Goal: Transaction & Acquisition: Purchase product/service

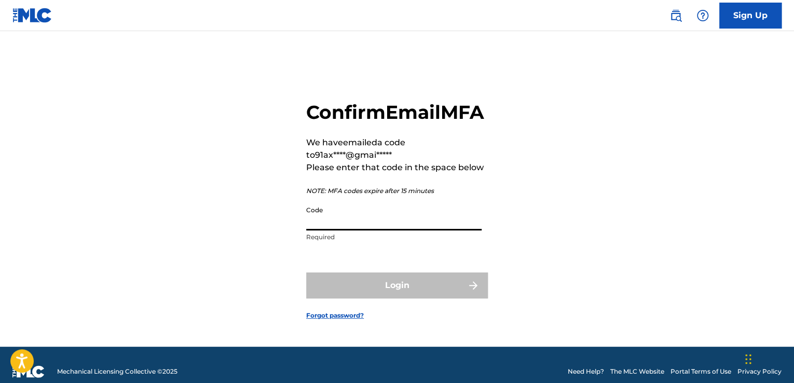
click at [363, 230] on input "Code" at bounding box center [393, 216] width 175 height 30
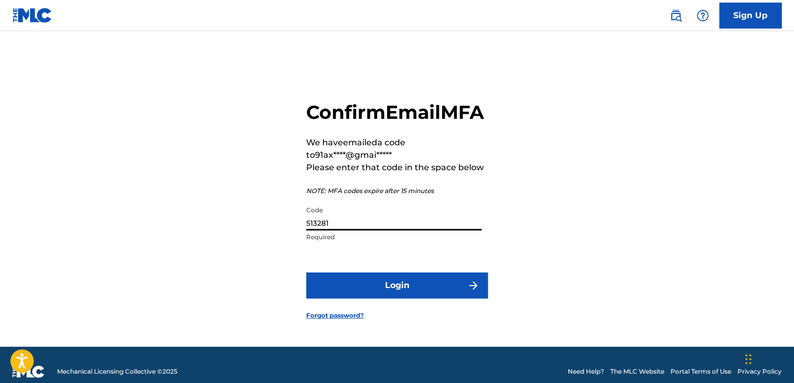
type input "513281"
click at [306, 272] on button "Login" at bounding box center [397, 285] width 182 height 26
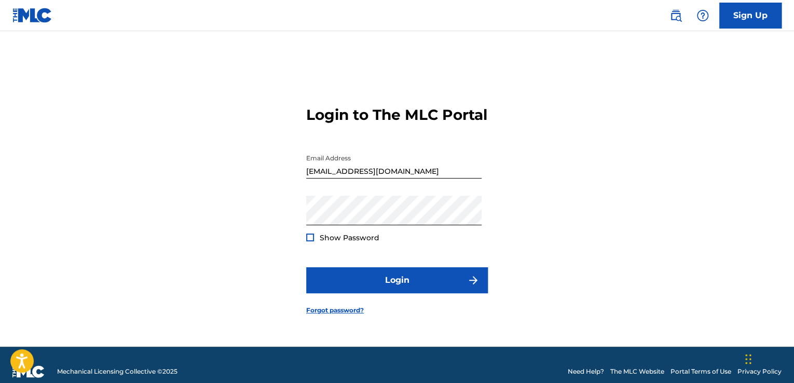
click at [310, 241] on div at bounding box center [310, 238] width 8 height 8
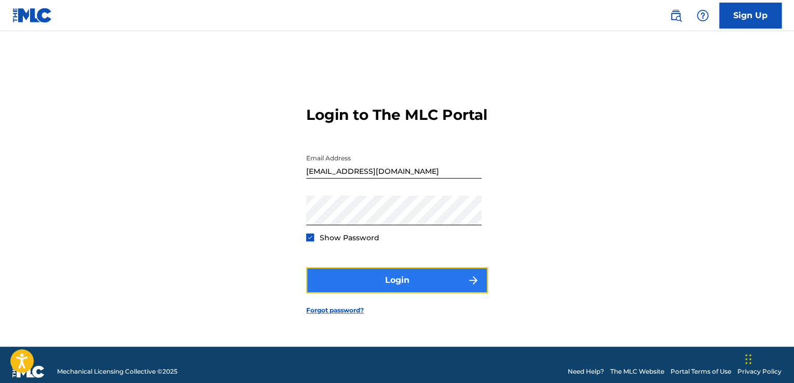
click at [360, 293] on button "Login" at bounding box center [397, 280] width 182 height 26
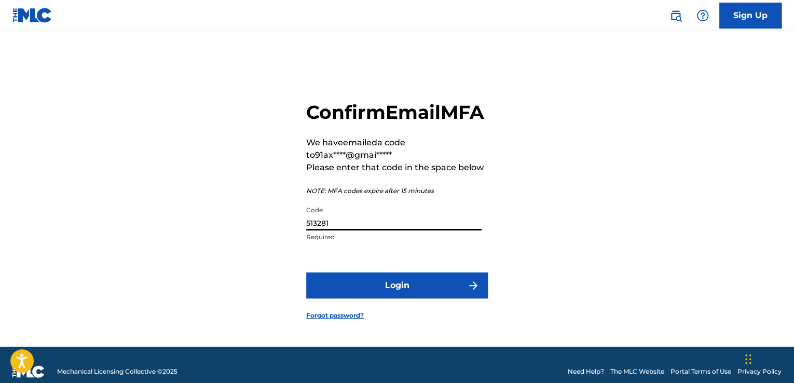
click at [345, 230] on input "513281" at bounding box center [393, 216] width 175 height 30
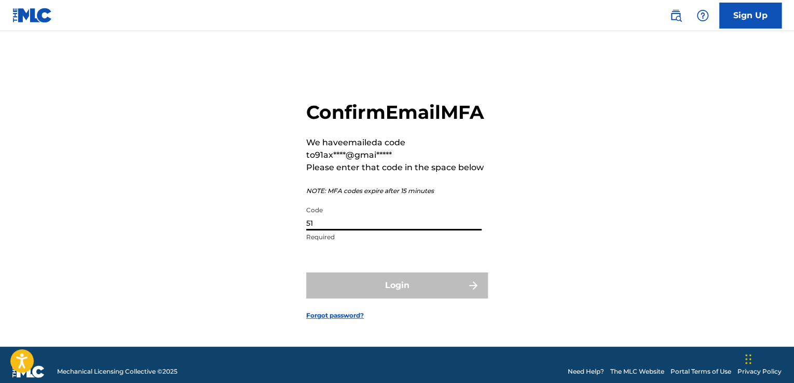
type input "5"
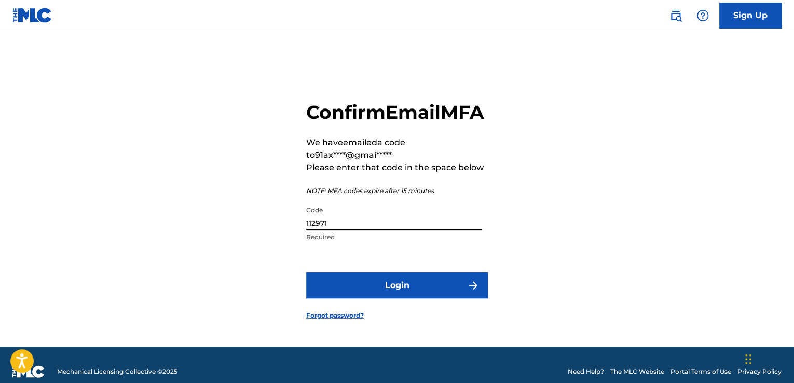
type input "112971"
click at [306, 272] on button "Login" at bounding box center [397, 285] width 182 height 26
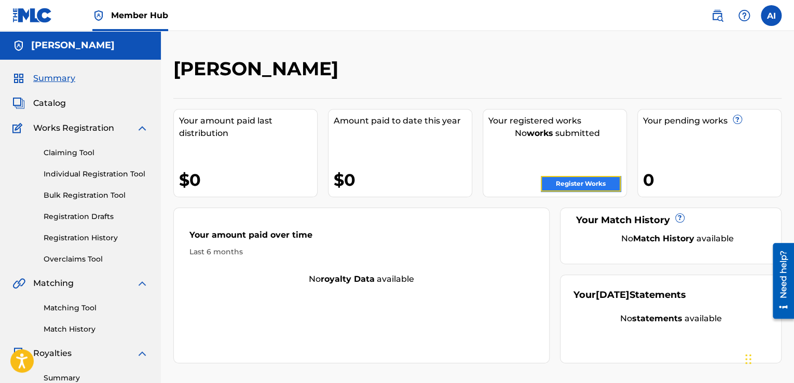
click at [584, 181] on link "Register Works" at bounding box center [581, 184] width 80 height 16
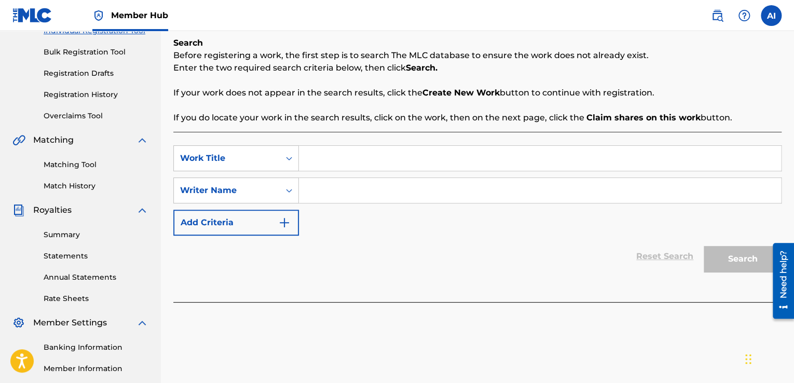
scroll to position [144, 0]
click at [89, 161] on link "Matching Tool" at bounding box center [96, 163] width 105 height 11
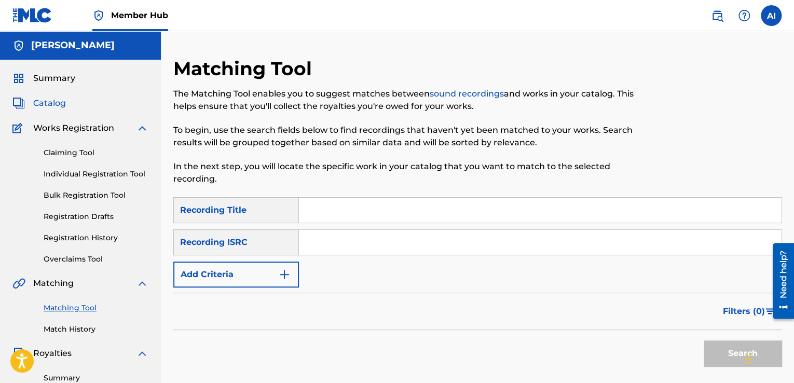
click at [55, 101] on span "Catalog" at bounding box center [49, 103] width 33 height 12
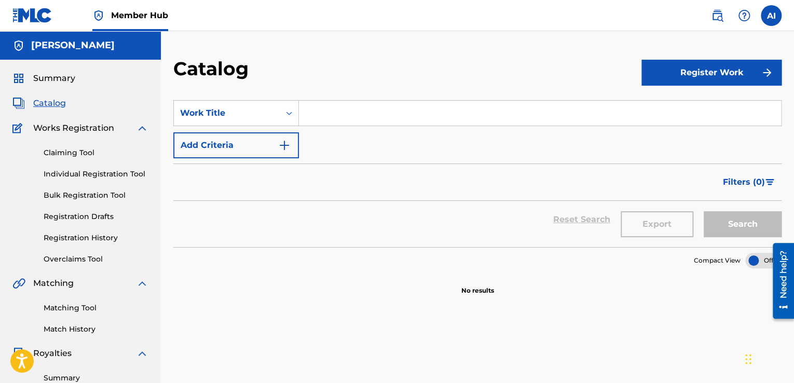
click at [353, 112] on input "Search Form" at bounding box center [540, 113] width 482 height 25
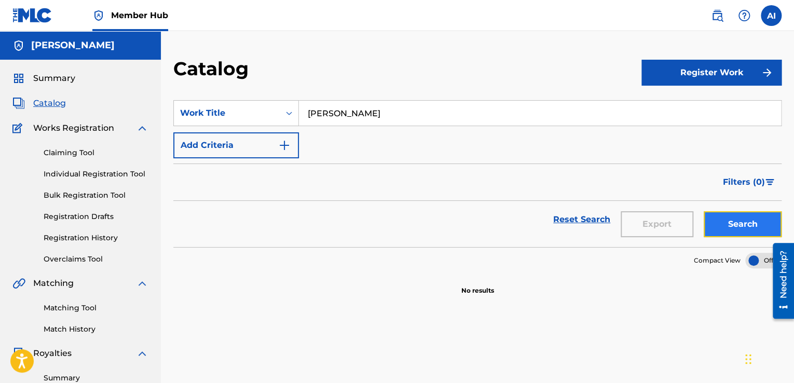
click at [757, 231] on button "Search" at bounding box center [743, 224] width 78 height 26
click at [377, 117] on input "[PERSON_NAME]" at bounding box center [540, 113] width 482 height 25
click at [704, 211] on button "Search" at bounding box center [743, 224] width 78 height 26
click at [377, 117] on input "[PERSON_NAME]" at bounding box center [540, 113] width 482 height 25
type input "D"
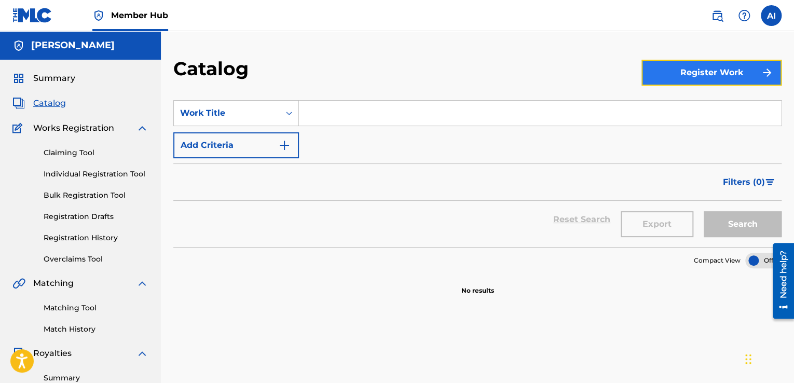
click at [722, 72] on button "Register Work" at bounding box center [712, 73] width 140 height 26
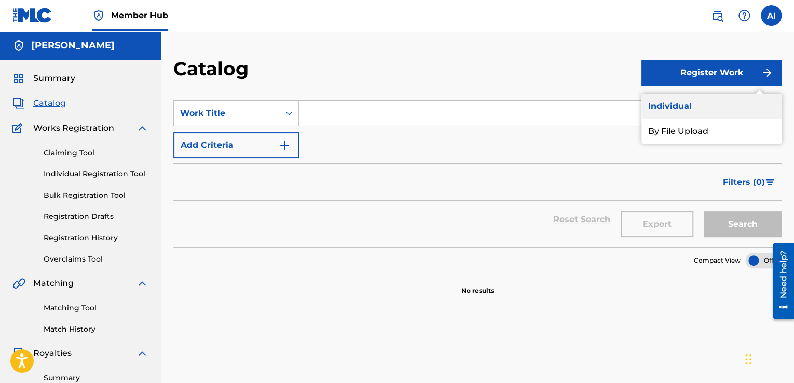
click at [670, 106] on link "Individual" at bounding box center [712, 106] width 140 height 25
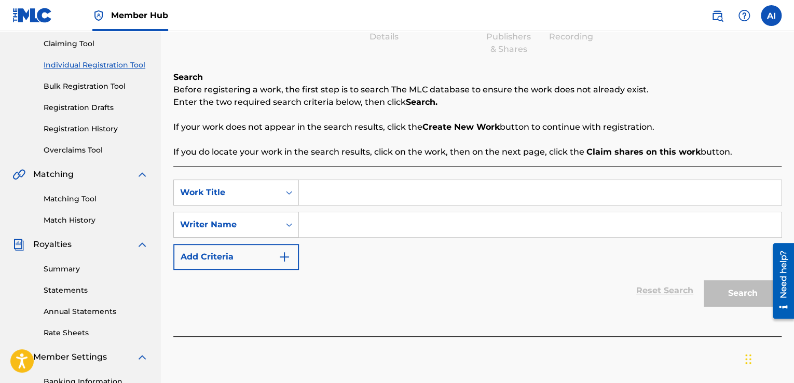
scroll to position [110, 0]
click at [475, 194] on input "Search Form" at bounding box center [540, 192] width 482 height 25
type input "dj perro"
click at [445, 221] on input "Search Form" at bounding box center [540, 224] width 482 height 25
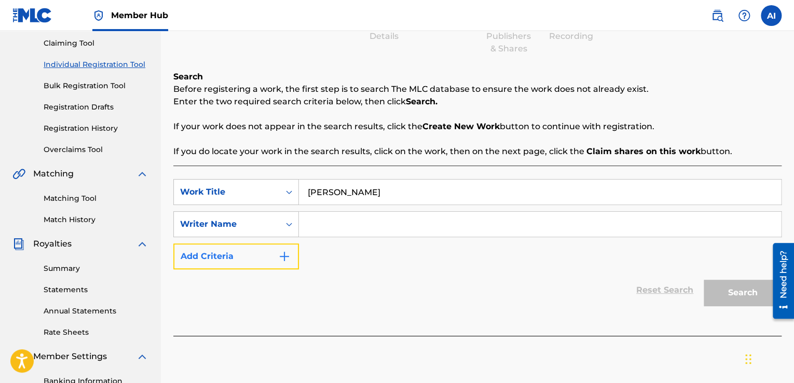
click at [266, 262] on button "Add Criteria" at bounding box center [236, 256] width 126 height 26
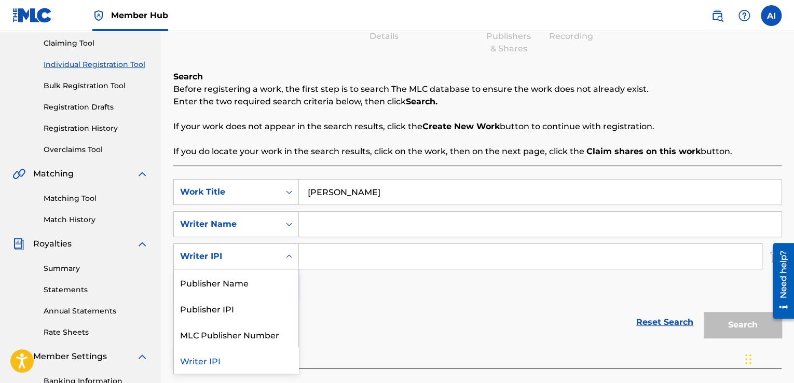
click at [291, 251] on icon "Search Form" at bounding box center [289, 256] width 10 height 10
click at [264, 279] on div "Publisher Name" at bounding box center [236, 282] width 125 height 26
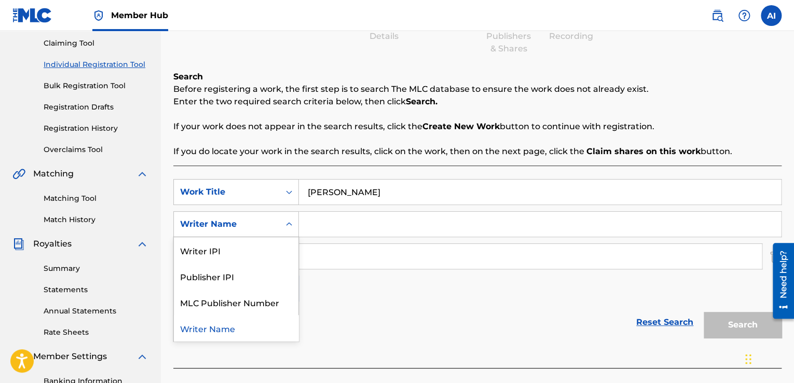
click at [292, 233] on div "Search Form" at bounding box center [289, 224] width 19 height 19
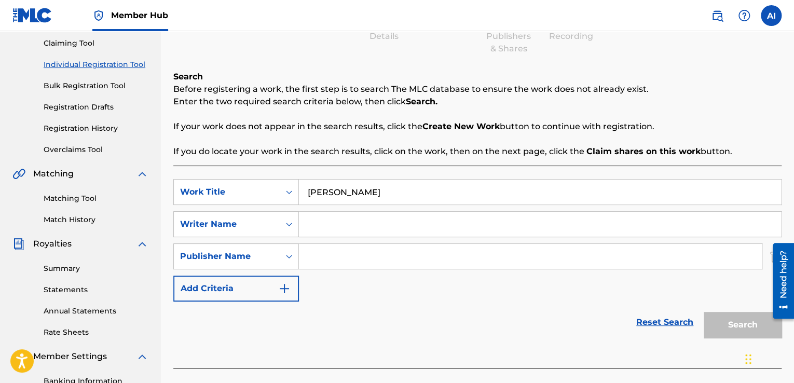
click at [289, 229] on div "Search Form" at bounding box center [289, 224] width 19 height 19
click at [346, 224] on input "Search Form" at bounding box center [540, 224] width 482 height 25
drag, startPoint x: 338, startPoint y: 235, endPoint x: 344, endPoint y: 245, distance: 11.8
click at [344, 245] on div "SearchWithCriteriaf8ea2f45-67f3-454c-97c3-e06f5c97b06c Work Title dj perro Sear…" at bounding box center [477, 240] width 608 height 122
type input "Axel Ibanez"
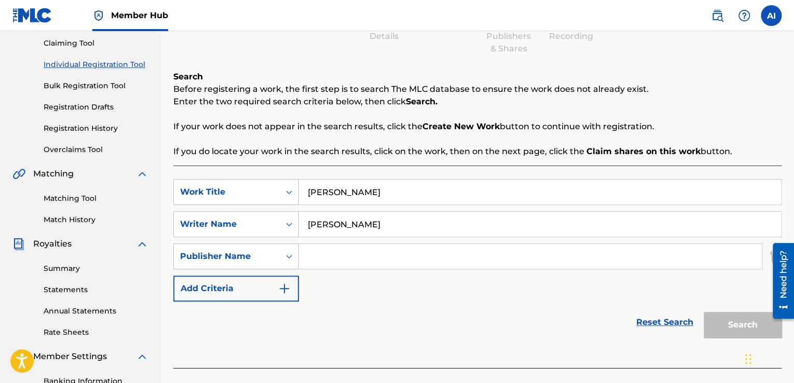
click at [538, 270] on div "SearchWithCriteriaf8ea2f45-67f3-454c-97c3-e06f5c97b06c Work Title dj perro Sear…" at bounding box center [477, 240] width 608 height 122
click at [523, 266] on input "Search Form" at bounding box center [530, 256] width 463 height 25
click at [743, 328] on div "Search" at bounding box center [740, 323] width 83 height 42
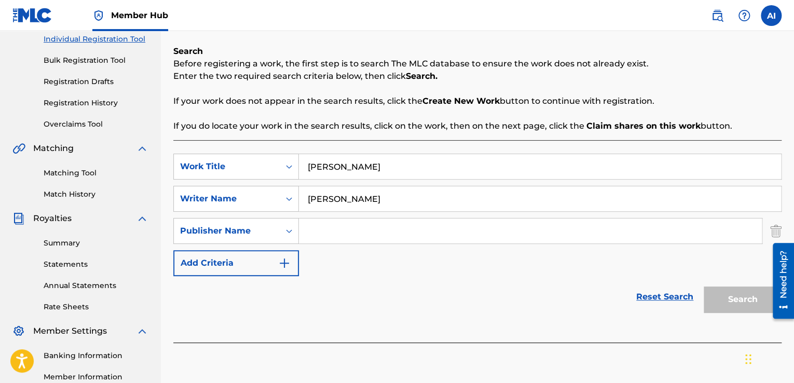
scroll to position [135, 0]
click at [425, 100] on strong "Create New Work" at bounding box center [460, 101] width 77 height 10
click at [79, 168] on link "Matching Tool" at bounding box center [96, 173] width 105 height 11
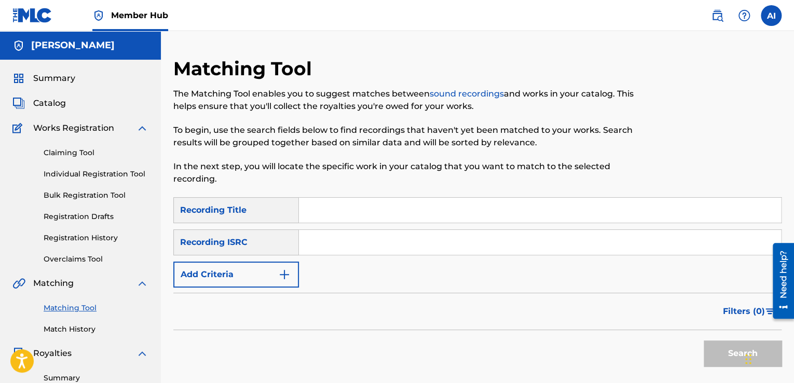
click at [368, 214] on input "Search Form" at bounding box center [540, 210] width 482 height 25
click at [498, 92] on link "sound recordings" at bounding box center [467, 94] width 74 height 10
click at [388, 213] on input "Search Form" at bounding box center [540, 210] width 482 height 25
type input "DJ Perro"
click at [718, 357] on button "Search" at bounding box center [743, 353] width 78 height 26
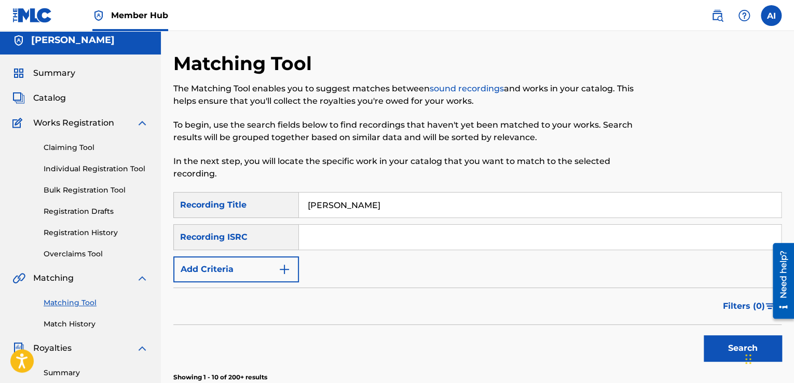
scroll to position [3, 0]
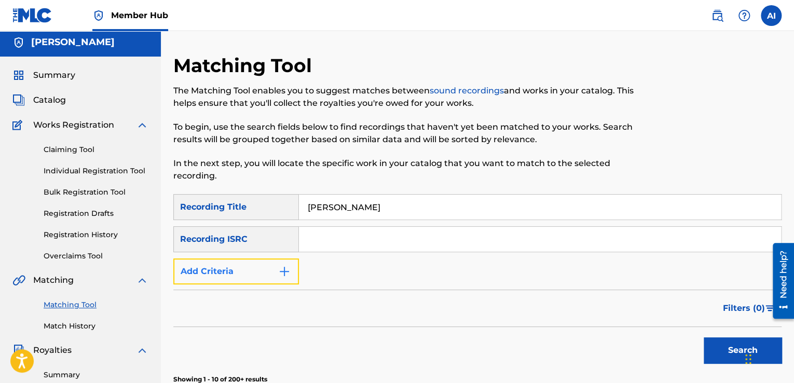
click at [295, 270] on button "Add Criteria" at bounding box center [236, 271] width 126 height 26
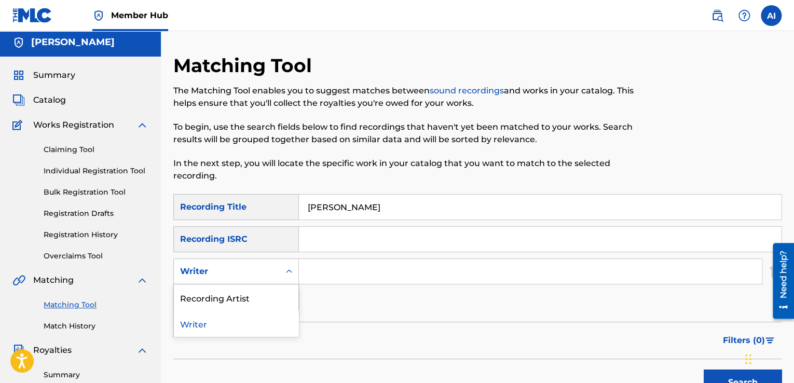
click at [288, 271] on icon "Search Form" at bounding box center [289, 271] width 6 height 4
click at [262, 299] on div "Recording Artist" at bounding box center [236, 297] width 125 height 26
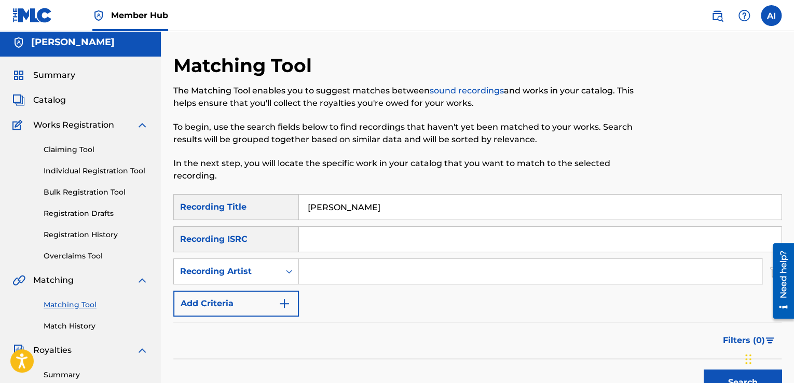
click at [325, 268] on input "Search Form" at bounding box center [530, 271] width 463 height 25
type input "DJ Perro"
drag, startPoint x: 355, startPoint y: 202, endPoint x: 233, endPoint y: 226, distance: 124.8
click at [233, 226] on div "SearchWithCriteria31b6dbfe-57ea-4b5f-829b-0596b23bb6e3 Recording Title DJ Perro…" at bounding box center [477, 255] width 608 height 122
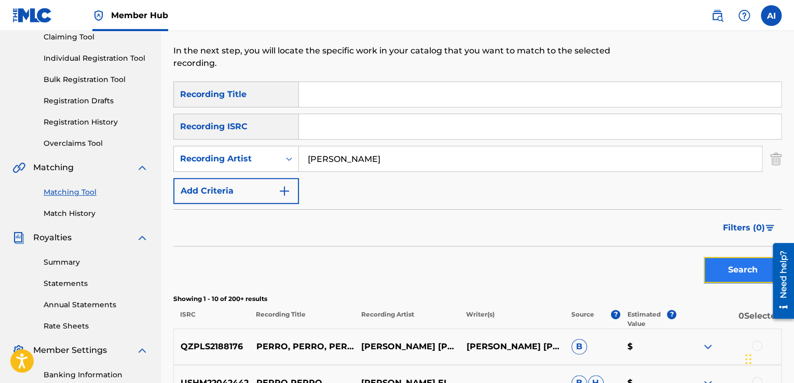
click at [719, 271] on button "Search" at bounding box center [743, 270] width 78 height 26
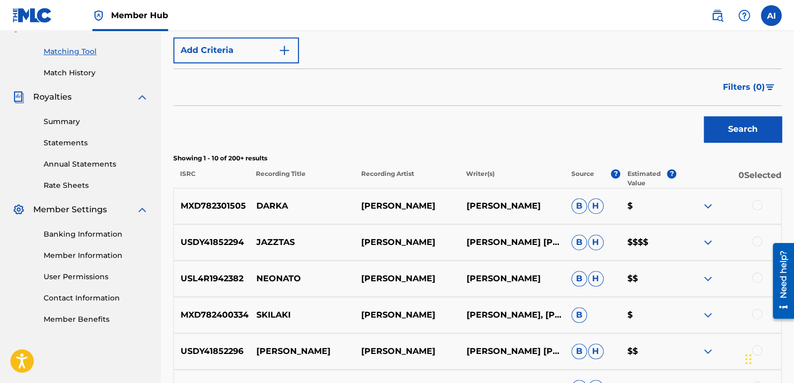
scroll to position [257, 0]
click at [706, 204] on img at bounding box center [708, 205] width 12 height 12
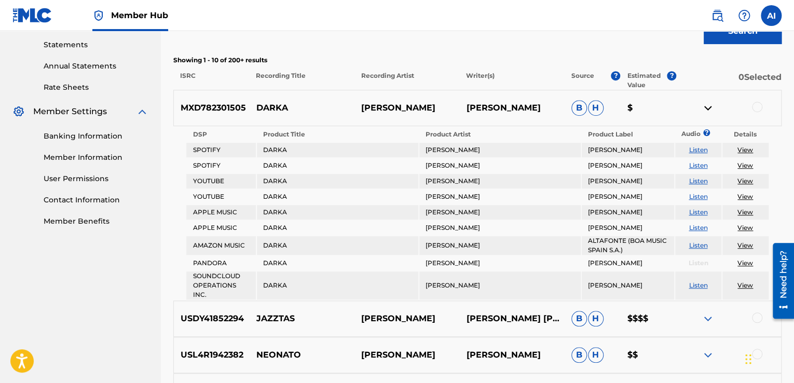
scroll to position [355, 0]
click at [741, 150] on link "View" at bounding box center [746, 149] width 16 height 8
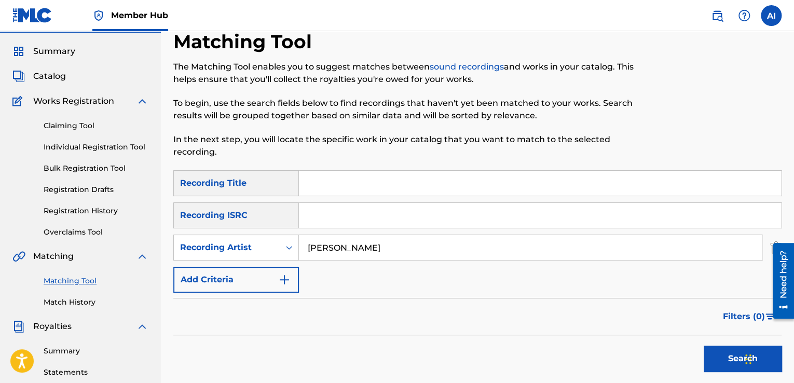
scroll to position [26, 0]
click at [79, 124] on link "Claiming Tool" at bounding box center [96, 126] width 105 height 11
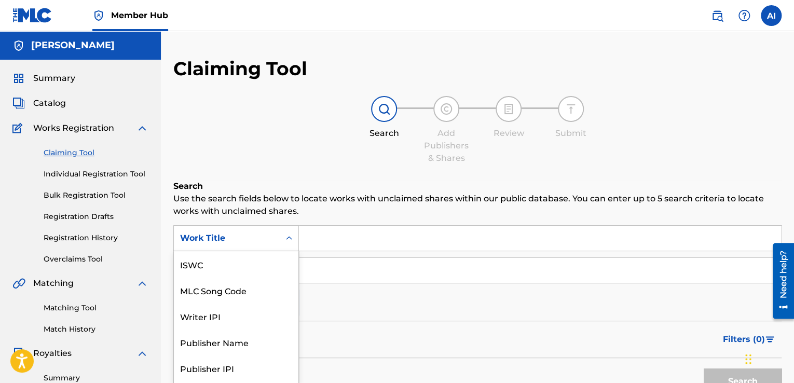
scroll to position [24, 0]
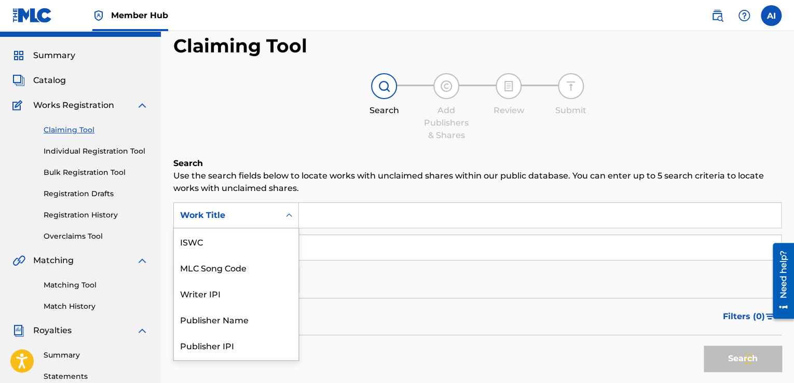
click at [288, 228] on div "7 results available. Use Up and Down to choose options, press Enter to select t…" at bounding box center [236, 215] width 126 height 26
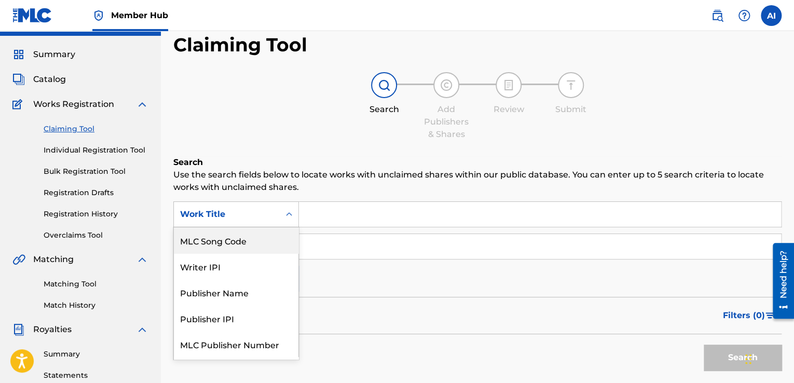
scroll to position [24, 0]
click at [286, 215] on icon "Search Form" at bounding box center [289, 214] width 10 height 10
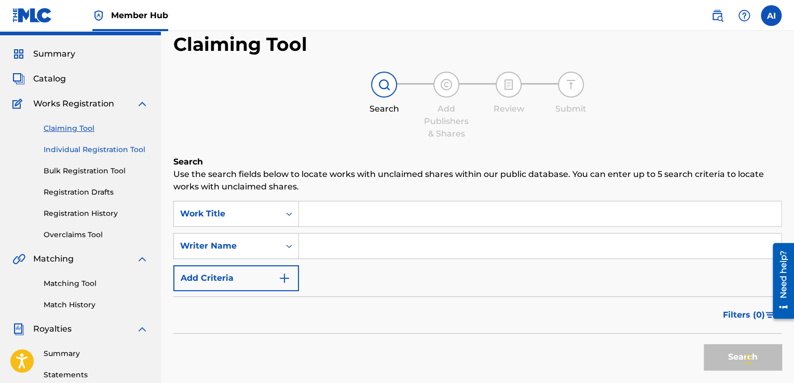
click at [118, 148] on link "Individual Registration Tool" at bounding box center [96, 149] width 105 height 11
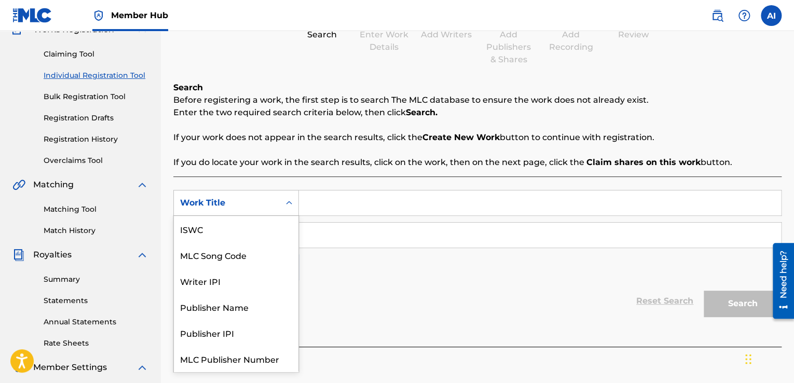
scroll to position [26, 0]
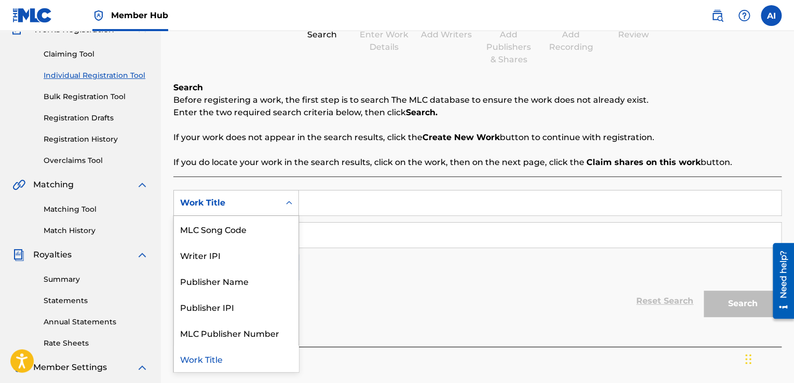
click at [291, 197] on div "Search Form" at bounding box center [289, 203] width 19 height 19
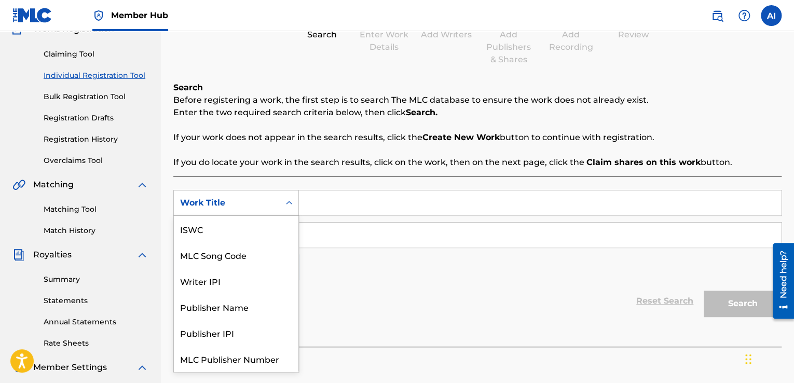
click at [267, 204] on div "Work Title" at bounding box center [226, 203] width 93 height 12
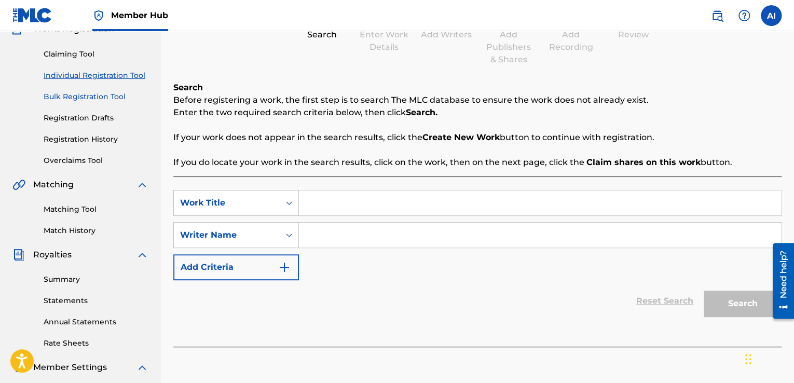
click at [117, 99] on link "Bulk Registration Tool" at bounding box center [96, 96] width 105 height 11
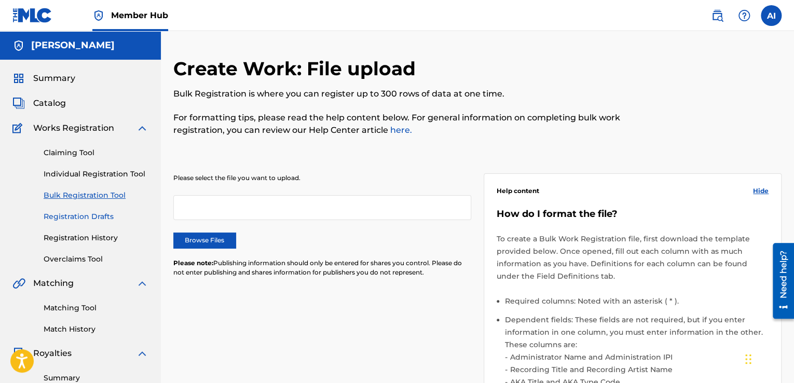
click at [93, 214] on link "Registration Drafts" at bounding box center [96, 216] width 105 height 11
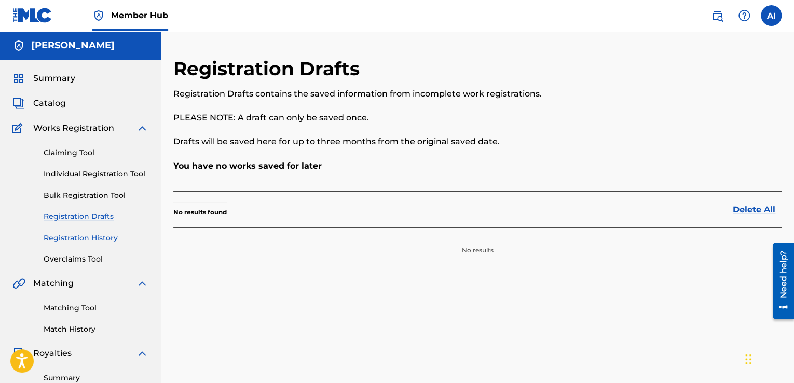
click at [83, 239] on link "Registration History" at bounding box center [96, 238] width 105 height 11
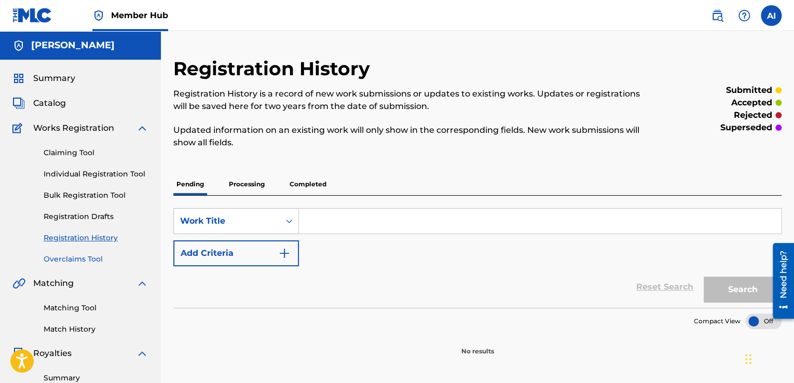
click at [77, 264] on link "Overclaims Tool" at bounding box center [96, 259] width 105 height 11
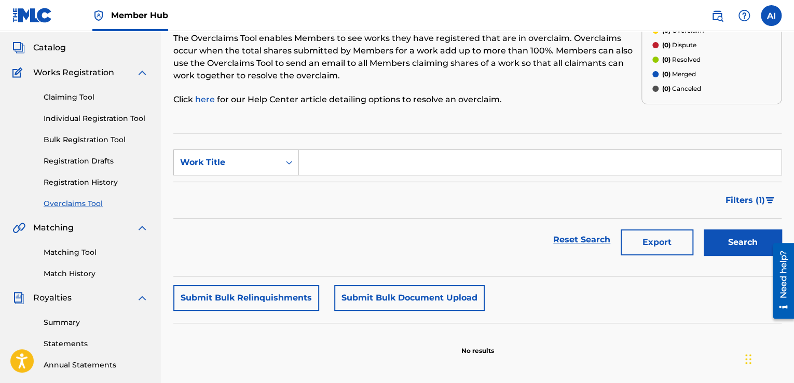
scroll to position [58, 0]
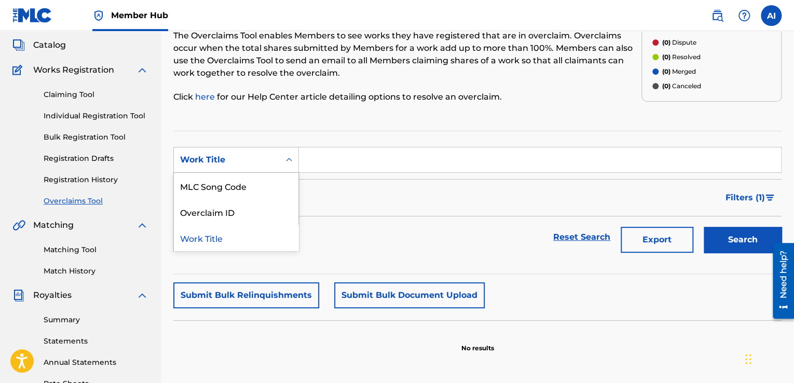
click at [284, 161] on icon "Search Form" at bounding box center [289, 160] width 10 height 10
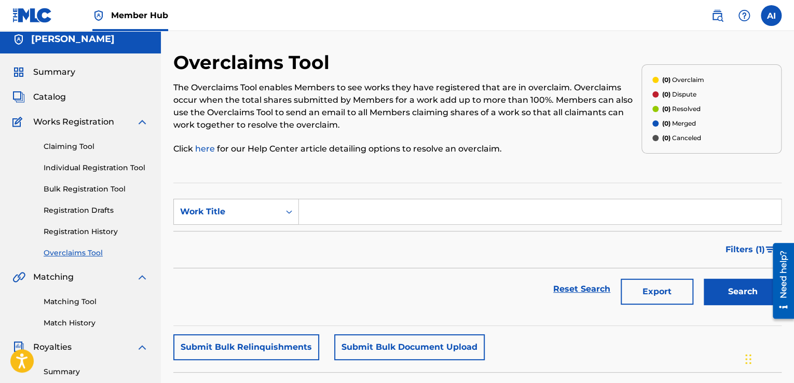
scroll to position [0, 0]
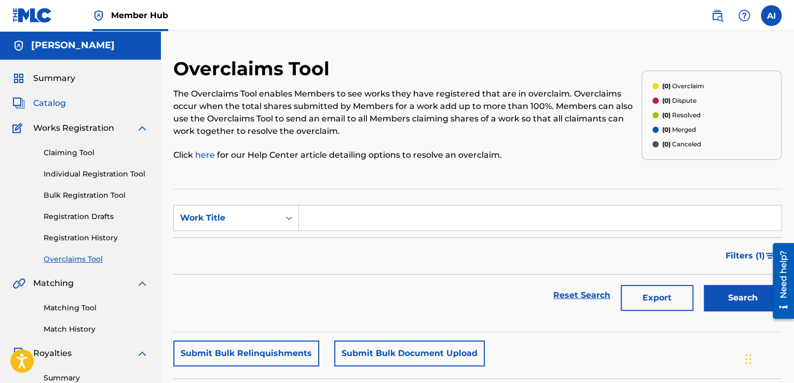
click at [46, 106] on span "Catalog" at bounding box center [49, 103] width 33 height 12
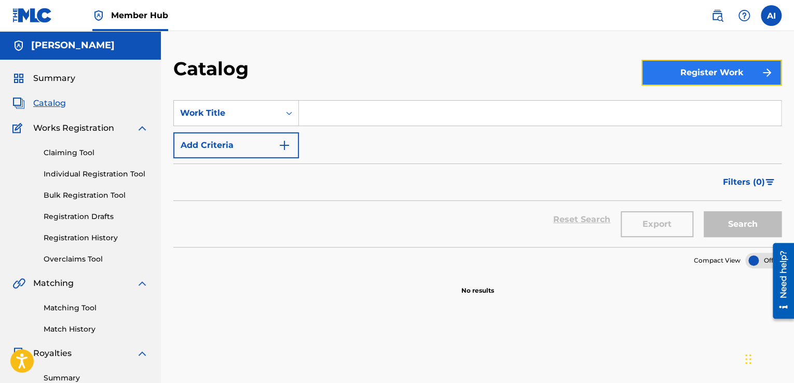
click at [721, 73] on button "Register Work" at bounding box center [712, 73] width 140 height 26
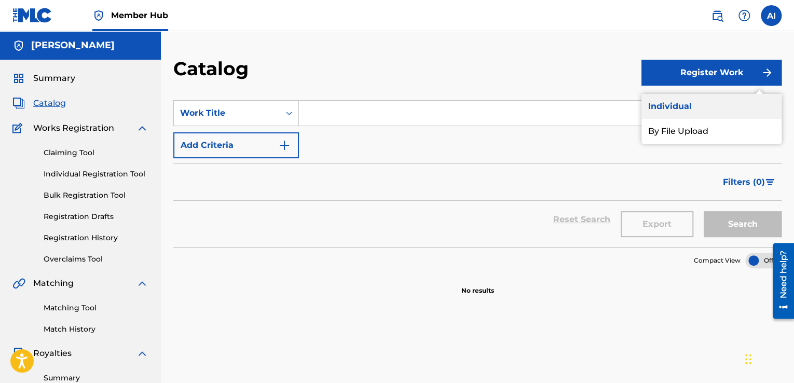
click at [695, 104] on link "Individual" at bounding box center [712, 106] width 140 height 25
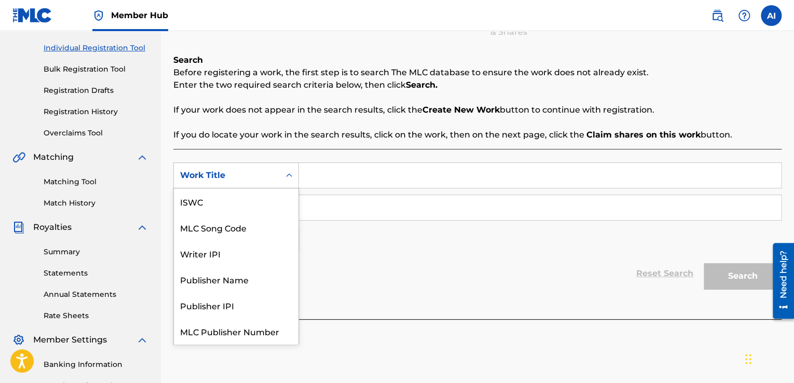
scroll to position [26, 0]
click at [290, 179] on icon "Search Form" at bounding box center [289, 175] width 10 height 10
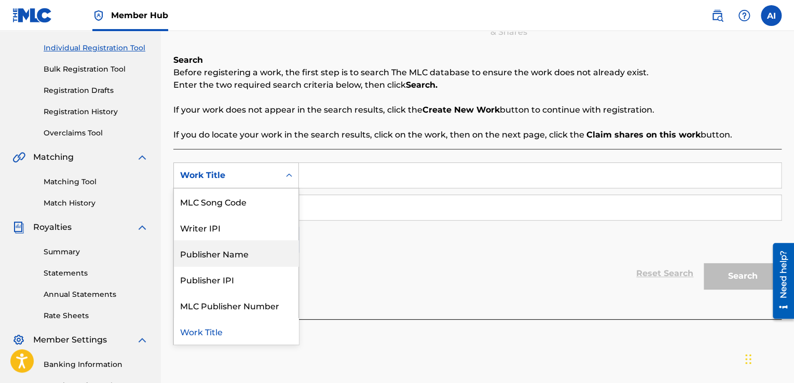
scroll to position [0, 0]
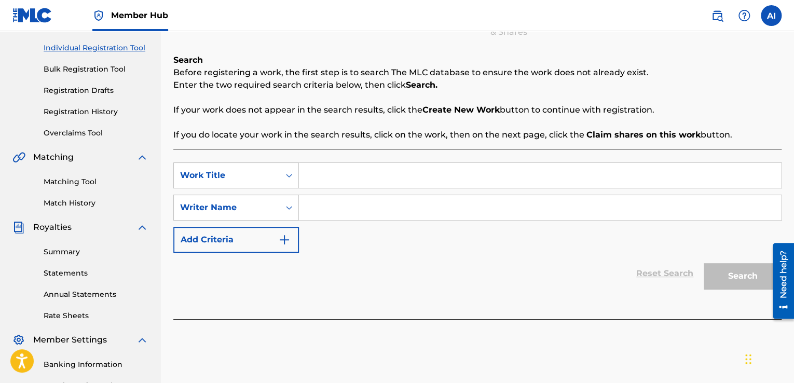
click at [343, 243] on div "SearchWithCriteriaf8ea2f45-67f3-454c-97c3-e06f5c97b06c Work Title SearchWithCri…" at bounding box center [477, 207] width 608 height 90
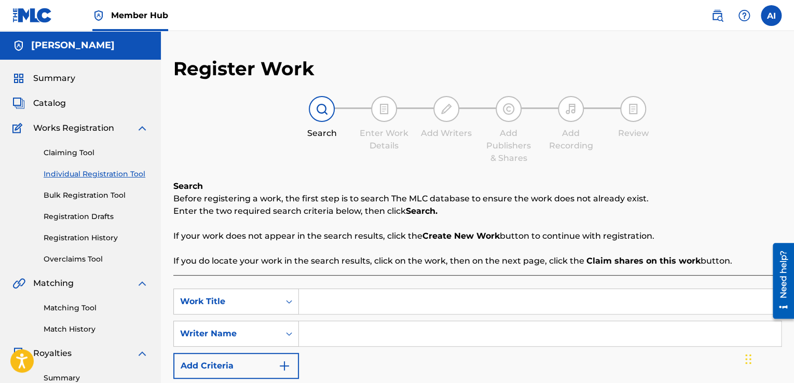
click at [390, 107] on div at bounding box center [384, 109] width 26 height 26
click at [414, 207] on strong "Search." at bounding box center [422, 211] width 32 height 10
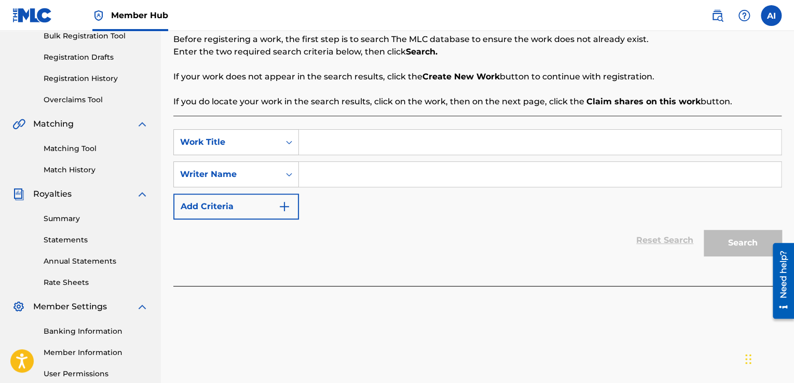
scroll to position [160, 0]
click at [436, 133] on input "Search Form" at bounding box center [540, 141] width 482 height 25
click at [324, 173] on input "Search Form" at bounding box center [540, 173] width 482 height 25
type input "[PERSON_NAME]"
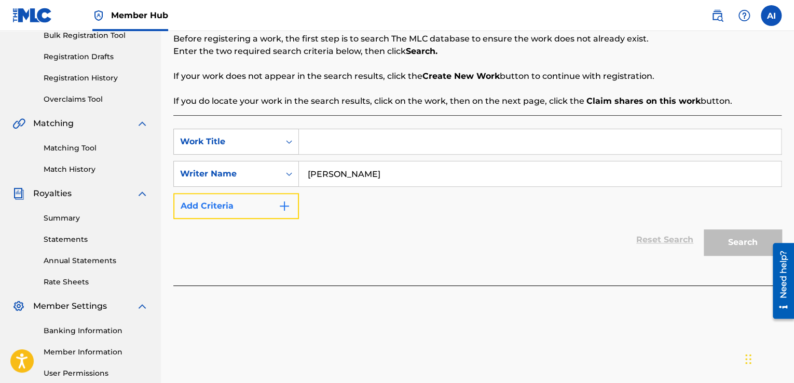
click at [281, 212] on img "Search Form" at bounding box center [284, 206] width 12 height 12
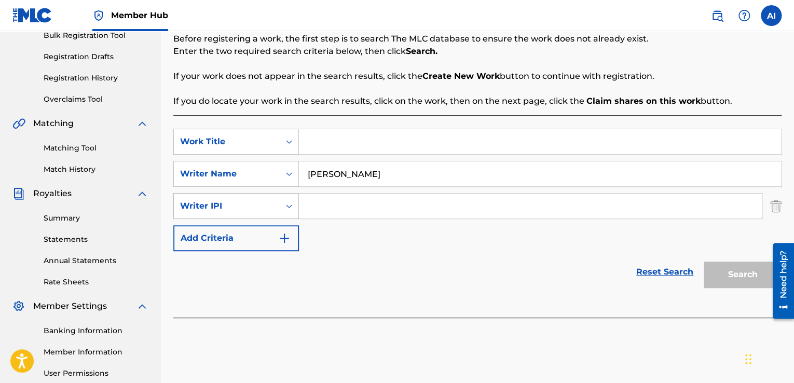
click at [286, 210] on icon "Search Form" at bounding box center [289, 206] width 10 height 10
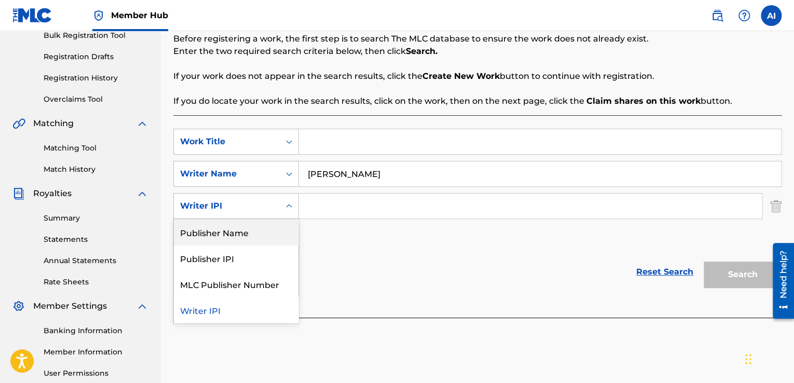
click at [263, 234] on div "Publisher Name" at bounding box center [236, 232] width 125 height 26
click at [287, 208] on icon "Search Form" at bounding box center [289, 206] width 10 height 10
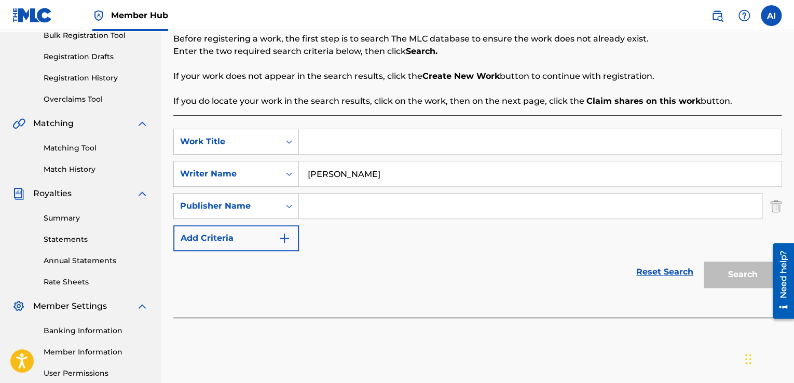
click at [287, 208] on icon "Search Form" at bounding box center [289, 206] width 10 height 10
click at [779, 204] on img "Search Form" at bounding box center [775, 206] width 11 height 26
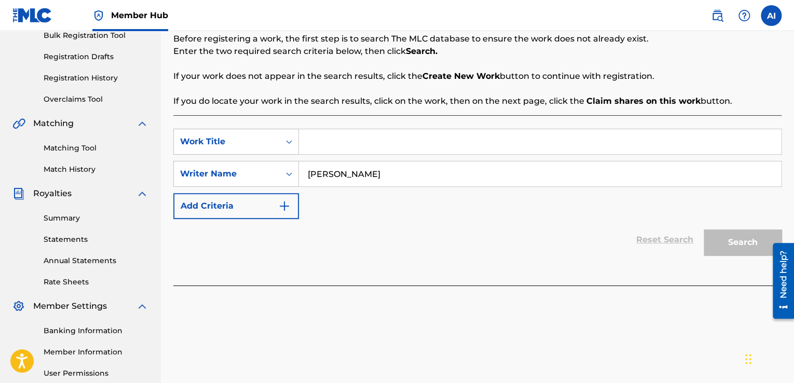
click at [780, 291] on div "Need help?" at bounding box center [783, 275] width 14 height 48
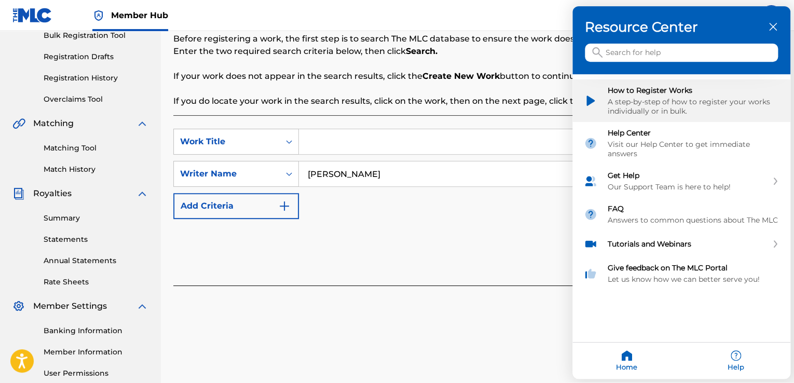
click at [678, 106] on div "A step-by-step of how to register your works individually or in bulk." at bounding box center [693, 107] width 171 height 19
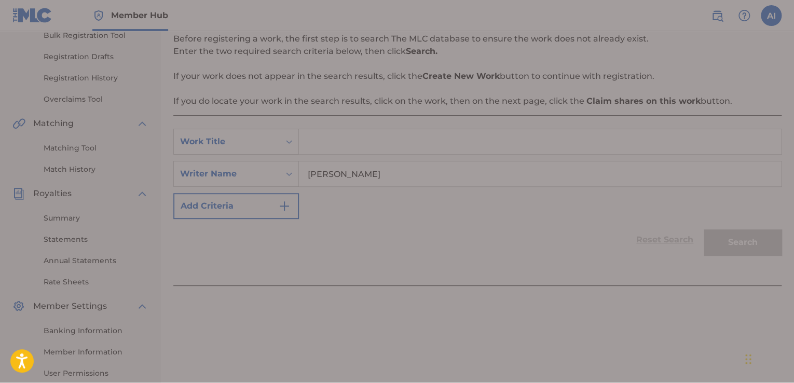
scroll to position [0, 0]
click at [160, 159] on div at bounding box center [397, 191] width 794 height 383
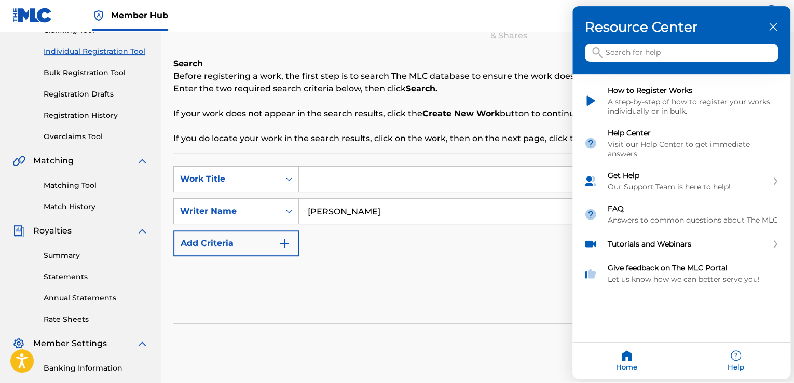
scroll to position [122, 0]
click at [103, 70] on div at bounding box center [397, 191] width 794 height 383
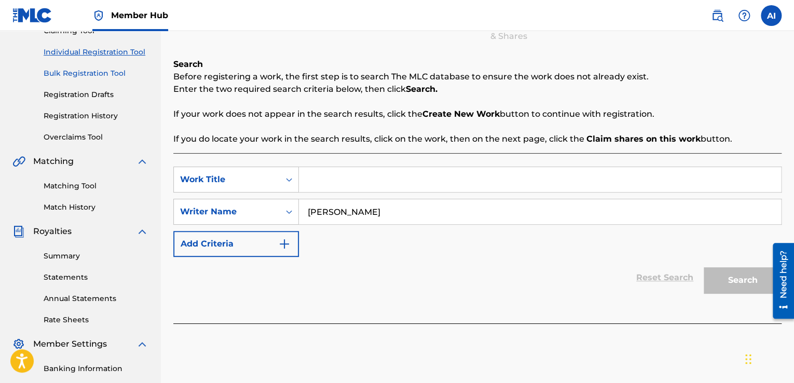
click at [95, 73] on link "Bulk Registration Tool" at bounding box center [96, 73] width 105 height 11
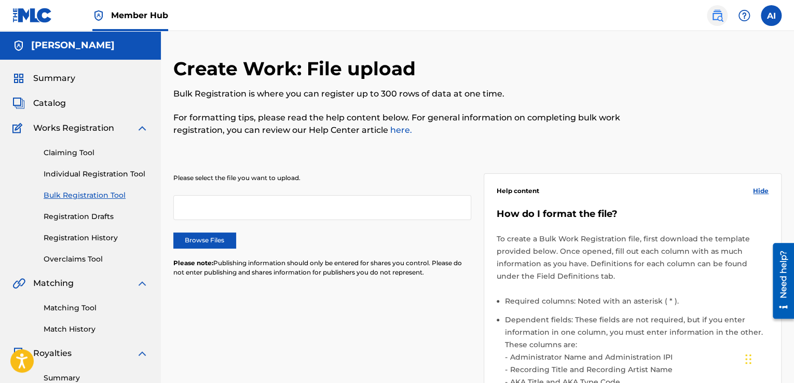
click at [718, 13] on img at bounding box center [717, 15] width 12 height 12
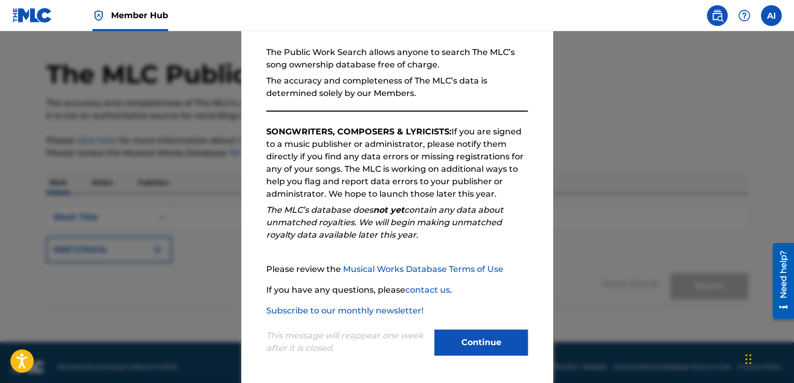
scroll to position [29, 0]
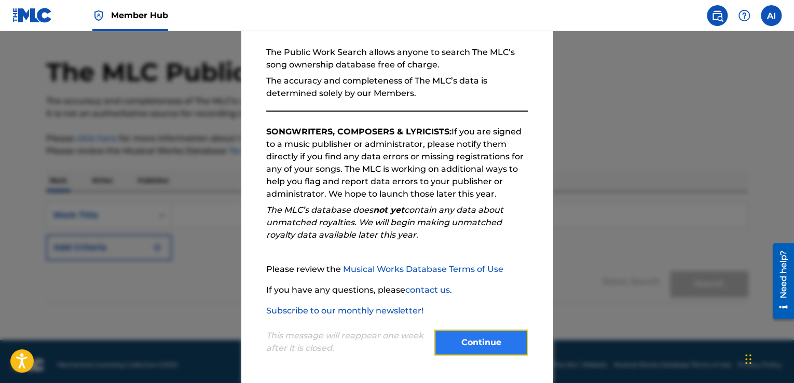
click at [484, 333] on button "Continue" at bounding box center [480, 343] width 93 height 26
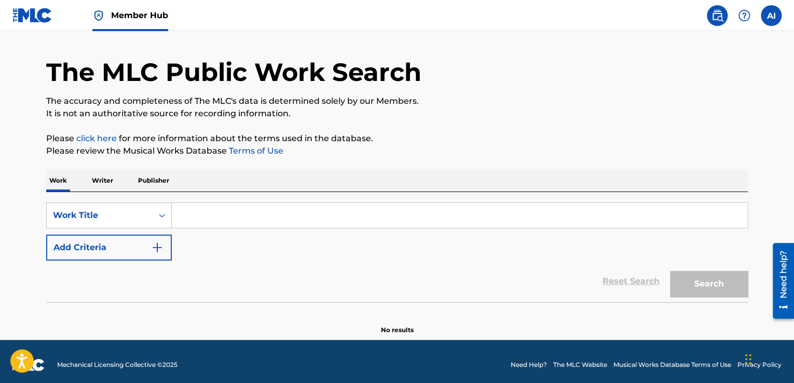
click at [353, 223] on input "Search Form" at bounding box center [460, 215] width 576 height 25
click at [107, 175] on p "Writer" at bounding box center [103, 181] width 28 height 22
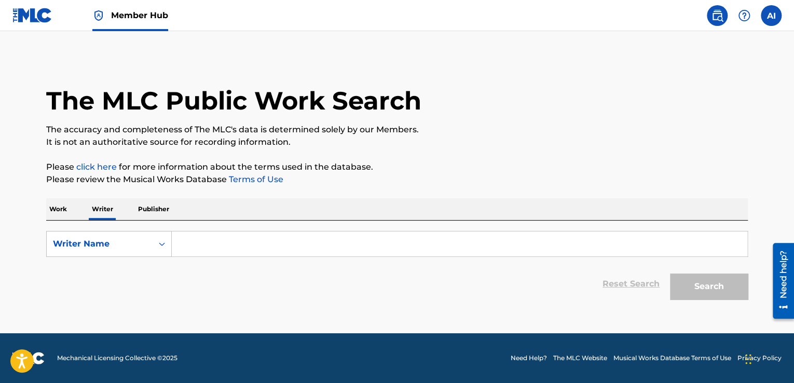
click at [215, 252] on input "Search Form" at bounding box center [460, 243] width 576 height 25
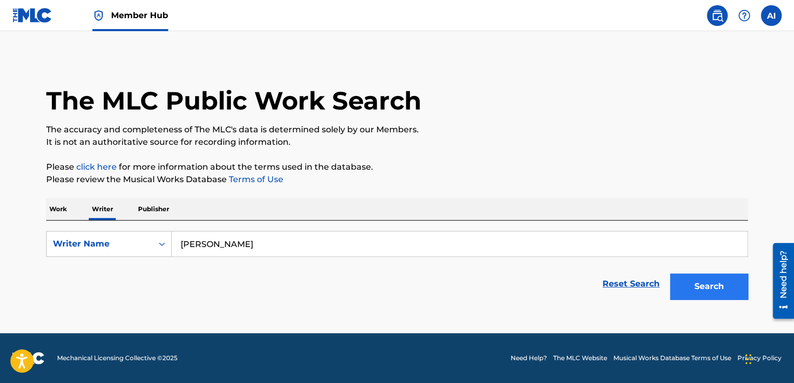
type input "[PERSON_NAME]"
click at [712, 299] on button "Search" at bounding box center [709, 287] width 78 height 26
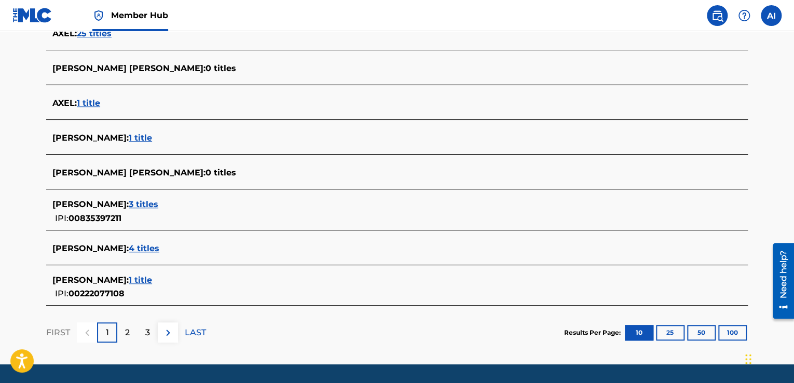
scroll to position [377, 0]
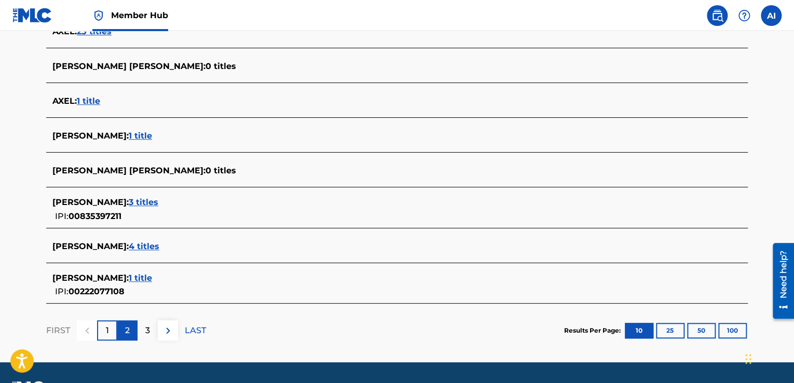
click at [127, 332] on p "2" at bounding box center [127, 330] width 5 height 12
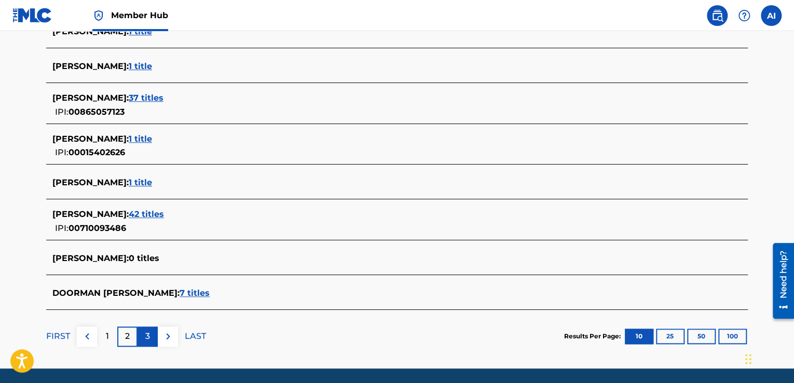
click at [152, 335] on div "3" at bounding box center [148, 336] width 20 height 20
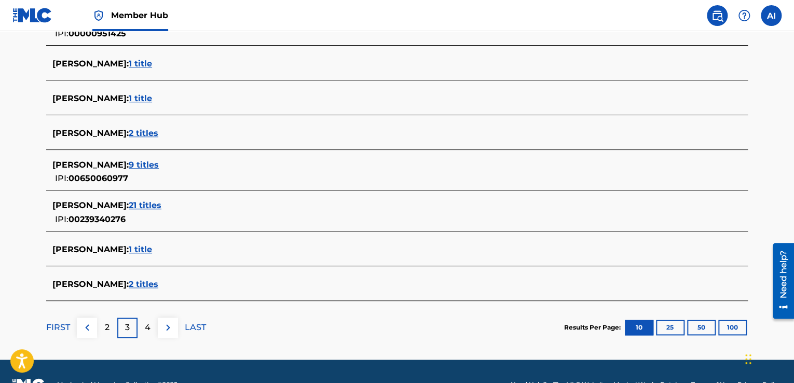
scroll to position [388, 0]
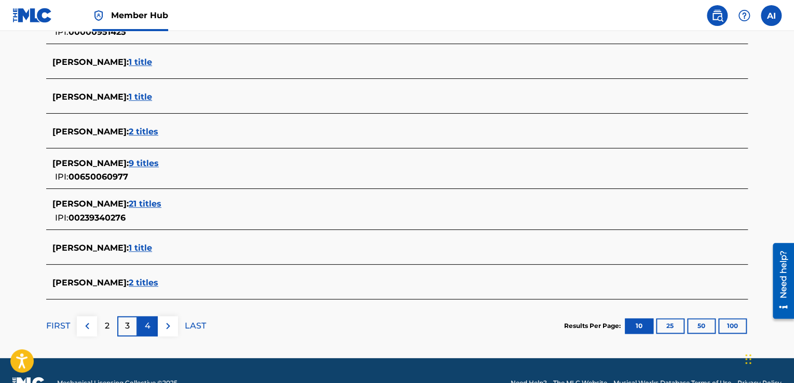
click at [149, 328] on p "4" at bounding box center [148, 326] width 6 height 12
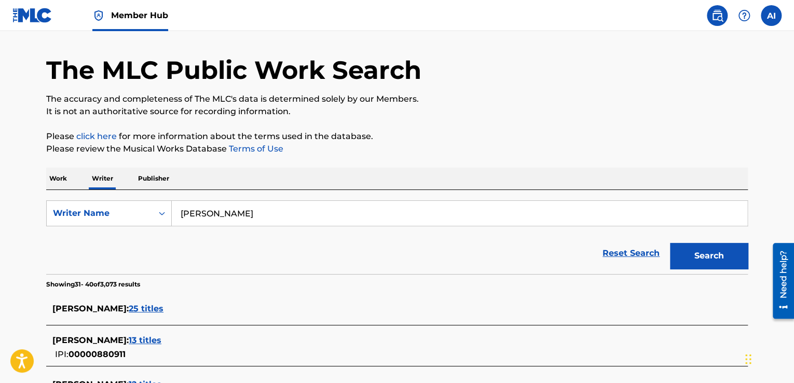
scroll to position [30, 0]
click at [160, 216] on icon "Search Form" at bounding box center [162, 214] width 10 height 10
click at [153, 181] on p "Publisher" at bounding box center [153, 179] width 37 height 22
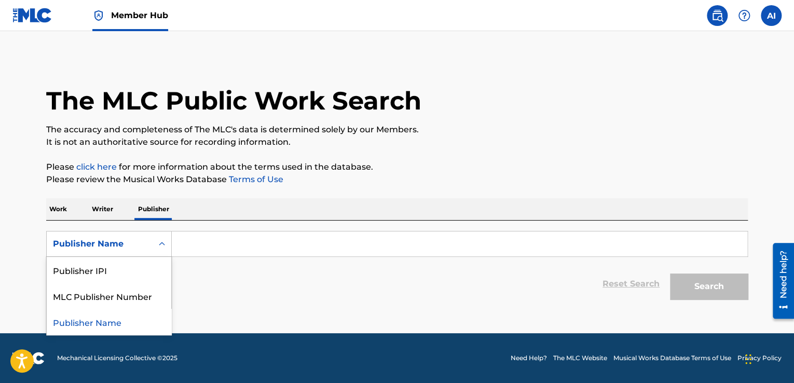
click at [138, 235] on div "Publisher Name" at bounding box center [100, 244] width 106 height 20
click at [68, 211] on p "Work" at bounding box center [58, 209] width 24 height 22
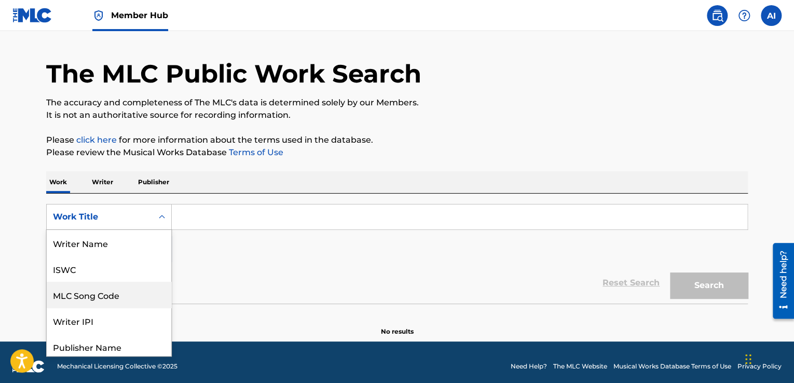
click at [153, 230] on div "8 results available. Use Up and Down to choose options, press Enter to select t…" at bounding box center [109, 217] width 126 height 26
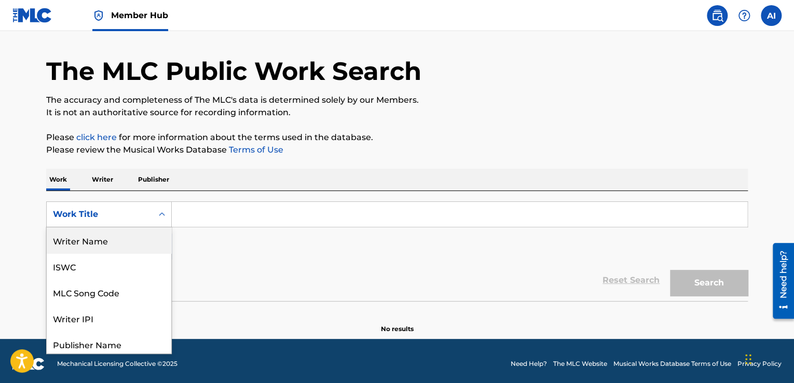
click at [137, 238] on div "Writer Name" at bounding box center [109, 240] width 125 height 26
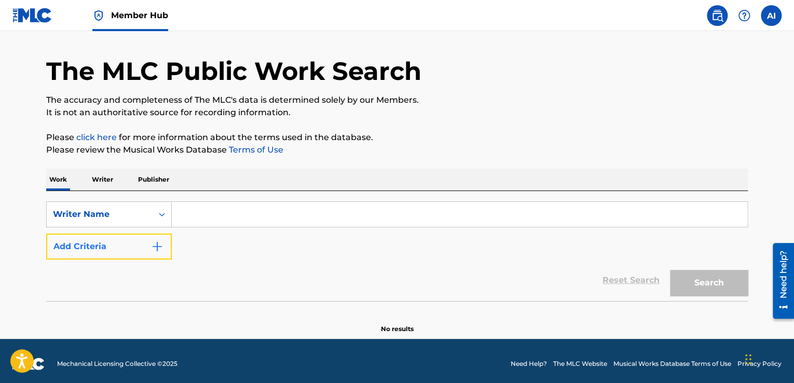
click at [160, 241] on img "Search Form" at bounding box center [157, 246] width 12 height 12
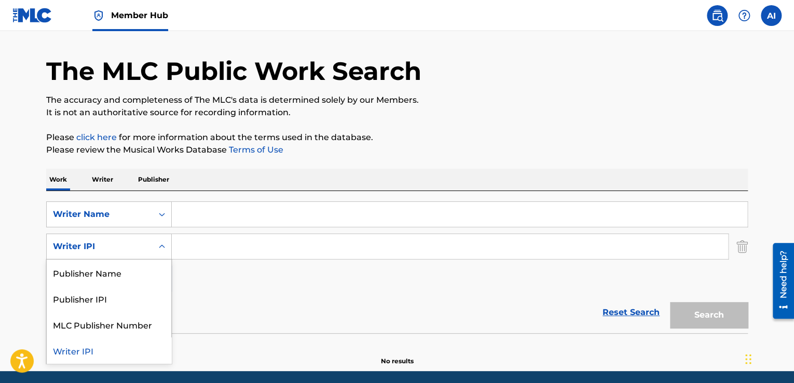
click at [155, 244] on div "Search Form" at bounding box center [162, 246] width 19 height 19
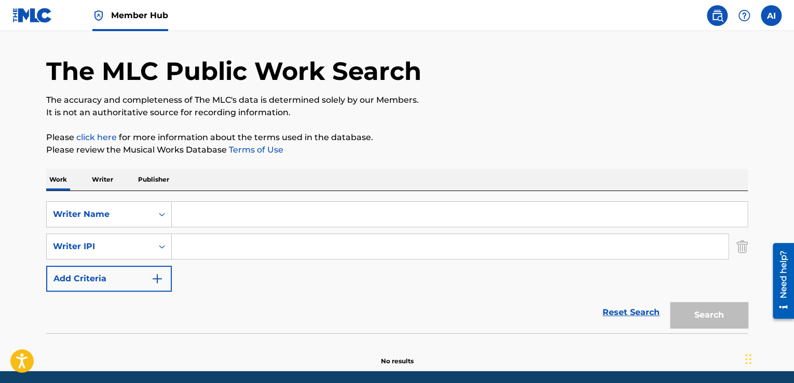
click at [164, 250] on icon "Search Form" at bounding box center [162, 246] width 10 height 10
click at [189, 213] on input "Search Form" at bounding box center [460, 214] width 576 height 25
paste input "[PERSON_NAME]"
type input "[PERSON_NAME]"
click at [275, 248] on input "Search Form" at bounding box center [450, 246] width 556 height 25
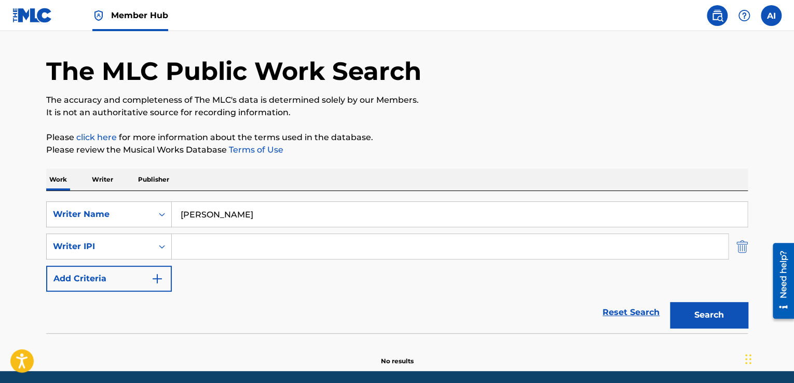
click at [741, 250] on img "Search Form" at bounding box center [741, 247] width 11 height 26
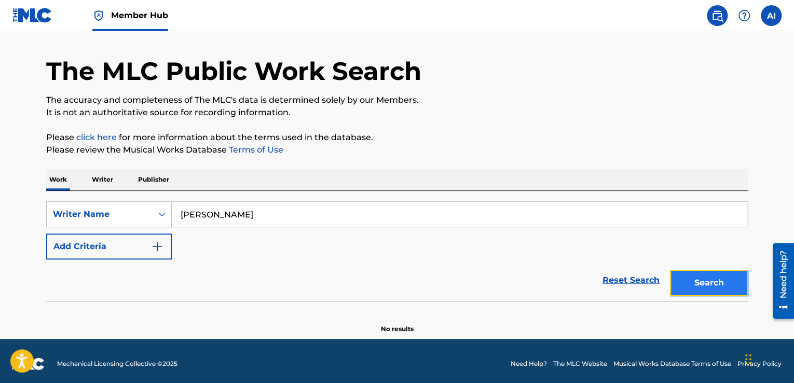
click at [708, 281] on button "Search" at bounding box center [709, 283] width 78 height 26
click at [103, 184] on p "Writer" at bounding box center [103, 180] width 28 height 22
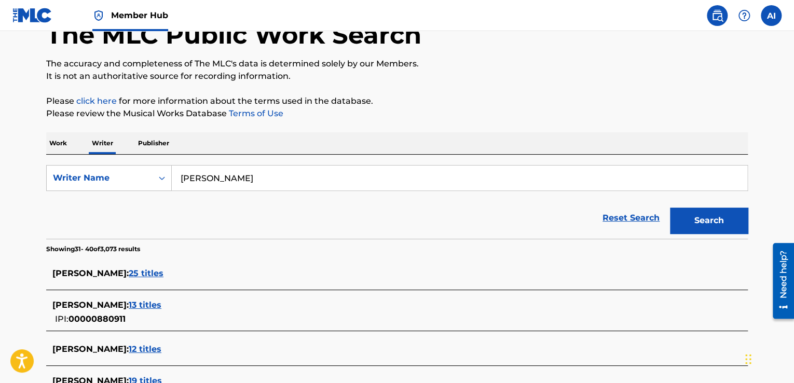
scroll to position [66, 0]
click at [715, 221] on button "Search" at bounding box center [709, 220] width 78 height 26
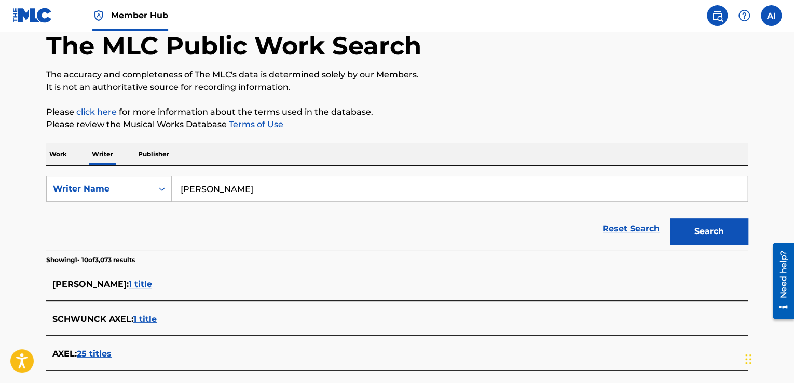
scroll to position [54, 0]
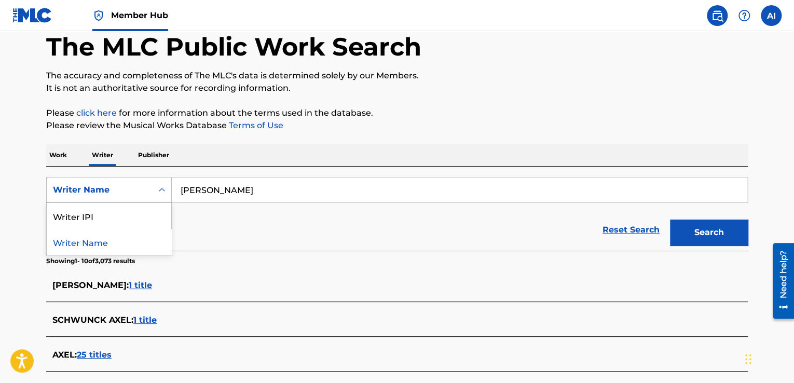
click at [162, 194] on icon "Search Form" at bounding box center [162, 190] width 10 height 10
click at [132, 216] on div "Writer IPI" at bounding box center [109, 216] width 125 height 26
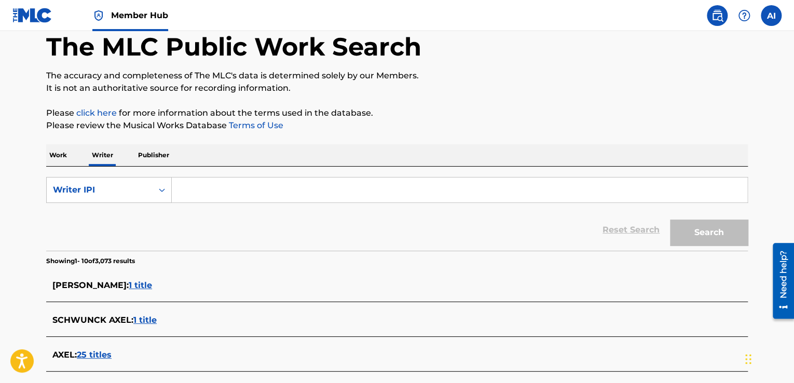
click at [154, 153] on p "Publisher" at bounding box center [153, 155] width 37 height 22
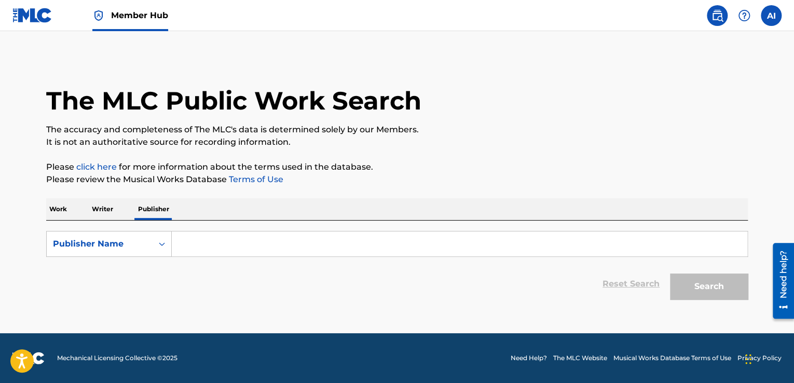
click at [779, 22] on div "AI AI Axel Ibáñez Carrasco 91axel91@gmail.com Notification Preferences Profile …" at bounding box center [741, 15] width 81 height 21
click at [772, 19] on label at bounding box center [771, 15] width 21 height 21
click at [771, 16] on input "AI Axel Ibáñez Carrasco 91axel91@gmail.com Notification Preferences Profile Log…" at bounding box center [771, 16] width 0 height 0
click at [135, 245] on div "Publisher Name" at bounding box center [99, 244] width 93 height 12
click at [111, 214] on p "Writer" at bounding box center [103, 209] width 28 height 22
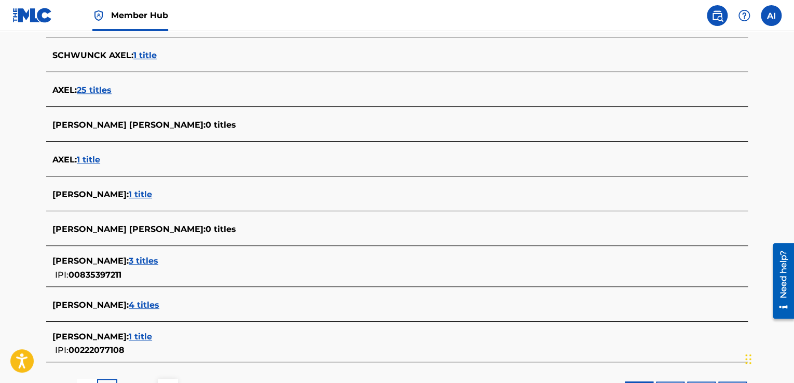
scroll to position [406, 0]
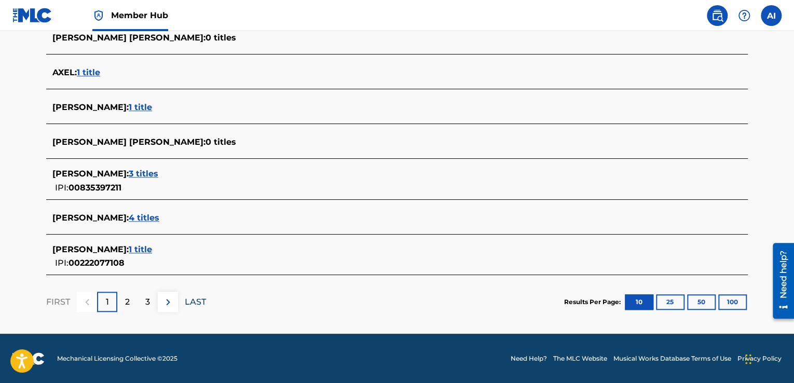
click at [194, 297] on p "LAST" at bounding box center [195, 302] width 21 height 12
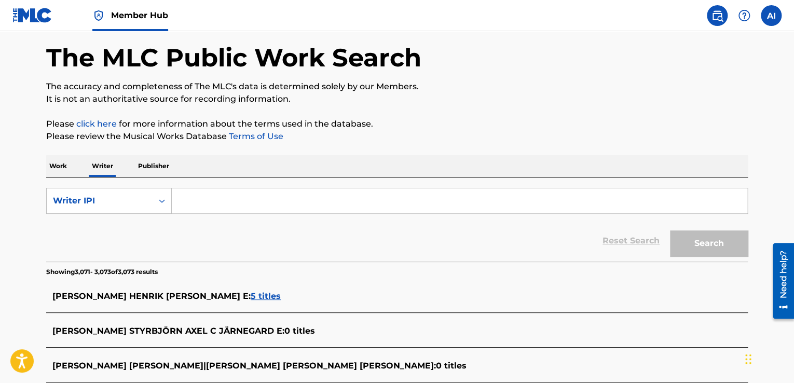
scroll to position [151, 0]
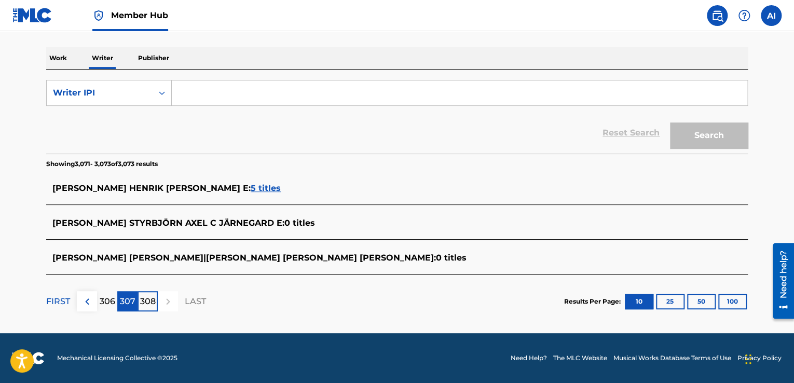
click at [127, 302] on p "307" at bounding box center [128, 301] width 16 height 12
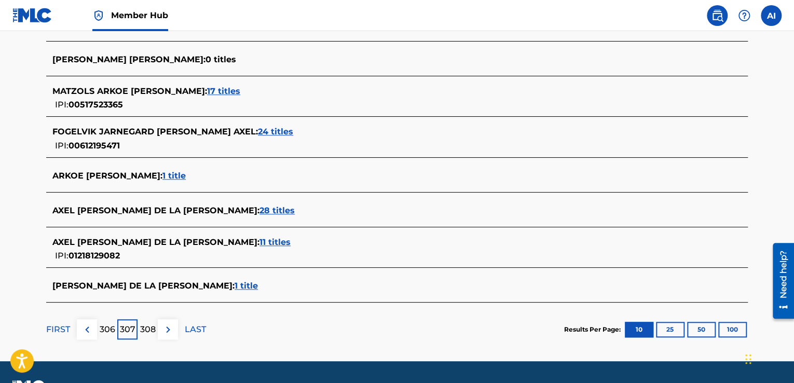
scroll to position [392, 0]
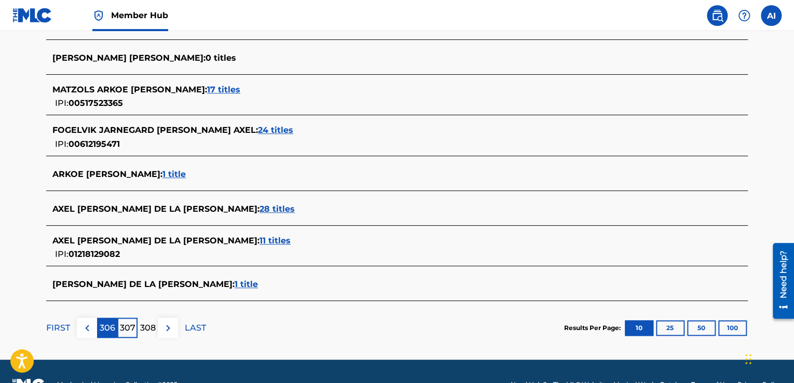
click at [111, 323] on p "306" at bounding box center [108, 328] width 16 height 12
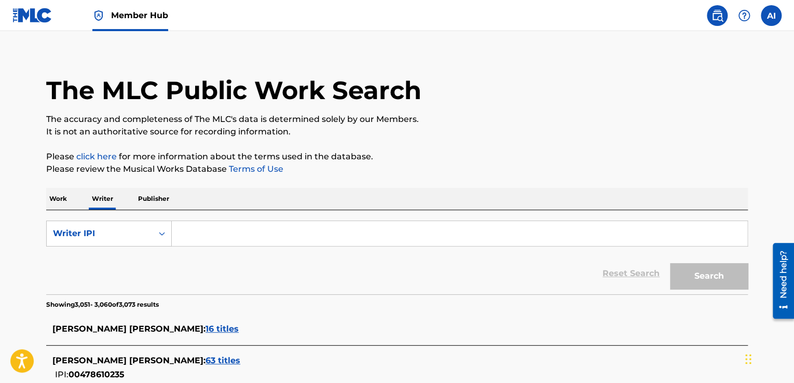
scroll to position [0, 0]
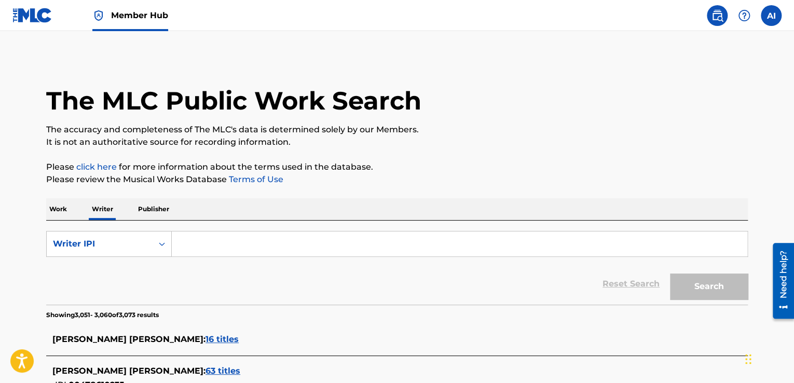
click at [98, 168] on link "click here" at bounding box center [96, 167] width 40 height 10
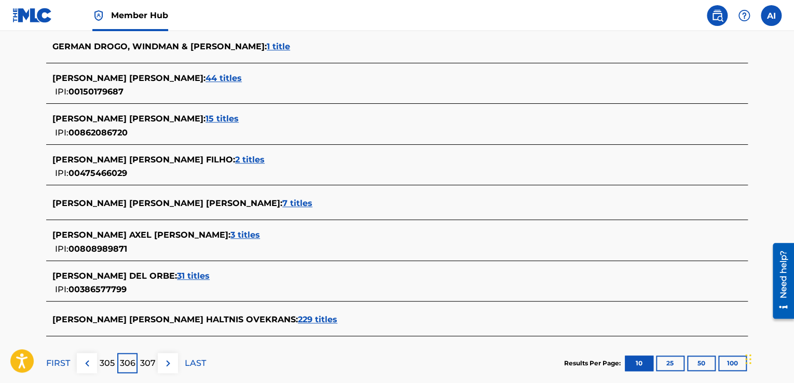
scroll to position [430, 0]
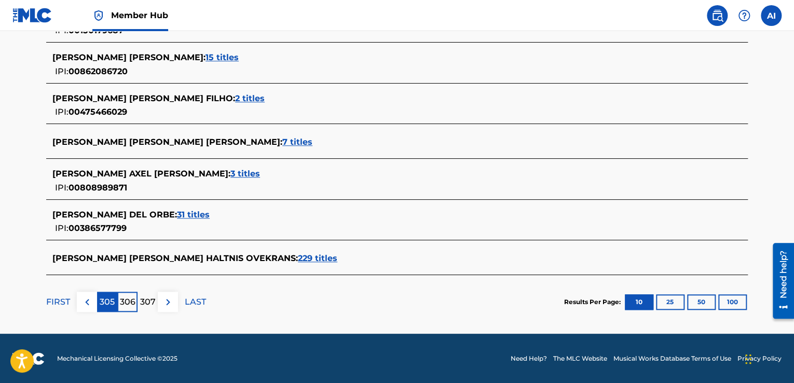
click at [107, 298] on p "305" at bounding box center [107, 302] width 15 height 12
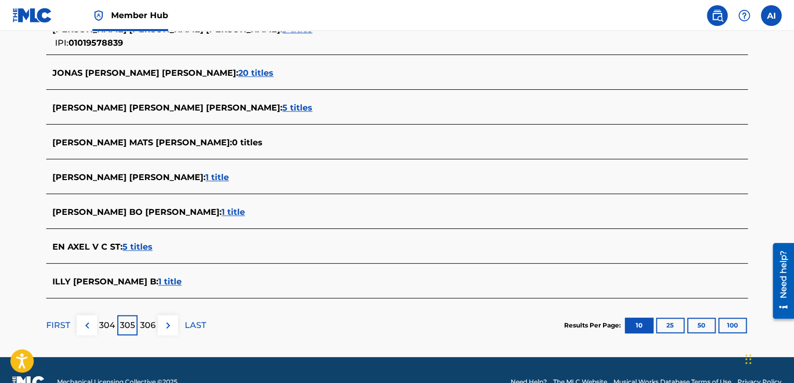
scroll to position [383, 0]
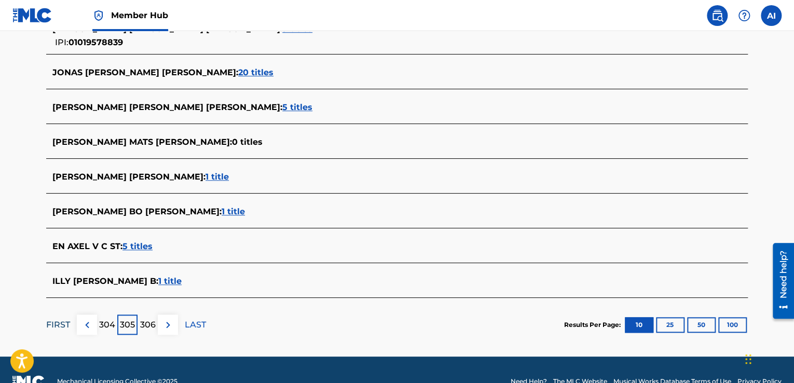
click at [69, 321] on p "FIRST" at bounding box center [58, 325] width 24 height 12
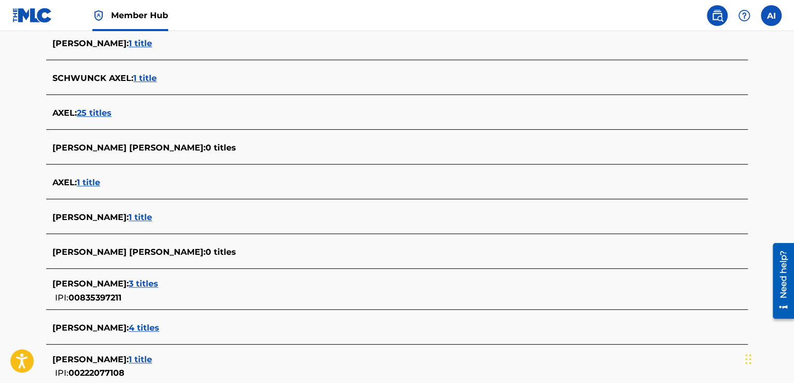
scroll to position [48, 0]
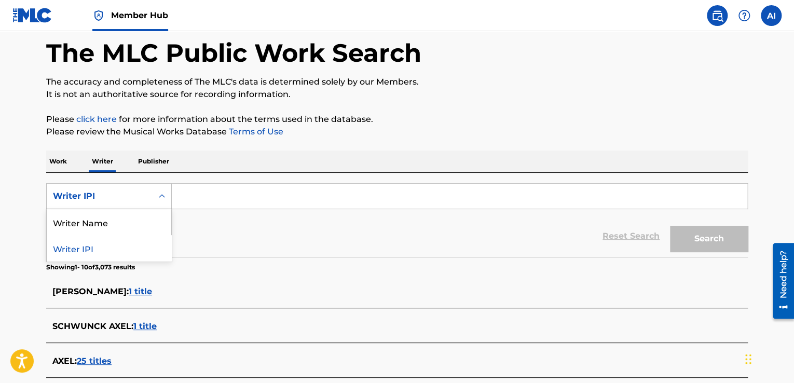
click at [154, 194] on div "Search Form" at bounding box center [162, 196] width 19 height 19
click at [154, 223] on div "Writer Name" at bounding box center [109, 222] width 125 height 26
click at [197, 199] on input "Search Form" at bounding box center [460, 196] width 576 height 25
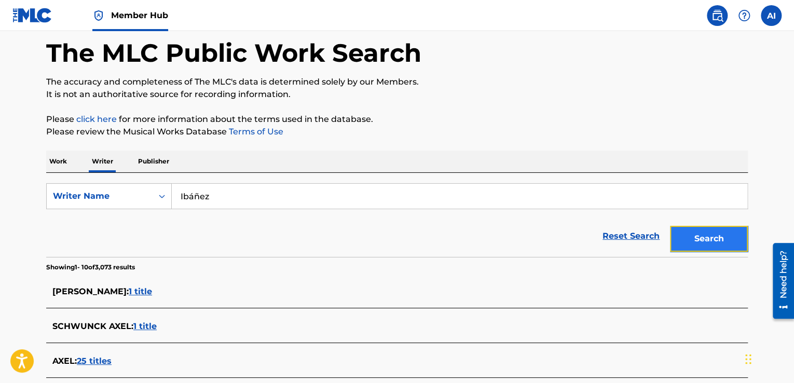
click at [690, 248] on button "Search" at bounding box center [709, 239] width 78 height 26
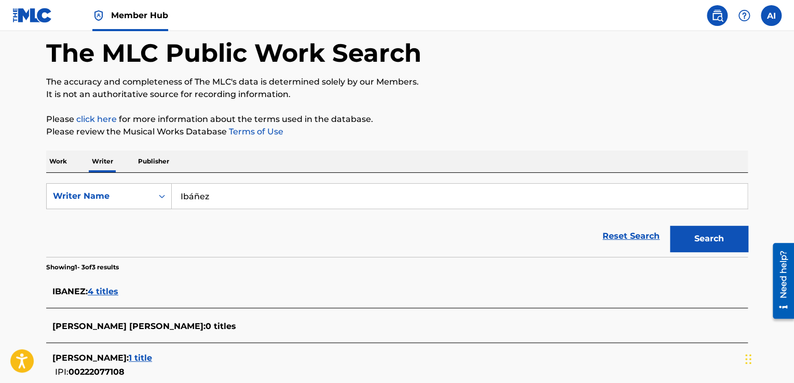
scroll to position [152, 0]
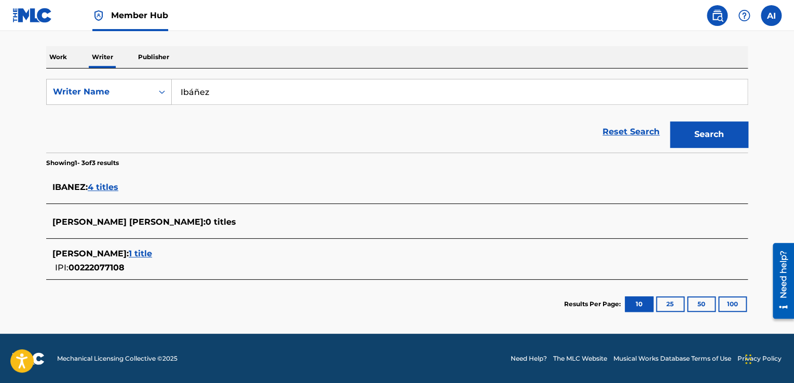
click at [182, 92] on input "Ibáñez" at bounding box center [460, 91] width 576 height 25
click at [179, 92] on input "Ibáñez" at bounding box center [460, 91] width 576 height 25
type input "axel Ibáñez"
click at [670, 121] on button "Search" at bounding box center [709, 134] width 78 height 26
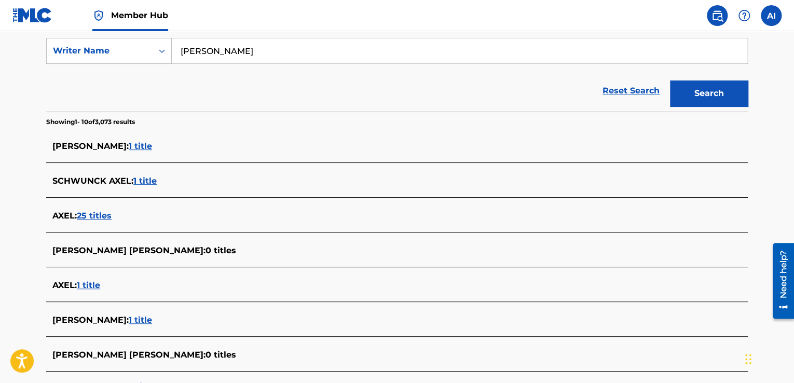
scroll to position [123, 0]
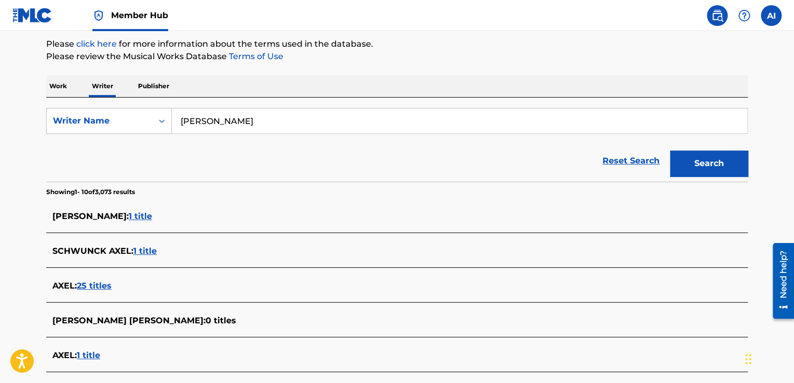
click at [151, 88] on p "Publisher" at bounding box center [153, 86] width 37 height 22
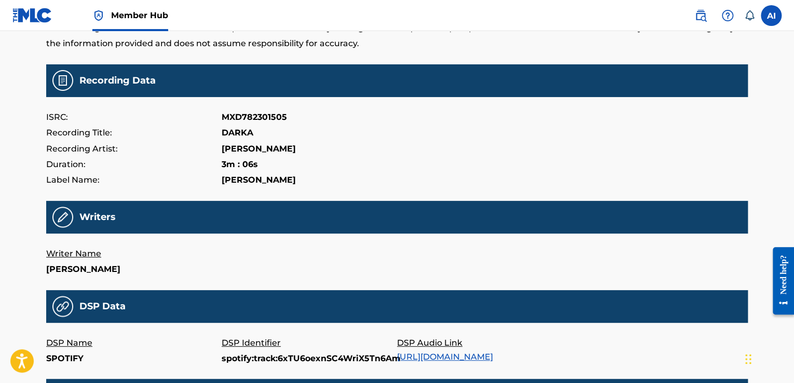
scroll to position [78, 0]
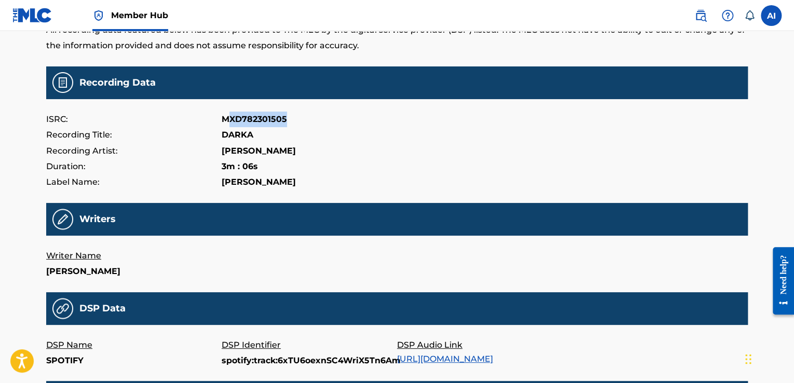
drag, startPoint x: 226, startPoint y: 119, endPoint x: 302, endPoint y: 117, distance: 75.8
click at [302, 117] on div "ISRC: MXD782301505" at bounding box center [397, 120] width 702 height 16
drag, startPoint x: 223, startPoint y: 119, endPoint x: 301, endPoint y: 117, distance: 78.4
click at [301, 117] on div "ISRC: MXD782301505" at bounding box center [397, 120] width 702 height 16
copy p "MXD782301505"
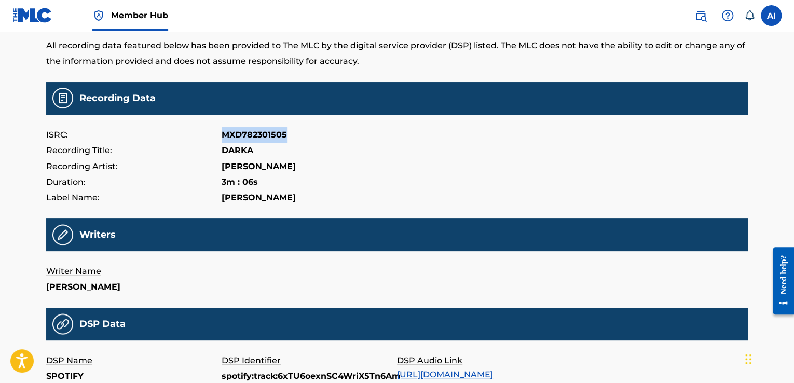
scroll to position [60, 0]
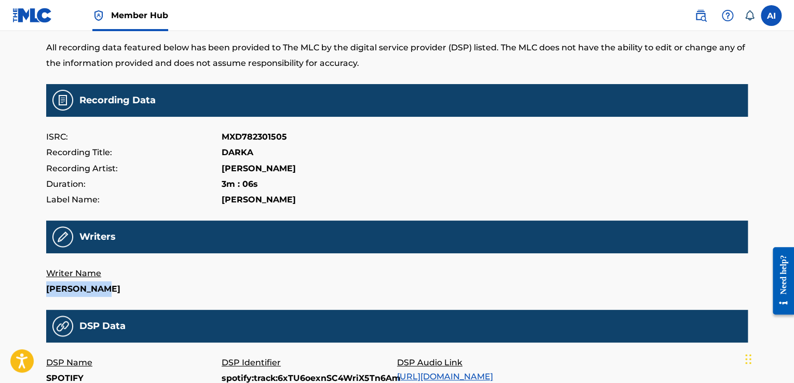
drag, startPoint x: 48, startPoint y: 289, endPoint x: 116, endPoint y: 283, distance: 68.2
click at [116, 283] on p "[PERSON_NAME]" at bounding box center [133, 289] width 175 height 16
copy p "[PERSON_NAME]"
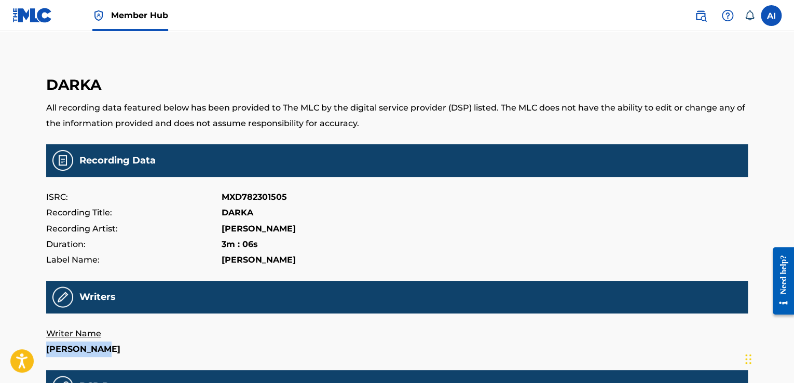
click at [34, 13] on img at bounding box center [32, 15] width 40 height 15
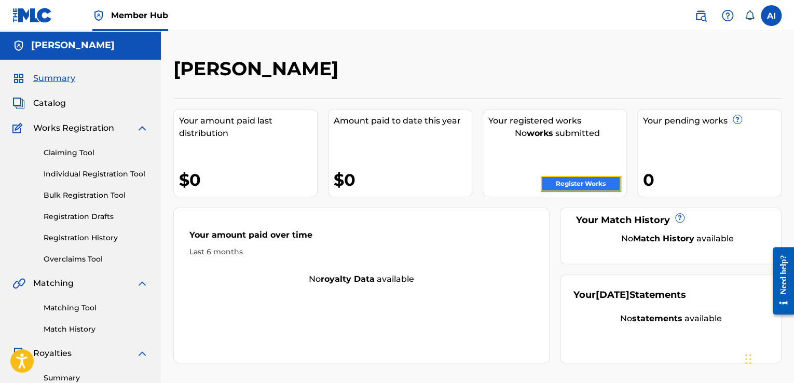
click at [596, 179] on link "Register Works" at bounding box center [581, 184] width 80 height 16
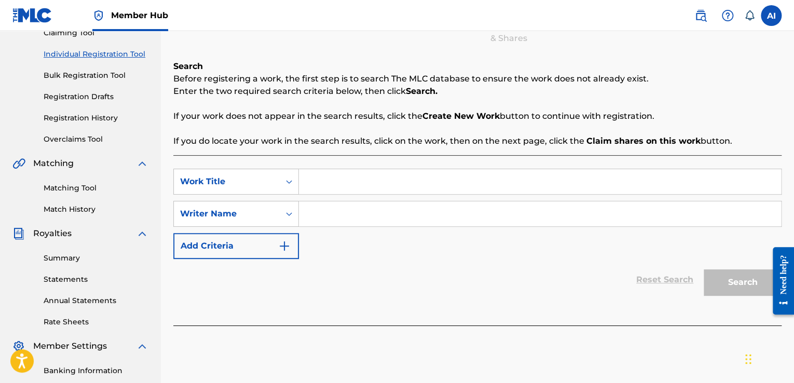
scroll to position [120, 0]
click at [456, 177] on input "Search Form" at bounding box center [540, 181] width 482 height 25
type input "DARKA"
click at [416, 221] on input "Search Form" at bounding box center [540, 213] width 482 height 25
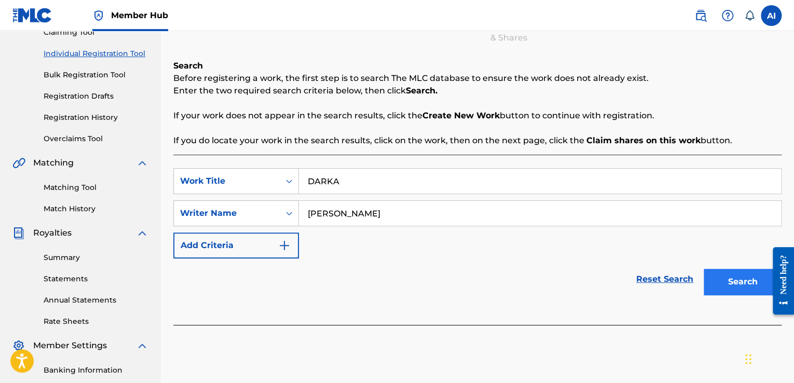
type input "[PERSON_NAME]"
click at [742, 280] on button "Search" at bounding box center [743, 282] width 78 height 26
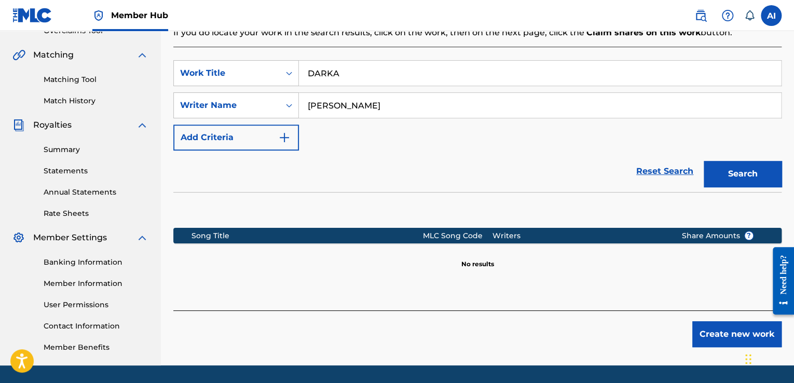
scroll to position [261, 0]
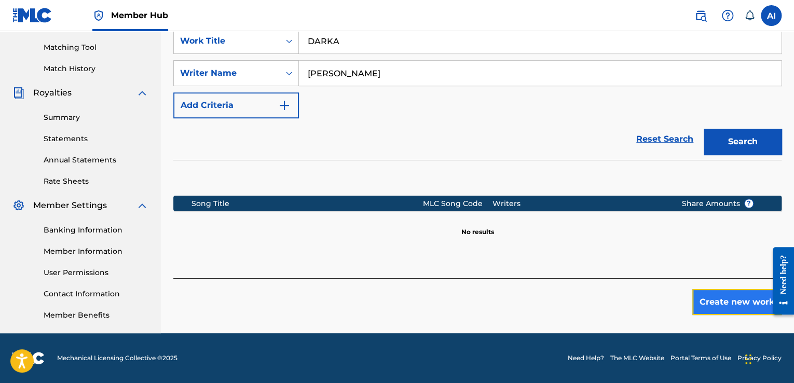
click at [709, 298] on button "Create new work" at bounding box center [736, 302] width 89 height 26
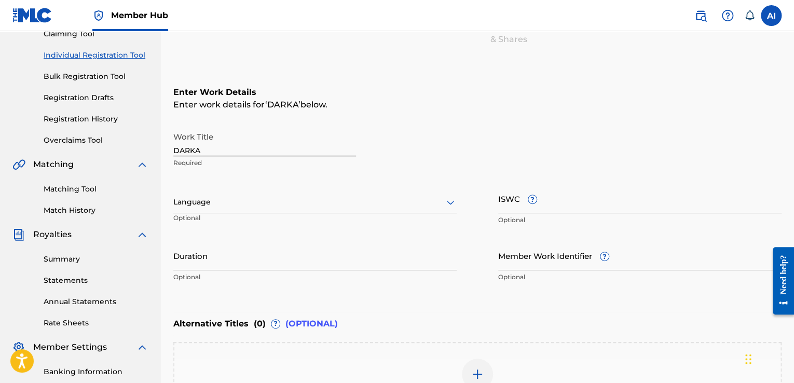
scroll to position [156, 0]
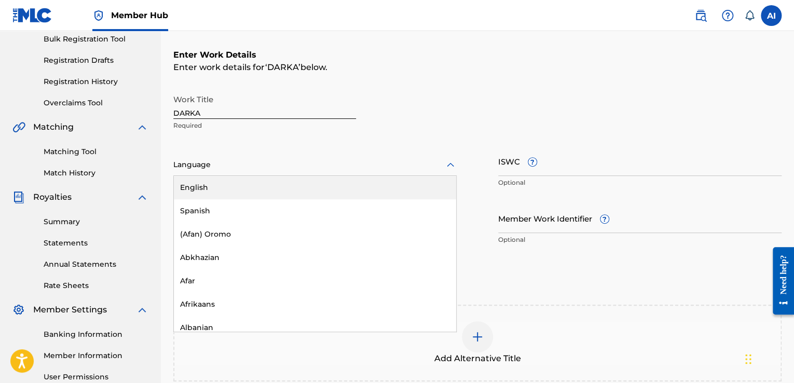
click at [447, 167] on icon at bounding box center [450, 165] width 12 height 12
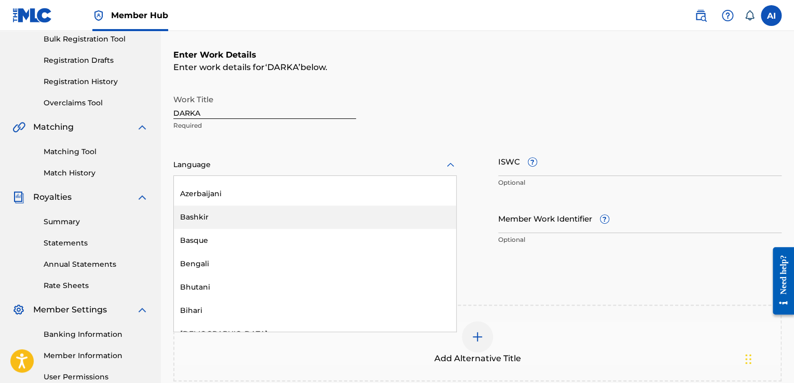
scroll to position [0, 0]
click at [341, 202] on div "Spanish" at bounding box center [315, 210] width 282 height 23
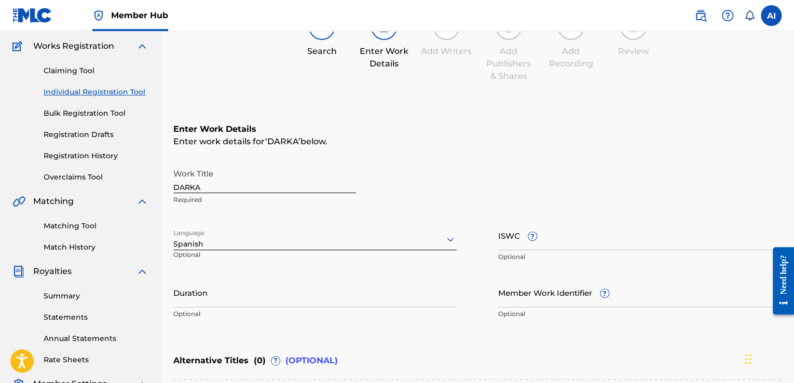
scroll to position [52, 0]
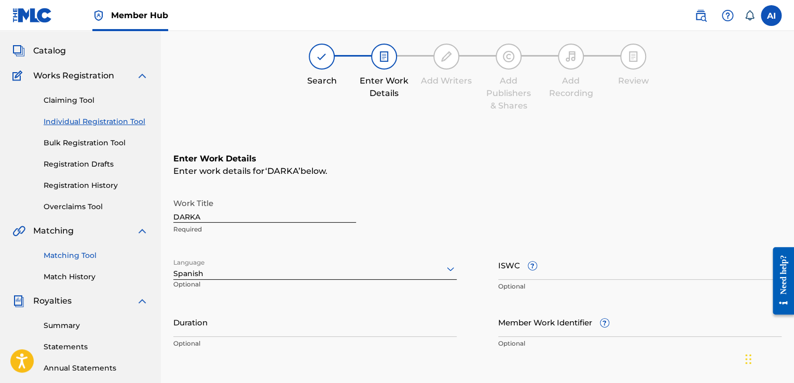
click at [75, 250] on link "Matching Tool" at bounding box center [96, 255] width 105 height 11
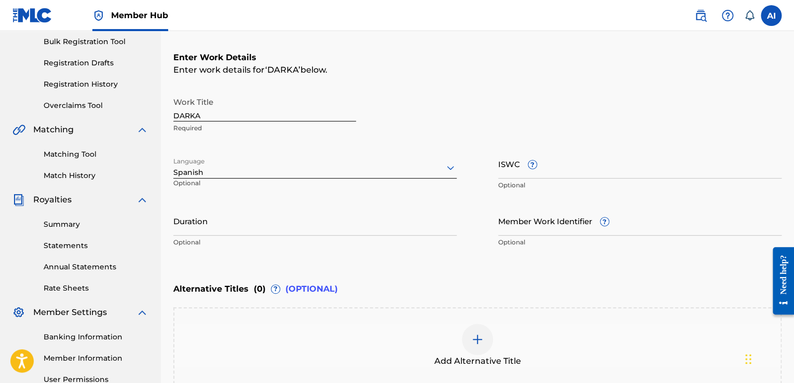
scroll to position [140, 0]
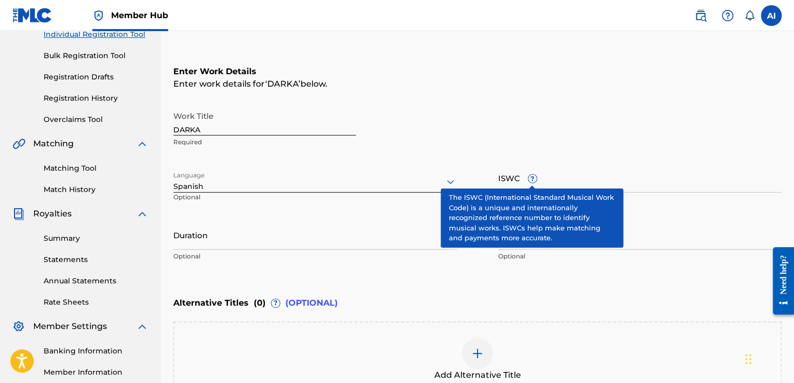
click at [529, 178] on span "?" at bounding box center [532, 178] width 8 height 8
click at [529, 178] on input "ISWC ?" at bounding box center [639, 178] width 283 height 30
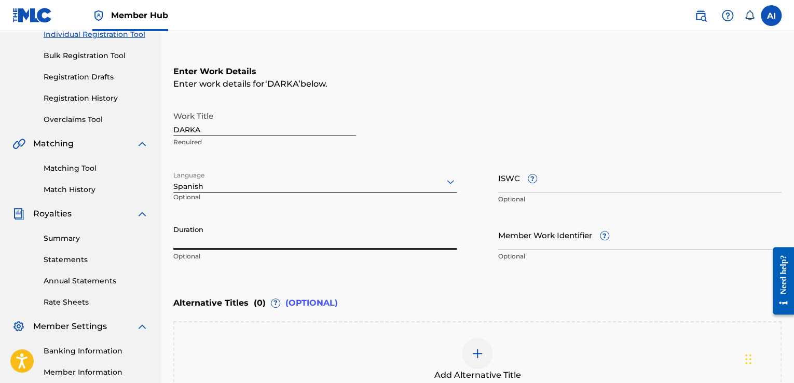
click at [322, 237] on input "Duration" at bounding box center [314, 235] width 283 height 30
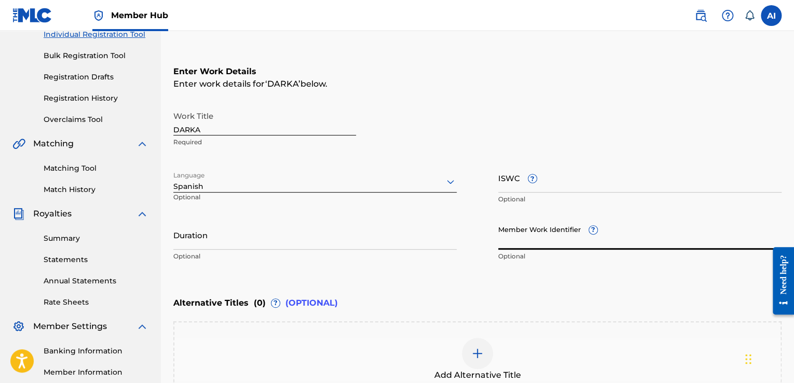
click at [554, 244] on input "Member Work Identifier ?" at bounding box center [639, 235] width 283 height 30
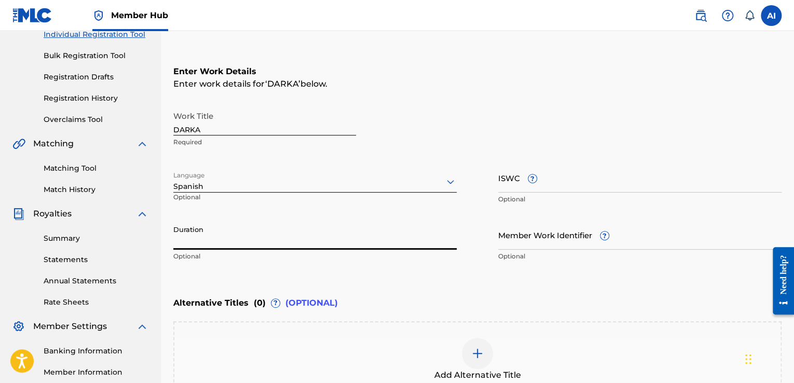
click at [393, 242] on input "Duration" at bounding box center [314, 235] width 283 height 30
type input "3"
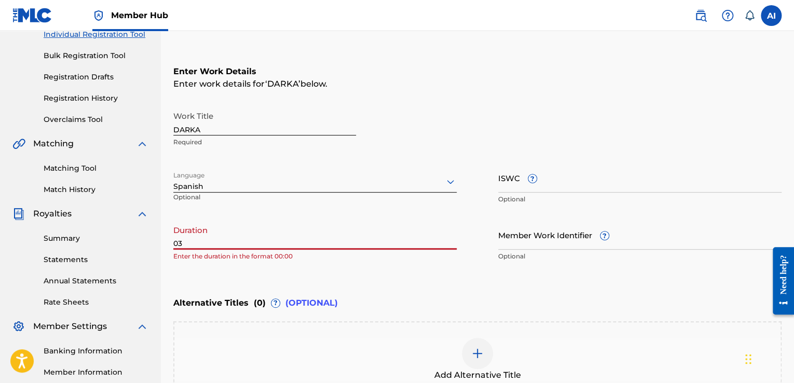
type input "0"
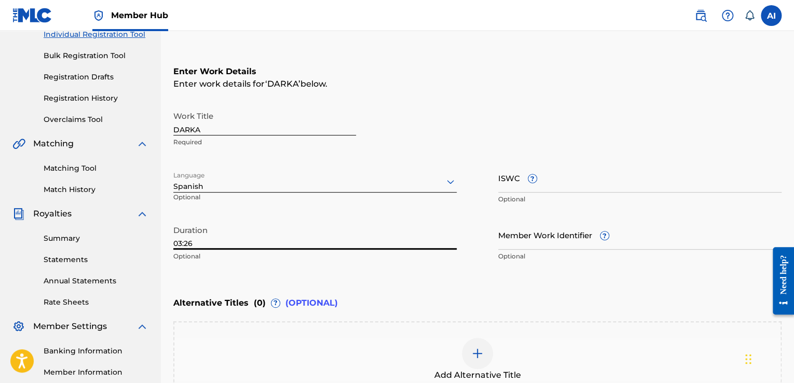
type input "03:26"
click at [322, 292] on div "Alternative Titles ( 0 ) ? (OPTIONAL)" at bounding box center [477, 303] width 608 height 23
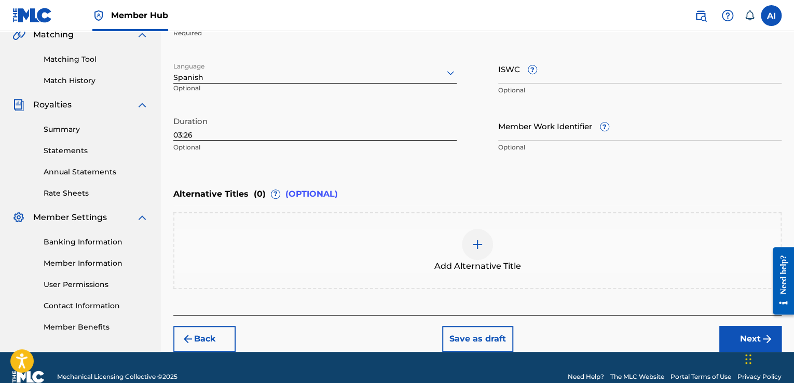
scroll to position [266, 0]
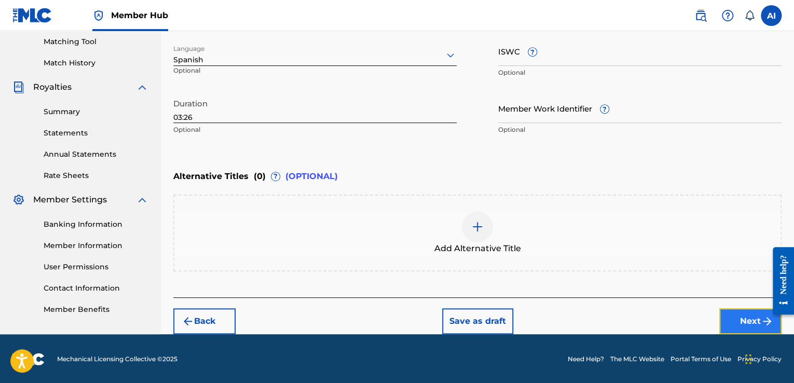
click at [745, 313] on button "Next" at bounding box center [750, 321] width 62 height 26
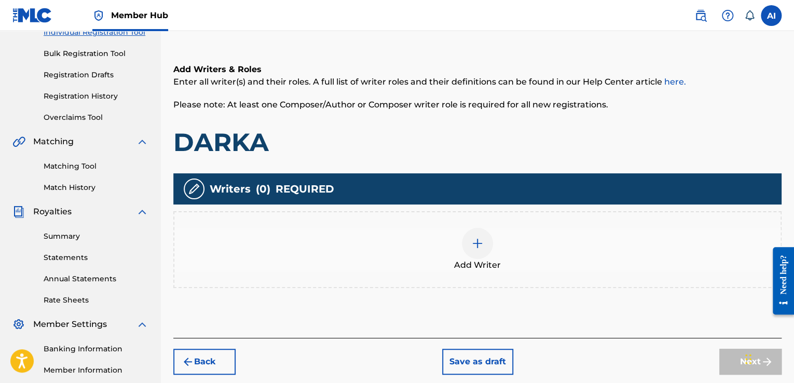
scroll to position [142, 0]
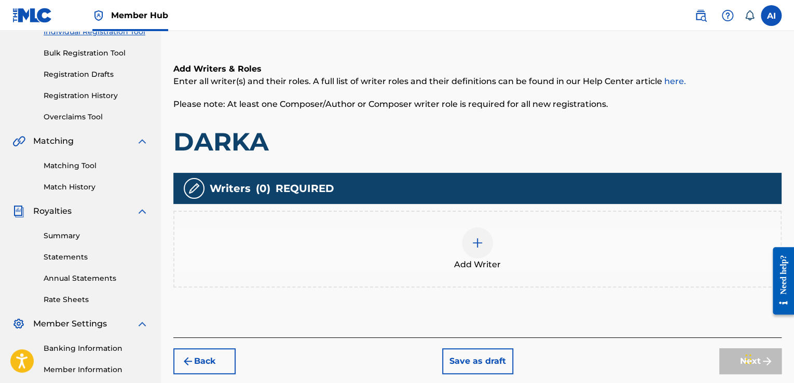
click at [471, 245] on img at bounding box center [477, 243] width 12 height 12
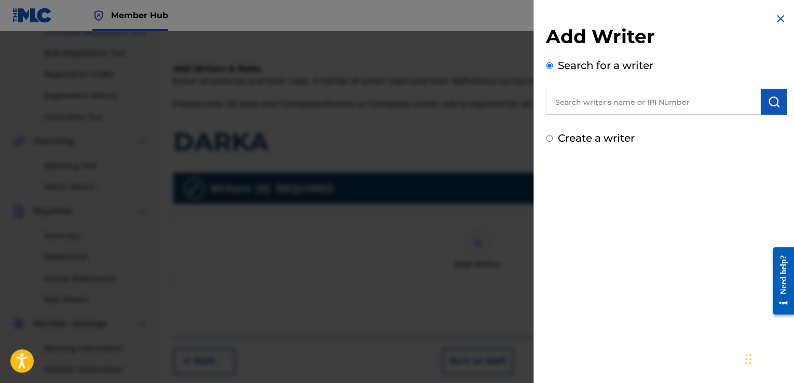
click at [607, 104] on input "text" at bounding box center [653, 102] width 215 height 26
type input "[PERSON_NAME]"
click at [548, 135] on input "Create a writer" at bounding box center [549, 138] width 7 height 7
radio input "false"
radio input "true"
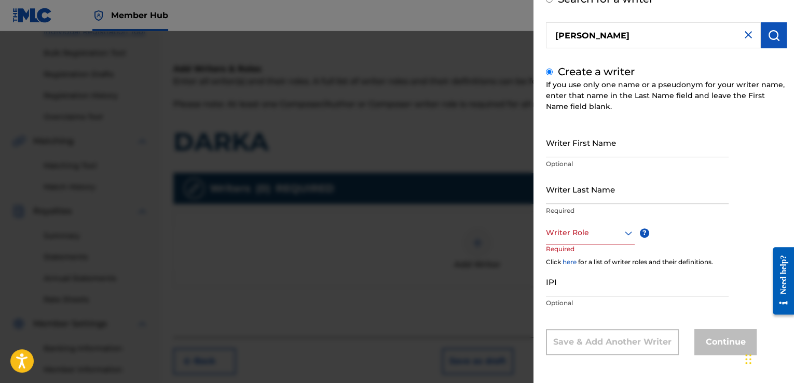
scroll to position [66, 0]
click at [599, 147] on input "Writer First Name" at bounding box center [637, 143] width 183 height 30
type input "AXEL"
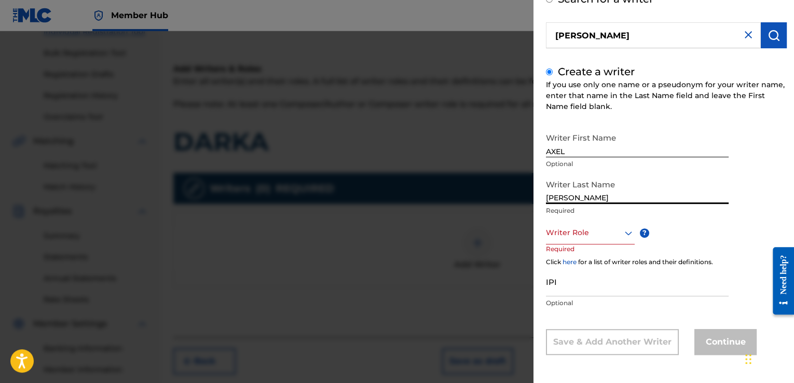
type input "IBÁÑEZ"
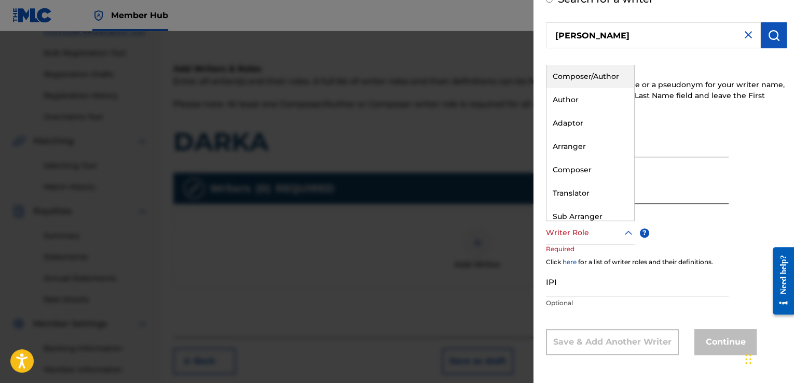
click at [571, 241] on div "Writer Role" at bounding box center [590, 232] width 89 height 23
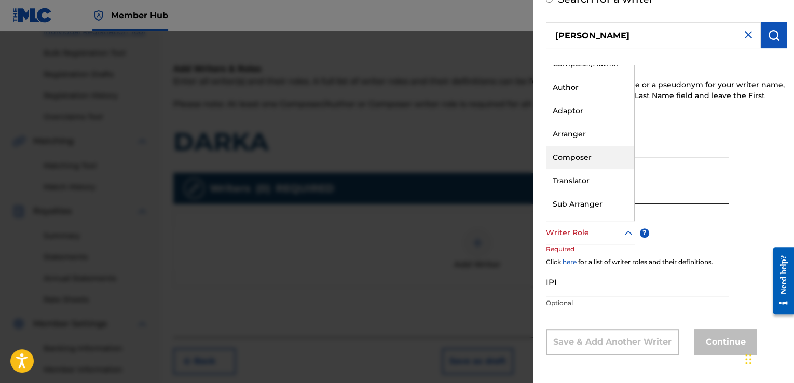
click at [563, 157] on div "Composer" at bounding box center [591, 157] width 88 height 23
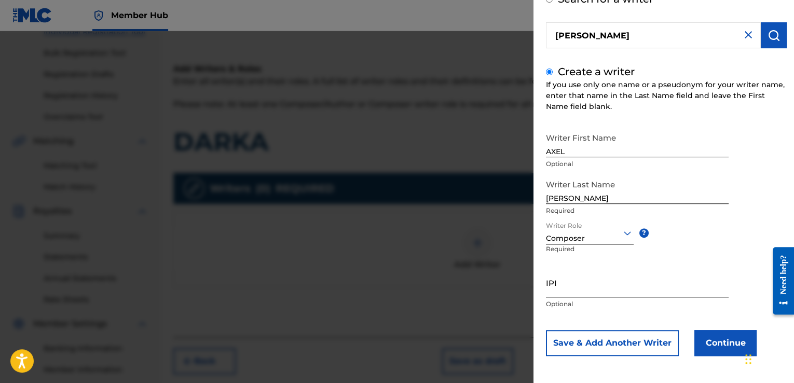
scroll to position [67, 0]
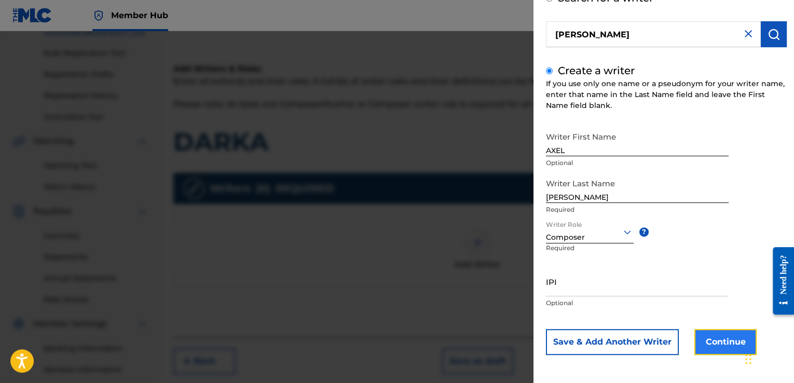
click at [706, 340] on button "Continue" at bounding box center [725, 342] width 62 height 26
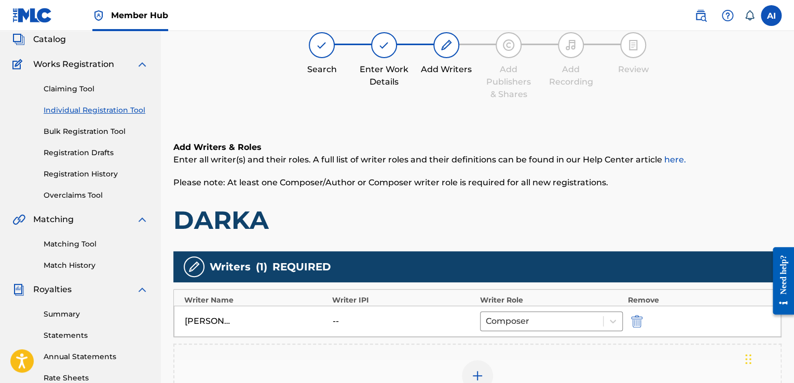
scroll to position [261, 0]
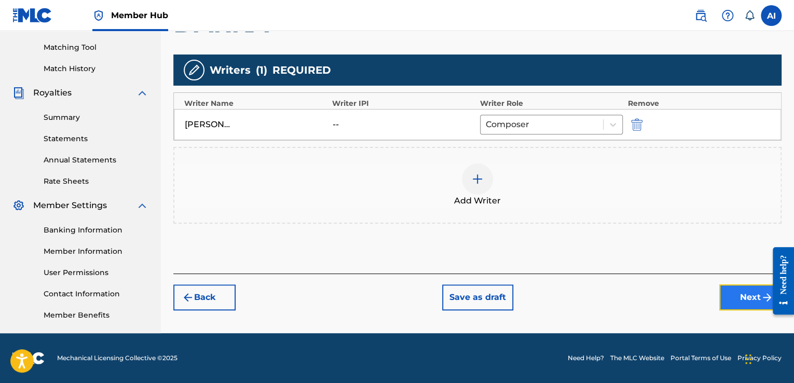
click at [725, 291] on button "Next" at bounding box center [750, 297] width 62 height 26
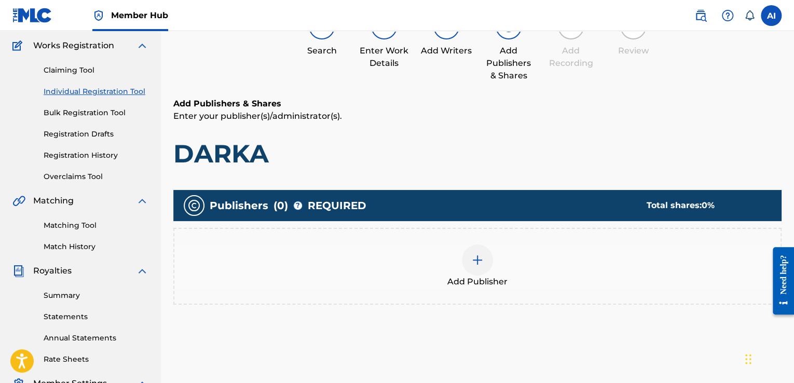
scroll to position [83, 0]
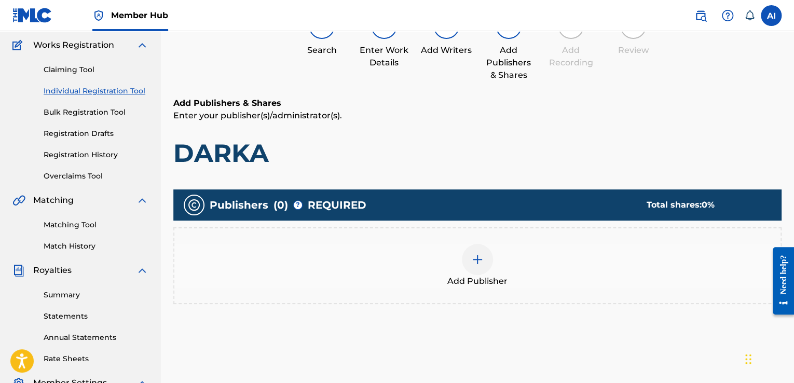
click at [480, 260] on img at bounding box center [477, 259] width 12 height 12
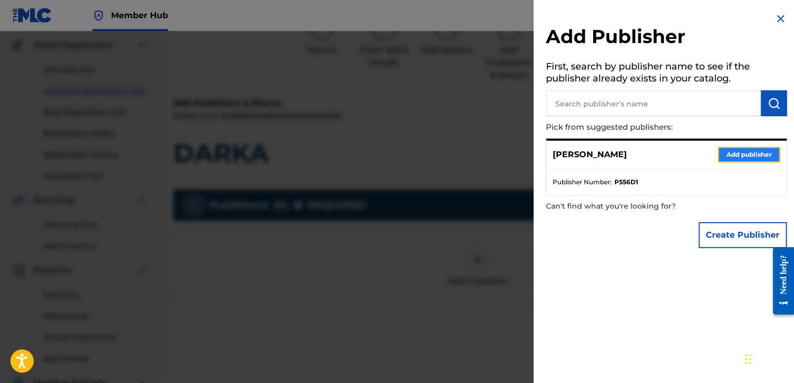
click at [741, 148] on button "Add publisher" at bounding box center [749, 155] width 62 height 16
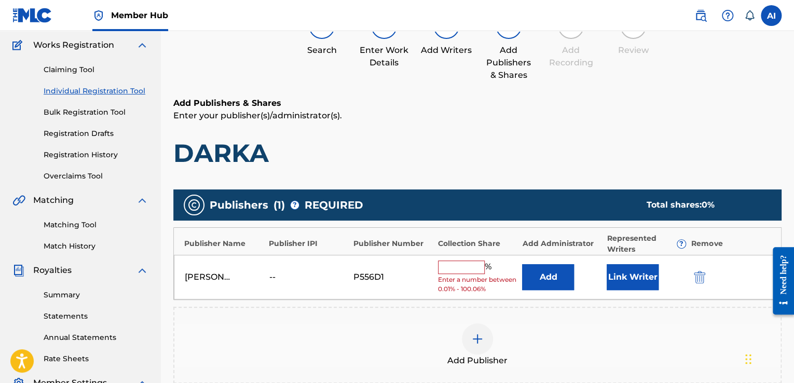
click at [448, 268] on input "text" at bounding box center [461, 267] width 47 height 13
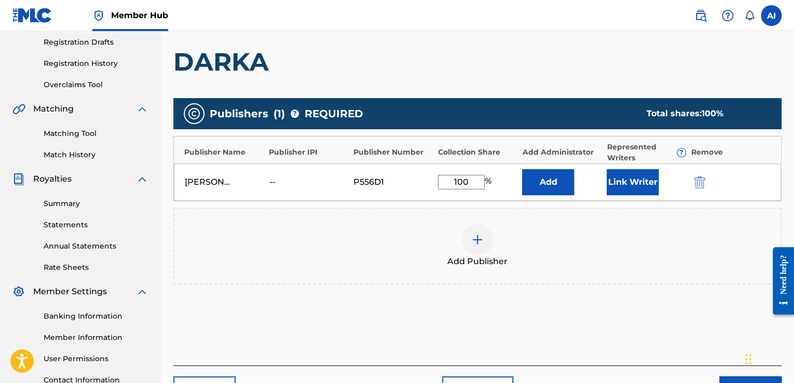
scroll to position [243, 0]
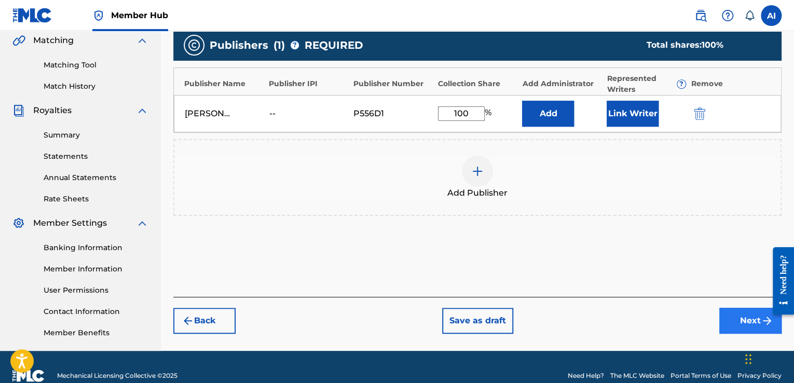
type input "100"
click at [748, 324] on button "Next" at bounding box center [750, 321] width 62 height 26
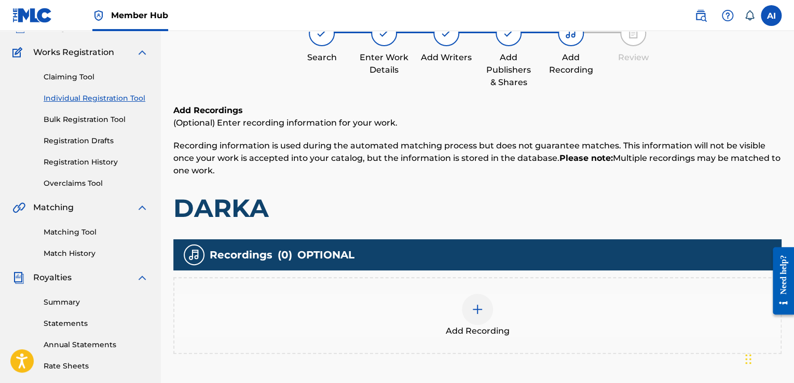
scroll to position [143, 0]
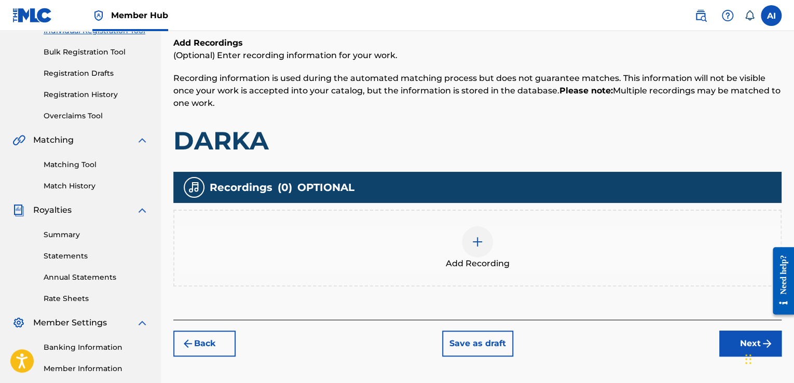
click at [507, 230] on div "Add Recording" at bounding box center [477, 248] width 606 height 44
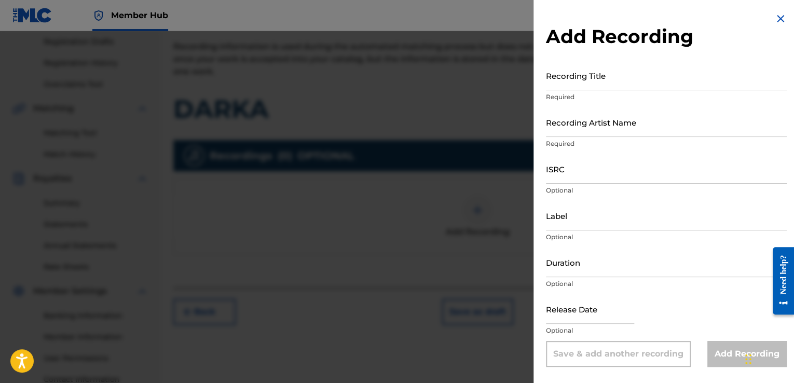
scroll to position [180, 0]
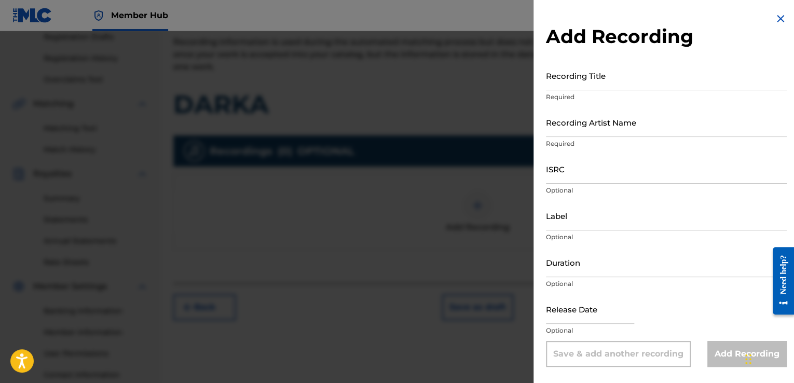
click at [774, 18] on img at bounding box center [780, 18] width 12 height 12
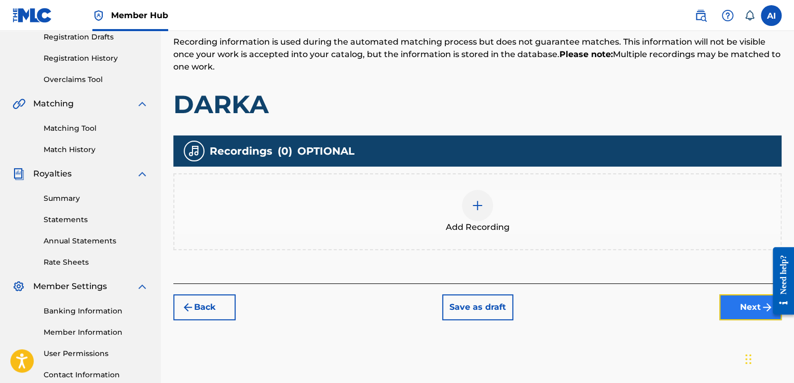
click at [743, 312] on button "Next" at bounding box center [750, 307] width 62 height 26
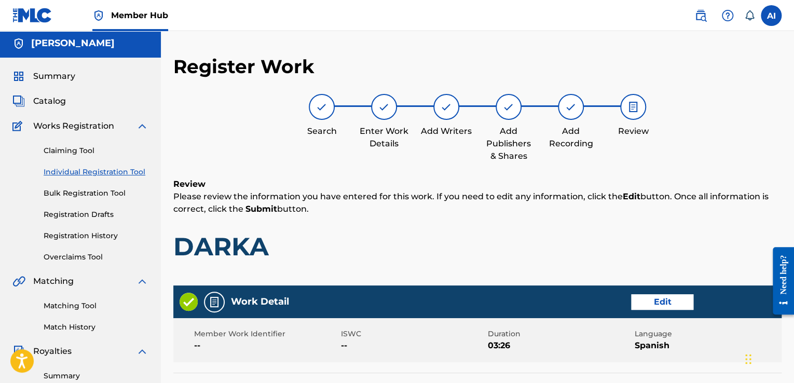
scroll to position [0, 0]
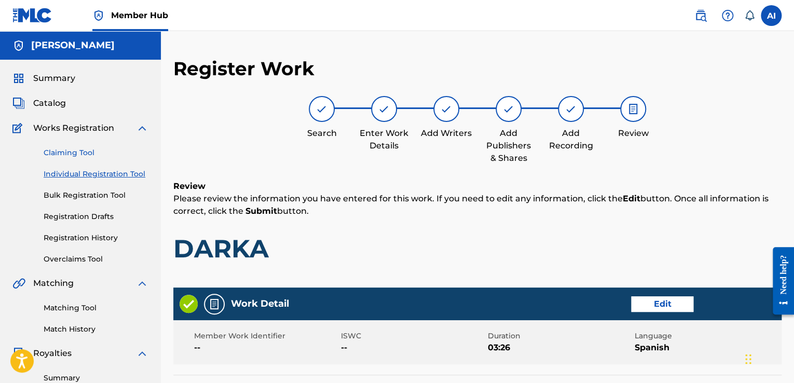
click at [64, 156] on link "Claiming Tool" at bounding box center [96, 152] width 105 height 11
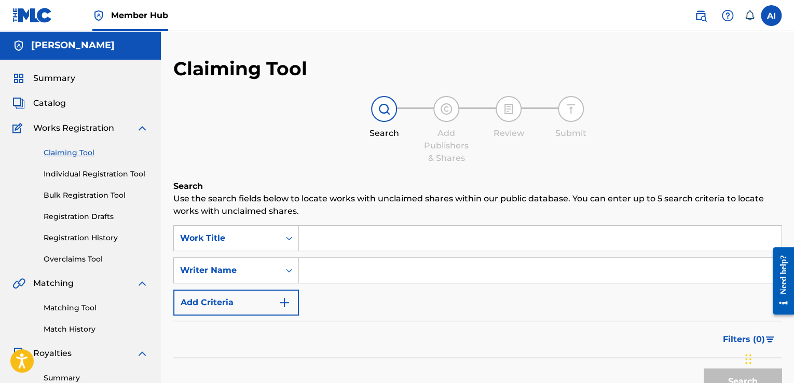
click at [336, 233] on input "Search Form" at bounding box center [540, 238] width 482 height 25
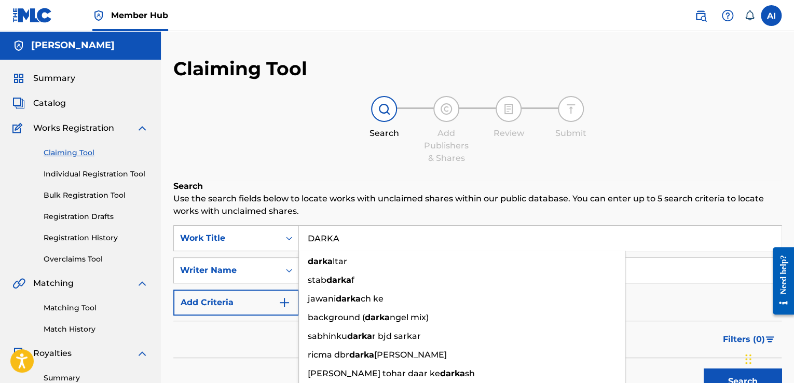
scroll to position [137, 0]
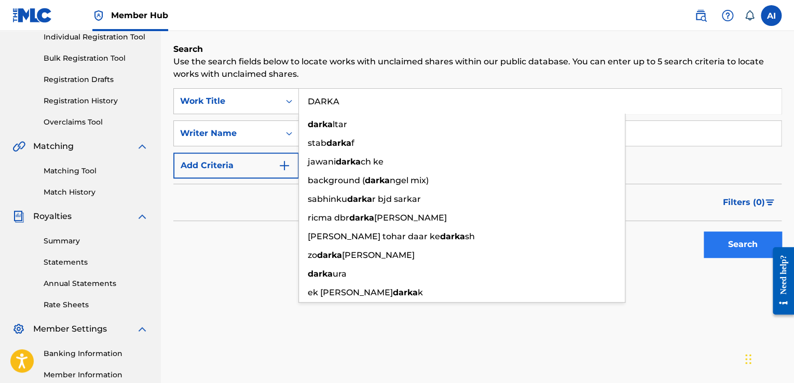
type input "DARKA"
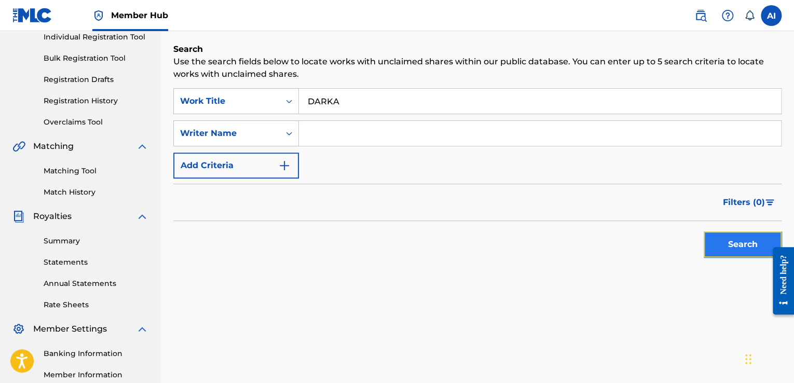
click at [704, 237] on button "Search" at bounding box center [743, 244] width 78 height 26
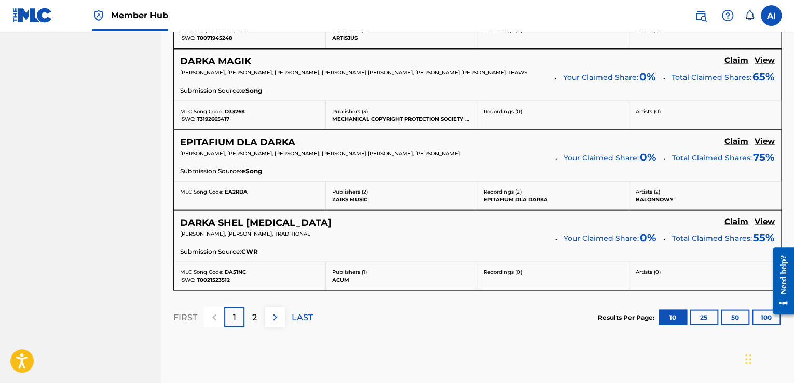
scroll to position [978, 0]
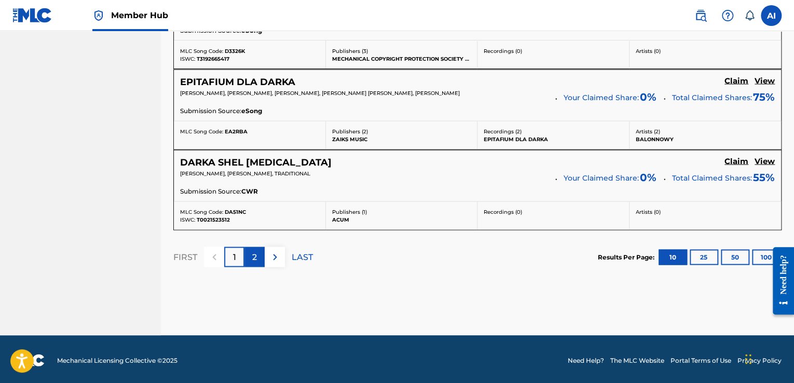
click at [260, 256] on div "2" at bounding box center [254, 257] width 20 height 20
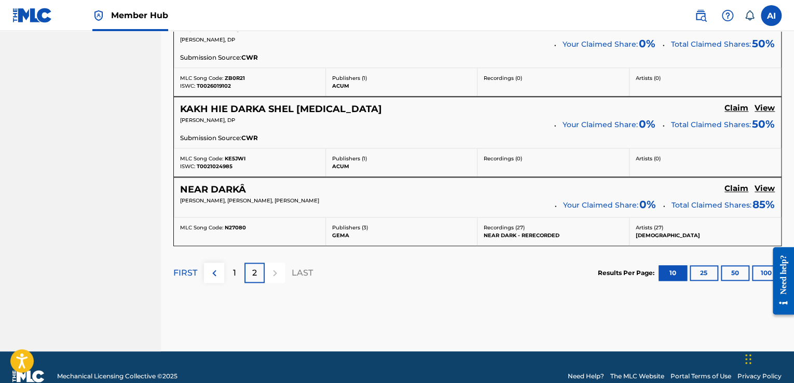
scroll to position [563, 0]
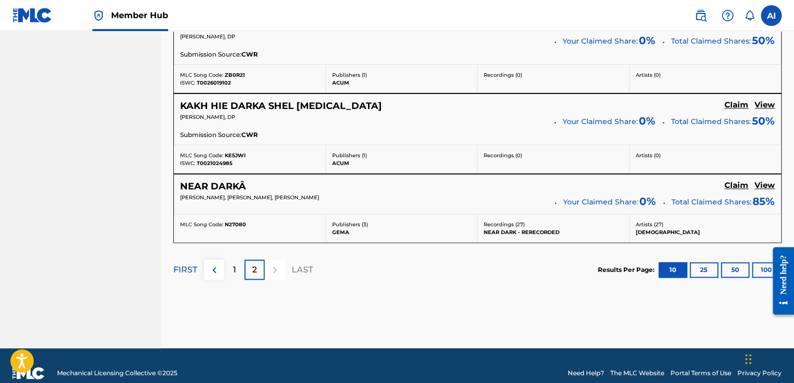
click at [446, 256] on section "FIRST 1 2 LAST Results Per Page: 10 25 50 100" at bounding box center [477, 269] width 608 height 53
click at [342, 224] on p "Publishers ( 3 )" at bounding box center [401, 225] width 139 height 8
click at [767, 181] on h5 "View" at bounding box center [765, 186] width 20 height 10
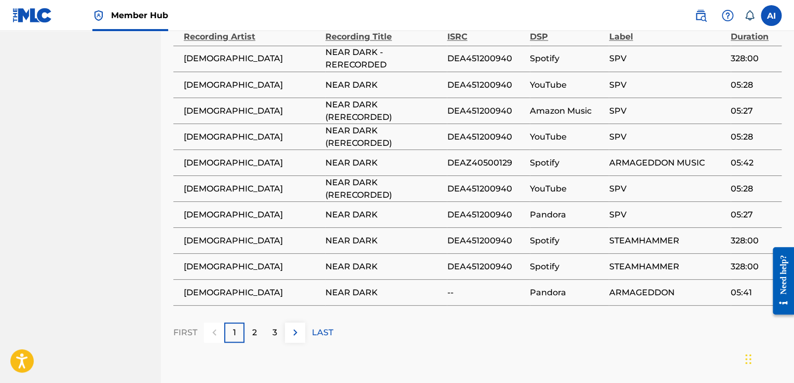
scroll to position [923, 0]
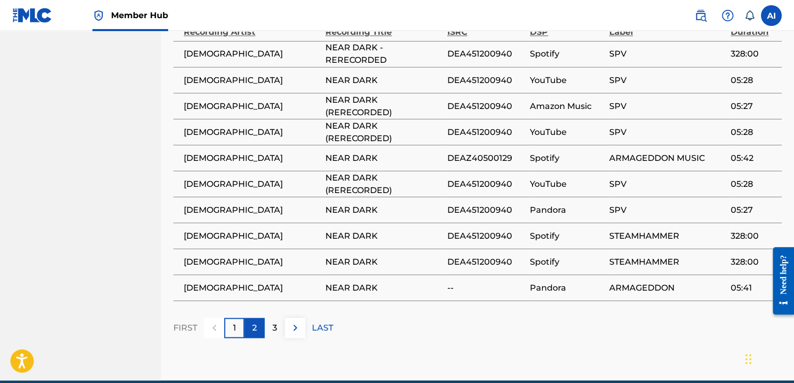
click at [260, 318] on div "2" at bounding box center [254, 328] width 20 height 20
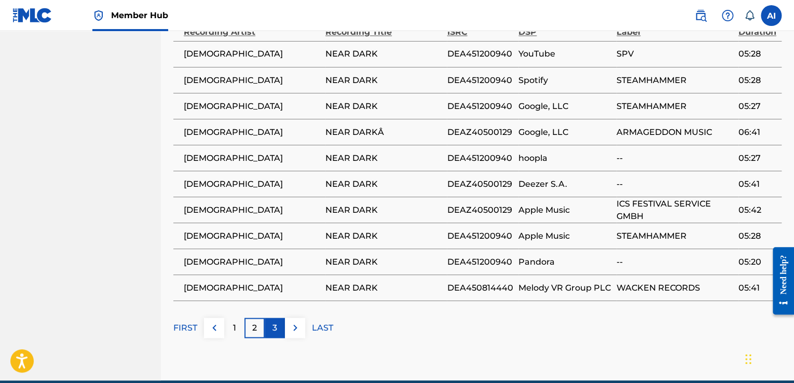
click at [275, 321] on p "3" at bounding box center [274, 327] width 5 height 12
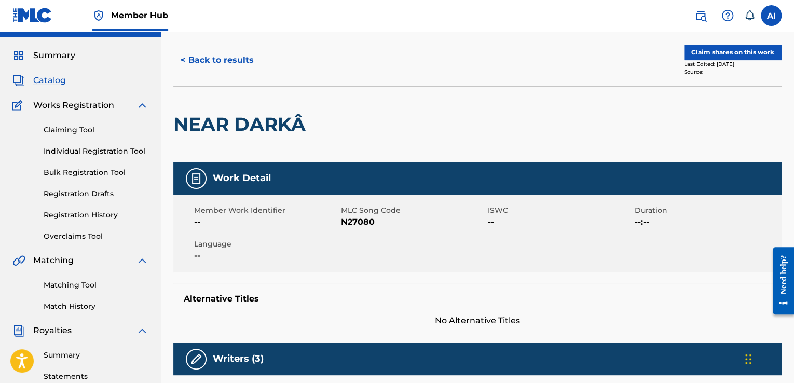
scroll to position [8, 0]
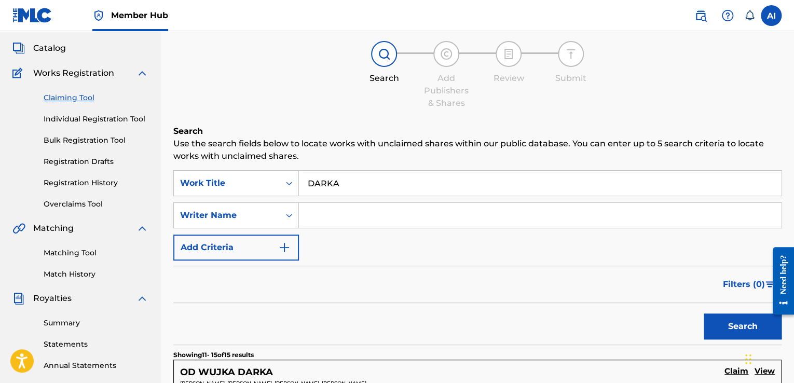
scroll to position [31, 0]
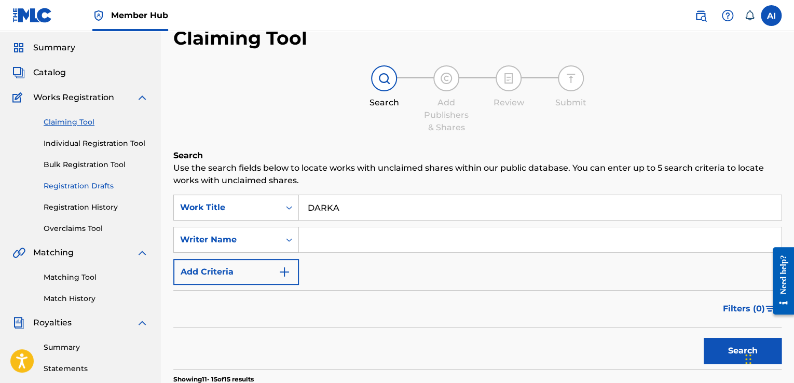
click at [72, 186] on link "Registration Drafts" at bounding box center [96, 186] width 105 height 11
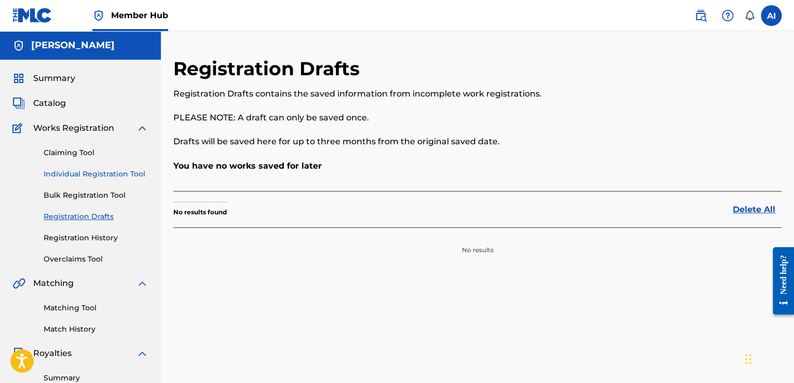
click at [73, 178] on link "Individual Registration Tool" at bounding box center [96, 174] width 105 height 11
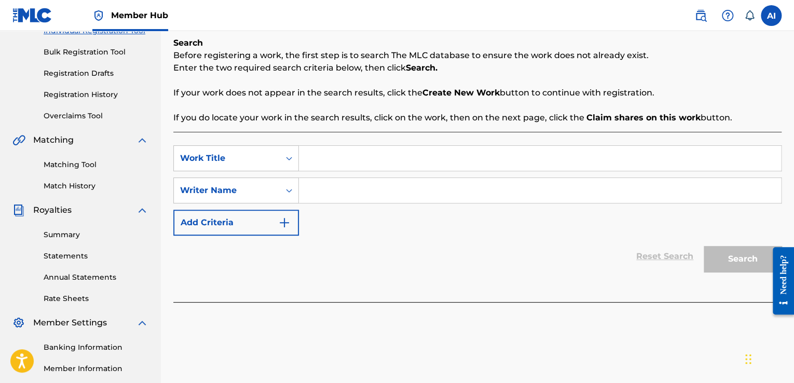
scroll to position [103, 0]
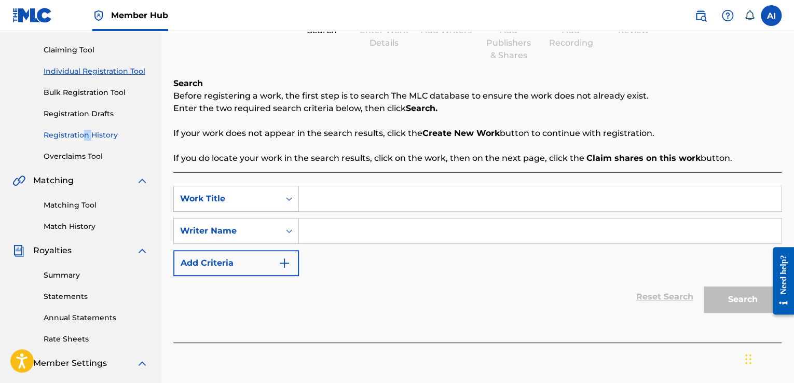
drag, startPoint x: 85, startPoint y: 128, endPoint x: 94, endPoint y: 135, distance: 11.8
click at [94, 135] on div "Claiming Tool Individual Registration Tool Bulk Registration Tool Registration …" at bounding box center [80, 97] width 136 height 130
click at [94, 135] on link "Registration History" at bounding box center [96, 135] width 105 height 11
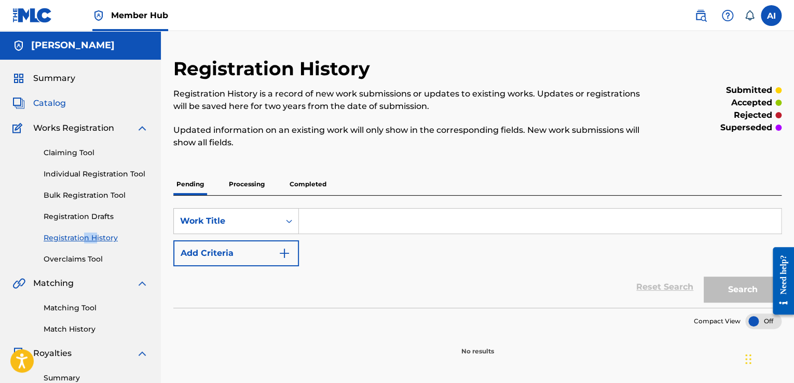
click at [43, 98] on span "Catalog" at bounding box center [49, 103] width 33 height 12
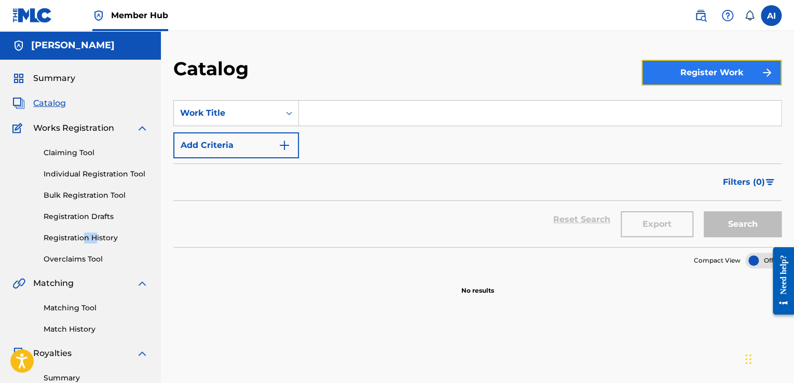
click at [664, 75] on button "Register Work" at bounding box center [712, 73] width 140 height 26
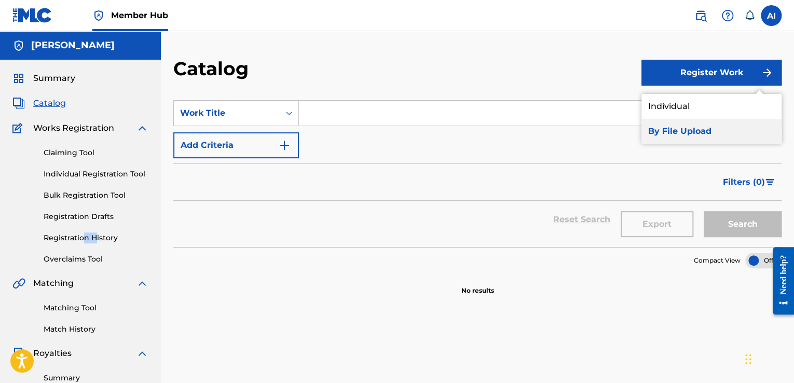
click at [672, 127] on link "By File Upload" at bounding box center [712, 131] width 140 height 25
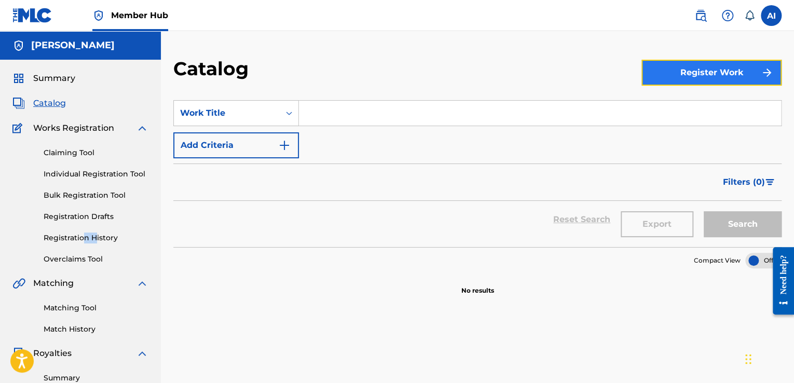
click at [716, 73] on button "Register Work" at bounding box center [712, 73] width 140 height 26
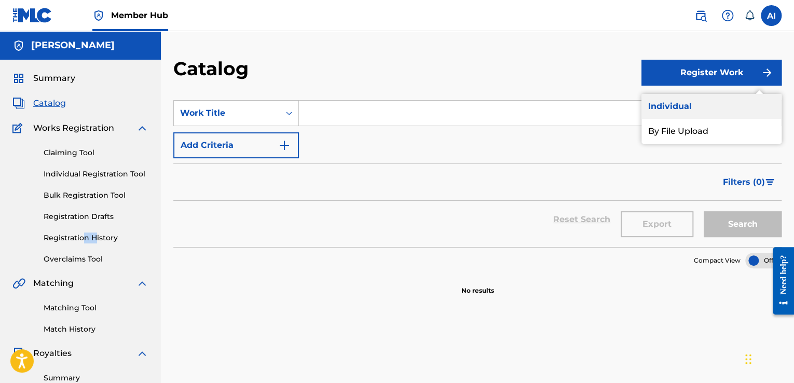
click at [712, 98] on link "Individual" at bounding box center [712, 106] width 140 height 25
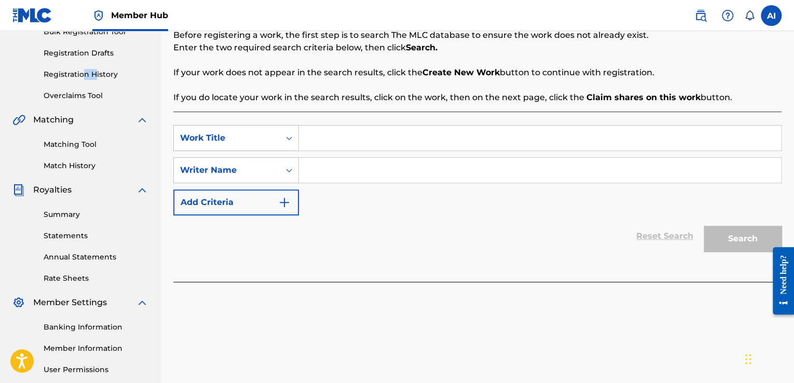
scroll to position [170, 0]
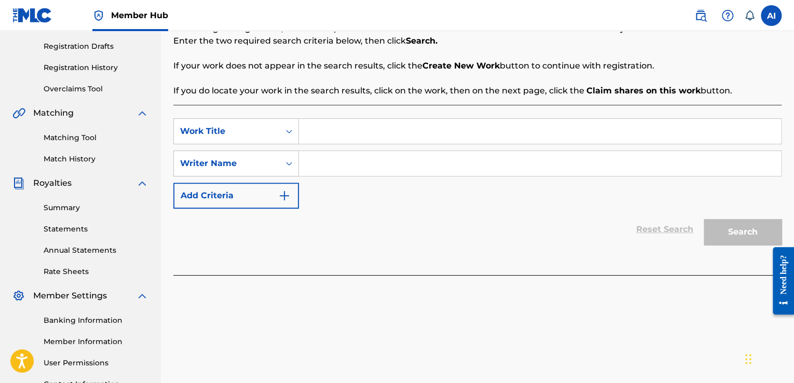
click at [477, 123] on input "Search Form" at bounding box center [540, 131] width 482 height 25
type input "DARKA"
click at [487, 159] on input "Search Form" at bounding box center [540, 163] width 482 height 25
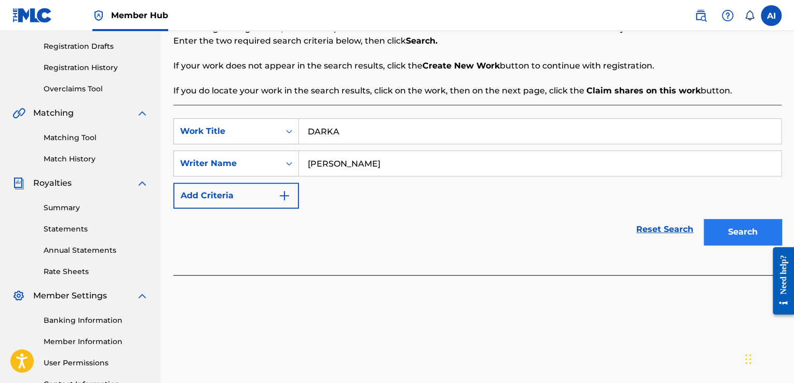
type input "[PERSON_NAME]"
click at [716, 227] on button "Search" at bounding box center [743, 232] width 78 height 26
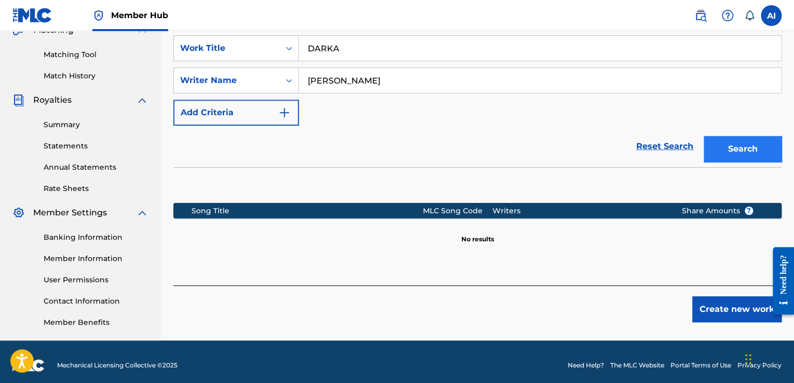
scroll to position [261, 0]
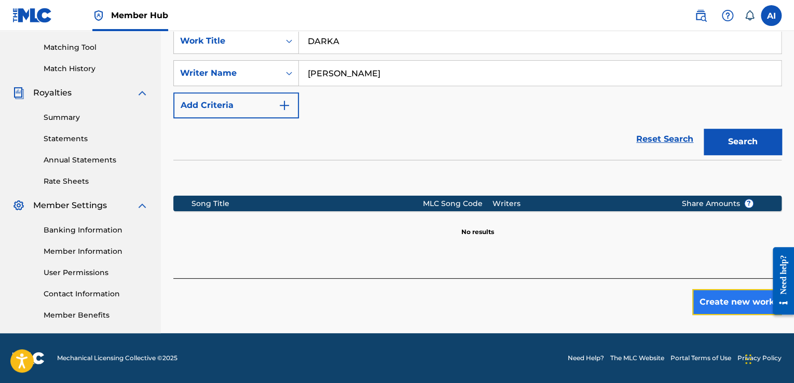
click at [718, 308] on button "Create new work" at bounding box center [736, 302] width 89 height 26
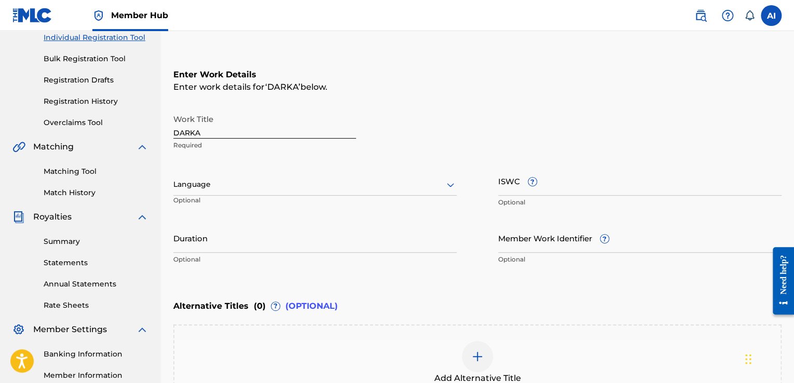
scroll to position [135, 0]
click at [257, 248] on input "Duration" at bounding box center [314, 239] width 283 height 30
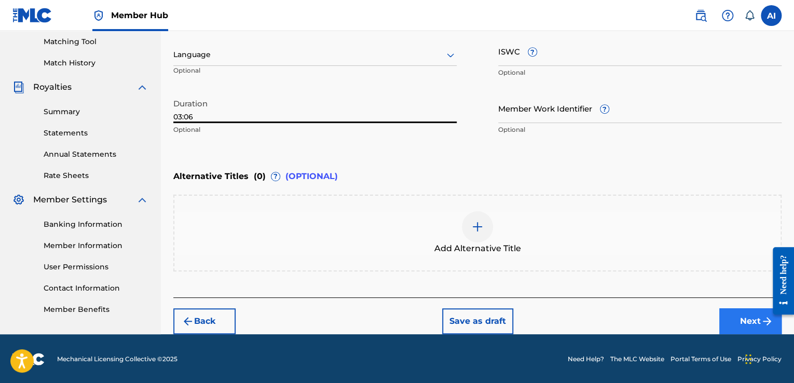
type input "03:06"
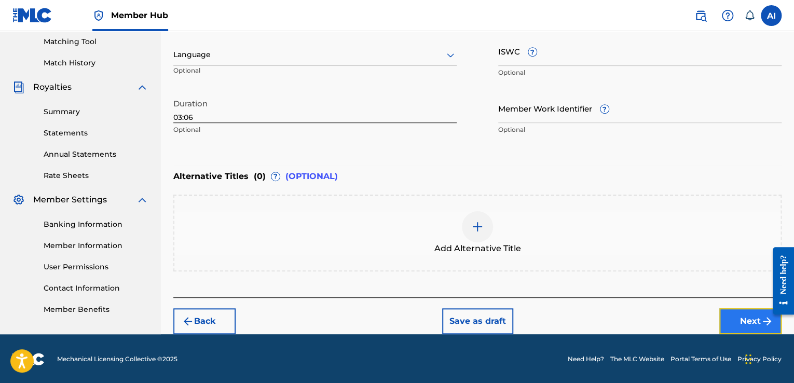
click at [743, 325] on button "Next" at bounding box center [750, 321] width 62 height 26
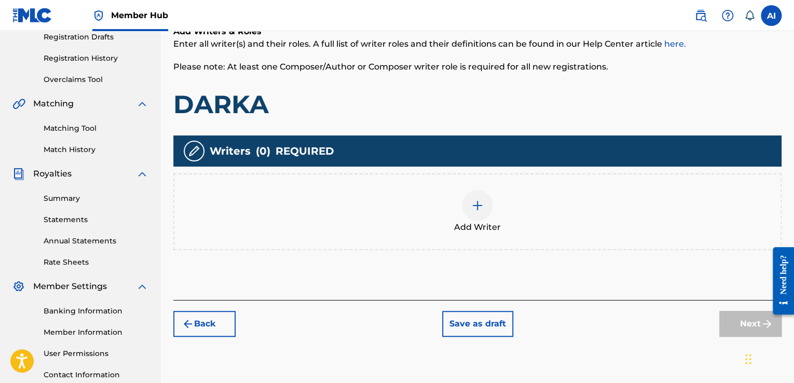
scroll to position [182, 0]
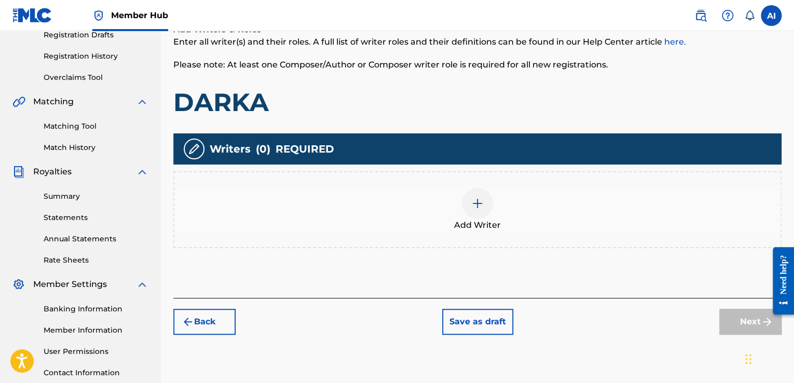
click at [464, 202] on div at bounding box center [477, 203] width 31 height 31
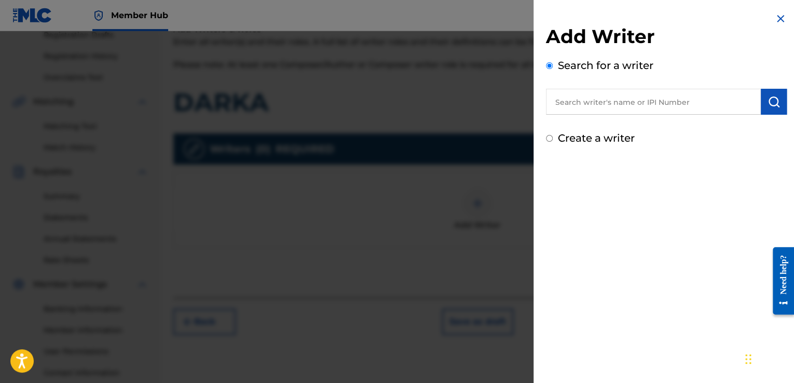
click at [565, 135] on label "Create a writer" at bounding box center [596, 138] width 77 height 12
radio input "true"
click at [553, 135] on input "Create a writer" at bounding box center [549, 138] width 7 height 7
radio input "false"
radio input "true"
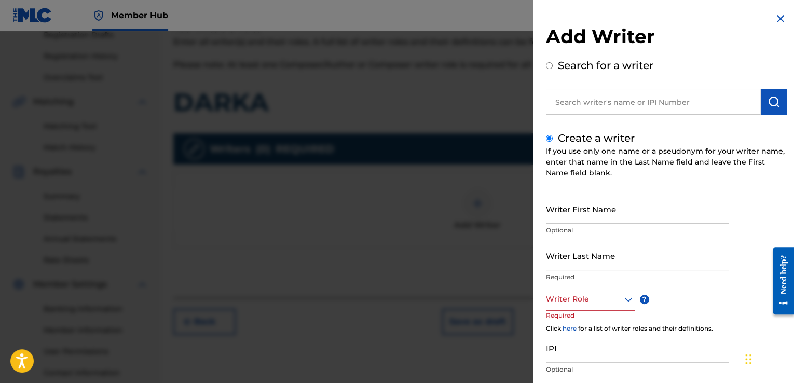
click at [585, 94] on input "text" at bounding box center [653, 102] width 215 height 26
radio input "true"
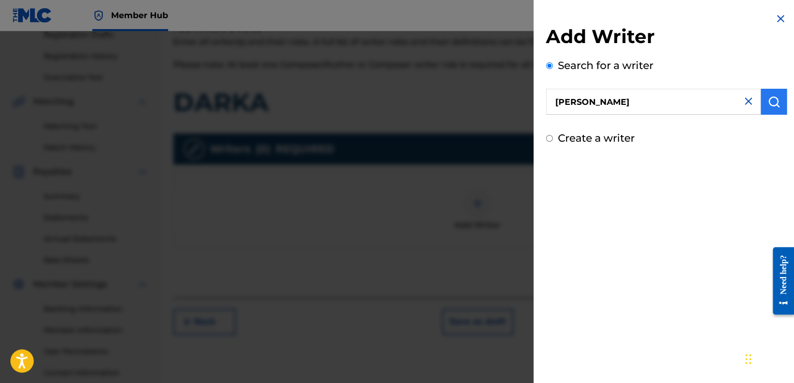
type input "AXEL IBÁñez"
click at [769, 102] on img "submit" at bounding box center [774, 101] width 12 height 12
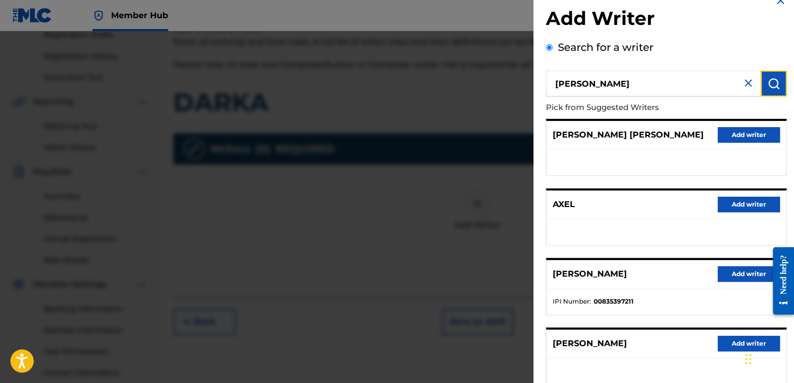
scroll to position [0, 0]
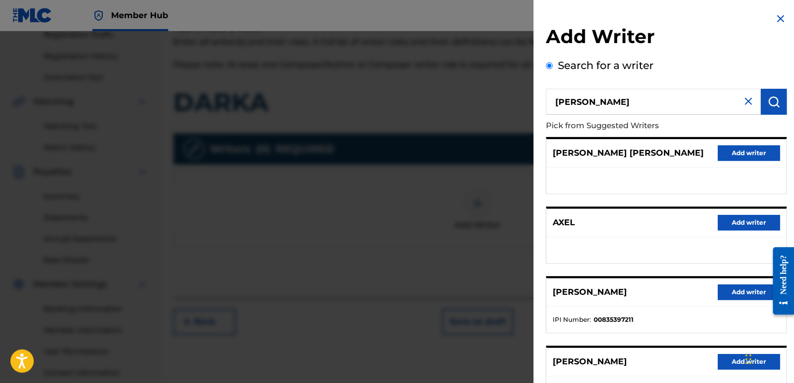
click at [748, 100] on img at bounding box center [748, 101] width 12 height 12
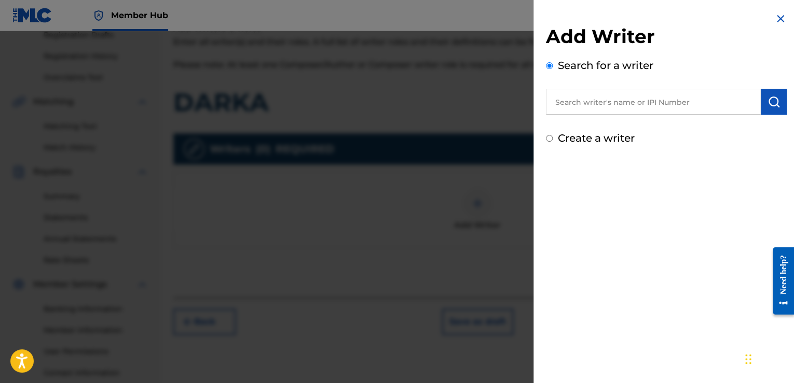
click at [589, 133] on label "Create a writer" at bounding box center [596, 138] width 77 height 12
radio input "true"
click at [553, 135] on input "Create a writer" at bounding box center [549, 138] width 7 height 7
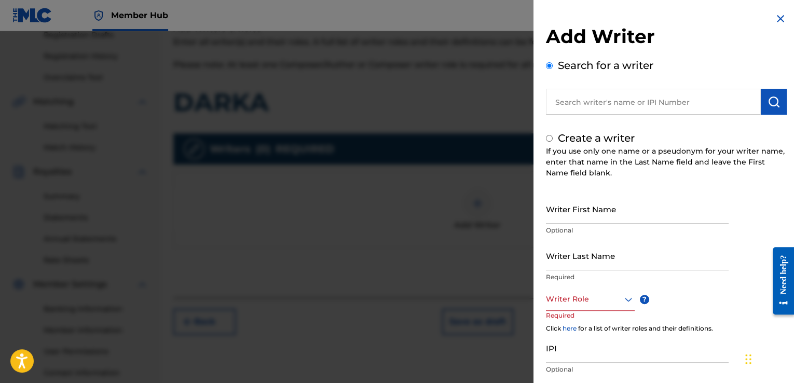
radio input "false"
radio input "true"
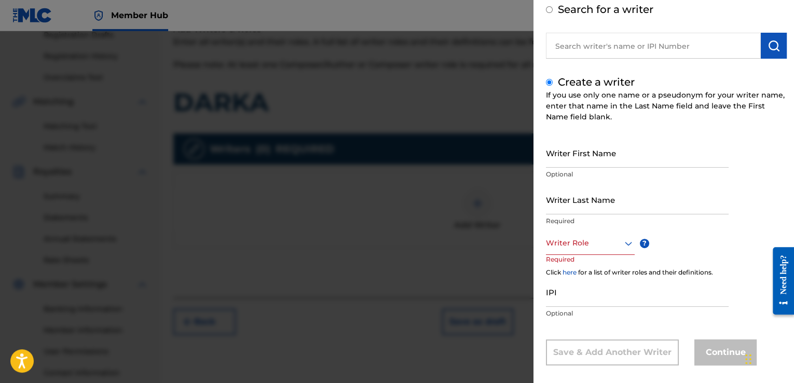
scroll to position [66, 0]
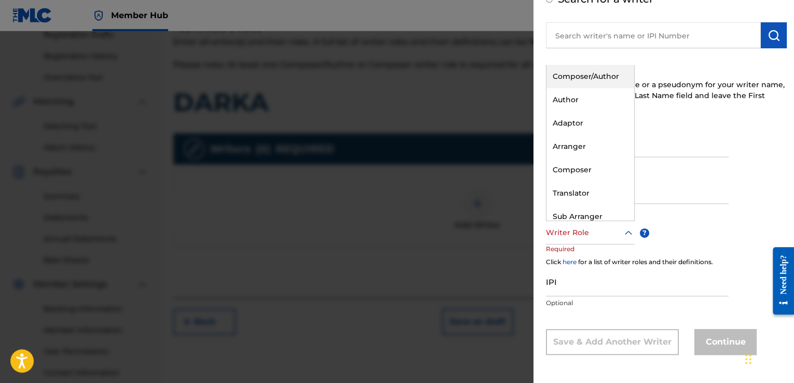
click at [624, 235] on icon at bounding box center [628, 233] width 12 height 12
click at [577, 175] on div "Composer" at bounding box center [591, 169] width 88 height 23
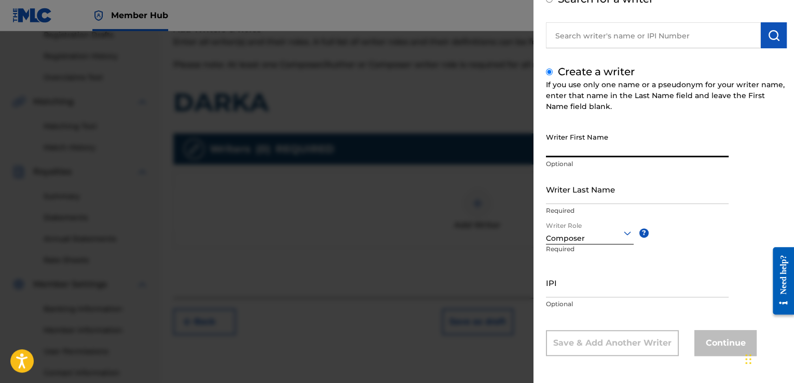
click at [589, 153] on input "Writer First Name" at bounding box center [637, 143] width 183 height 30
type input "[PERSON_NAME]"
type input "Ibáñez"
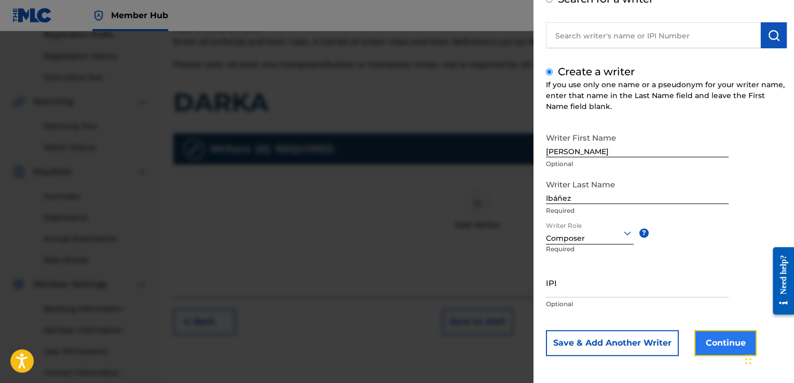
click at [722, 330] on button "Continue" at bounding box center [725, 343] width 62 height 26
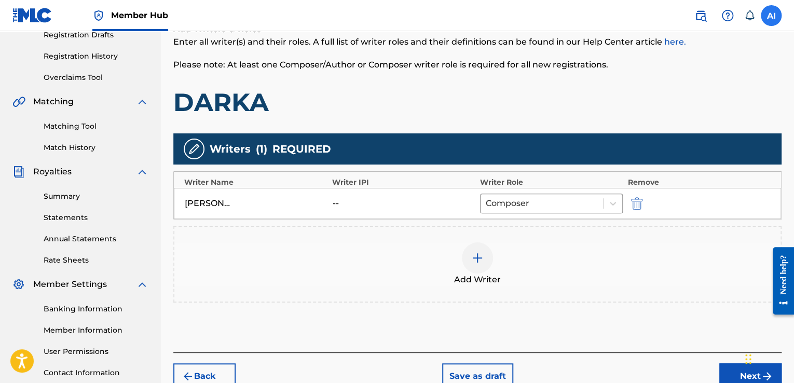
click at [774, 13] on label at bounding box center [771, 15] width 21 height 21
click at [771, 16] on input "AI Axel Ibáñez Carrasco 91axel91@gmail.com Notification Preferences Profile Log…" at bounding box center [771, 16] width 0 height 0
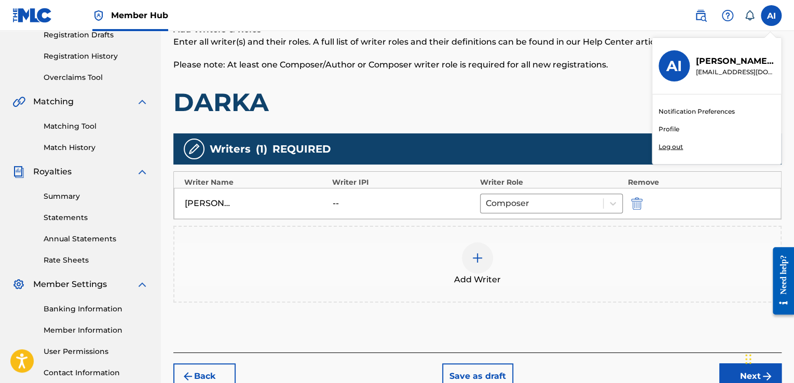
click at [668, 131] on link "Profile" at bounding box center [669, 129] width 21 height 9
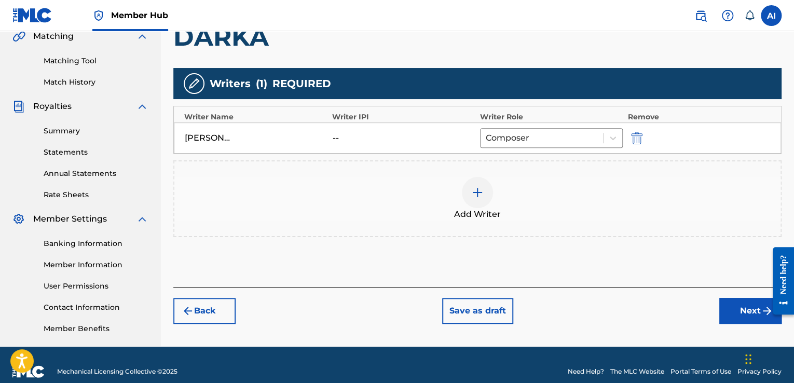
scroll to position [248, 0]
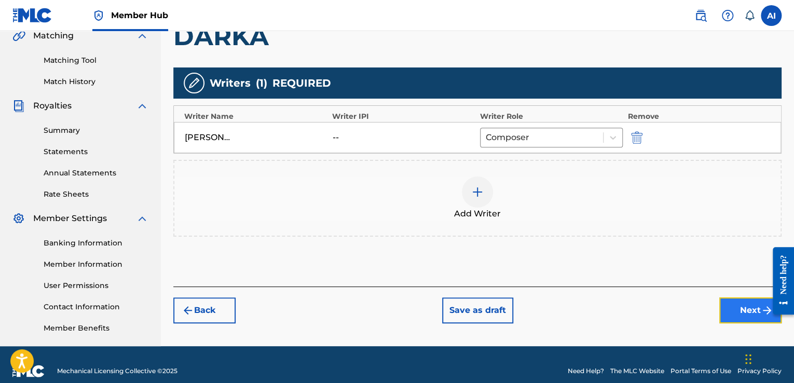
click at [739, 312] on button "Next" at bounding box center [750, 310] width 62 height 26
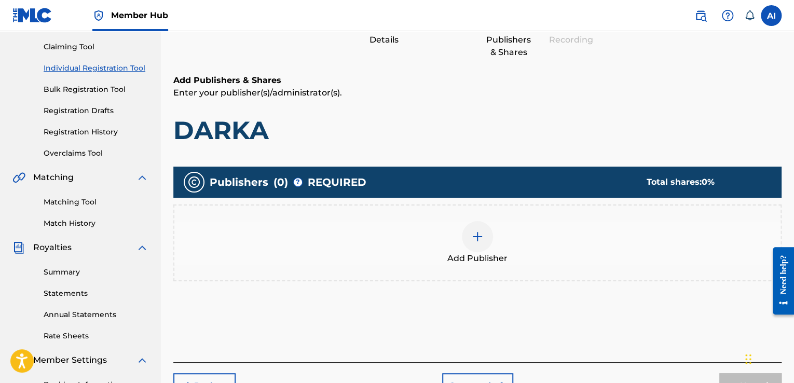
scroll to position [47, 0]
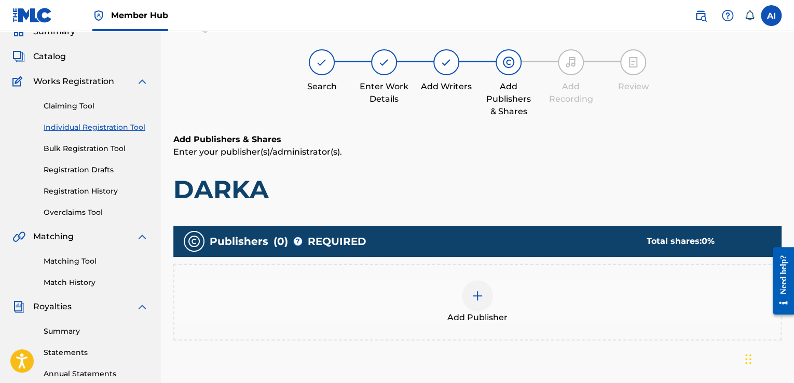
click at [479, 302] on div at bounding box center [477, 295] width 31 height 31
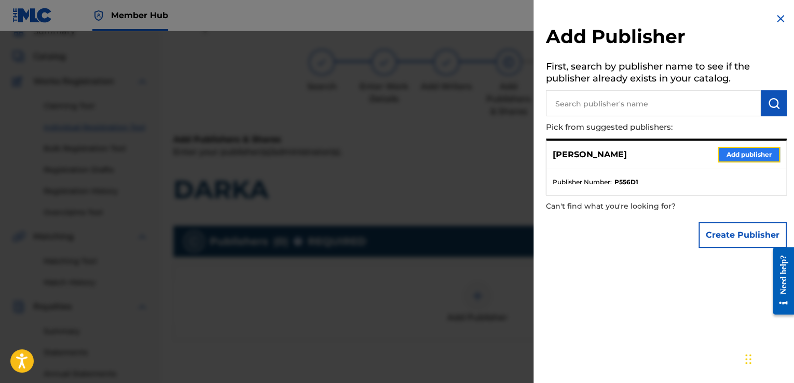
click at [727, 154] on button "Add publisher" at bounding box center [749, 155] width 62 height 16
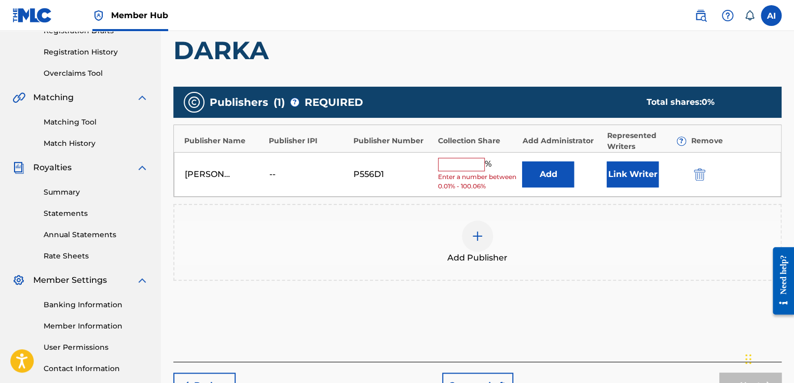
scroll to position [217, 0]
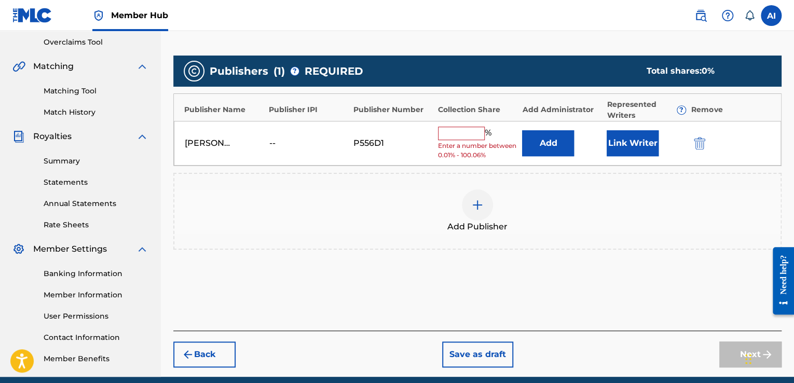
click at [459, 132] on input "text" at bounding box center [461, 133] width 47 height 13
type input "100"
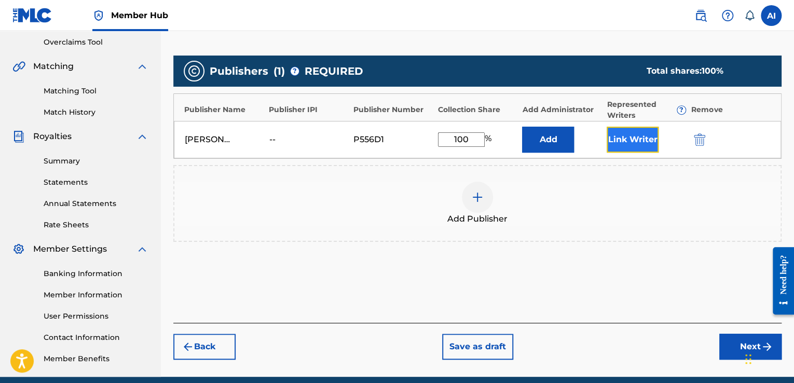
click at [634, 143] on button "Link Writer" at bounding box center [633, 140] width 52 height 26
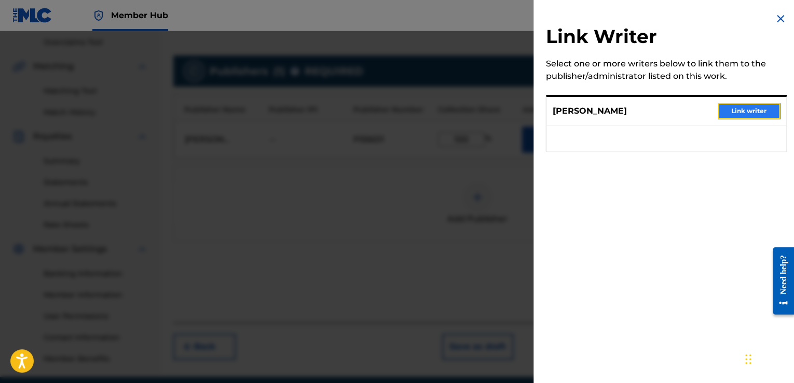
click at [731, 105] on button "Link writer" at bounding box center [749, 111] width 62 height 16
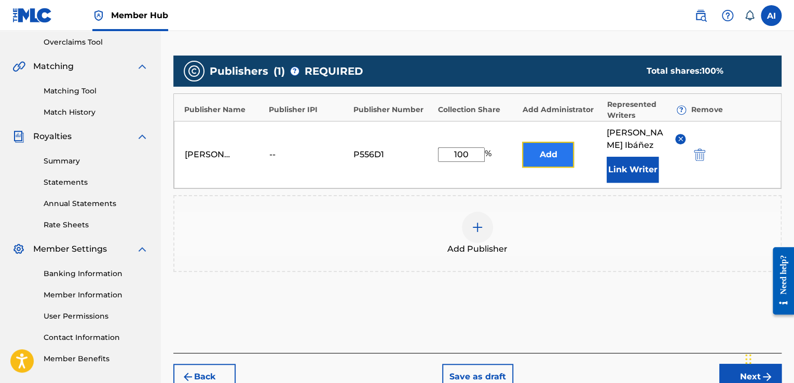
click at [552, 154] on button "Add" at bounding box center [548, 155] width 52 height 26
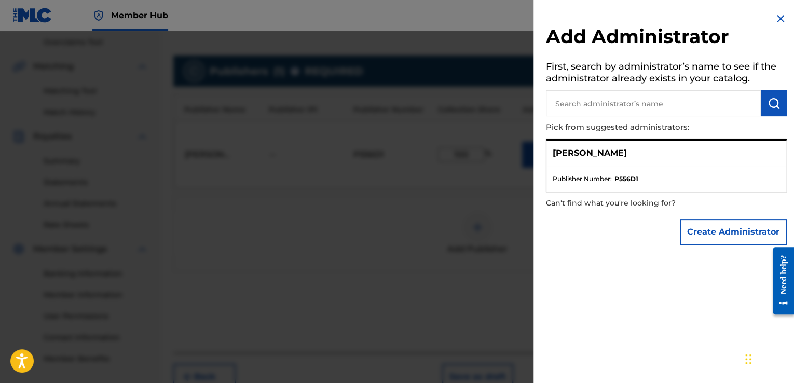
click at [779, 15] on img at bounding box center [780, 18] width 12 height 12
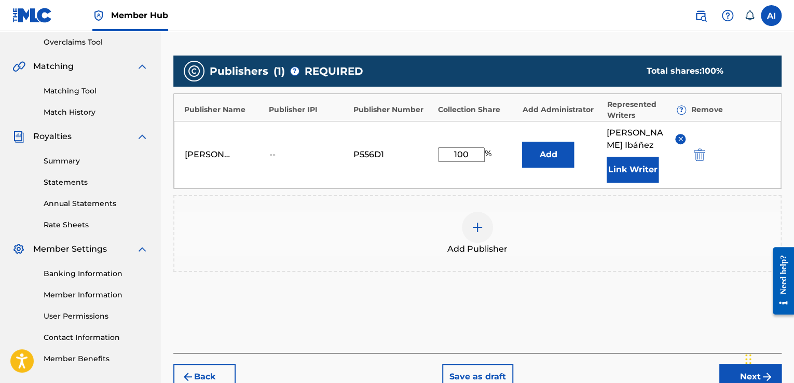
scroll to position [261, 0]
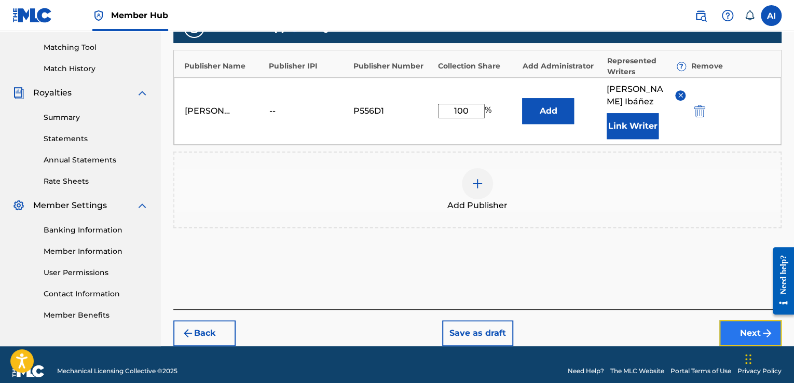
click at [731, 320] on button "Next" at bounding box center [750, 333] width 62 height 26
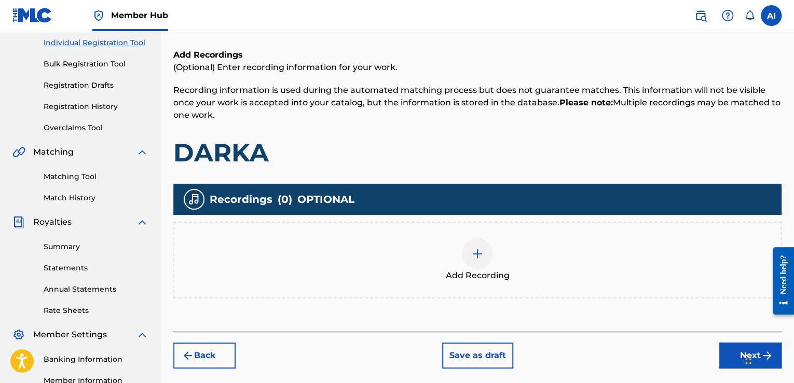
scroll to position [160, 0]
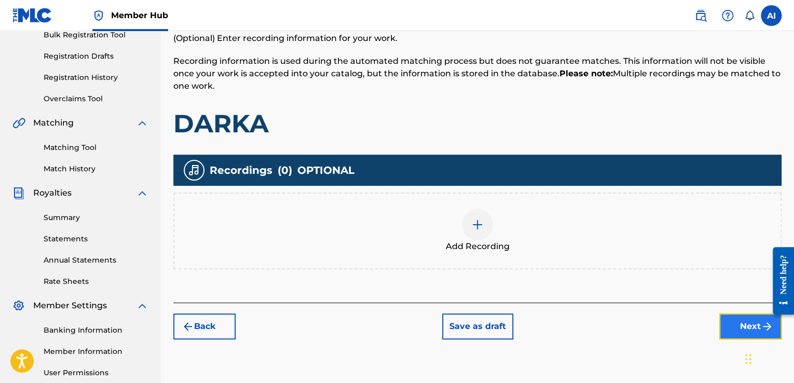
click at [733, 327] on button "Next" at bounding box center [750, 326] width 62 height 26
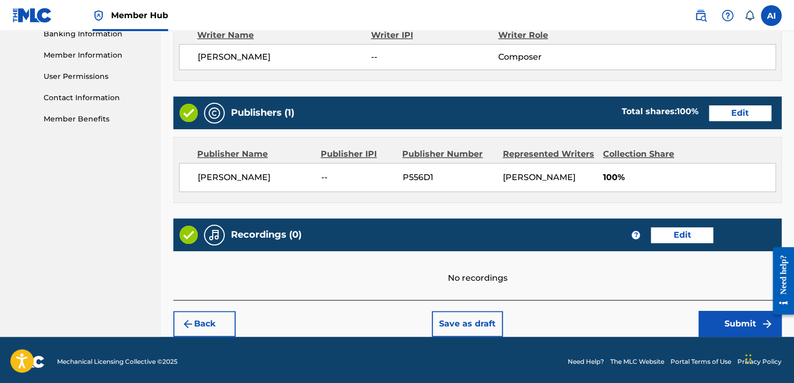
scroll to position [459, 0]
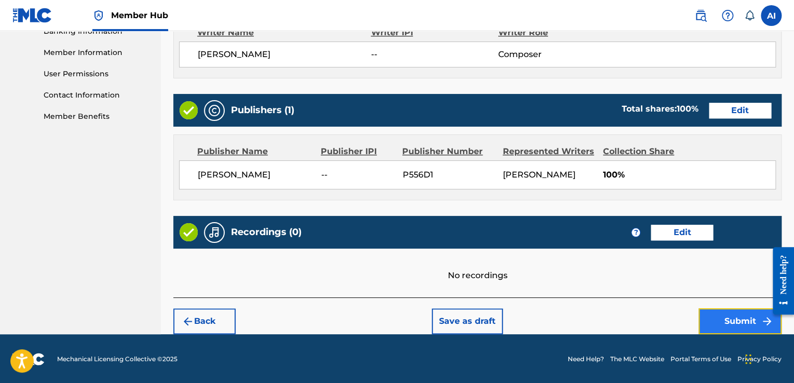
click at [718, 310] on button "Submit" at bounding box center [740, 321] width 83 height 26
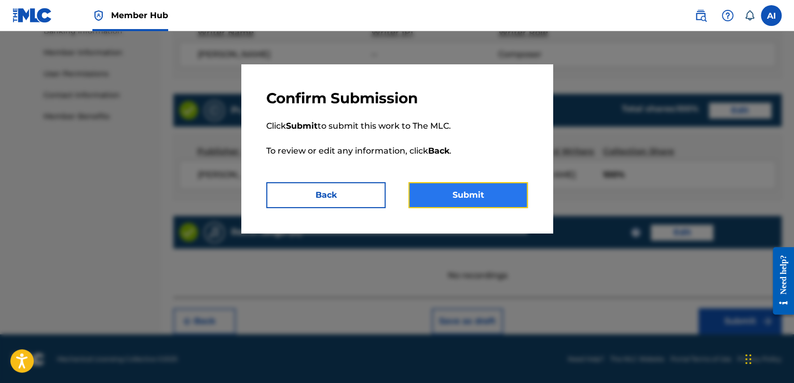
click at [494, 184] on button "Submit" at bounding box center [467, 195] width 119 height 26
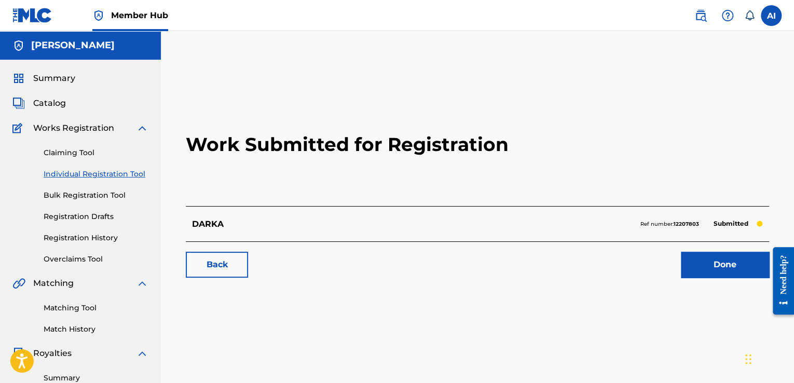
click at [693, 220] on p "Ref number: 12207803" at bounding box center [669, 224] width 59 height 9
click at [699, 262] on link "Done" at bounding box center [725, 265] width 88 height 26
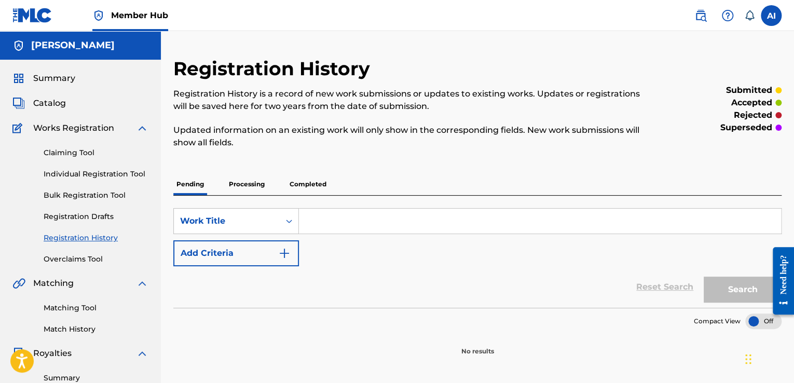
click at [250, 181] on p "Processing" at bounding box center [247, 184] width 42 height 22
click at [301, 180] on p "Completed" at bounding box center [307, 184] width 43 height 22
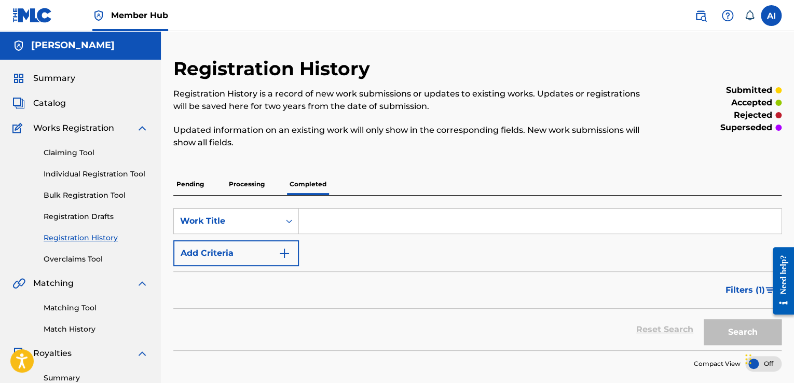
click at [192, 185] on p "Pending" at bounding box center [190, 184] width 34 height 22
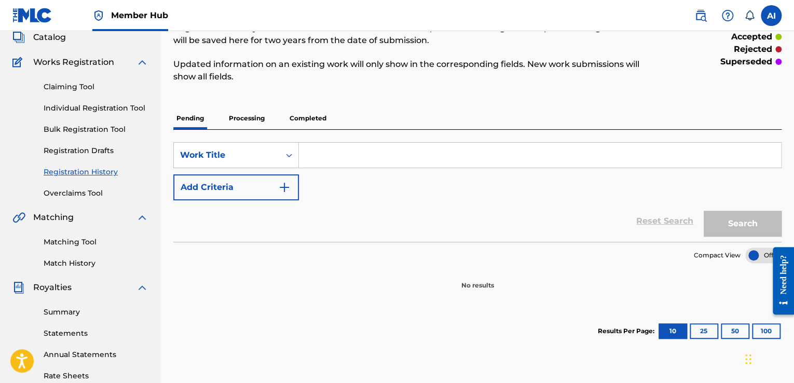
scroll to position [15, 0]
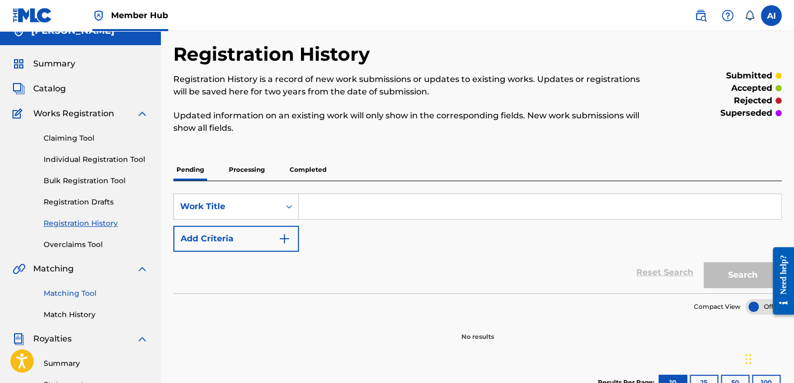
click at [79, 295] on link "Matching Tool" at bounding box center [96, 293] width 105 height 11
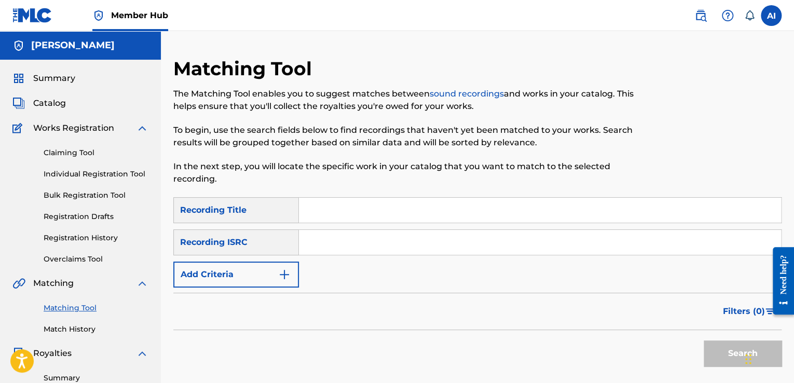
click at [376, 210] on input "Search Form" at bounding box center [540, 210] width 482 height 25
type input "DARKA"
click at [394, 243] on input "Search Form" at bounding box center [540, 242] width 482 height 25
paste input "MXD782301505"
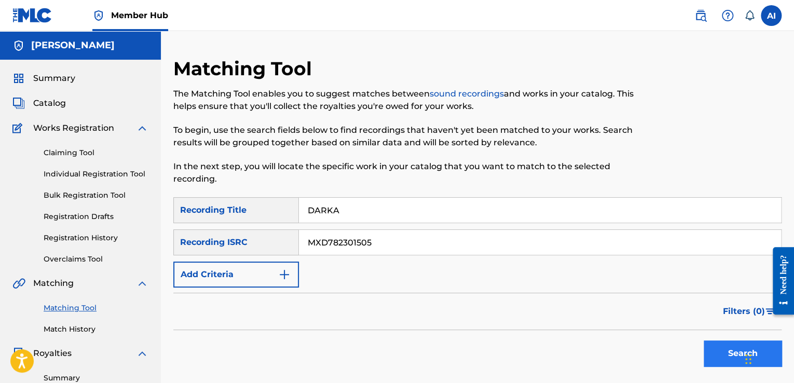
type input "MXD782301505"
click at [714, 350] on button "Search" at bounding box center [743, 353] width 78 height 26
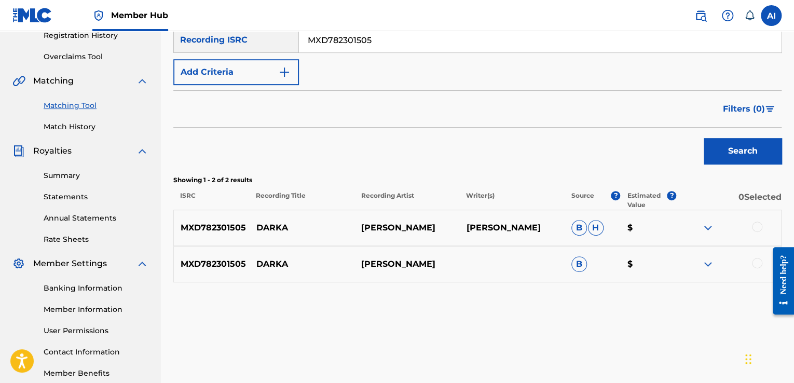
scroll to position [203, 0]
click at [759, 225] on div at bounding box center [757, 226] width 10 height 10
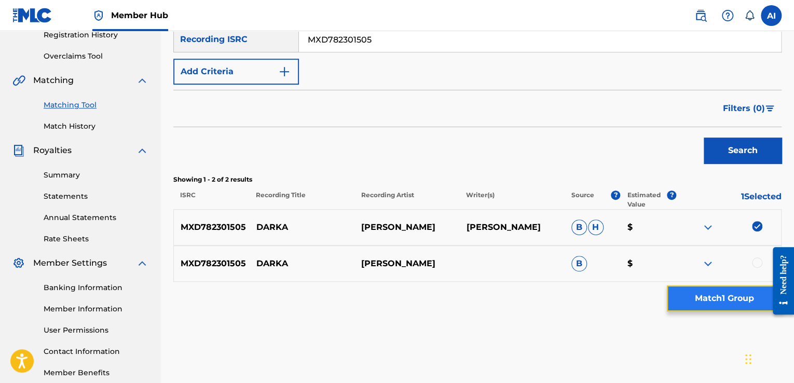
click at [718, 304] on button "Match 1 Group" at bounding box center [724, 298] width 115 height 26
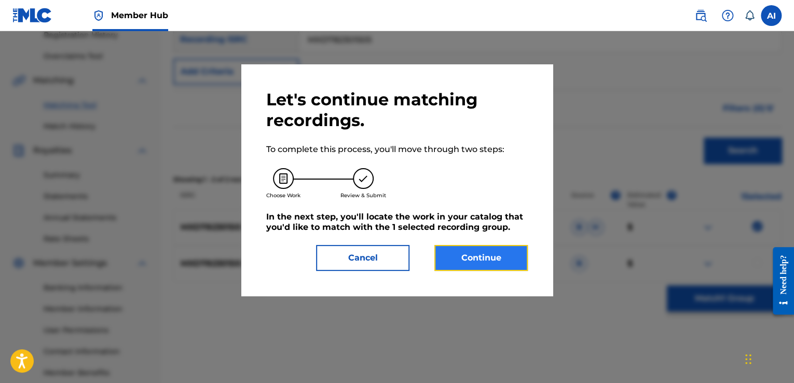
click at [482, 265] on button "Continue" at bounding box center [480, 258] width 93 height 26
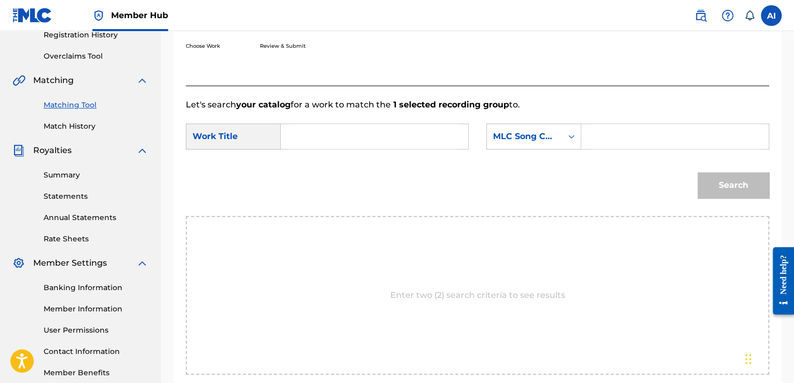
scroll to position [236, 0]
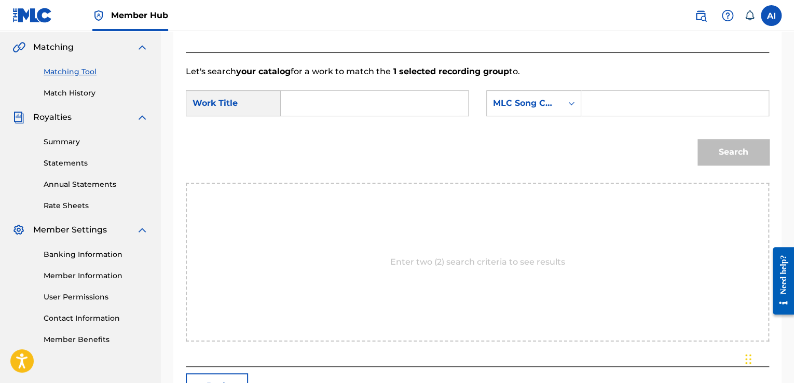
click at [392, 96] on input "Search Form" at bounding box center [375, 103] width 170 height 25
type input "DARKA"
click at [572, 108] on div "Search Form" at bounding box center [571, 103] width 19 height 19
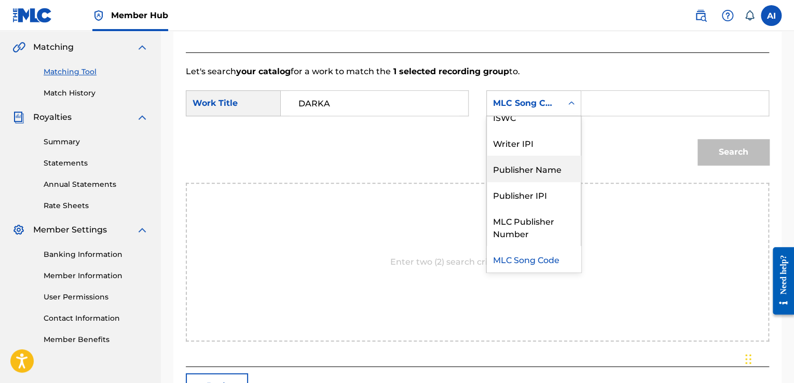
scroll to position [0, 0]
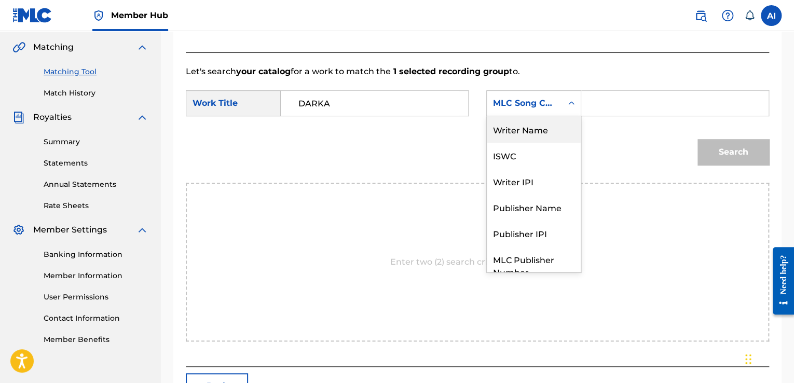
click at [528, 137] on div "Writer Name" at bounding box center [534, 129] width 94 height 26
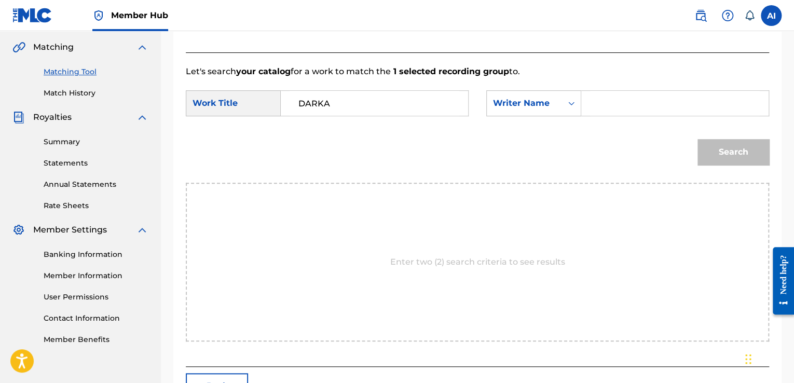
click at [627, 104] on input "Search Form" at bounding box center [675, 103] width 170 height 25
type input "[PERSON_NAME]"
click at [731, 153] on button "Search" at bounding box center [734, 152] width 72 height 26
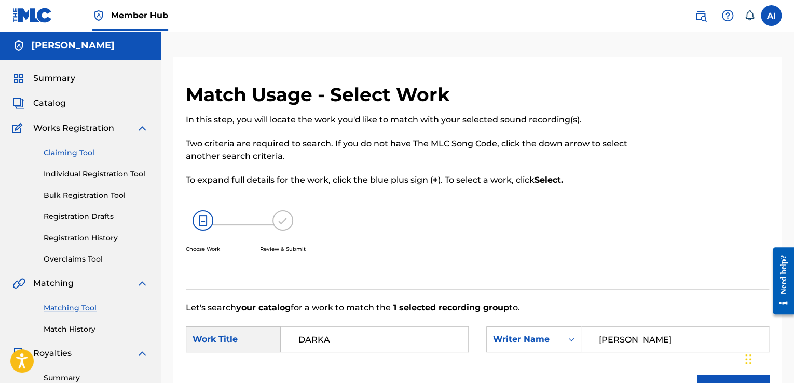
click at [58, 156] on link "Claiming Tool" at bounding box center [96, 152] width 105 height 11
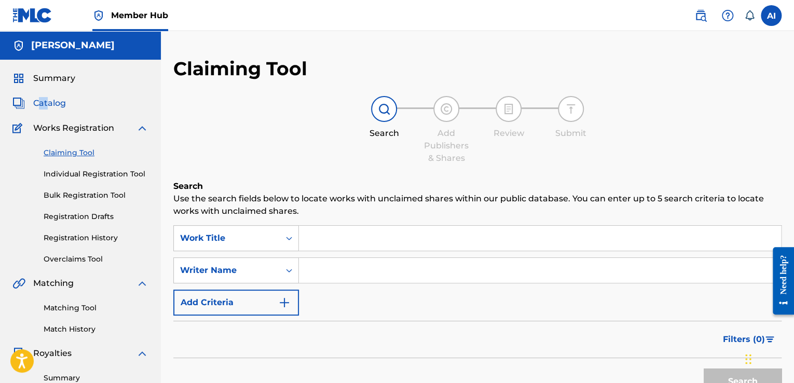
drag, startPoint x: 36, startPoint y: 95, endPoint x: 47, endPoint y: 102, distance: 12.6
click at [47, 102] on div "Summary Catalog Works Registration Claiming Tool Individual Registration Tool B…" at bounding box center [80, 327] width 161 height 534
click at [47, 102] on span "Catalog" at bounding box center [49, 103] width 33 height 12
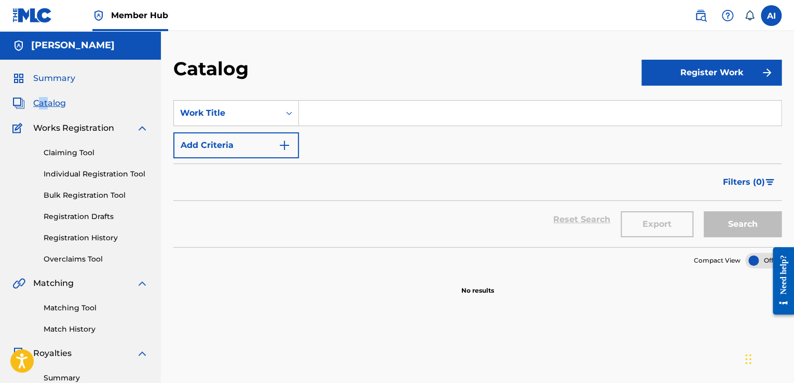
click at [58, 73] on span "Summary" at bounding box center [54, 78] width 42 height 12
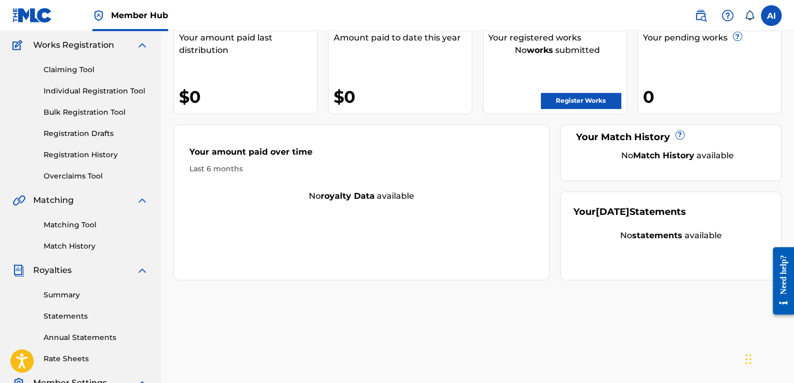
scroll to position [20, 0]
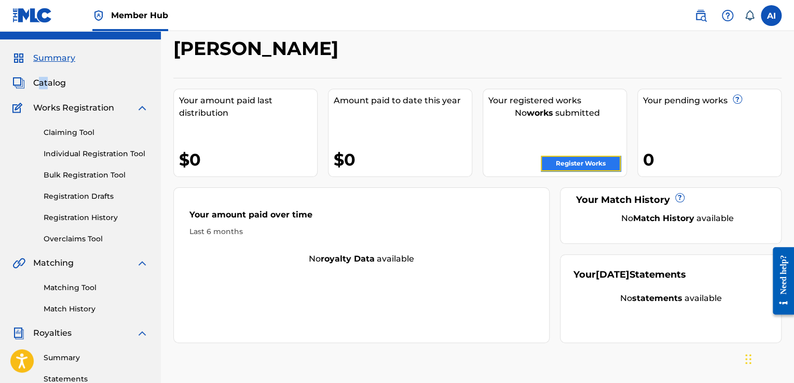
click at [586, 162] on link "Register Works" at bounding box center [581, 164] width 80 height 16
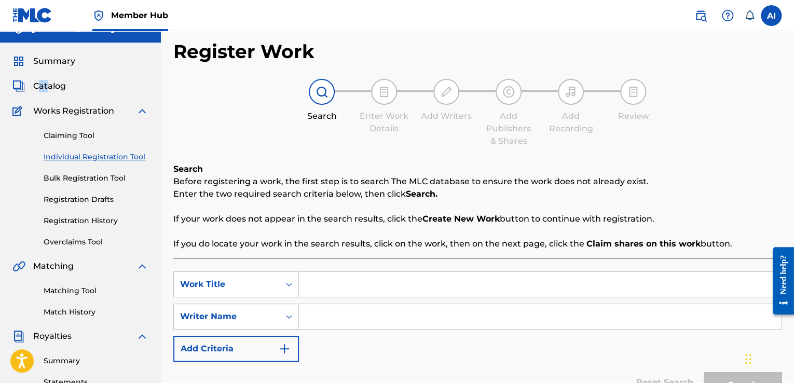
scroll to position [5, 0]
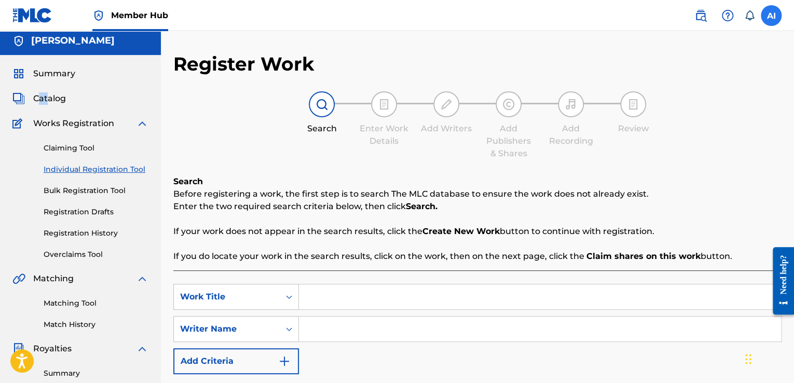
click at [776, 12] on label at bounding box center [771, 15] width 21 height 21
click at [771, 16] on input "AI Axel Ibáñez Carrasco 91axel91@gmail.com Notification Preferences Profile Log…" at bounding box center [771, 16] width 0 height 0
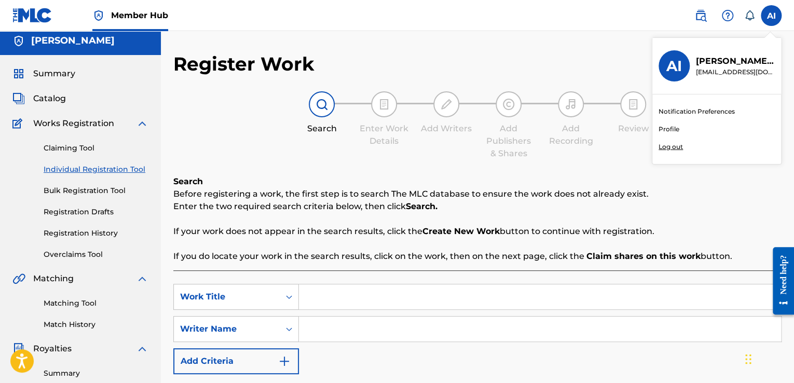
click at [689, 112] on link "Notification Preferences" at bounding box center [697, 111] width 76 height 9
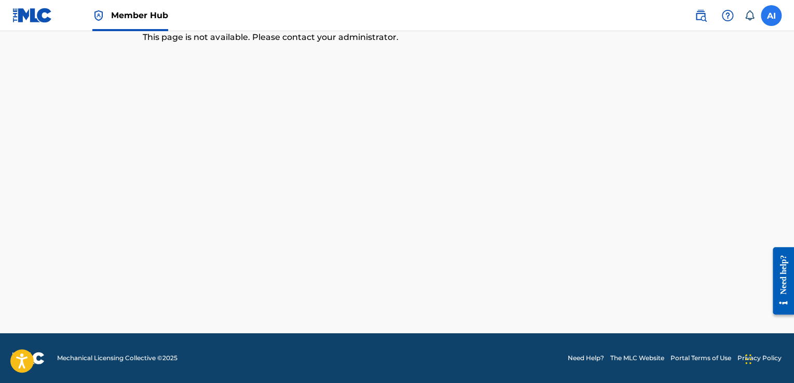
click at [774, 18] on label at bounding box center [771, 15] width 21 height 21
click at [771, 16] on input "AI Axel Ibáñez Carrasco 91axel91@gmail.com Notification Preferences Profile Log…" at bounding box center [771, 16] width 0 height 0
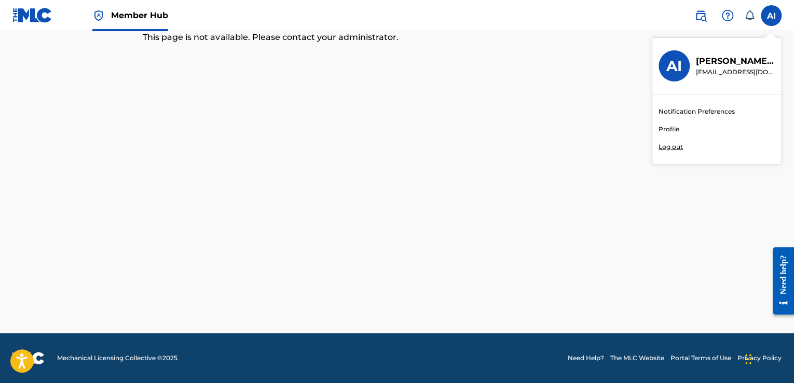
click at [714, 65] on p "Axel Ibáñez Carrasco" at bounding box center [735, 61] width 79 height 12
click at [771, 16] on input "AI Axel Ibáñez Carrasco 91axel91@gmail.com Notification Preferences Profile Log…" at bounding box center [771, 16] width 0 height 0
click at [717, 60] on p "Axel Ibáñez Carrasco" at bounding box center [735, 61] width 79 height 12
click at [771, 16] on input "AI Axel Ibáñez Carrasco 91axel91@gmail.com Notification Preferences Profile Log…" at bounding box center [771, 16] width 0 height 0
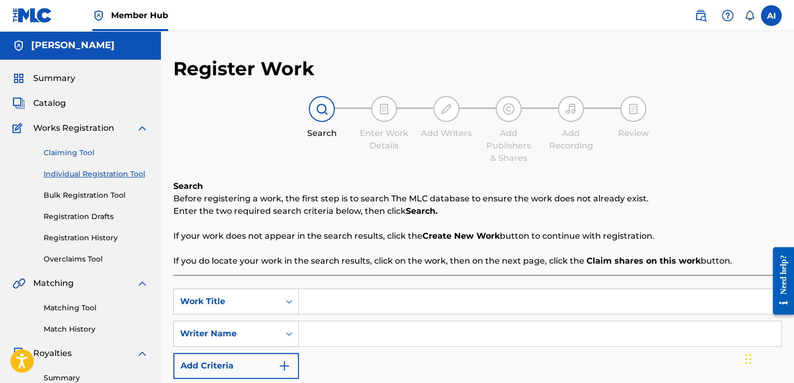
click at [84, 156] on link "Claiming Tool" at bounding box center [96, 152] width 105 height 11
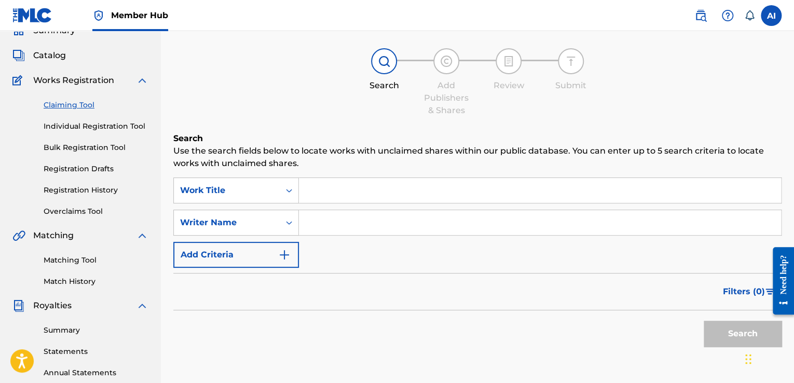
scroll to position [54, 0]
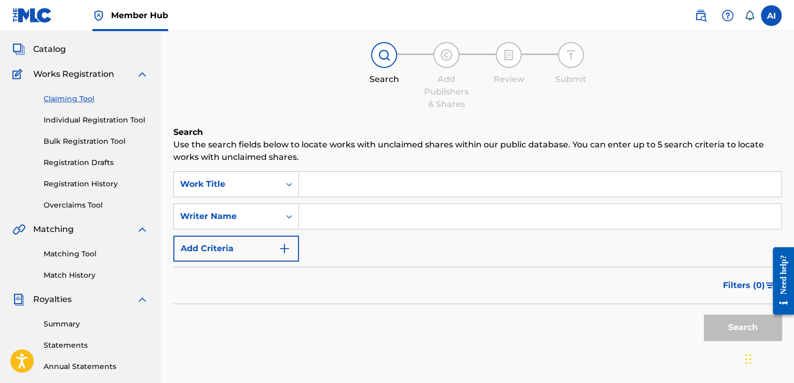
click at [369, 178] on input "Search Form" at bounding box center [540, 184] width 482 height 25
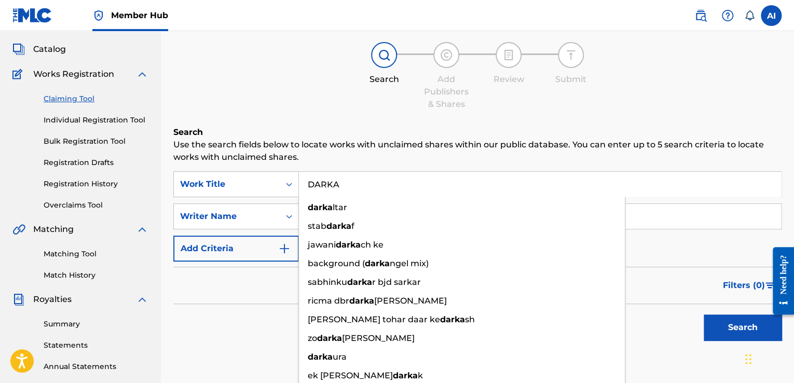
type input "DARKA"
click at [704, 315] on button "Search" at bounding box center [743, 328] width 78 height 26
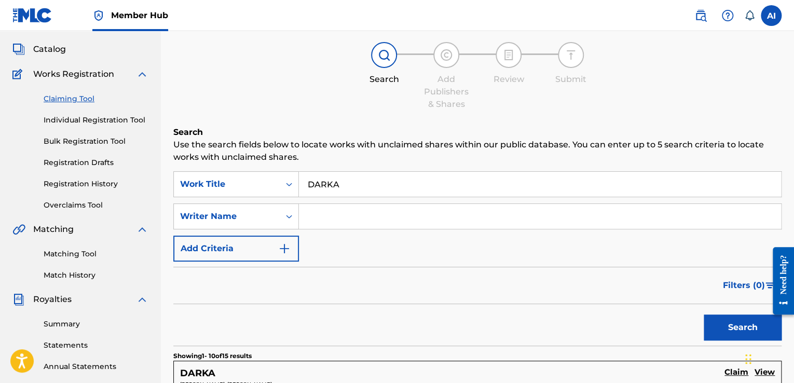
click at [381, 210] on input "Search Form" at bounding box center [540, 216] width 482 height 25
click at [704, 315] on button "Search" at bounding box center [743, 328] width 78 height 26
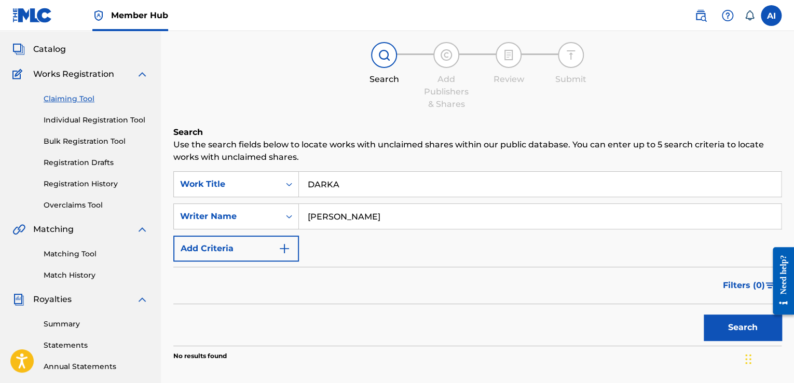
click at [347, 216] on input "AXEL IBAÑEZ" at bounding box center [540, 216] width 482 height 25
type input "[PERSON_NAME]"
click at [704, 315] on button "Search" at bounding box center [743, 328] width 78 height 26
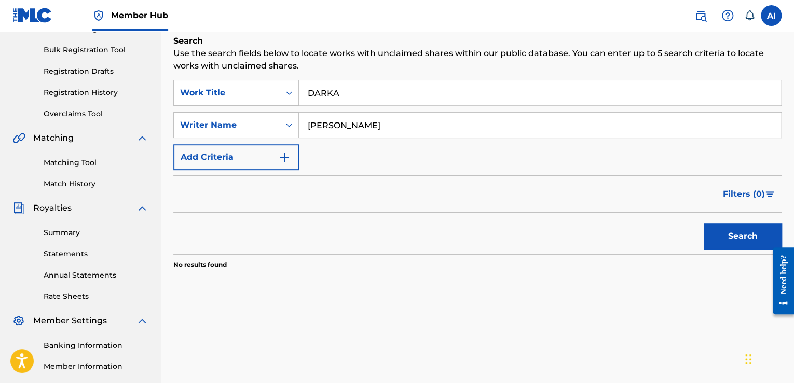
scroll to position [176, 0]
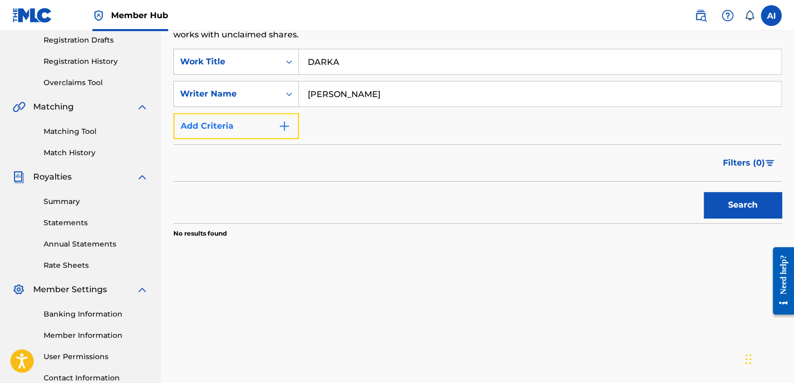
click at [290, 120] on img "Search Form" at bounding box center [284, 126] width 12 height 12
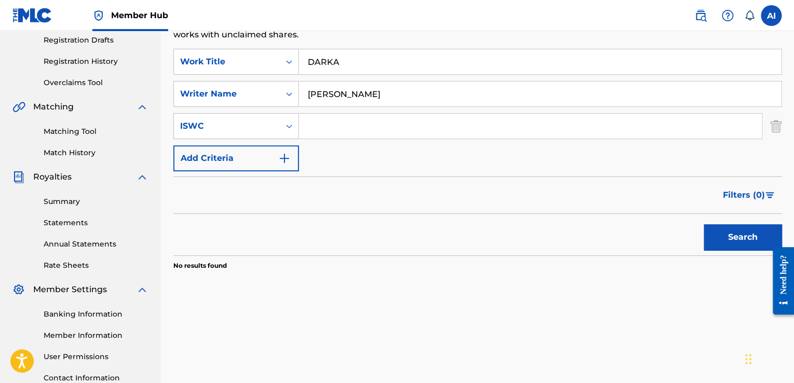
click at [311, 129] on input "Search Form" at bounding box center [530, 126] width 463 height 25
paste input "MXD782301505"
type input "MXD782301505"
click at [704, 224] on button "Search" at bounding box center [743, 237] width 78 height 26
drag, startPoint x: 372, startPoint y: 94, endPoint x: 285, endPoint y: 89, distance: 86.8
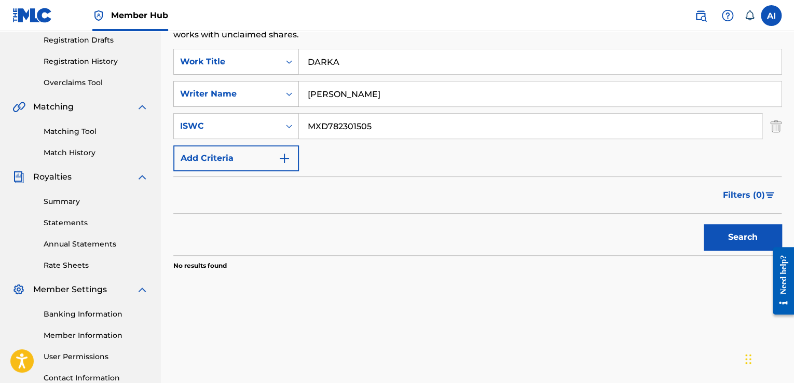
click at [285, 89] on div "SearchWithCriteria73ebafa8-bdd3-42d7-82cc-19628decfa7a Writer Name AXEL IBÁÑEZ" at bounding box center [477, 94] width 608 height 26
click at [704, 224] on button "Search" at bounding box center [743, 237] width 78 height 26
click at [287, 151] on button "Add Criteria" at bounding box center [236, 158] width 126 height 26
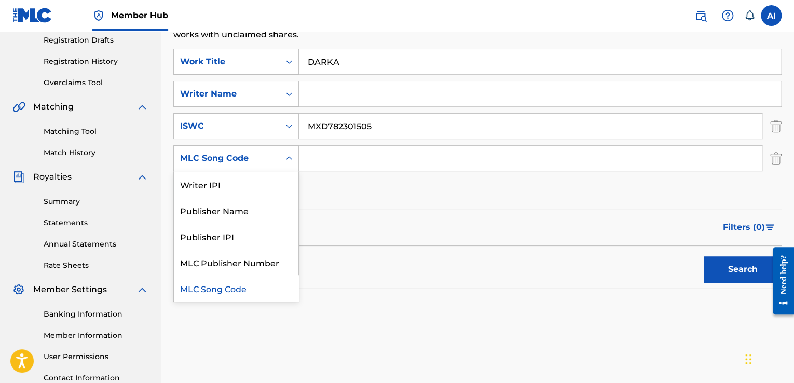
click at [287, 151] on div "Search Form" at bounding box center [289, 158] width 19 height 19
click at [278, 210] on div "Publisher Name" at bounding box center [236, 210] width 125 height 26
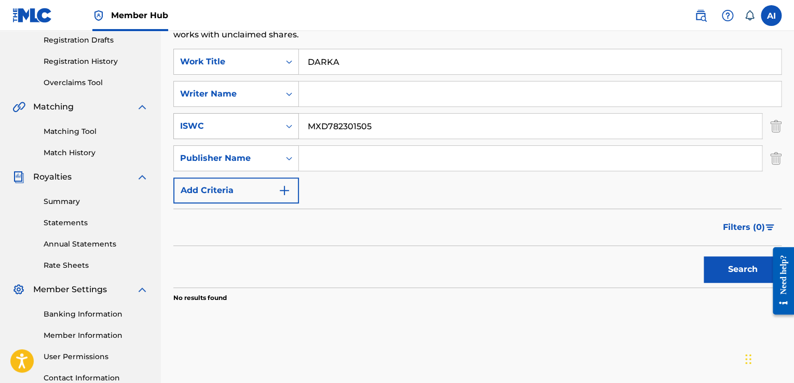
drag, startPoint x: 376, startPoint y: 127, endPoint x: 255, endPoint y: 114, distance: 121.1
click at [255, 114] on div "SearchWithCriteriafe3ed0c4-8103-433b-8b9a-ea5cc5ac943d ISWC MXD782301505" at bounding box center [477, 126] width 608 height 26
click at [331, 155] on input "Search Form" at bounding box center [530, 158] width 463 height 25
click at [758, 267] on button "Search" at bounding box center [743, 269] width 78 height 26
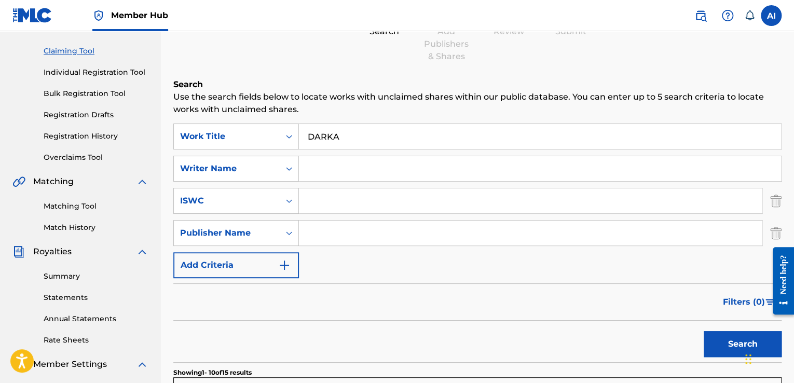
scroll to position [0, 0]
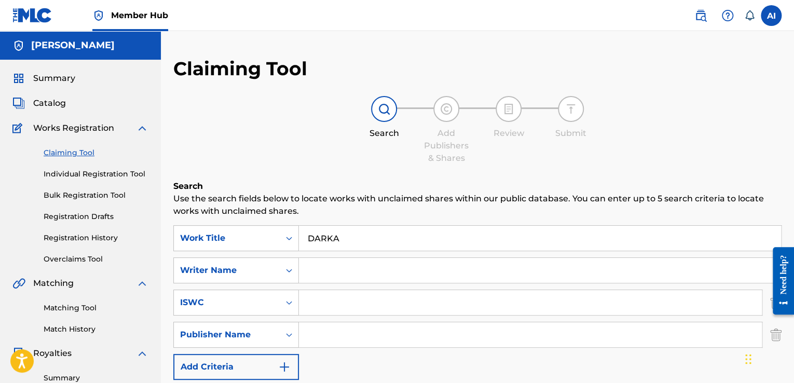
click at [61, 181] on div "Claiming Tool Individual Registration Tool Bulk Registration Tool Registration …" at bounding box center [80, 199] width 136 height 130
click at [52, 175] on link "Individual Registration Tool" at bounding box center [96, 174] width 105 height 11
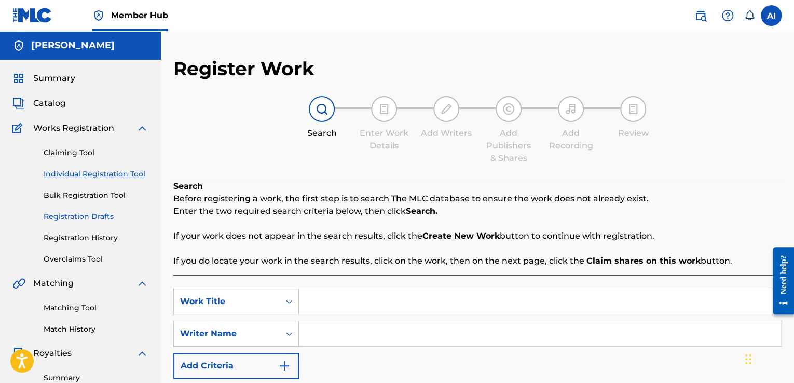
click at [101, 220] on link "Registration Drafts" at bounding box center [96, 216] width 105 height 11
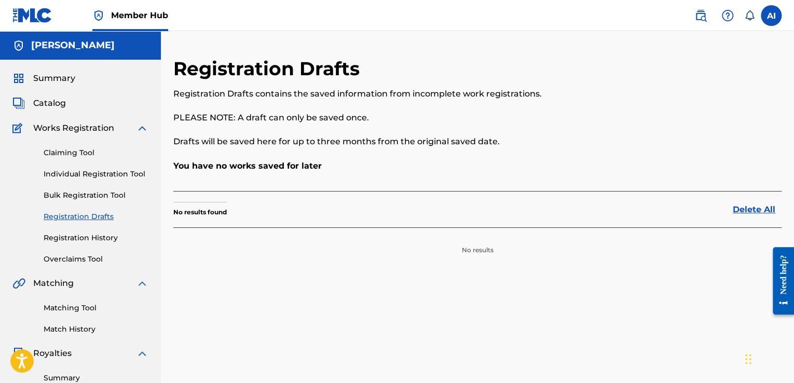
click at [105, 230] on div "Claiming Tool Individual Registration Tool Bulk Registration Tool Registration …" at bounding box center [80, 199] width 136 height 130
click at [109, 235] on link "Registration History" at bounding box center [96, 238] width 105 height 11
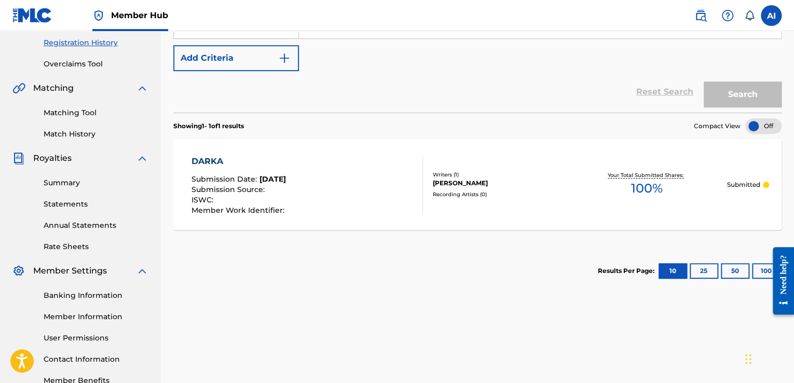
scroll to position [195, 0]
click at [504, 217] on div "DARKA Submission Date : Sep 29, 2025 Submission Source : ISWC : Member Work Ide…" at bounding box center [477, 184] width 608 height 91
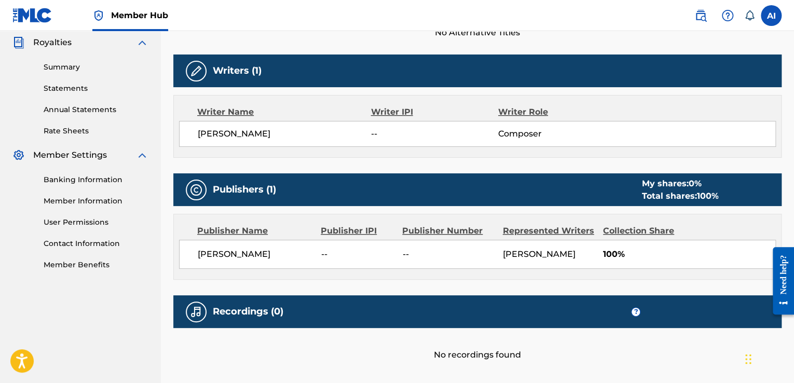
scroll to position [380, 0]
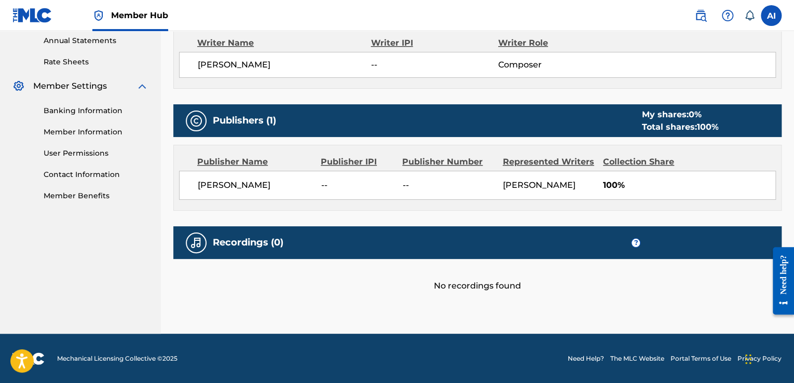
click at [498, 291] on div "< Back Submission Date: 29 de septiembre de 2025 DARKA Work Detail Member Work …" at bounding box center [477, 5] width 608 height 657
click at [446, 254] on div "Recordings (0) ?" at bounding box center [477, 242] width 608 height 33
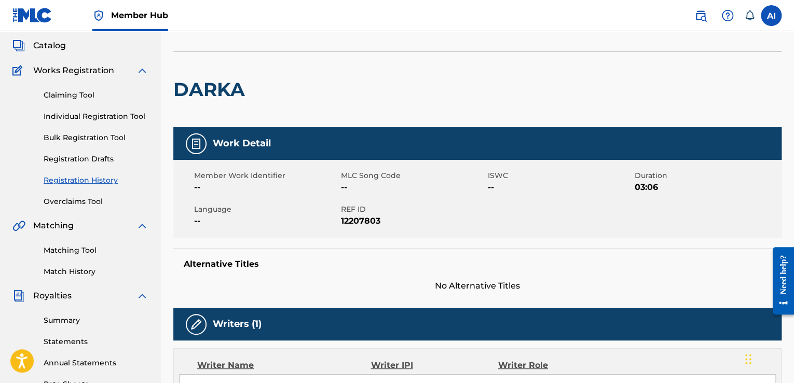
scroll to position [0, 0]
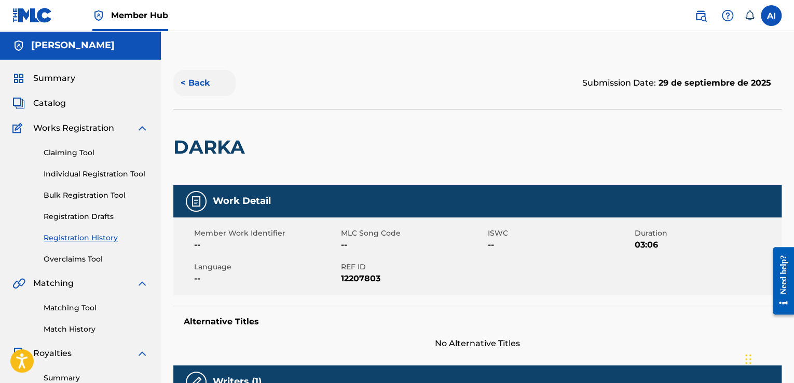
click at [200, 81] on button "< Back" at bounding box center [204, 83] width 62 height 26
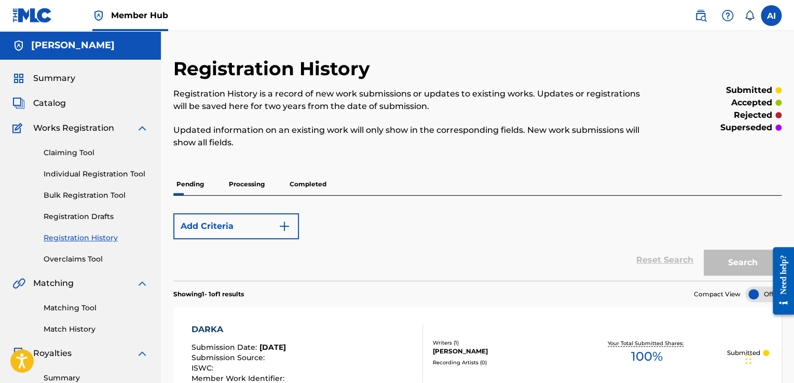
scroll to position [195, 0]
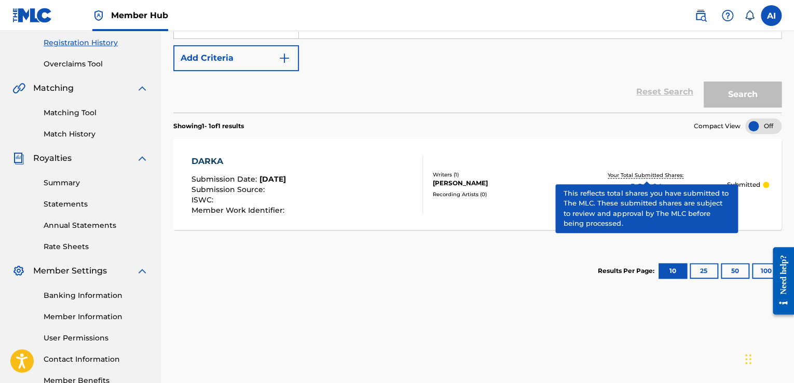
click at [632, 171] on p "Your Total Submitted Shares:" at bounding box center [647, 175] width 78 height 8
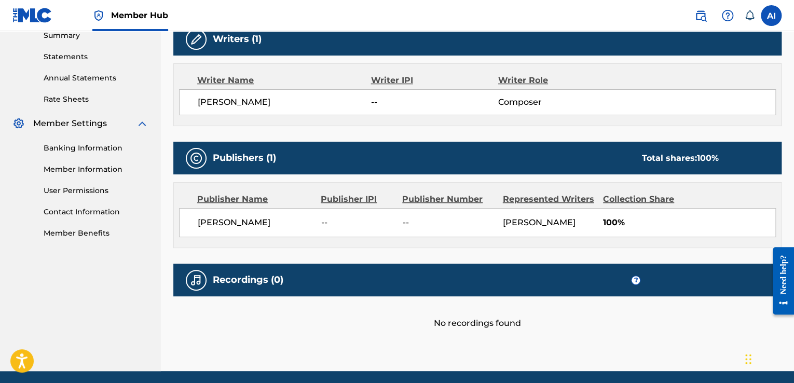
scroll to position [351, 0]
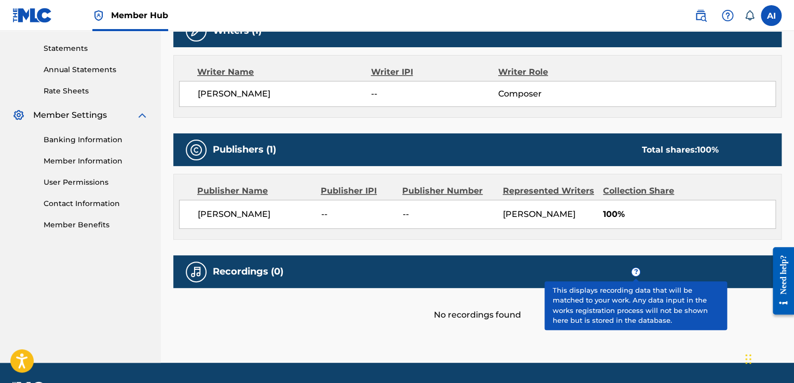
click at [634, 268] on span "?" at bounding box center [636, 272] width 8 height 8
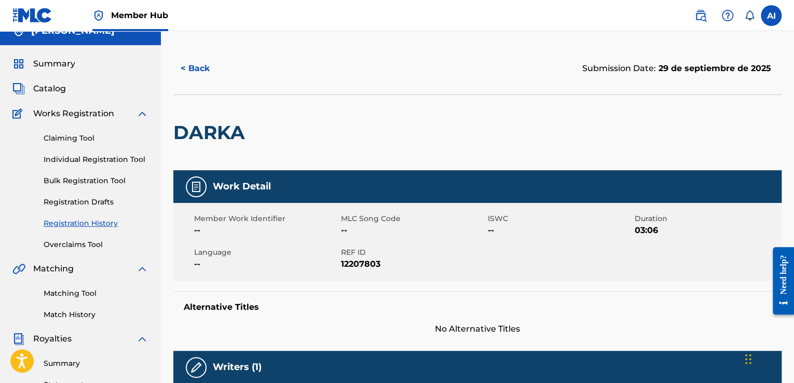
scroll to position [0, 0]
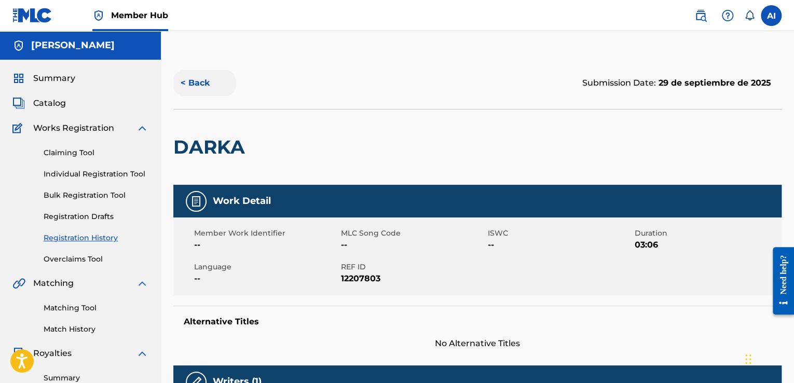
click at [210, 94] on button "< Back" at bounding box center [204, 83] width 62 height 26
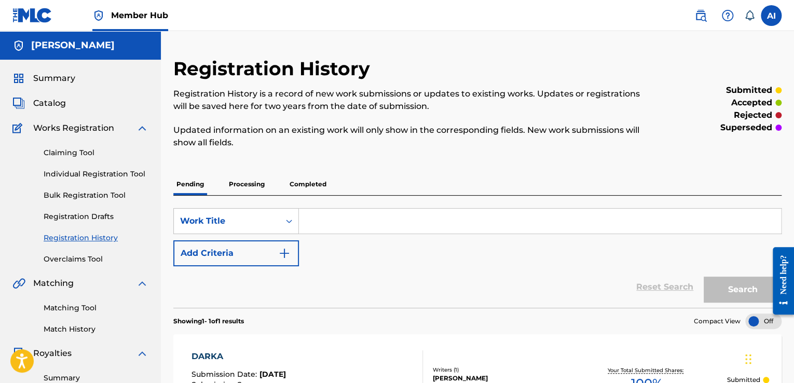
scroll to position [195, 0]
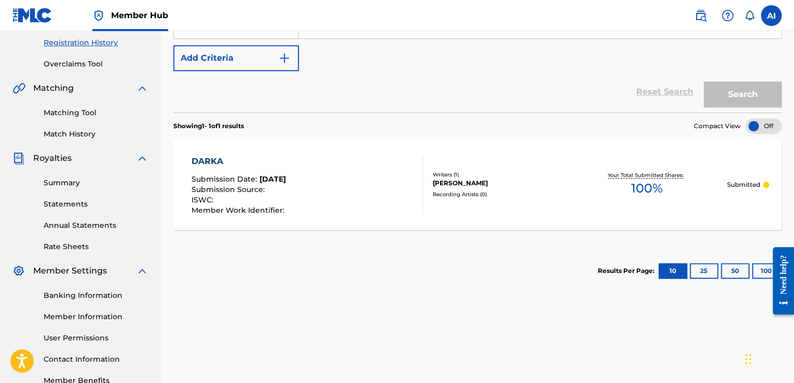
click at [763, 126] on div at bounding box center [763, 126] width 36 height 16
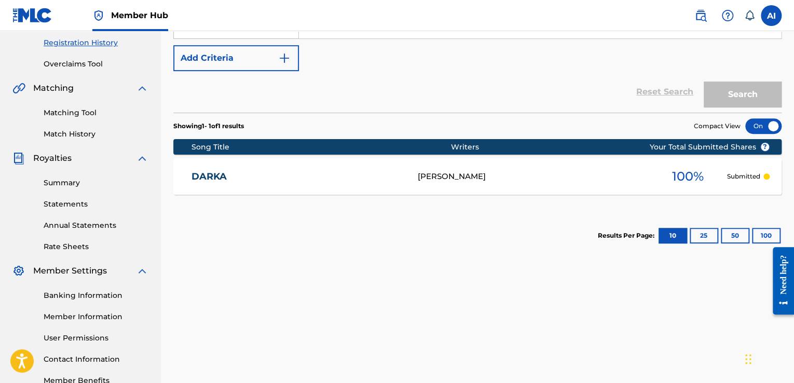
click at [763, 126] on div at bounding box center [763, 126] width 36 height 16
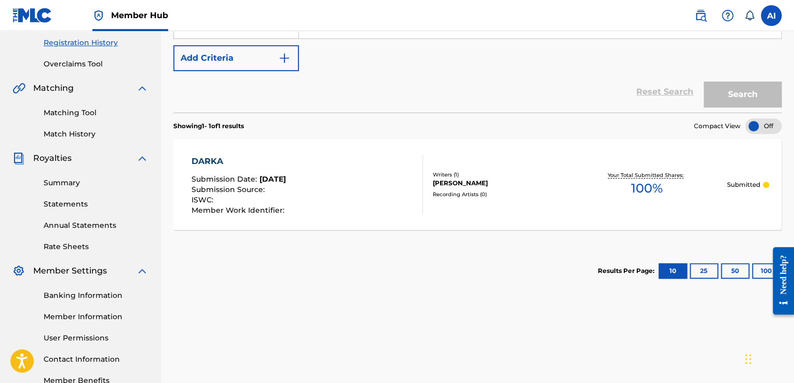
click at [653, 185] on span "100 %" at bounding box center [647, 188] width 32 height 19
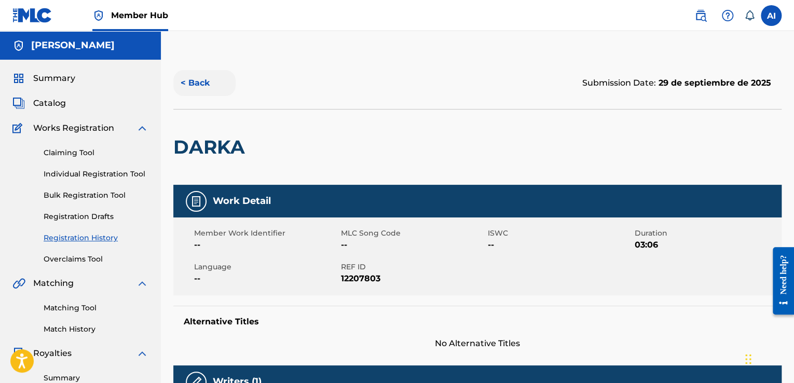
click at [193, 87] on button "< Back" at bounding box center [204, 83] width 62 height 26
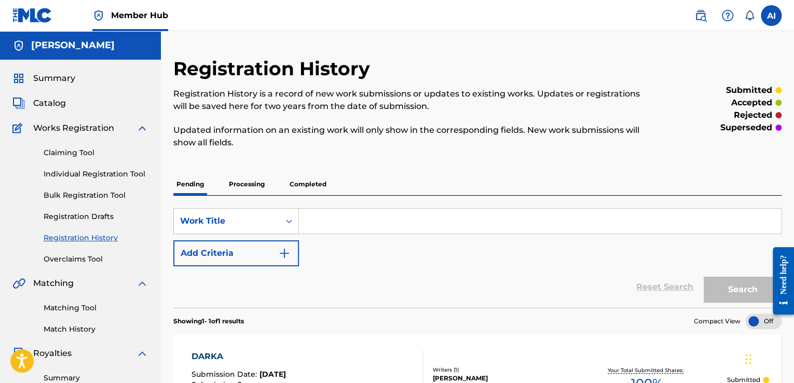
scroll to position [195, 0]
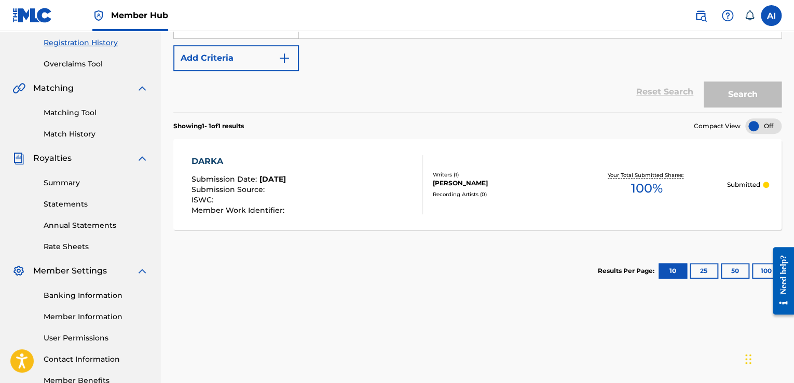
click at [376, 168] on div "DARKA Submission Date : Sep 29, 2025 Submission Source : ISWC : Member Work Ide…" at bounding box center [307, 184] width 231 height 59
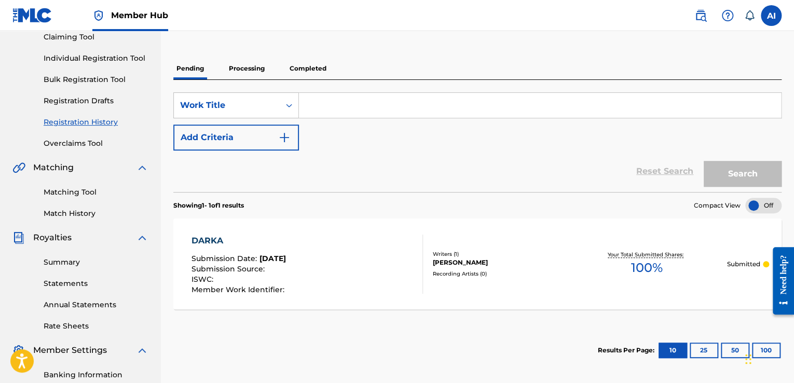
scroll to position [87, 0]
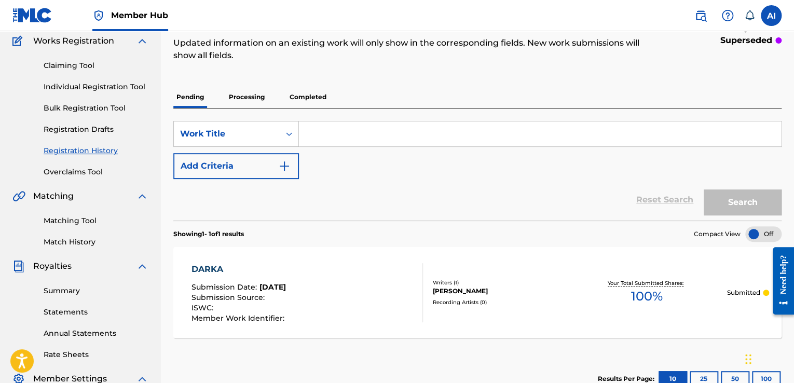
click at [337, 128] on input "Search Form" at bounding box center [540, 133] width 482 height 25
type input "DARKA"
click at [744, 200] on button "Search" at bounding box center [743, 202] width 78 height 26
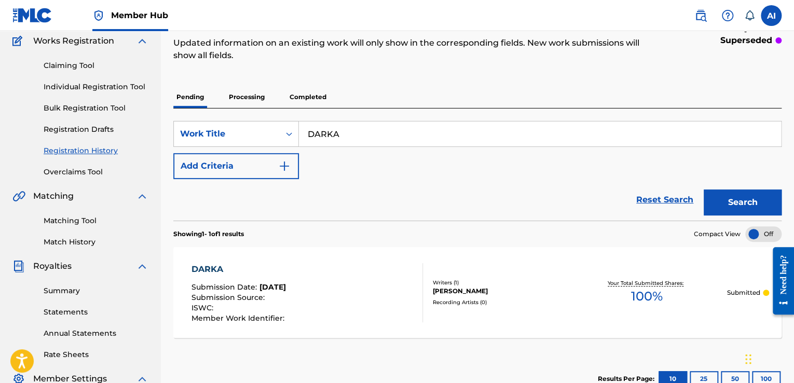
click at [240, 93] on p "Processing" at bounding box center [247, 97] width 42 height 22
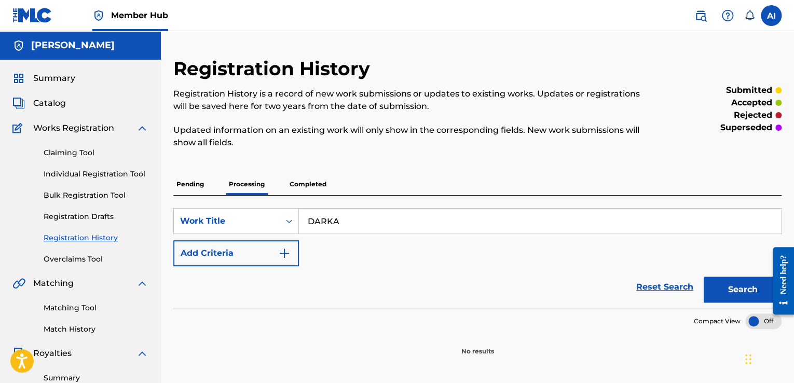
click at [199, 181] on p "Pending" at bounding box center [190, 184] width 34 height 22
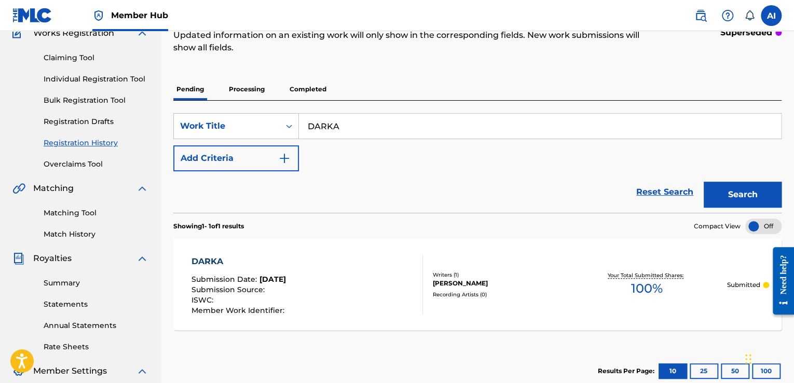
scroll to position [95, 0]
click at [58, 54] on link "Claiming Tool" at bounding box center [96, 57] width 105 height 11
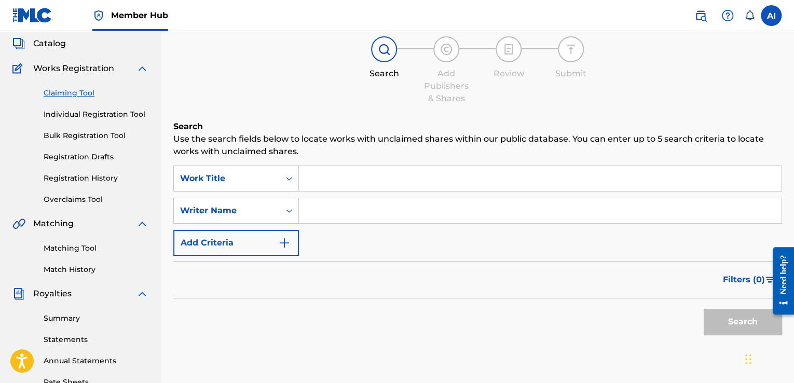
scroll to position [60, 0]
click at [112, 116] on link "Individual Registration Tool" at bounding box center [96, 113] width 105 height 11
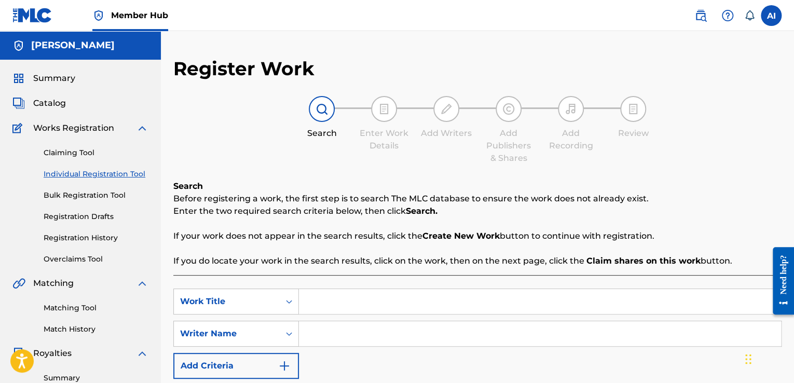
scroll to position [92, 0]
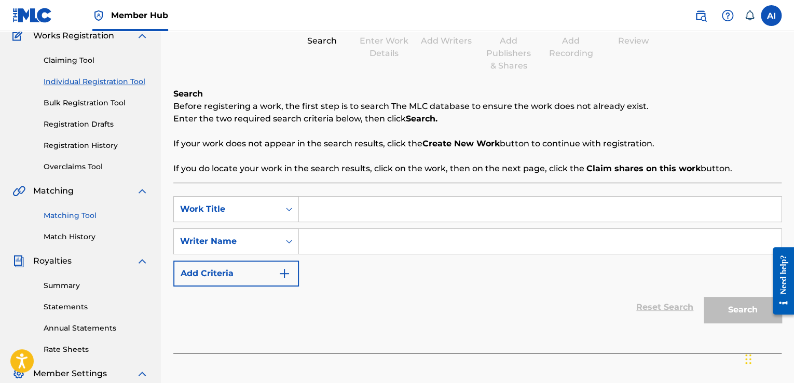
click at [62, 212] on link "Matching Tool" at bounding box center [96, 215] width 105 height 11
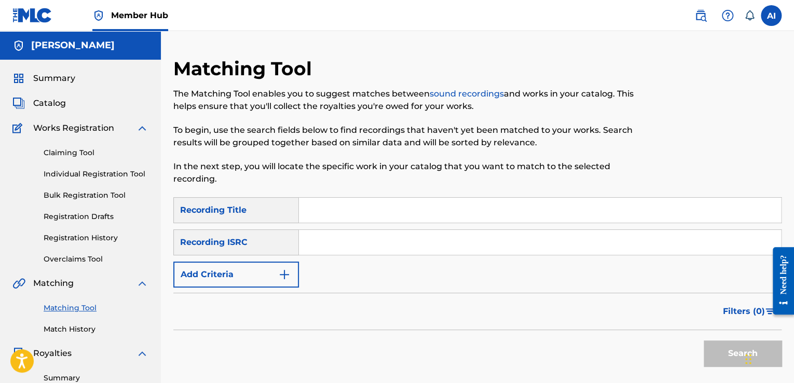
click at [370, 214] on input "Search Form" at bounding box center [540, 210] width 482 height 25
click at [285, 279] on img "Search Form" at bounding box center [284, 274] width 12 height 12
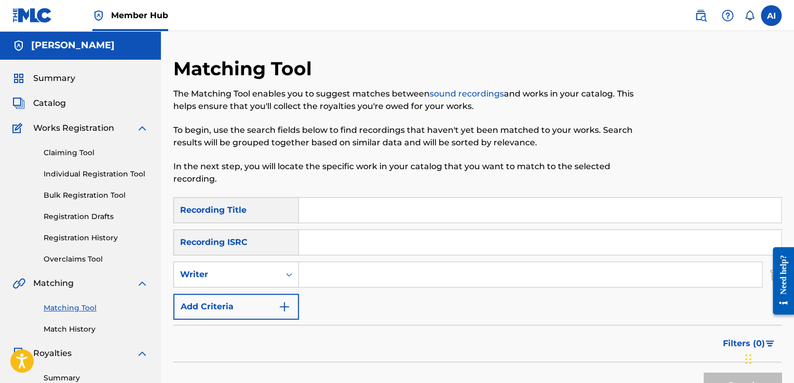
click at [324, 268] on input "Search Form" at bounding box center [530, 274] width 463 height 25
type input "Axel Ibáñez"
click at [704, 373] on button "Search" at bounding box center [743, 386] width 78 height 26
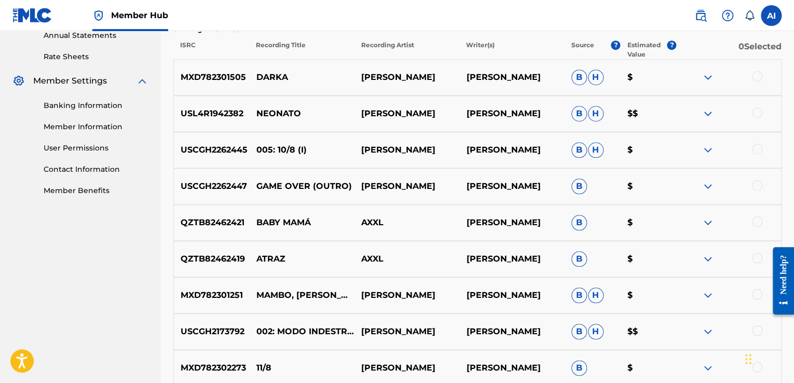
scroll to position [401, 0]
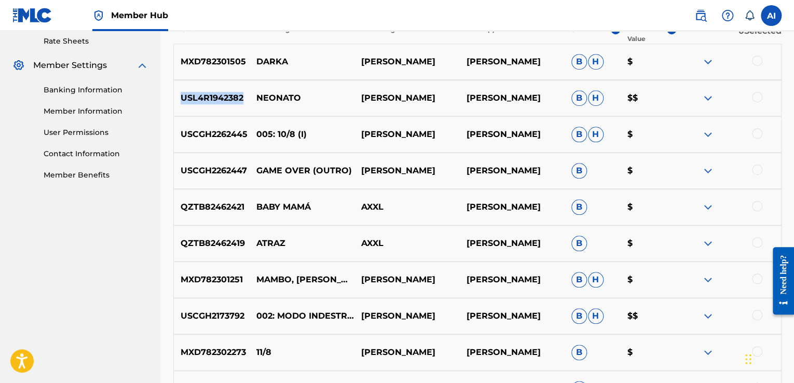
drag, startPoint x: 182, startPoint y: 96, endPoint x: 241, endPoint y: 97, distance: 58.7
click at [241, 97] on p "USL4R1942382" at bounding box center [212, 98] width 76 height 12
copy p "USL4R1942382"
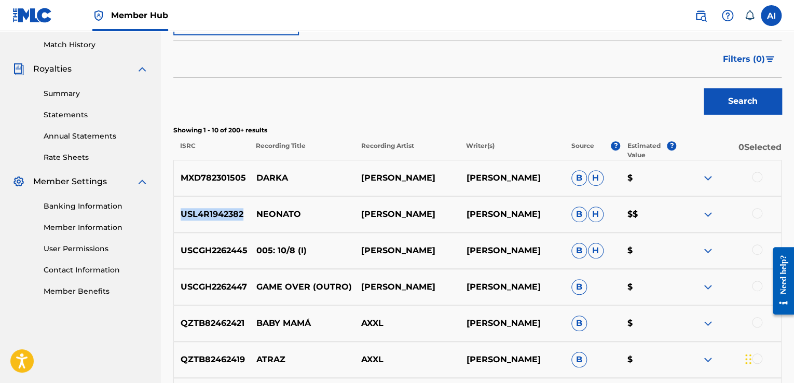
scroll to position [284, 0]
click at [758, 214] on div at bounding box center [757, 214] width 10 height 10
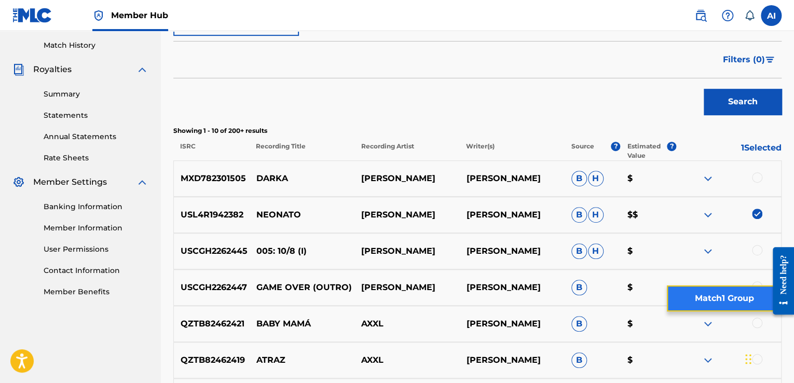
click at [731, 292] on button "Match 1 Group" at bounding box center [724, 298] width 115 height 26
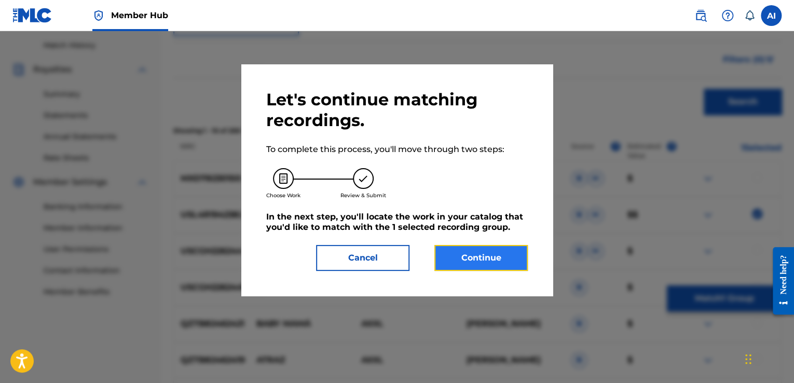
click at [498, 258] on button "Continue" at bounding box center [480, 258] width 93 height 26
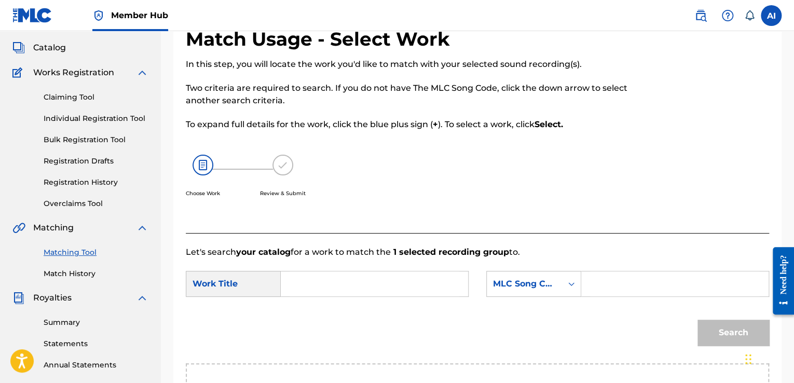
scroll to position [53, 0]
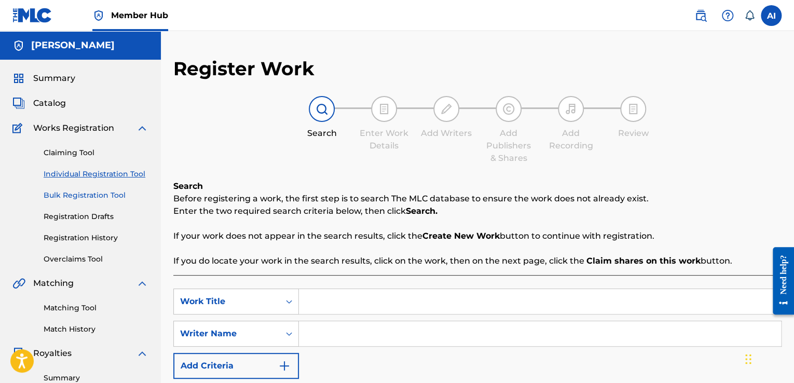
scroll to position [114, 0]
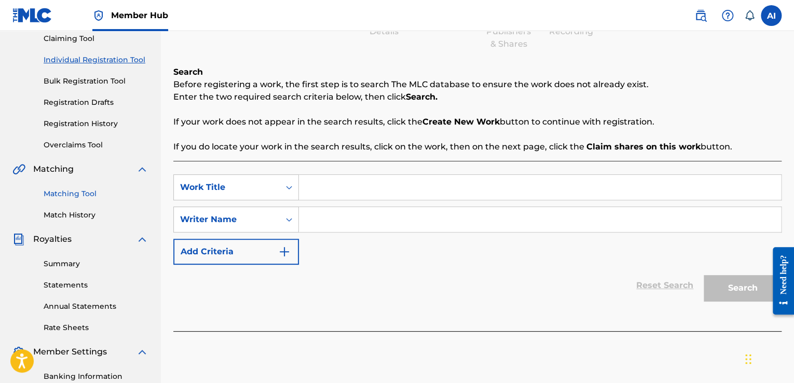
click at [85, 198] on link "Matching Tool" at bounding box center [96, 193] width 105 height 11
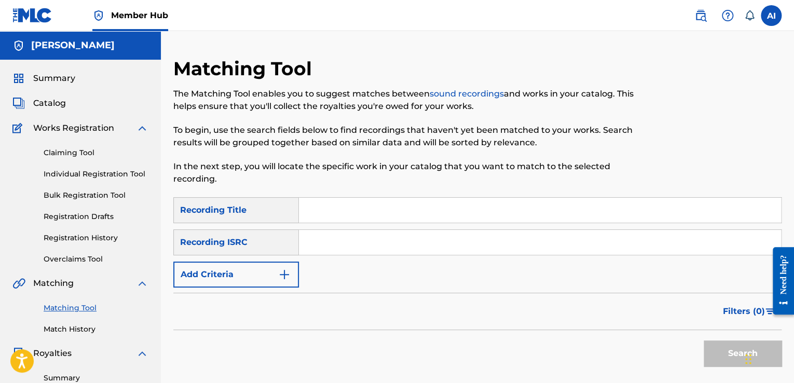
scroll to position [146, 0]
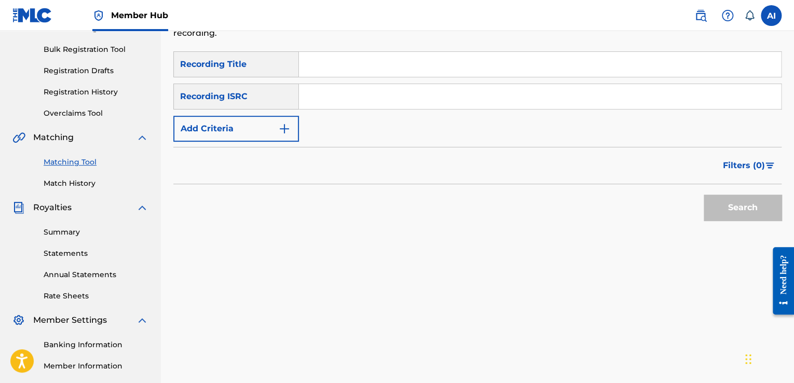
click at [420, 92] on input "Search Form" at bounding box center [540, 96] width 482 height 25
type input "MXD782301505"
click at [704, 195] on button "Search" at bounding box center [743, 208] width 78 height 26
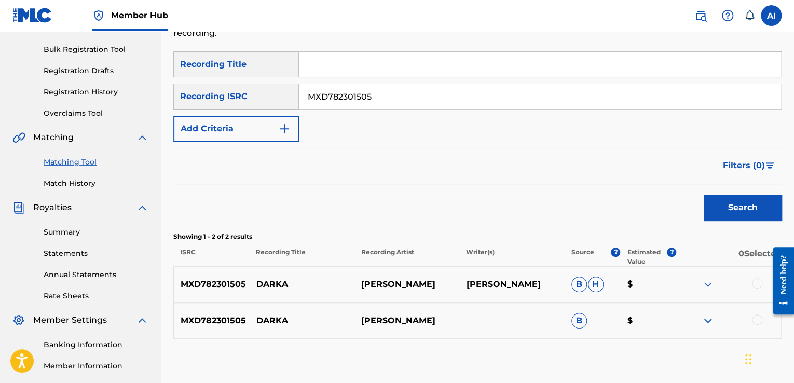
scroll to position [204, 0]
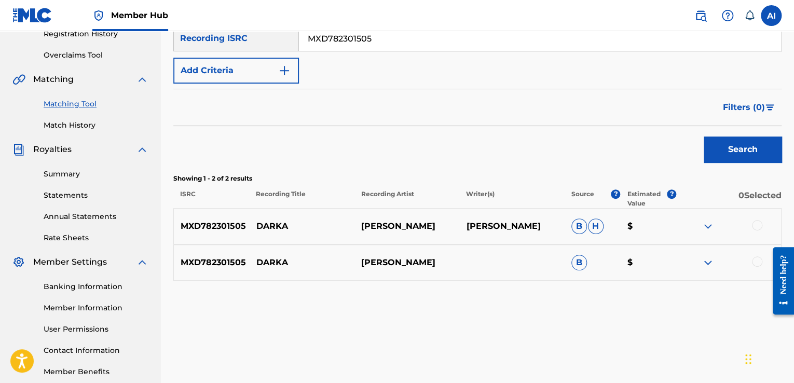
click at [757, 225] on div at bounding box center [757, 225] width 10 height 10
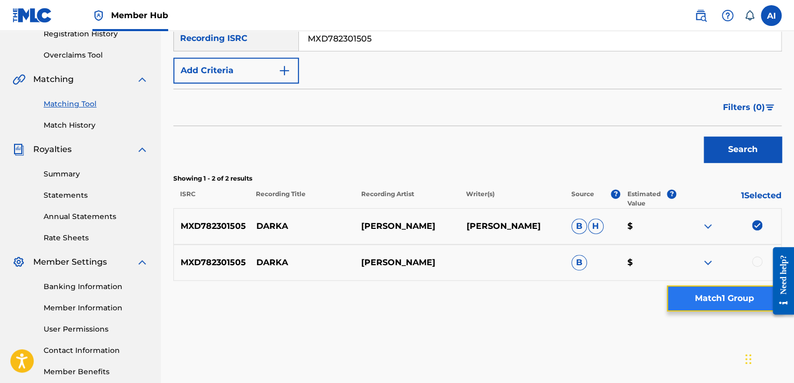
click at [715, 302] on button "Match 1 Group" at bounding box center [724, 298] width 115 height 26
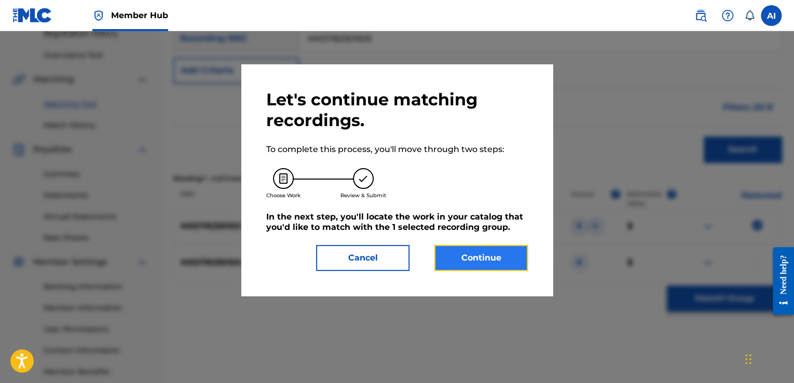
click at [502, 263] on button "Continue" at bounding box center [480, 258] width 93 height 26
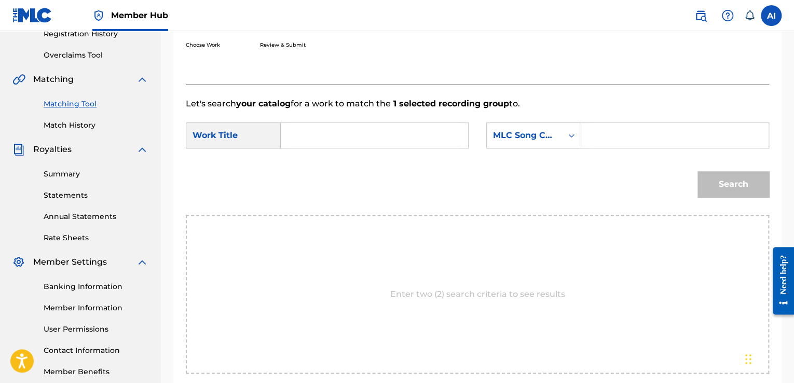
scroll to position [241, 0]
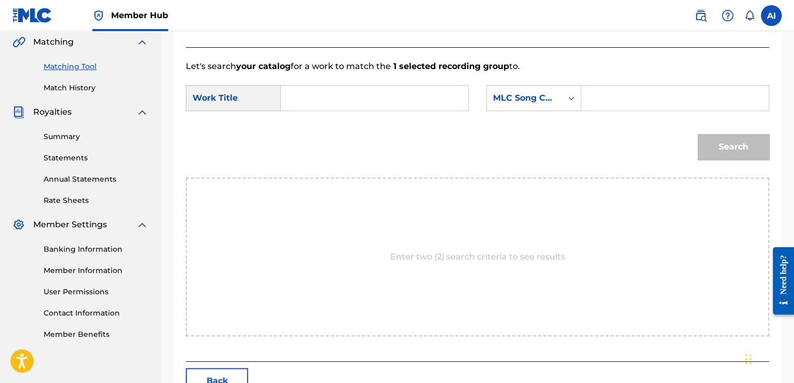
click at [415, 106] on input "Search Form" at bounding box center [375, 98] width 170 height 25
type input "DARKA"
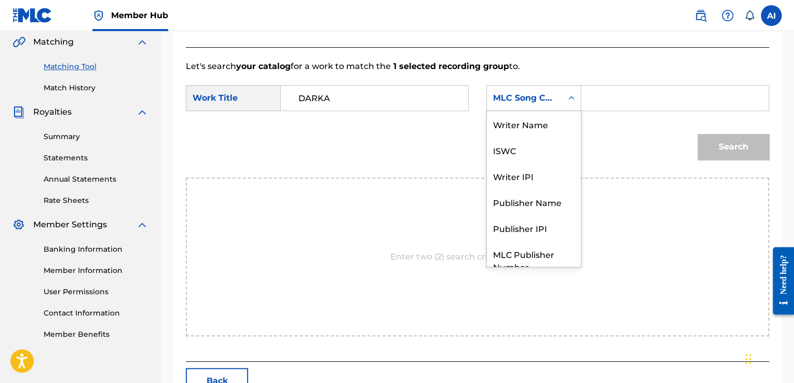
scroll to position [38, 0]
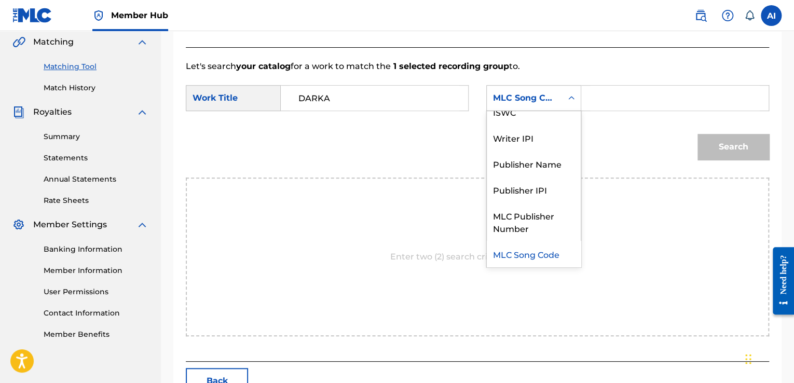
click at [564, 94] on div "Search Form" at bounding box center [571, 98] width 19 height 19
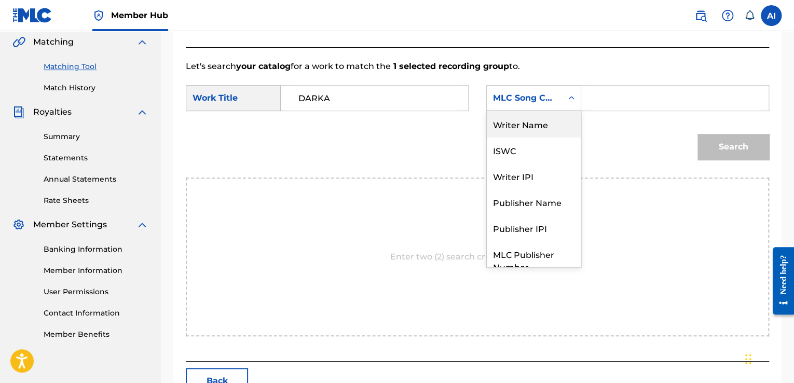
click at [520, 124] on div "Writer Name" at bounding box center [534, 124] width 94 height 26
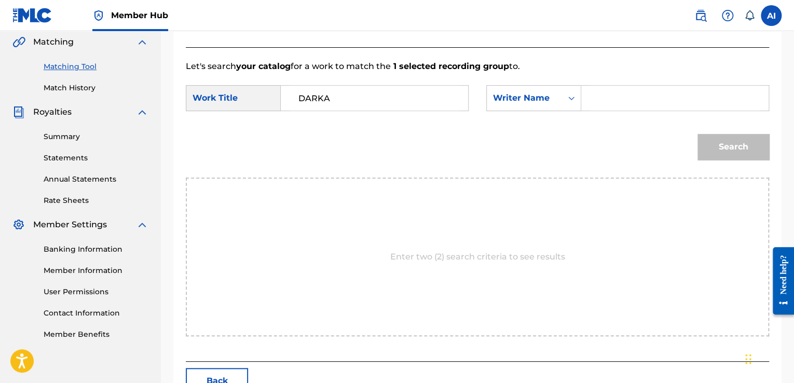
click at [612, 100] on input "Search Form" at bounding box center [675, 98] width 170 height 25
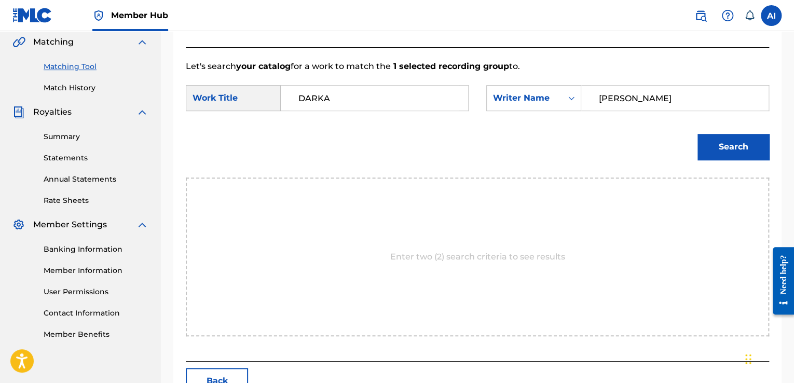
type input "AXEL IBáñez"
click at [698, 134] on button "Search" at bounding box center [734, 147] width 72 height 26
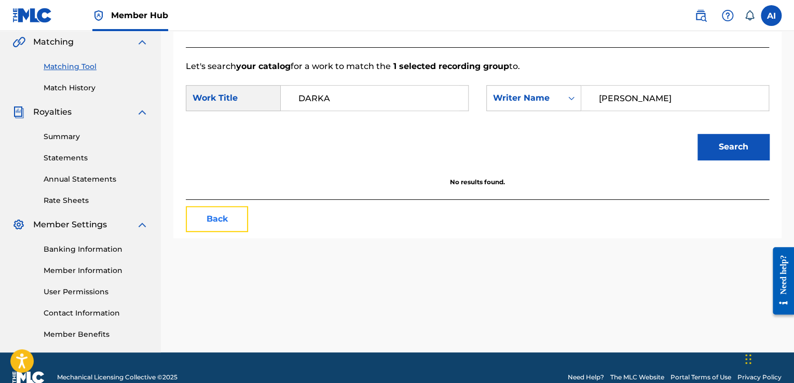
click at [207, 219] on button "Back" at bounding box center [217, 219] width 62 height 26
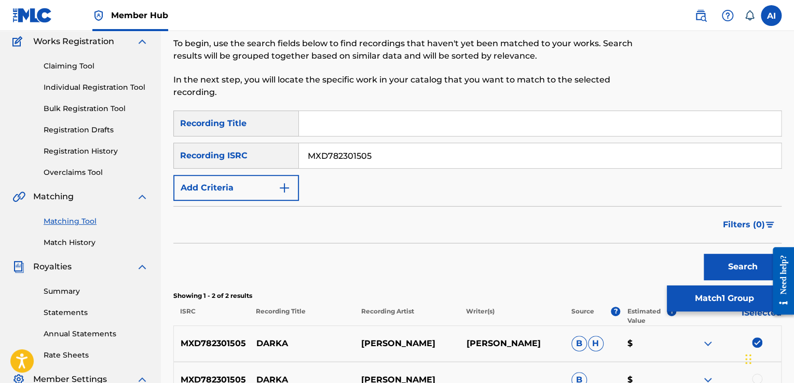
scroll to position [84, 0]
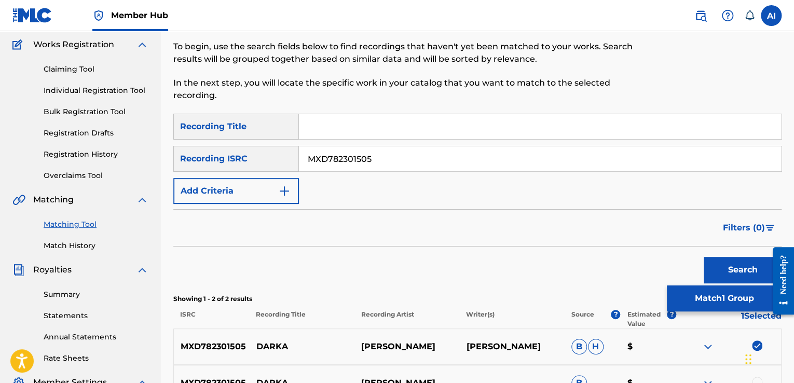
drag, startPoint x: 394, startPoint y: 154, endPoint x: 223, endPoint y: 137, distance: 172.6
click at [223, 137] on div "SearchWithCriteria90d351f8-5633-4a3d-b087-a890027b48dd Recording Title SearchWi…" at bounding box center [477, 159] width 608 height 90
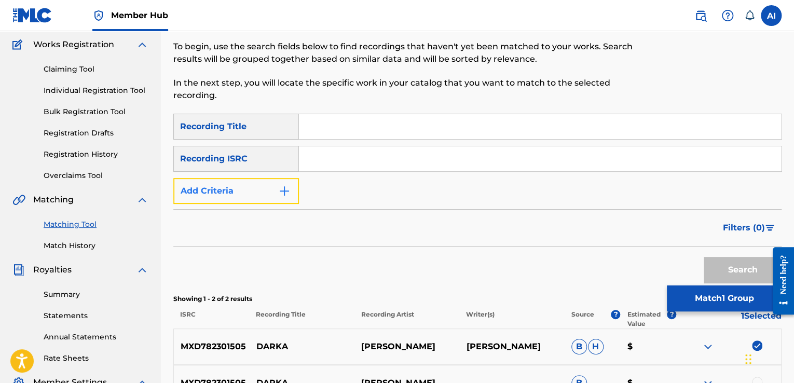
click at [277, 192] on button "Add Criteria" at bounding box center [236, 191] width 126 height 26
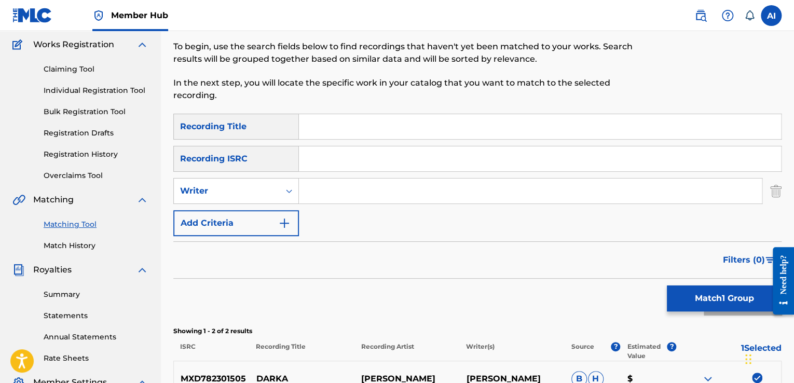
click at [317, 190] on input "Search Form" at bounding box center [530, 191] width 463 height 25
type input "Axel Ibáñez"
click at [704, 289] on button "Search" at bounding box center [743, 302] width 78 height 26
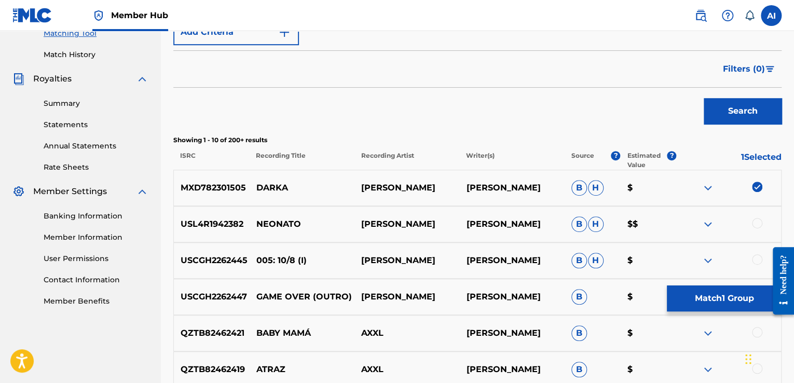
scroll to position [329, 0]
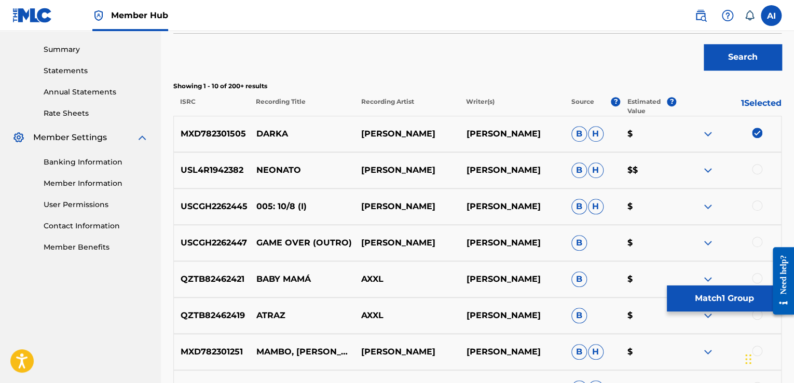
click at [759, 175] on div at bounding box center [728, 170] width 105 height 12
click at [756, 167] on div at bounding box center [757, 169] width 10 height 10
click at [705, 174] on img at bounding box center [708, 170] width 12 height 12
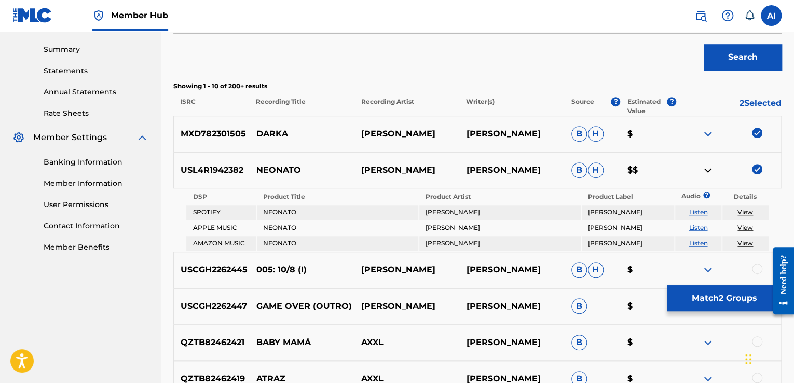
click at [705, 174] on img at bounding box center [708, 170] width 12 height 12
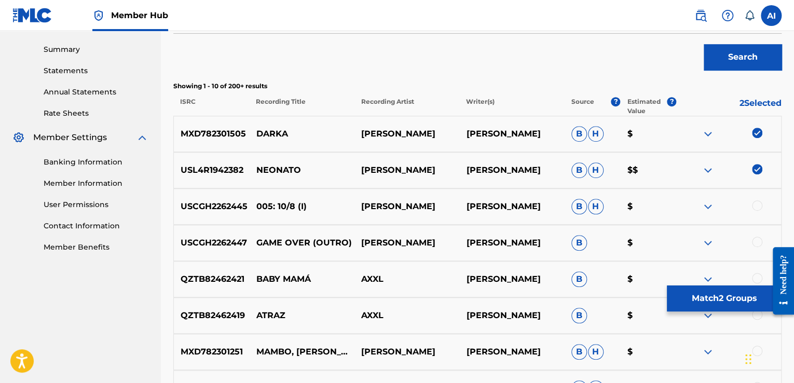
click at [708, 170] on img at bounding box center [708, 170] width 12 height 12
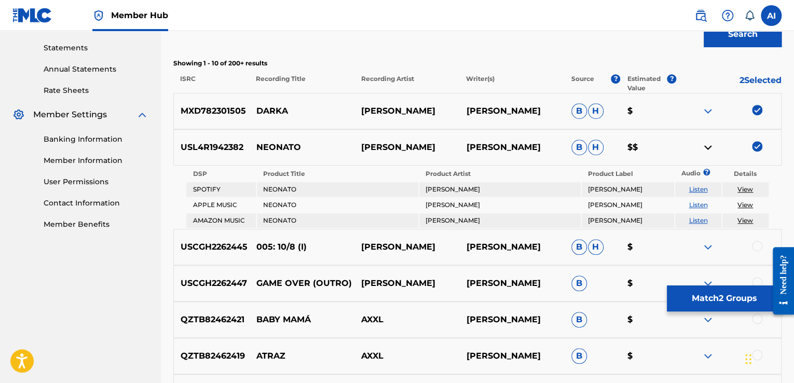
scroll to position [360, 0]
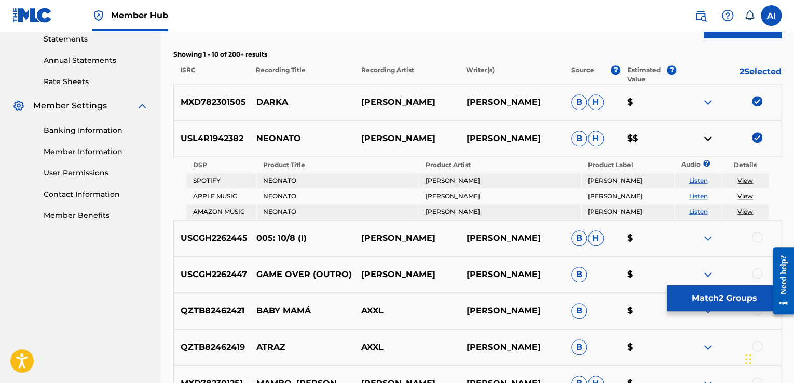
click at [749, 178] on link "View" at bounding box center [746, 180] width 16 height 8
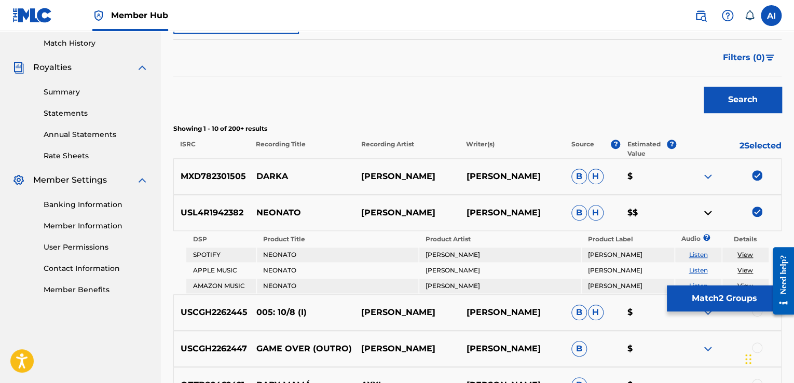
scroll to position [280, 0]
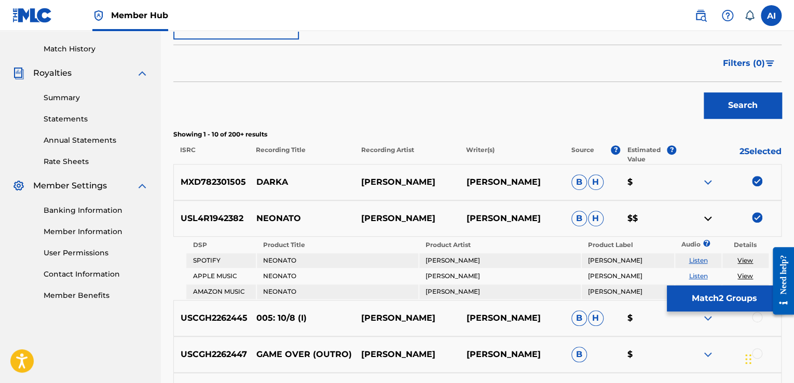
click at [758, 181] on img at bounding box center [757, 181] width 10 height 10
click at [760, 219] on img at bounding box center [757, 217] width 10 height 10
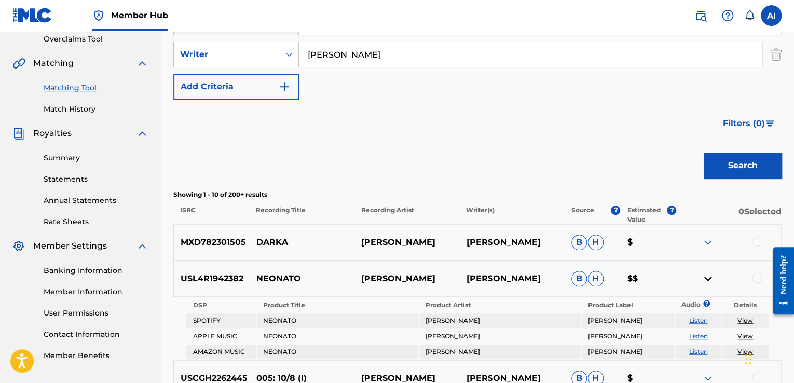
scroll to position [216, 0]
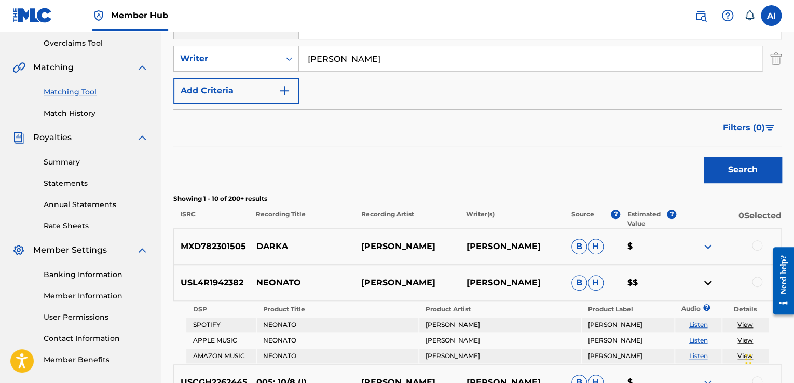
click at [742, 324] on link "View" at bounding box center [746, 325] width 16 height 8
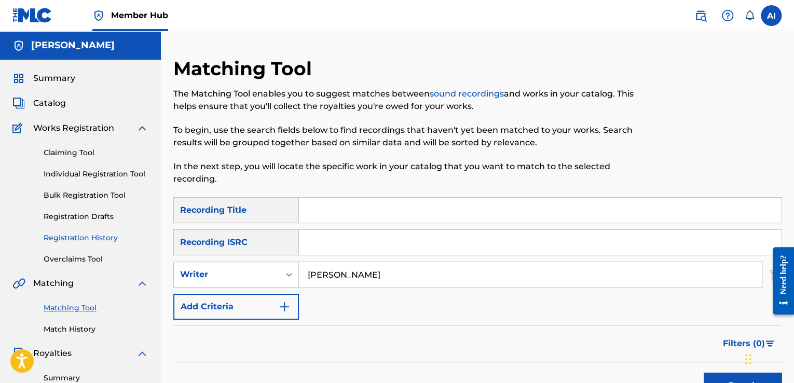
click at [84, 233] on link "Registration History" at bounding box center [96, 238] width 105 height 11
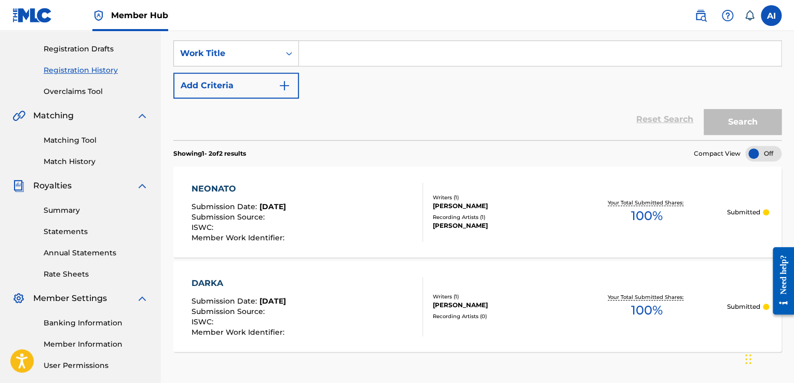
scroll to position [261, 0]
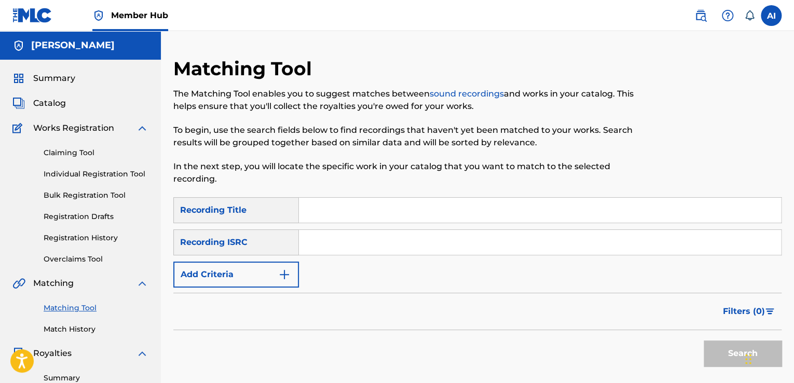
click at [358, 209] on input "Search Form" at bounding box center [540, 210] width 482 height 25
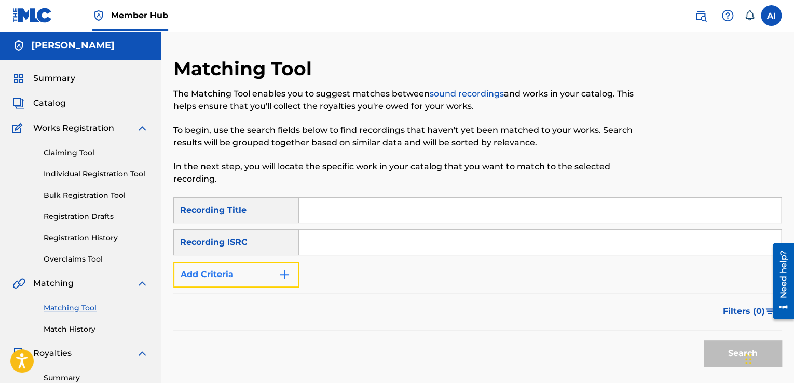
click at [288, 277] on img "Search Form" at bounding box center [284, 274] width 12 height 12
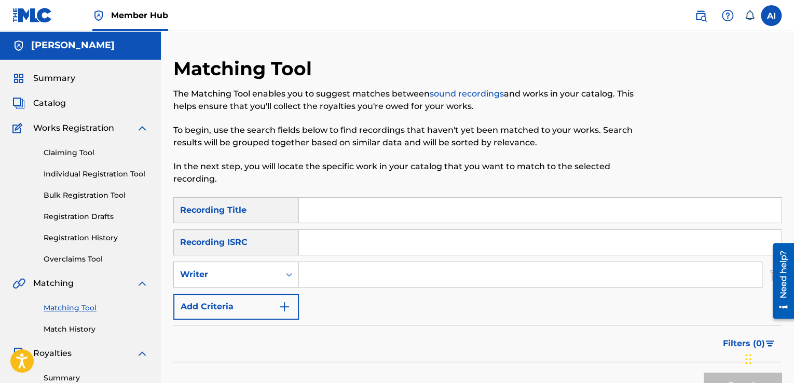
click at [353, 277] on input "Search Form" at bounding box center [530, 274] width 463 height 25
type input "a"
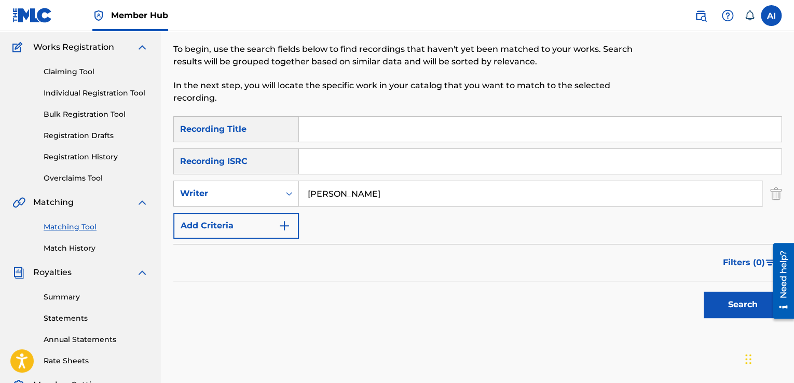
scroll to position [82, 0]
type input "[PERSON_NAME]"
click at [735, 299] on button "Search" at bounding box center [743, 304] width 78 height 26
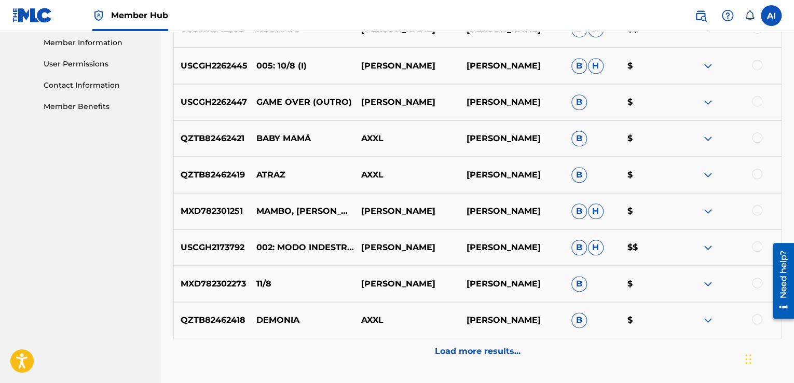
scroll to position [552, 0]
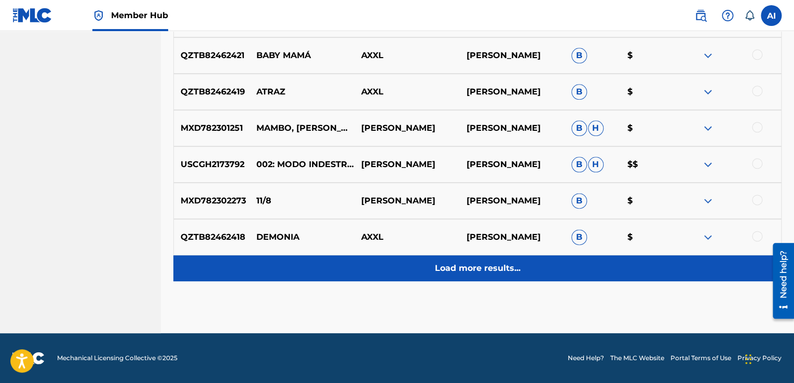
click at [480, 266] on p "Load more results..." at bounding box center [478, 268] width 86 height 12
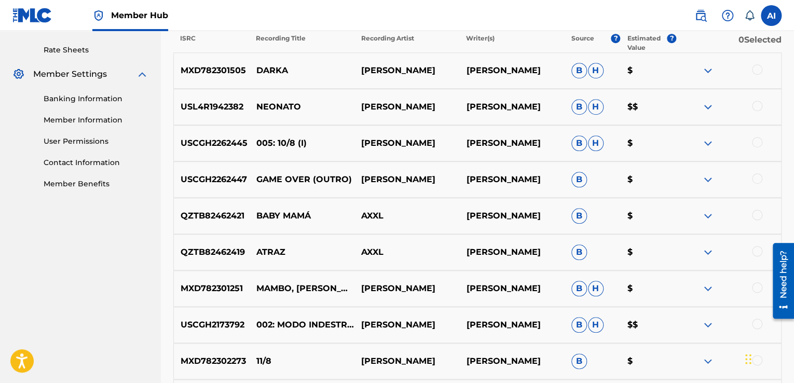
scroll to position [323, 0]
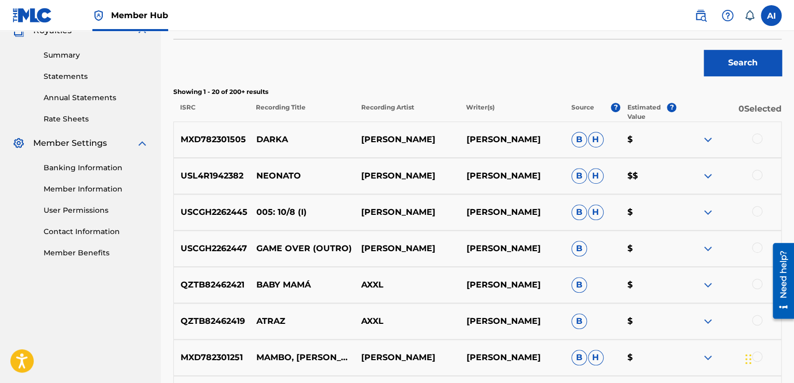
click at [578, 135] on span "B" at bounding box center [579, 140] width 16 height 16
click at [595, 138] on span "H" at bounding box center [596, 140] width 16 height 16
click at [702, 139] on img at bounding box center [708, 139] width 12 height 12
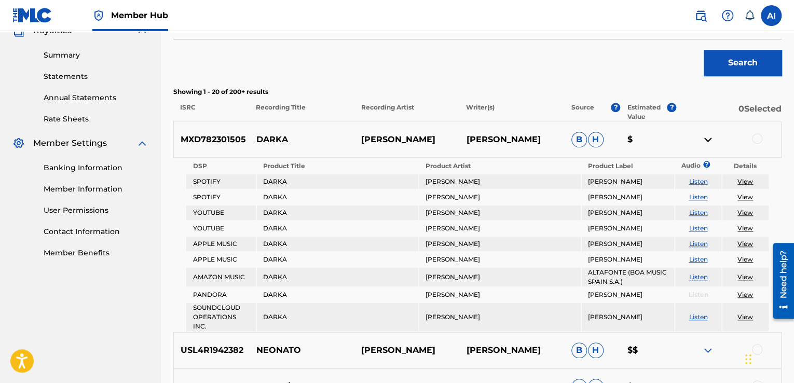
click at [702, 139] on img at bounding box center [708, 139] width 12 height 12
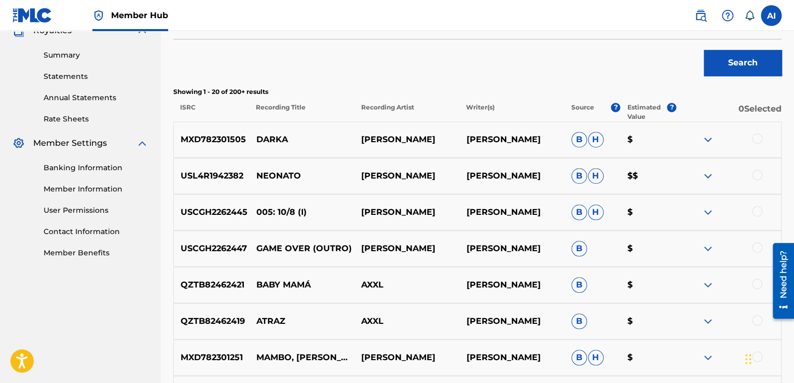
click at [702, 139] on img at bounding box center [708, 139] width 12 height 12
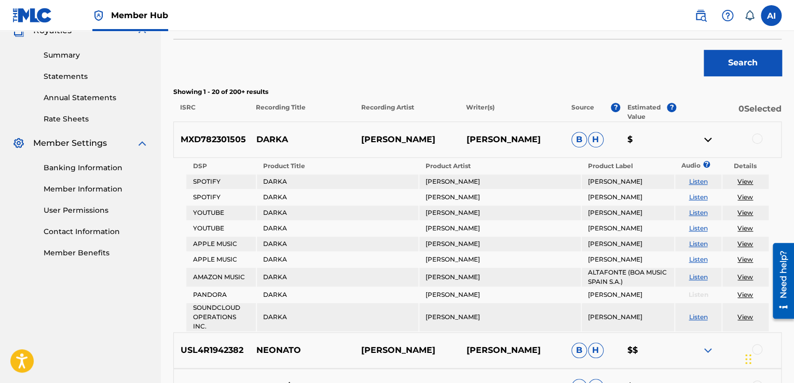
click at [702, 139] on img at bounding box center [708, 139] width 12 height 12
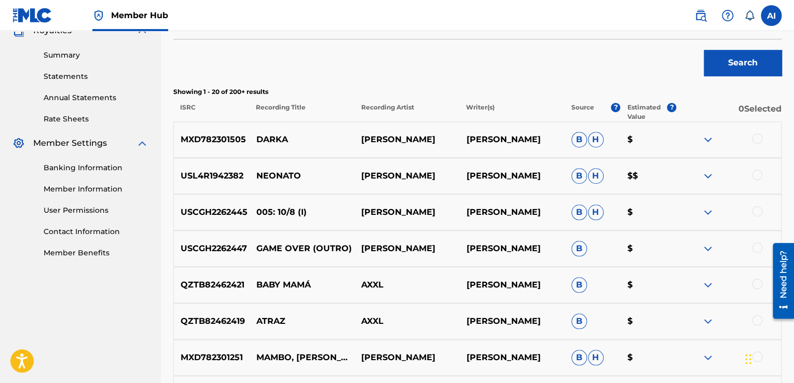
click at [756, 139] on div at bounding box center [757, 138] width 10 height 10
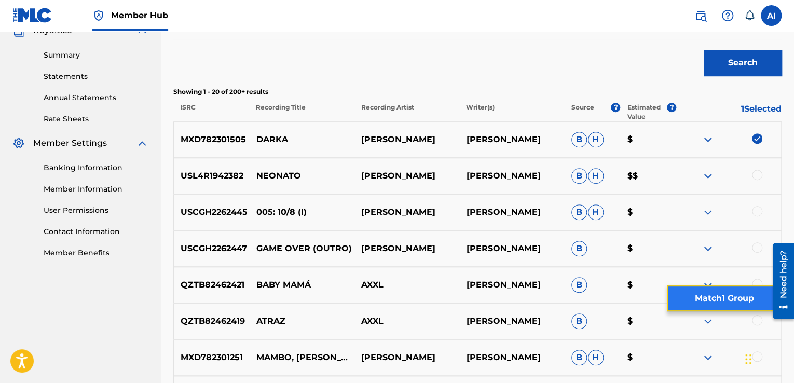
click at [707, 302] on button "Match 1 Group" at bounding box center [724, 298] width 115 height 26
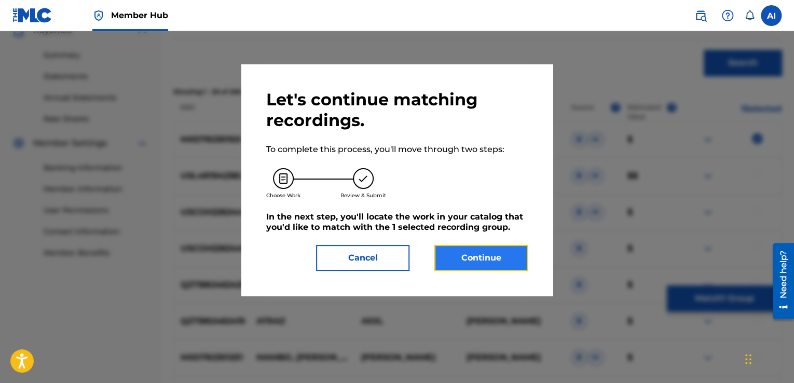
click at [484, 258] on button "Continue" at bounding box center [480, 258] width 93 height 26
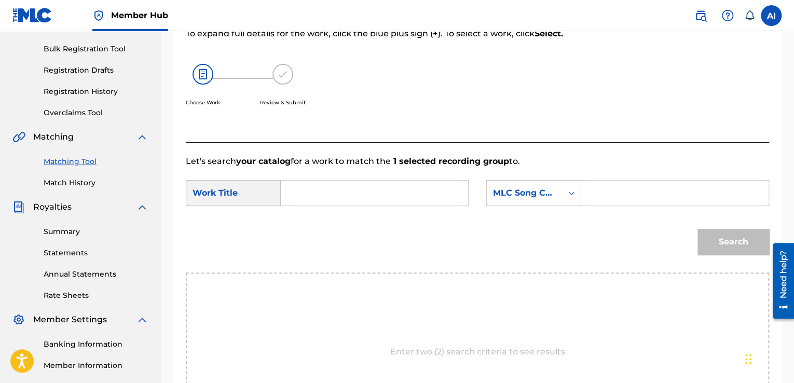
scroll to position [147, 0]
click at [330, 79] on div "Choose Work Review & Submit" at bounding box center [410, 90] width 449 height 79
click at [63, 165] on link "Matching Tool" at bounding box center [96, 161] width 105 height 11
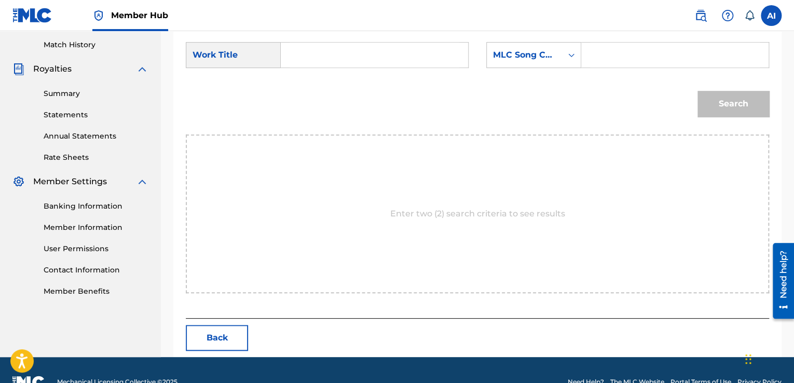
scroll to position [308, 0]
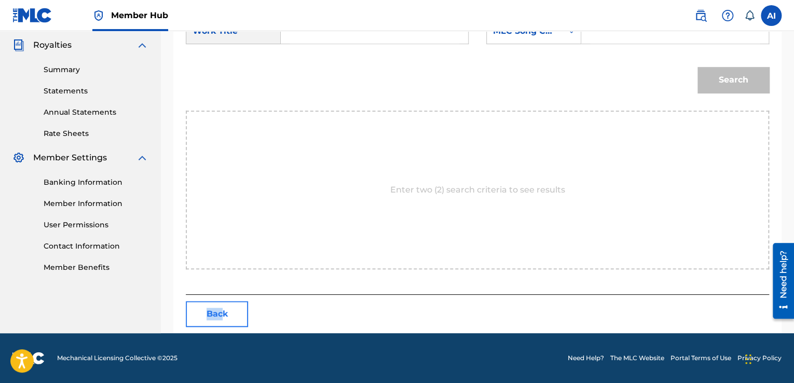
drag, startPoint x: 202, startPoint y: 330, endPoint x: 222, endPoint y: 314, distance: 25.5
click at [222, 314] on div "Match Usage - Select Work In this step, you will locate the work you'd like to …" at bounding box center [477, 54] width 608 height 558
click at [222, 314] on button "Back" at bounding box center [217, 314] width 62 height 26
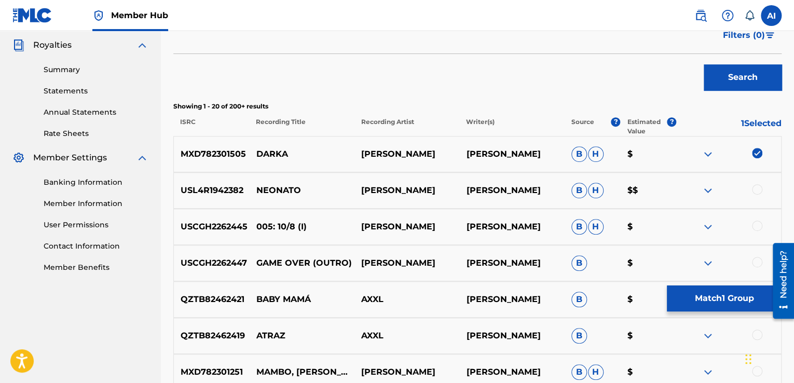
click at [708, 154] on img at bounding box center [708, 154] width 12 height 12
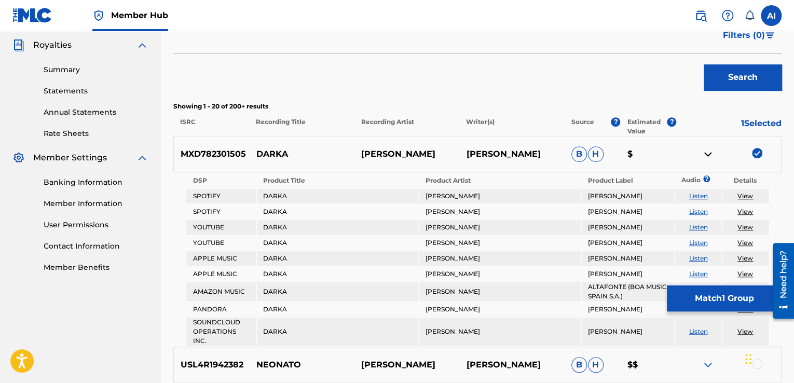
click at [708, 154] on img at bounding box center [708, 154] width 12 height 12
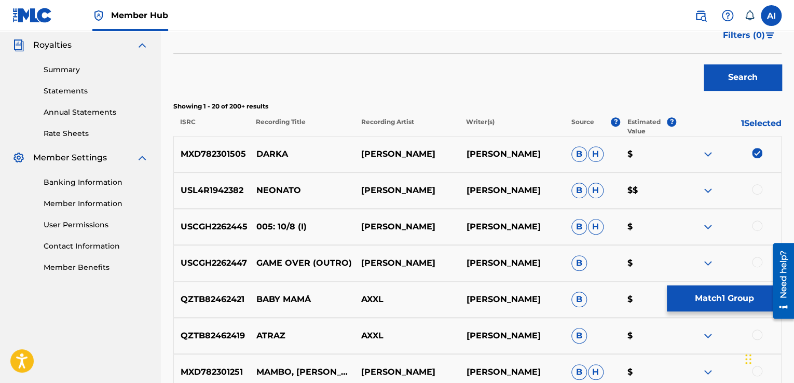
click at [702, 151] on img at bounding box center [708, 154] width 12 height 12
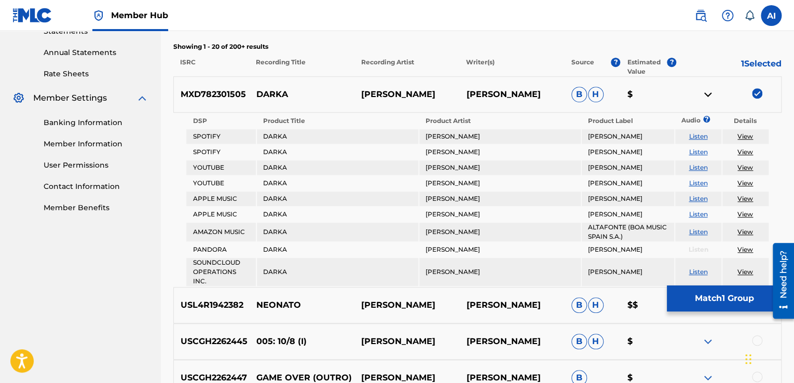
scroll to position [369, 0]
click at [745, 135] on link "View" at bounding box center [746, 136] width 16 height 8
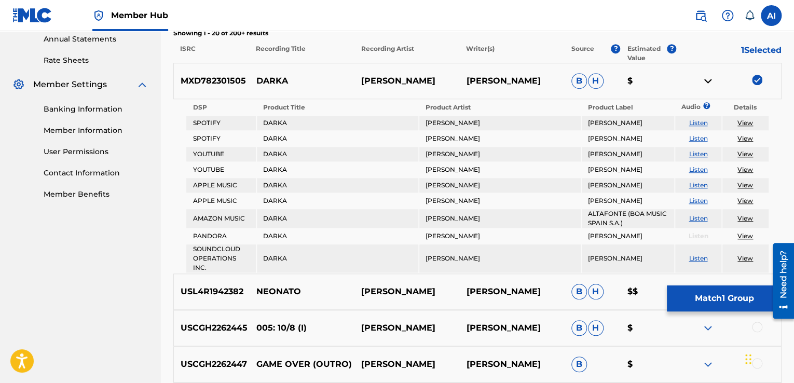
scroll to position [377, 0]
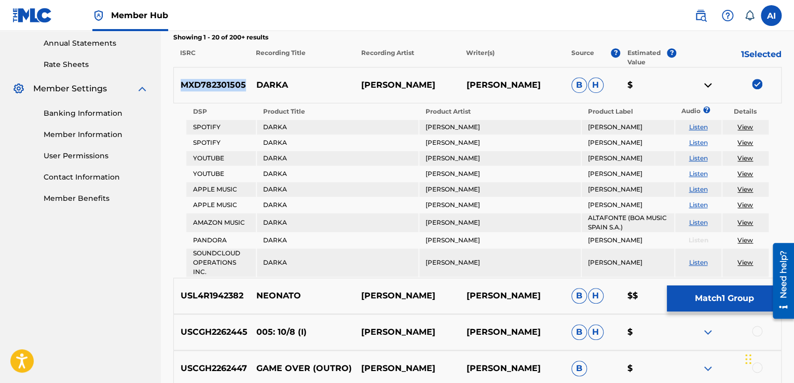
drag, startPoint x: 243, startPoint y: 87, endPoint x: 181, endPoint y: 84, distance: 61.8
click at [181, 84] on p "MXD782301505" at bounding box center [212, 85] width 76 height 12
copy p "MXD782301505"
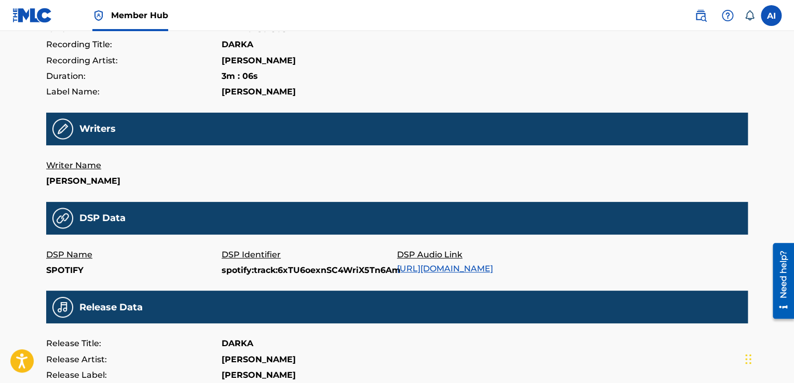
scroll to position [155, 0]
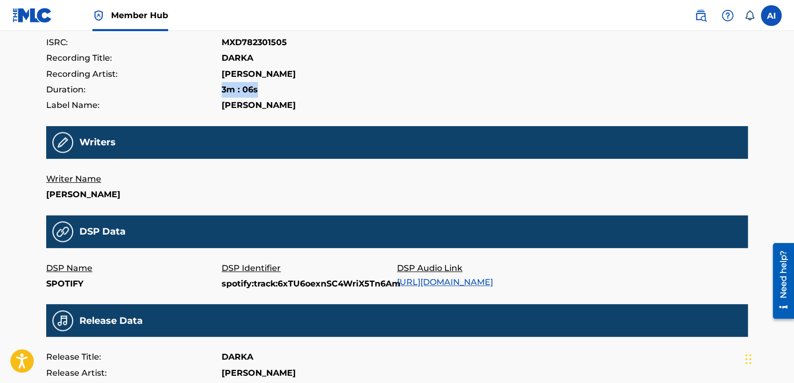
drag, startPoint x: 221, startPoint y: 90, endPoint x: 270, endPoint y: 91, distance: 49.3
click at [270, 91] on div "Duration: 3m : 06s" at bounding box center [397, 90] width 702 height 16
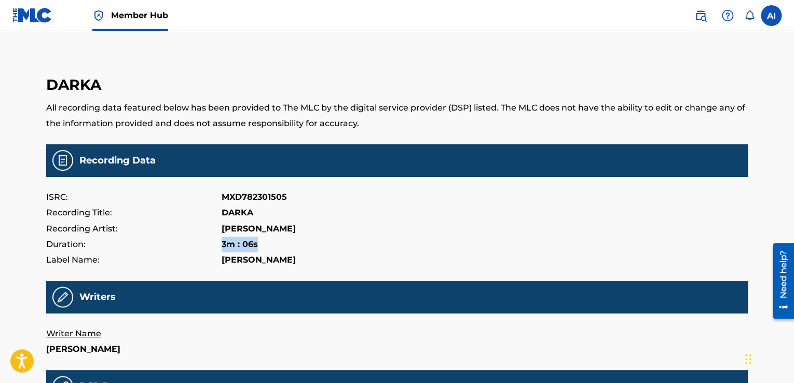
scroll to position [0, 0]
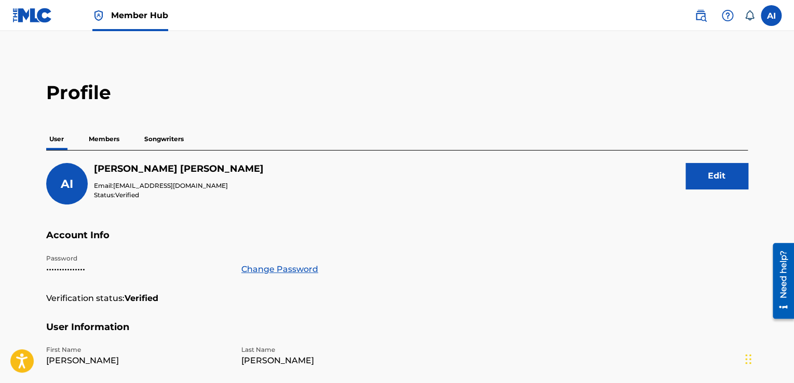
click at [107, 142] on p "Members" at bounding box center [104, 139] width 37 height 22
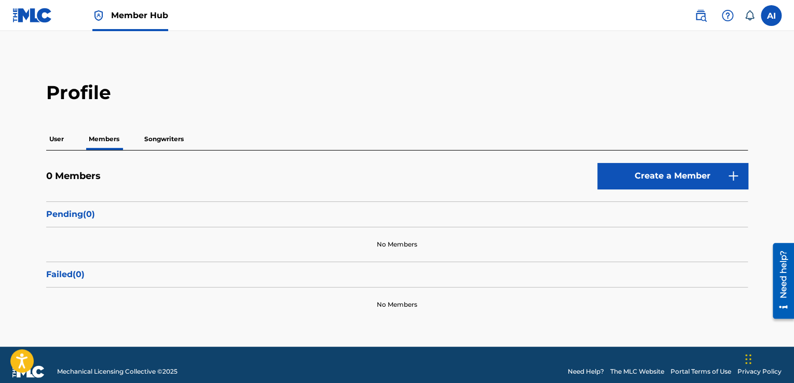
click at [170, 140] on p "Songwriters" at bounding box center [164, 139] width 46 height 22
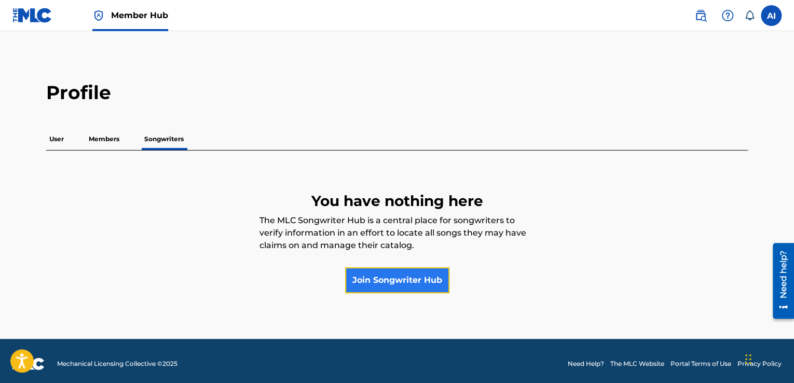
click at [403, 281] on link "Join Songwriter Hub" at bounding box center [397, 280] width 104 height 26
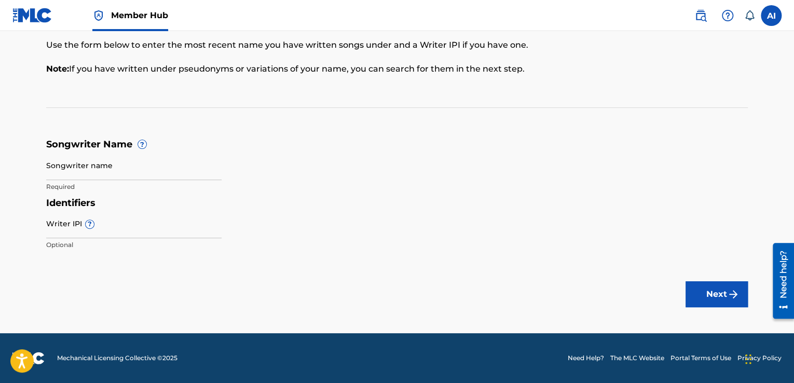
scroll to position [8, 0]
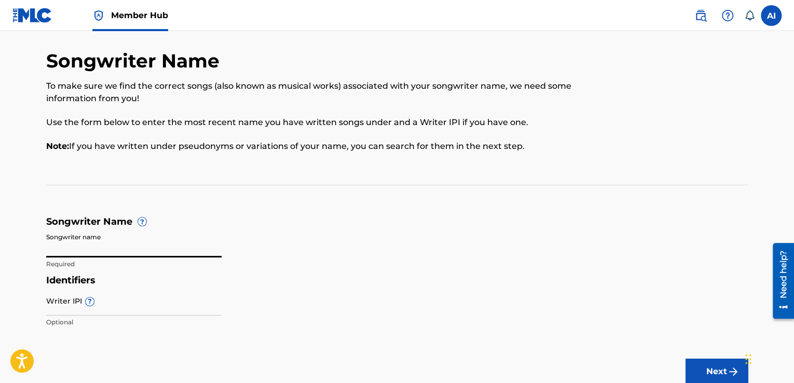
click at [69, 249] on input "Songwriter name" at bounding box center [133, 243] width 175 height 30
type input "[PERSON_NAME]"
click at [721, 374] on button "Next" at bounding box center [717, 372] width 62 height 26
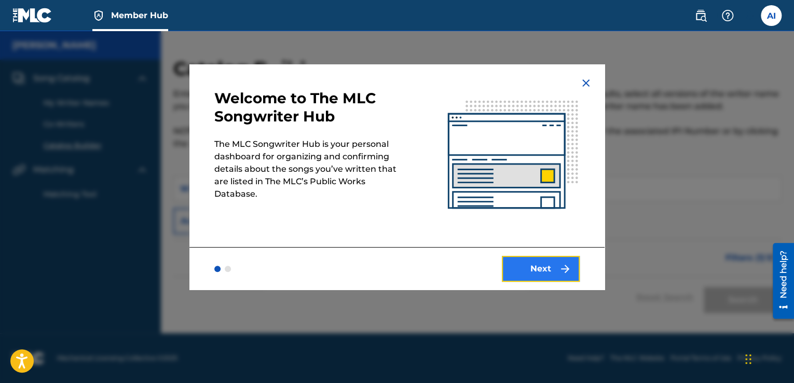
click at [540, 263] on button "Next" at bounding box center [541, 269] width 78 height 26
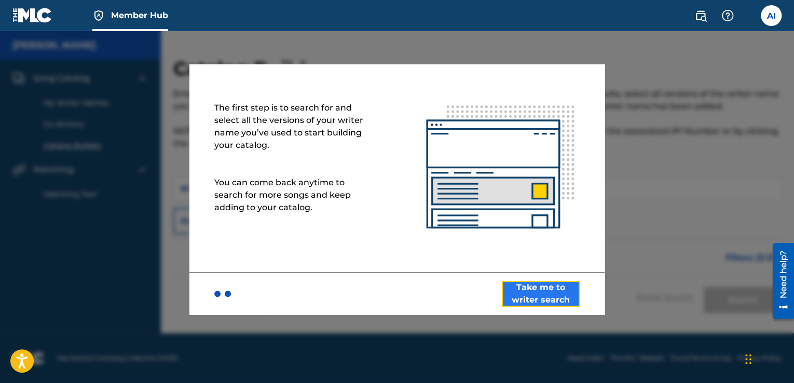
click at [535, 292] on button "Take me to writer search" at bounding box center [541, 294] width 78 height 26
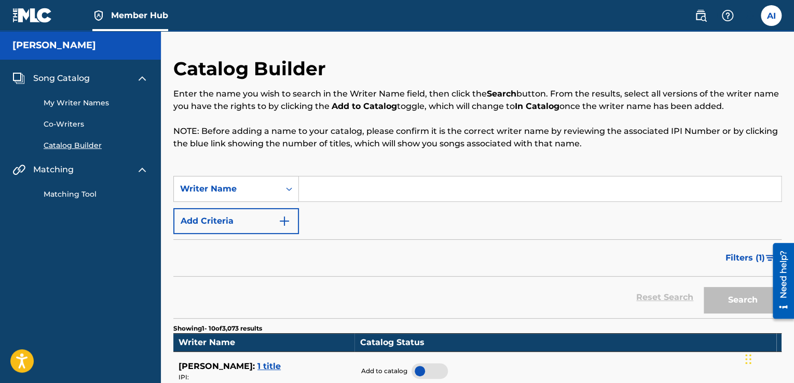
click at [372, 195] on input "Search Form" at bounding box center [540, 188] width 482 height 25
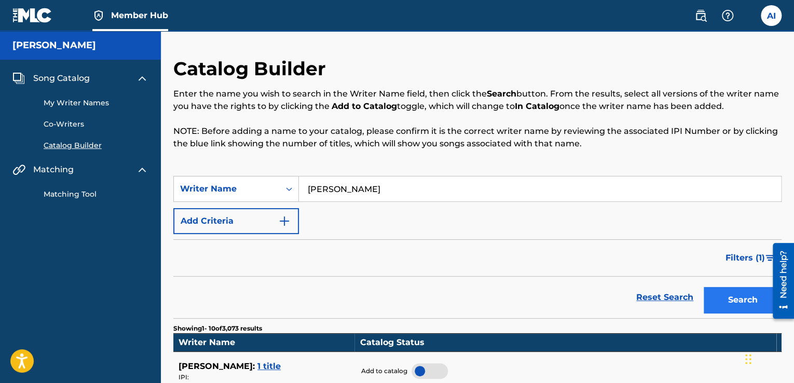
type input "[PERSON_NAME]"
click at [743, 304] on button "Search" at bounding box center [743, 300] width 78 height 26
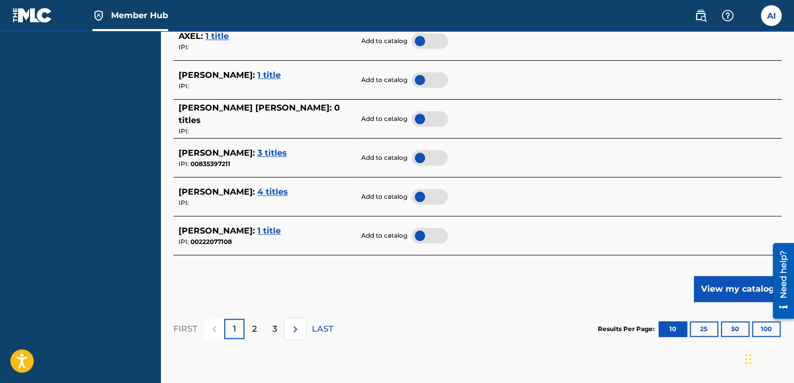
scroll to position [489, 0]
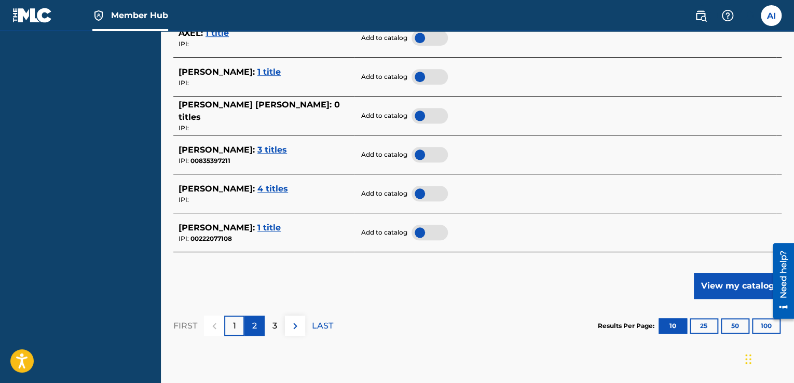
click at [258, 326] on div "2" at bounding box center [254, 326] width 20 height 20
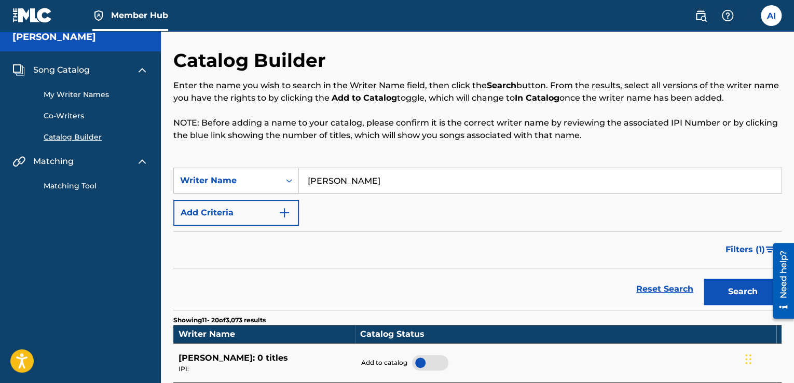
scroll to position [0, 0]
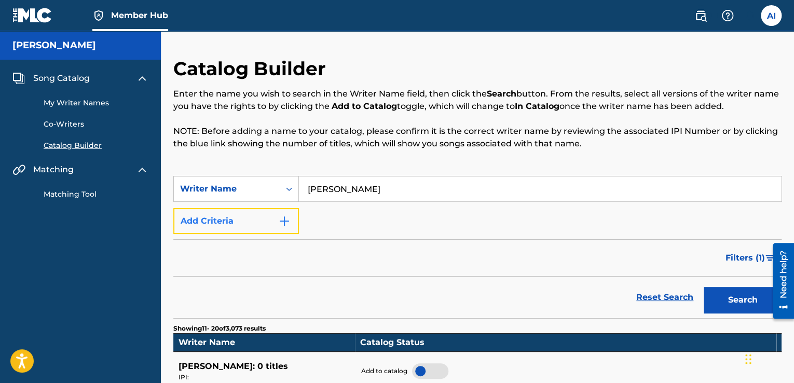
click at [280, 230] on button "Add Criteria" at bounding box center [236, 221] width 126 height 26
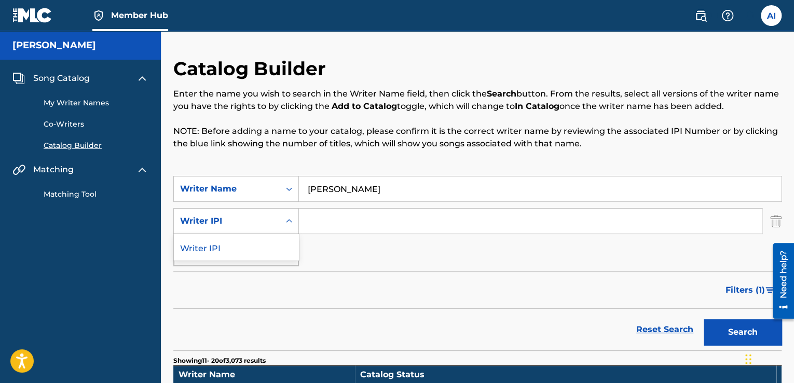
click at [289, 224] on icon "Search Form" at bounding box center [289, 221] width 10 height 10
click at [775, 220] on img "Search Form" at bounding box center [775, 221] width 11 height 26
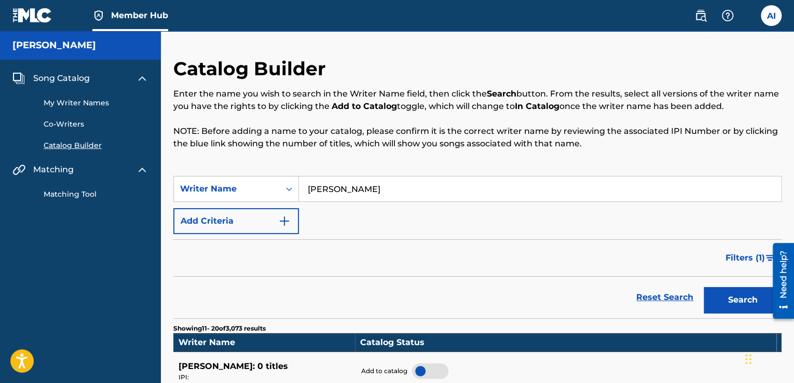
click at [97, 192] on link "Matching Tool" at bounding box center [96, 194] width 105 height 11
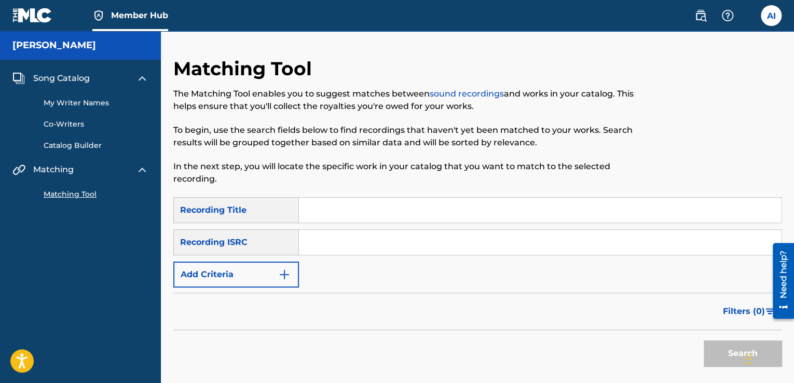
click at [379, 210] on input "Search Form" at bounding box center [540, 210] width 482 height 25
type input "DARKA"
click at [727, 358] on button "Search" at bounding box center [743, 353] width 78 height 26
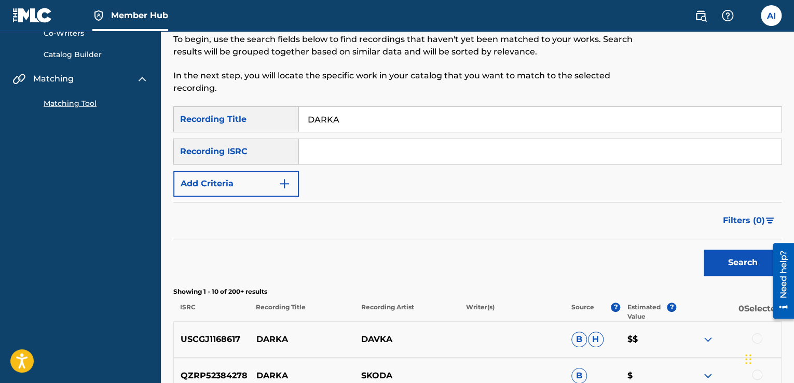
scroll to position [91, 0]
click at [346, 154] on input "Search Form" at bounding box center [540, 151] width 482 height 25
paste input "MXD782301505"
type input "MXD782301505"
click at [715, 268] on button "Search" at bounding box center [743, 262] width 78 height 26
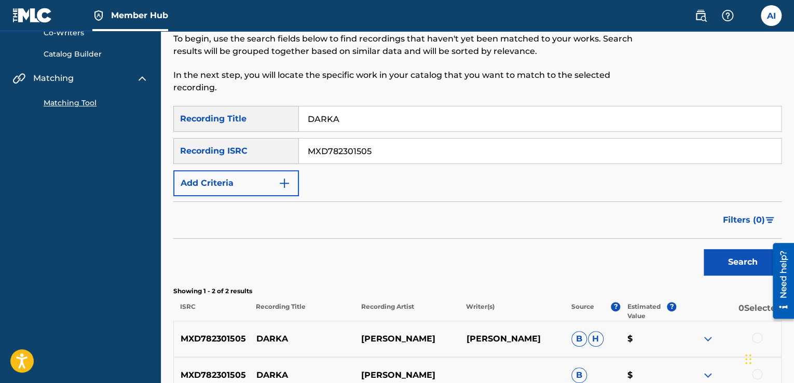
scroll to position [203, 0]
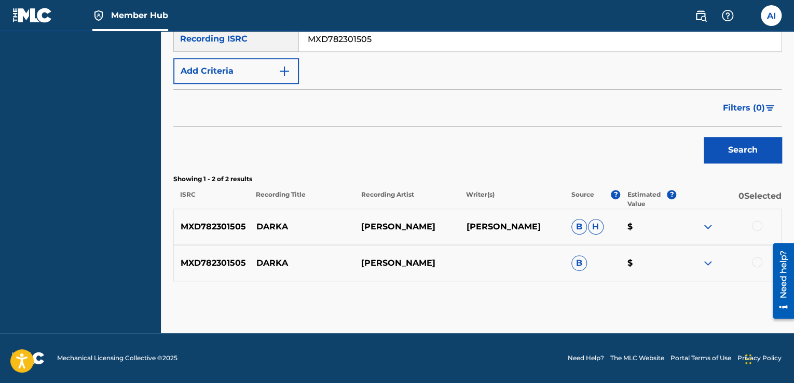
click at [706, 229] on img at bounding box center [708, 227] width 12 height 12
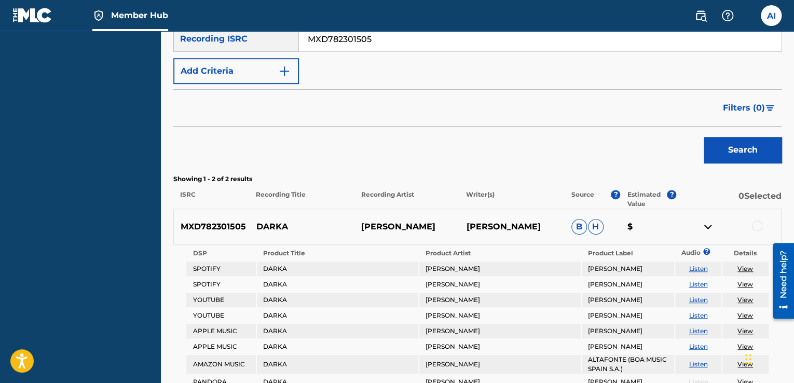
click at [706, 229] on img at bounding box center [708, 227] width 12 height 12
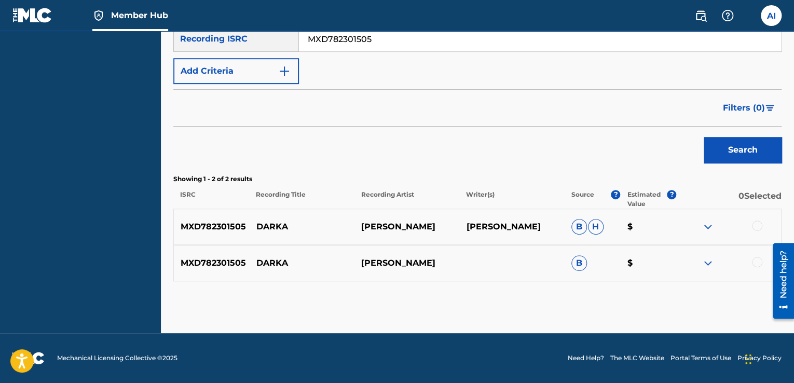
click at [755, 227] on div at bounding box center [757, 226] width 10 height 10
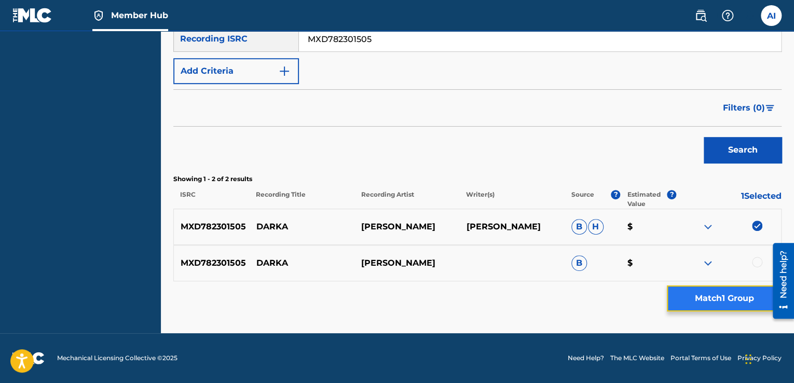
click at [707, 294] on button "Match 1 Group" at bounding box center [724, 298] width 115 height 26
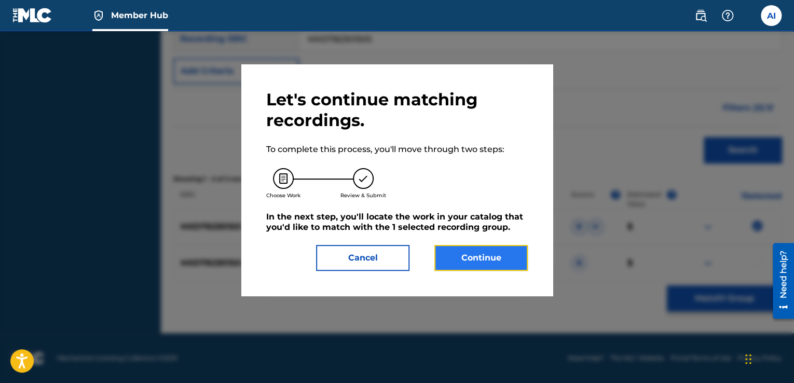
click at [492, 253] on button "Continue" at bounding box center [480, 258] width 93 height 26
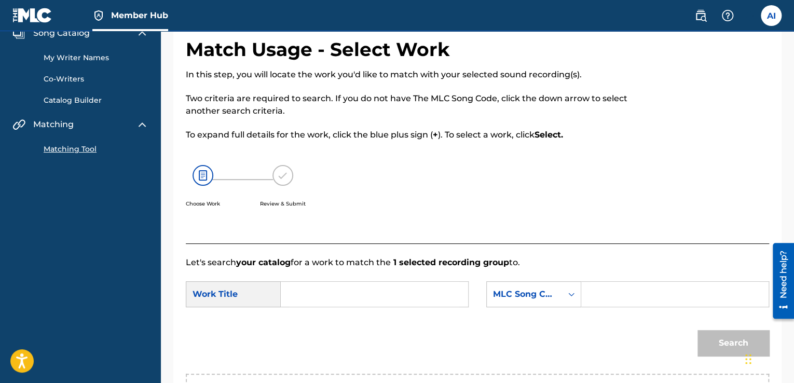
scroll to position [46, 0]
click at [411, 290] on input "Search Form" at bounding box center [375, 293] width 170 height 25
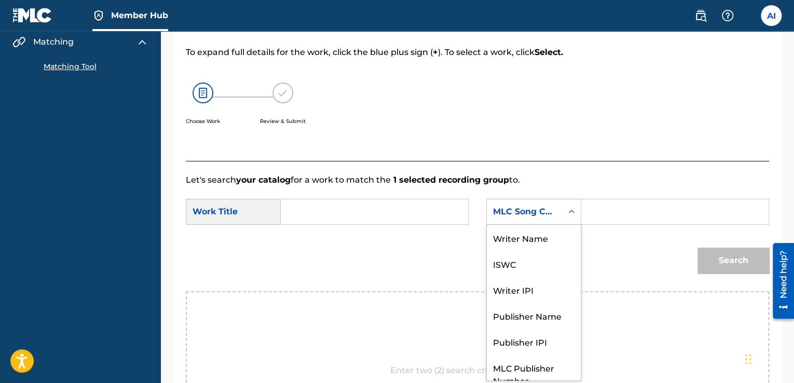
scroll to position [38, 0]
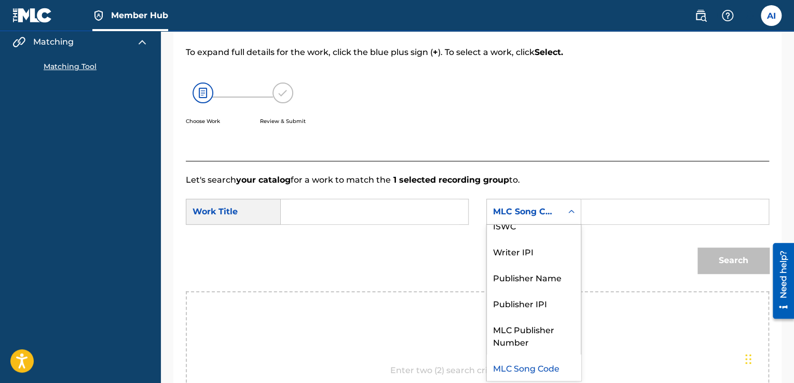
click at [573, 213] on icon "Search Form" at bounding box center [571, 212] width 10 height 10
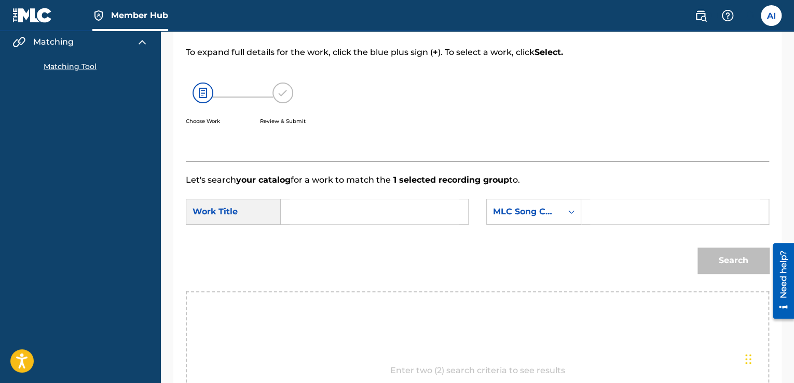
click at [573, 213] on icon "Search Form" at bounding box center [571, 212] width 10 height 10
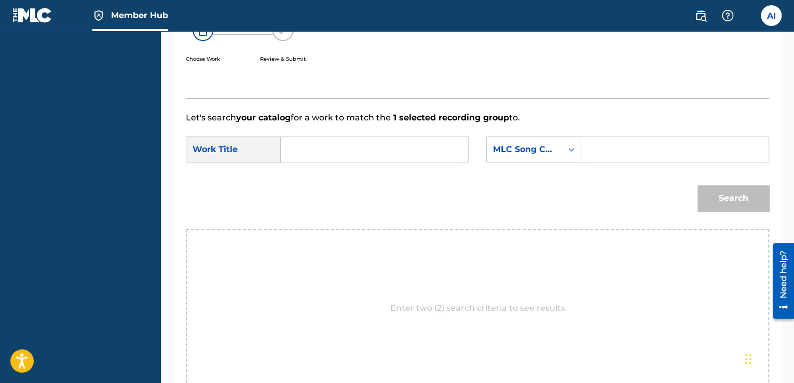
scroll to position [137, 0]
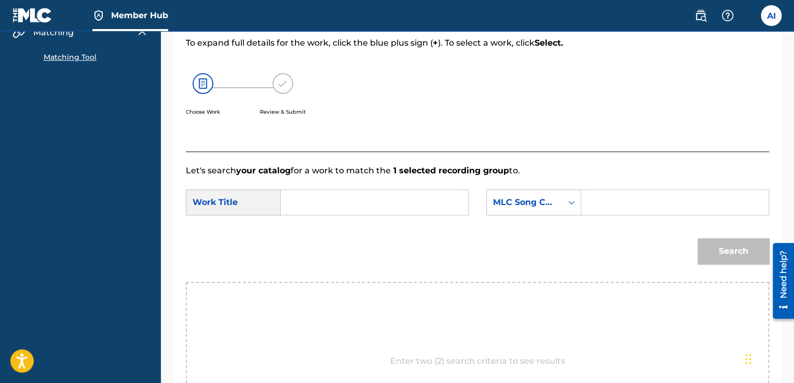
click at [425, 204] on input "Search Form" at bounding box center [375, 202] width 170 height 25
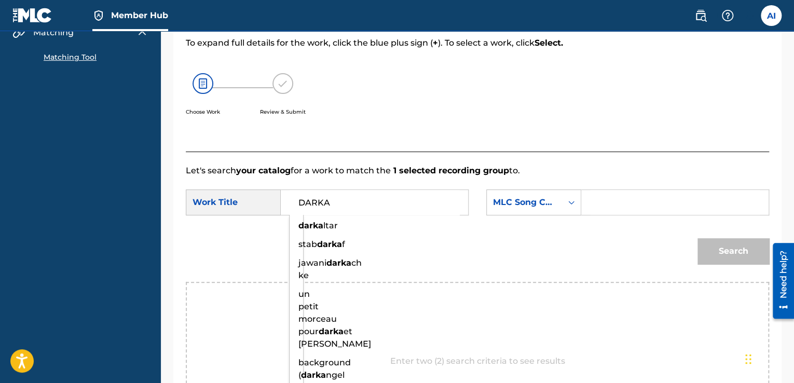
type input "DARKA"
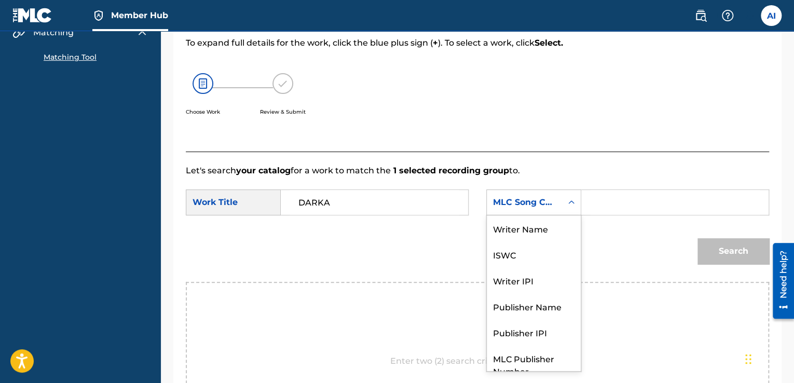
click at [533, 204] on div "MLC Song Code" at bounding box center [524, 202] width 63 height 12
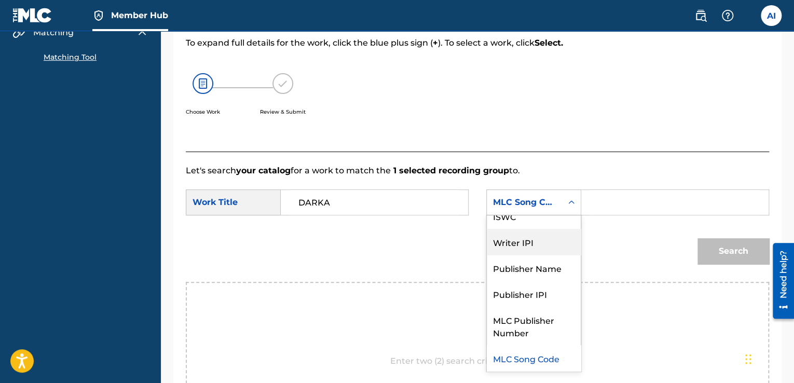
scroll to position [0, 0]
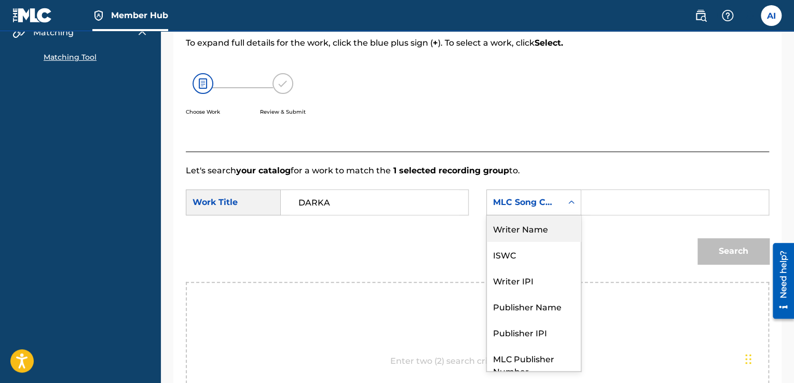
click at [524, 235] on div "Writer Name" at bounding box center [534, 228] width 94 height 26
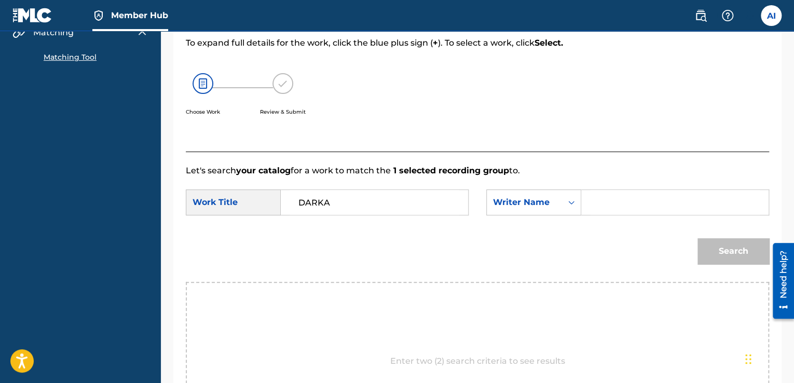
click at [616, 208] on input "Search Form" at bounding box center [675, 202] width 170 height 25
type input "[PERSON_NAME]"
click at [711, 249] on button "Search" at bounding box center [734, 251] width 72 height 26
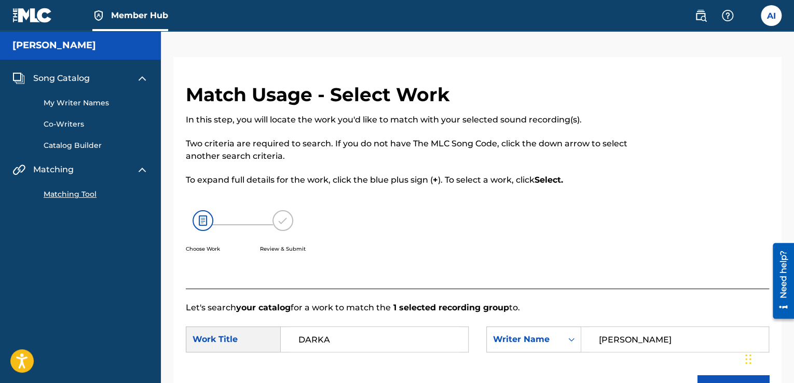
click at [89, 147] on link "Catalog Builder" at bounding box center [96, 145] width 105 height 11
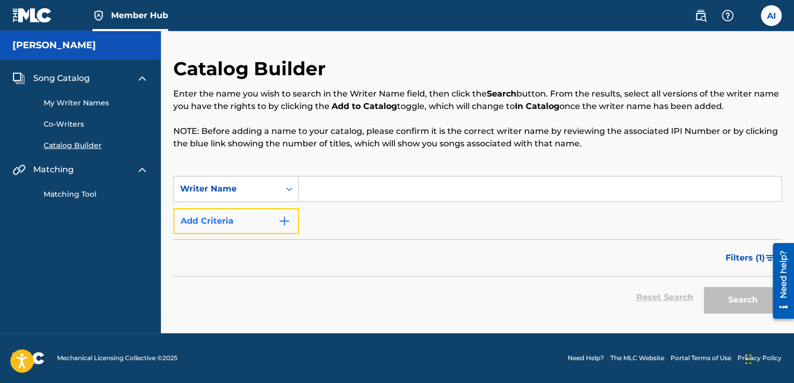
click at [291, 223] on button "Add Criteria" at bounding box center [236, 221] width 126 height 26
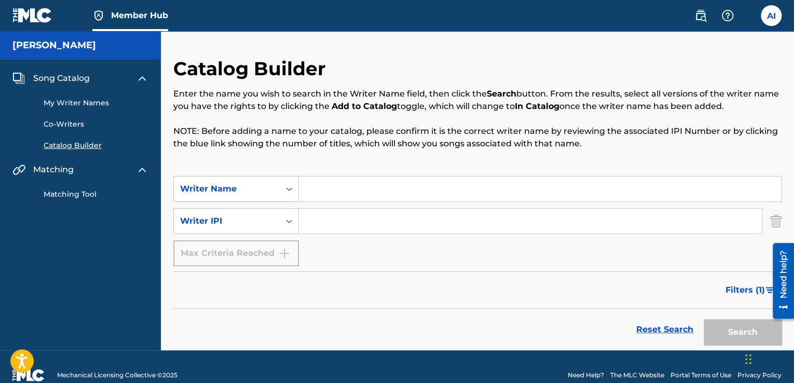
click at [94, 101] on link "My Writer Names" at bounding box center [96, 103] width 105 height 11
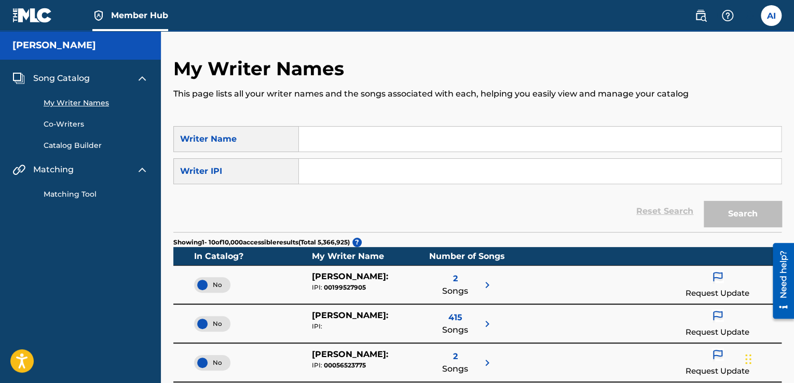
click at [362, 143] on input "Search Form" at bounding box center [540, 139] width 482 height 25
type input "[PERSON_NAME]"
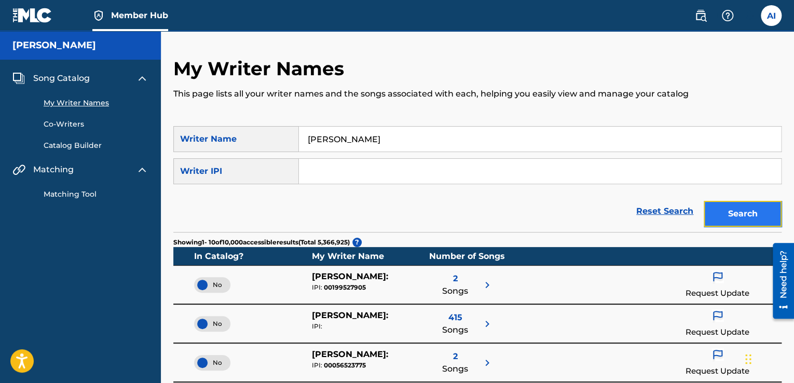
click at [714, 214] on button "Search" at bounding box center [743, 214] width 78 height 26
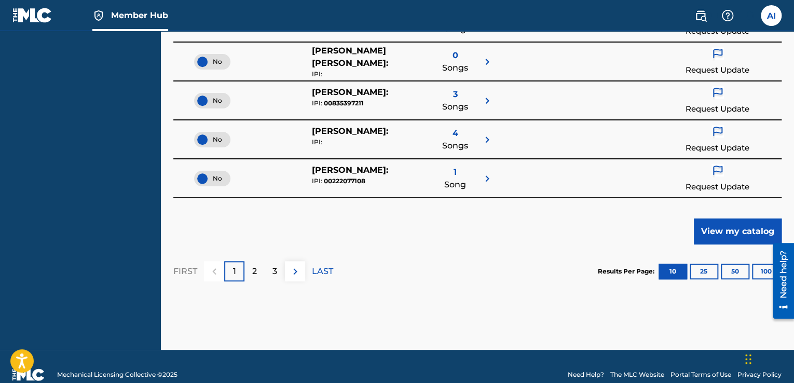
scroll to position [456, 0]
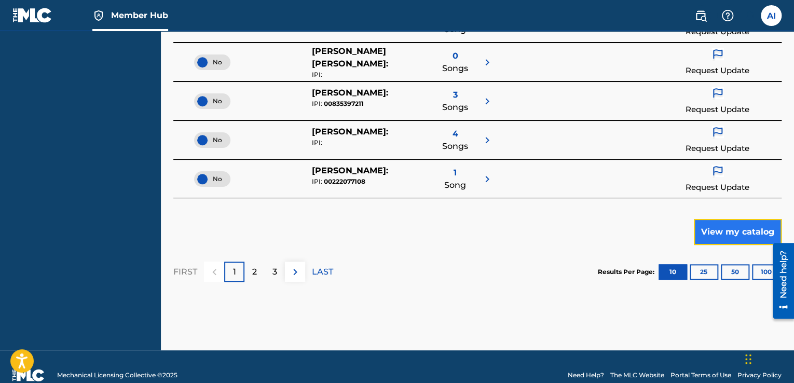
click at [735, 224] on button "View my catalog" at bounding box center [738, 232] width 88 height 26
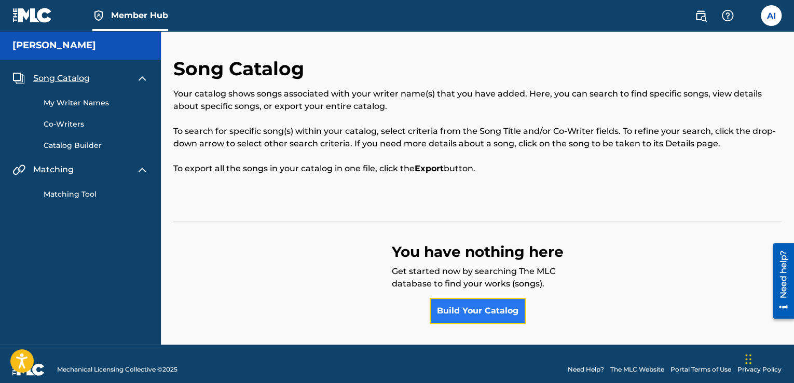
click at [482, 306] on link "Build Your Catalog" at bounding box center [478, 311] width 96 height 26
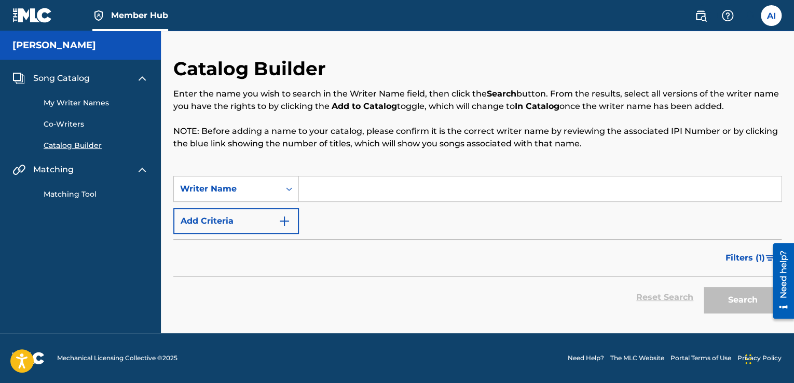
click at [399, 197] on input "Search Form" at bounding box center [540, 188] width 482 height 25
type input "[PERSON_NAME]"
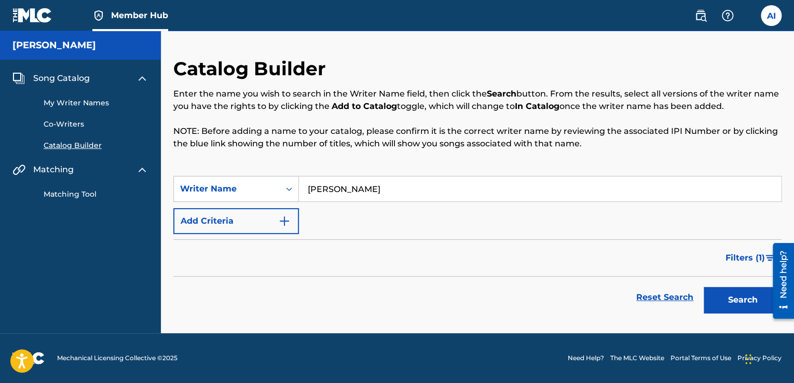
click at [705, 285] on div "Search" at bounding box center [740, 298] width 83 height 42
click at [712, 290] on button "Search" at bounding box center [743, 300] width 78 height 26
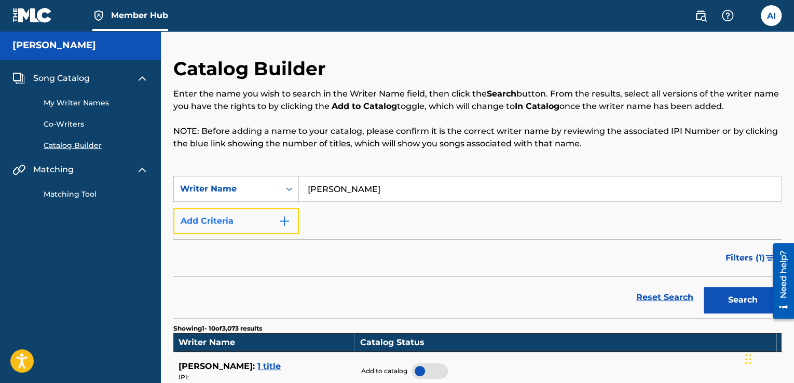
click at [286, 212] on button "Add Criteria" at bounding box center [236, 221] width 126 height 26
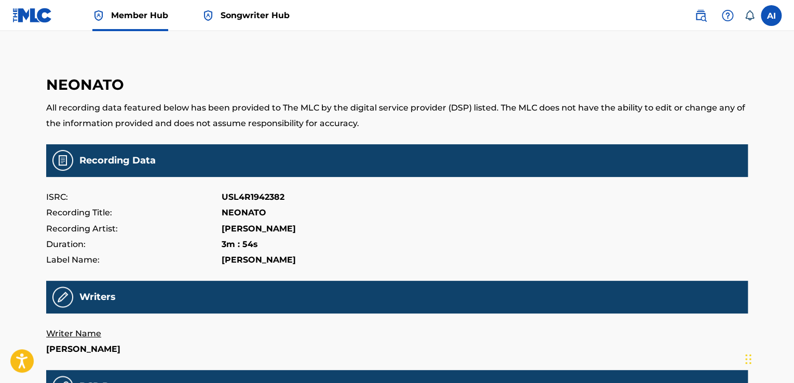
click at [233, 12] on span "Songwriter Hub" at bounding box center [255, 15] width 69 height 12
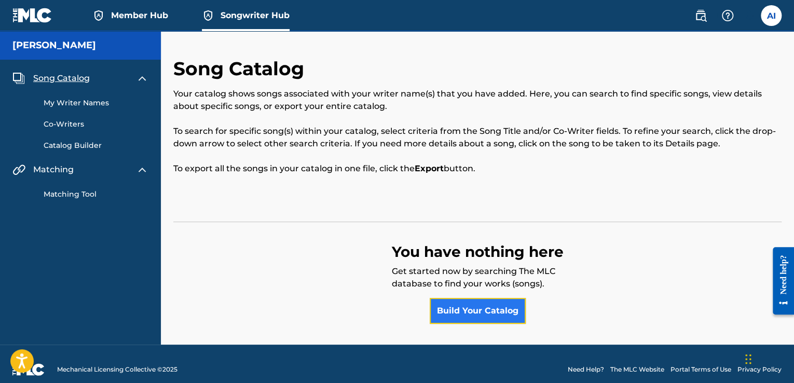
click at [482, 312] on link "Build Your Catalog" at bounding box center [478, 311] width 96 height 26
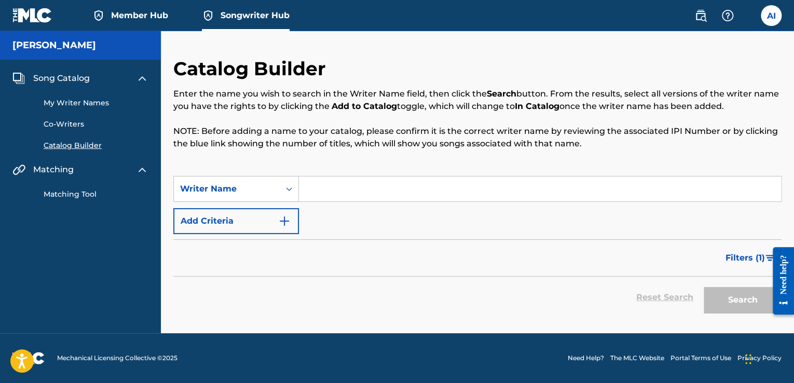
click at [387, 188] on input "Search Form" at bounding box center [540, 188] width 482 height 25
type input "[PERSON_NAME]"
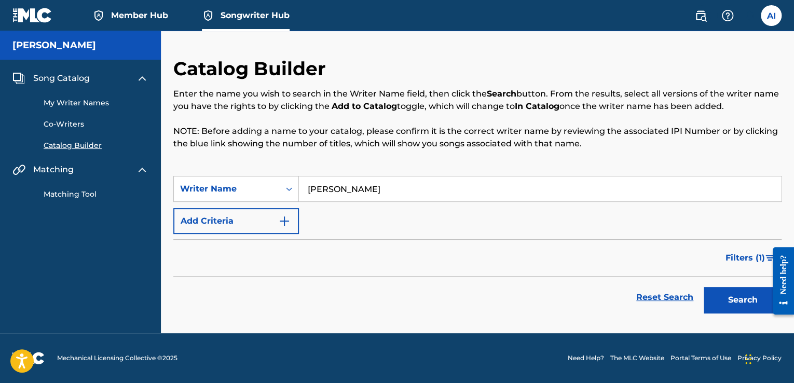
click at [704, 287] on button "Search" at bounding box center [743, 300] width 78 height 26
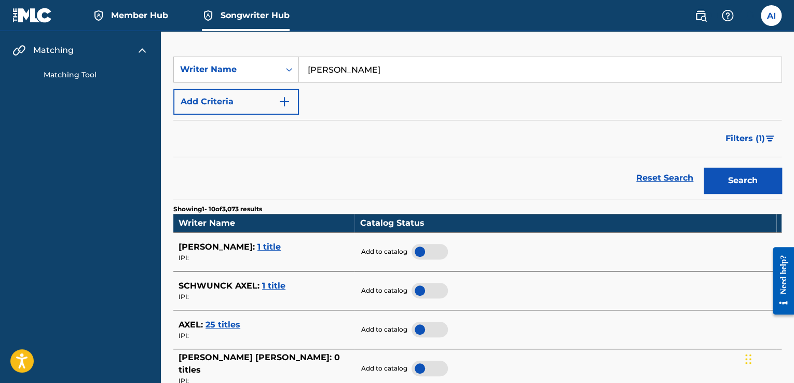
scroll to position [120, 0]
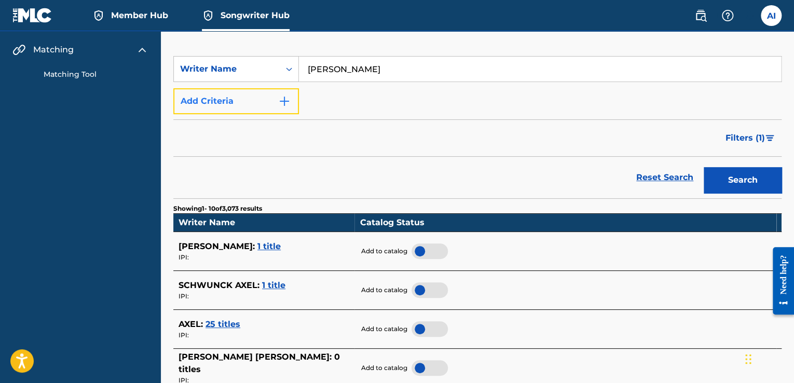
click at [266, 102] on button "Add Criteria" at bounding box center [236, 101] width 126 height 26
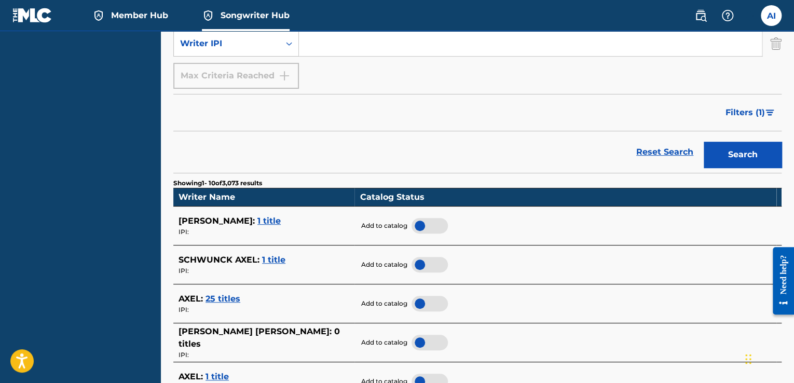
scroll to position [0, 0]
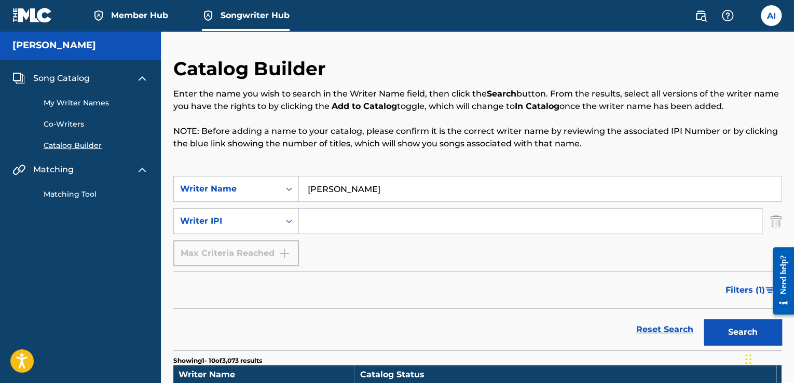
click at [137, 17] on span "Member Hub" at bounding box center [139, 15] width 57 height 12
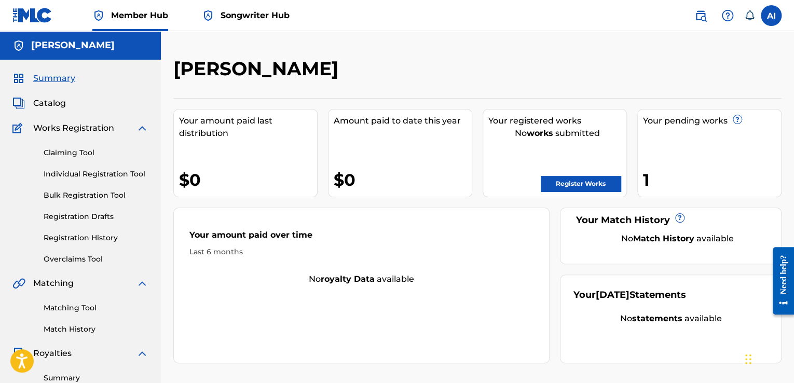
click at [252, 17] on span "Songwriter Hub" at bounding box center [255, 15] width 69 height 12
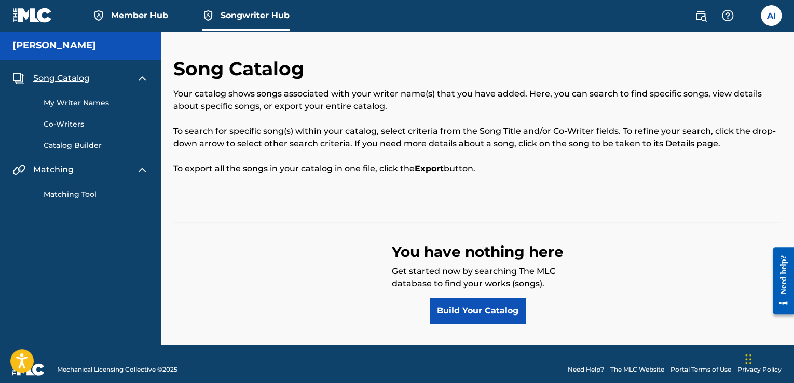
click at [105, 103] on link "My Writer Names" at bounding box center [96, 103] width 105 height 11
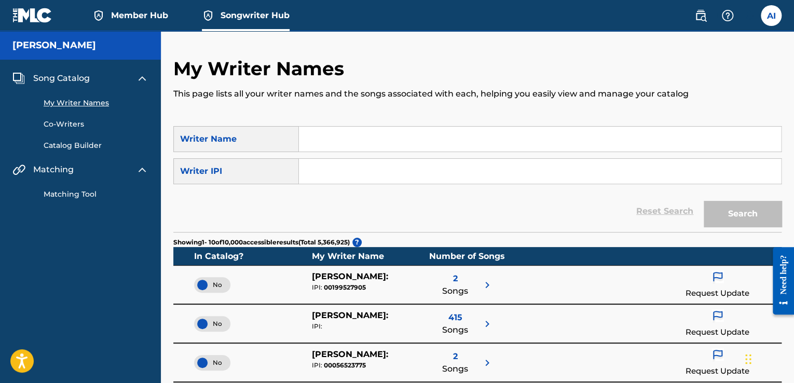
click at [334, 139] on input "Search Form" at bounding box center [540, 139] width 482 height 25
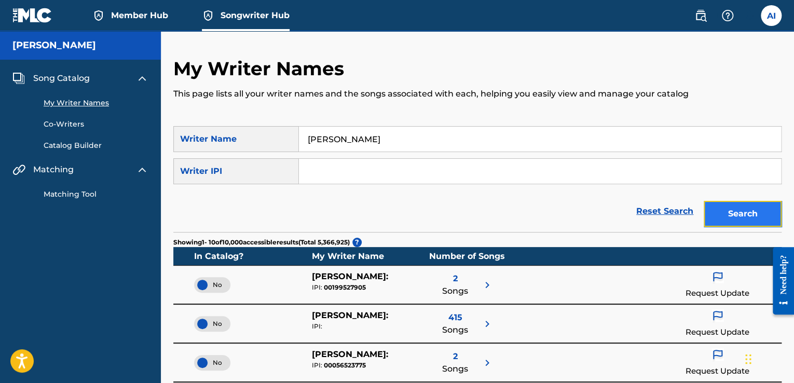
click at [740, 215] on button "Search" at bounding box center [743, 214] width 78 height 26
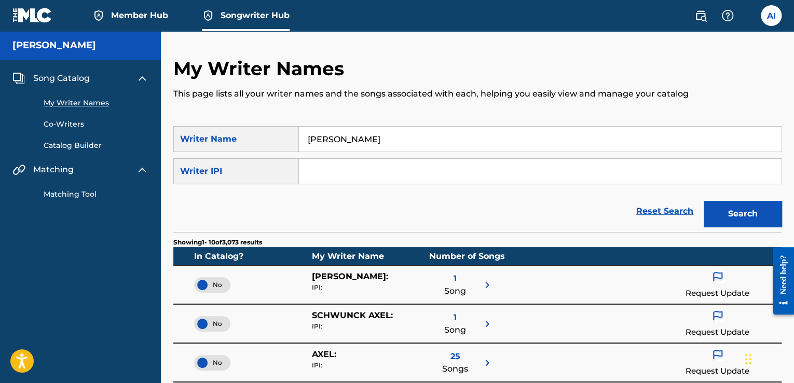
drag, startPoint x: 333, startPoint y: 141, endPoint x: 214, endPoint y: 122, distance: 120.3
type input "IBÁÑEZ"
click at [743, 195] on div "Search" at bounding box center [740, 211] width 83 height 42
click at [725, 212] on button "Search" at bounding box center [743, 214] width 78 height 26
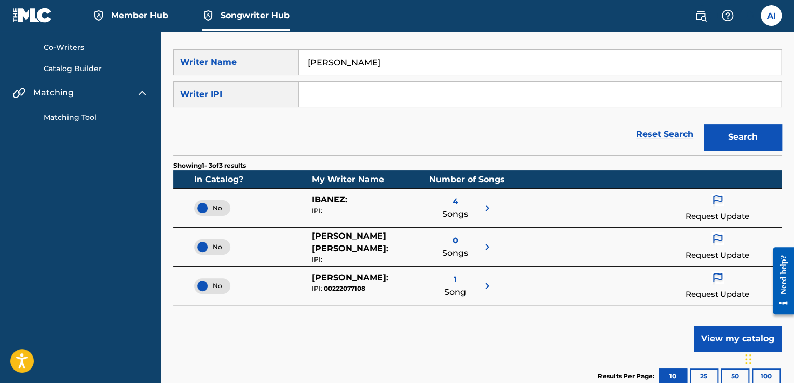
scroll to position [77, 0]
click at [492, 206] on img at bounding box center [487, 208] width 12 height 12
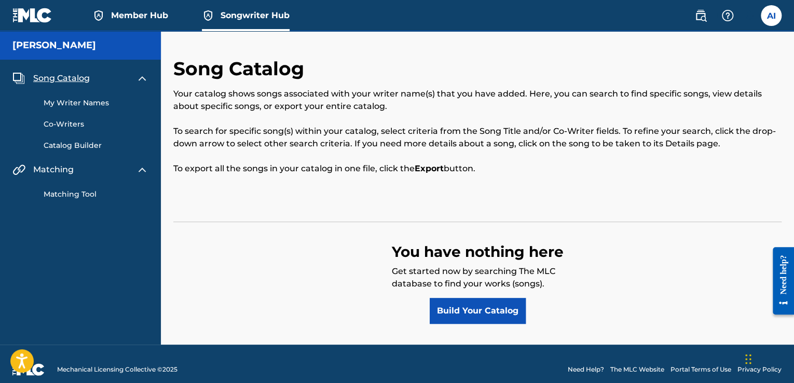
click at [76, 190] on link "Matching Tool" at bounding box center [96, 194] width 105 height 11
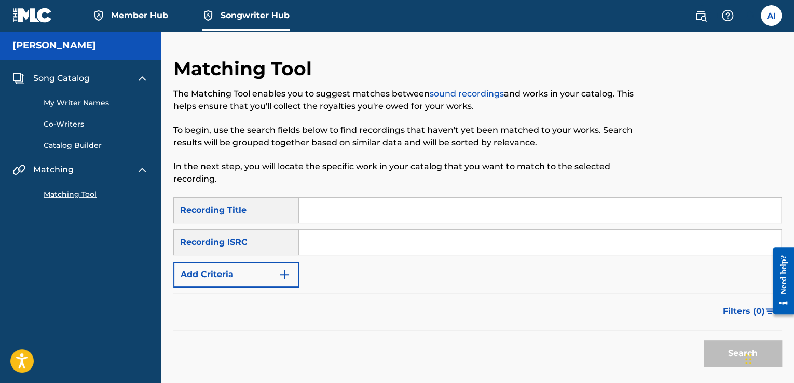
click at [374, 204] on input "Search Form" at bounding box center [540, 210] width 482 height 25
type input "DARKA"
click at [704, 351] on button "Search" at bounding box center [743, 353] width 78 height 26
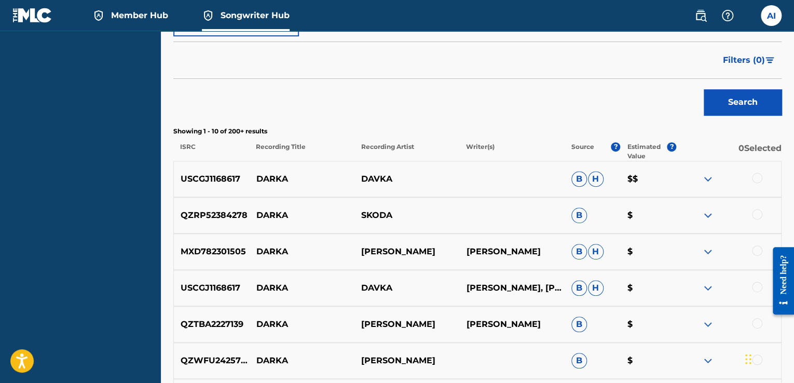
scroll to position [274, 0]
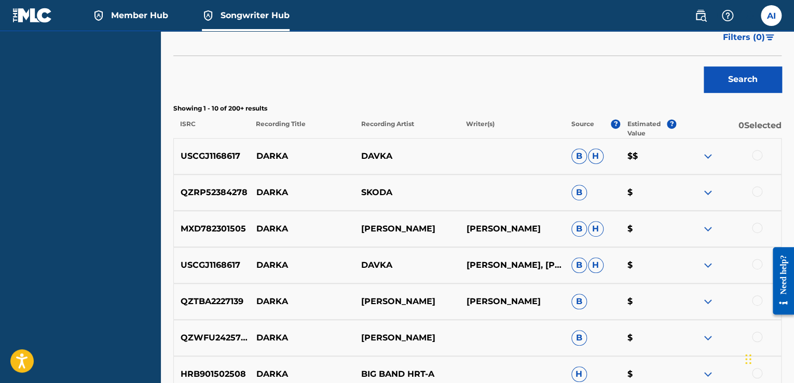
click at [701, 230] on div at bounding box center [728, 229] width 105 height 12
click at [707, 229] on img at bounding box center [708, 229] width 12 height 12
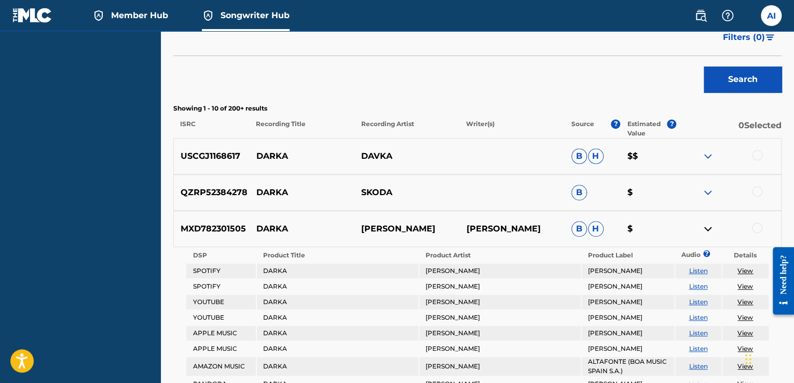
click at [707, 229] on img at bounding box center [708, 229] width 12 height 12
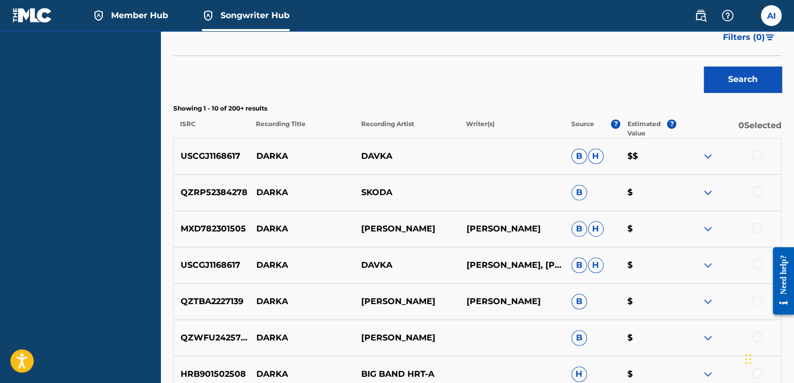
click at [758, 229] on div at bounding box center [757, 228] width 10 height 10
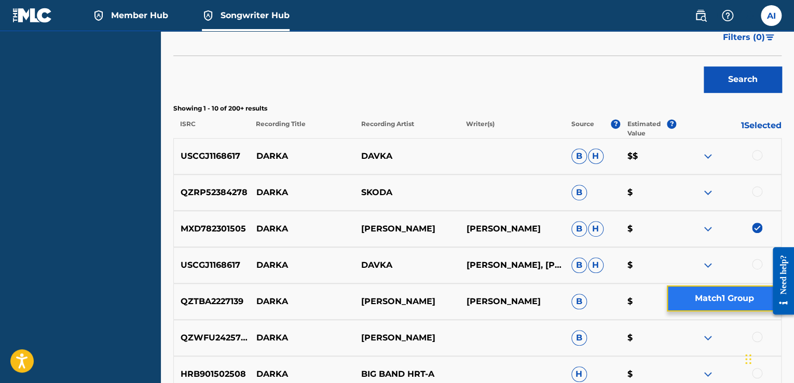
click at [719, 310] on button "Match 1 Group" at bounding box center [724, 298] width 115 height 26
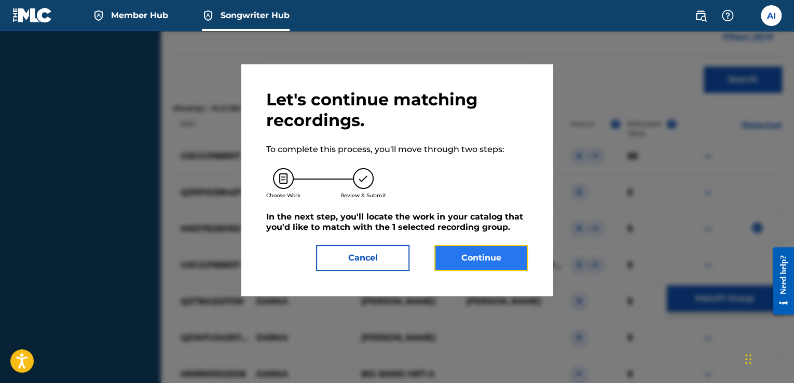
click at [466, 262] on button "Continue" at bounding box center [480, 258] width 93 height 26
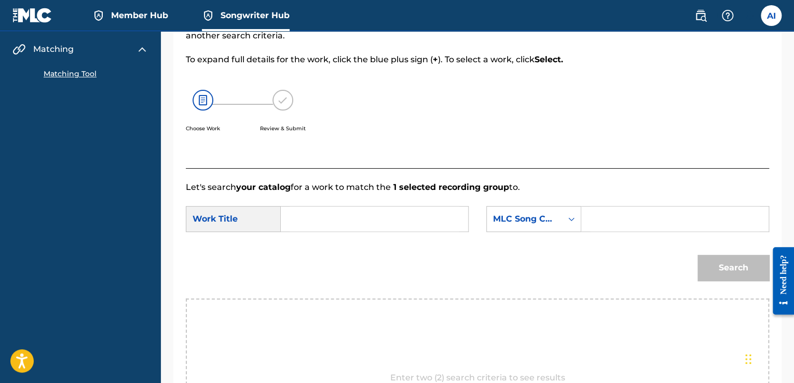
scroll to position [122, 0]
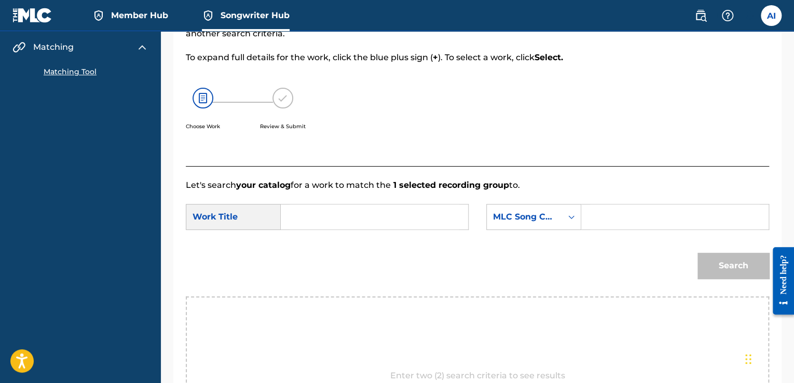
click at [404, 211] on input "Search Form" at bounding box center [375, 216] width 170 height 25
type input "}"
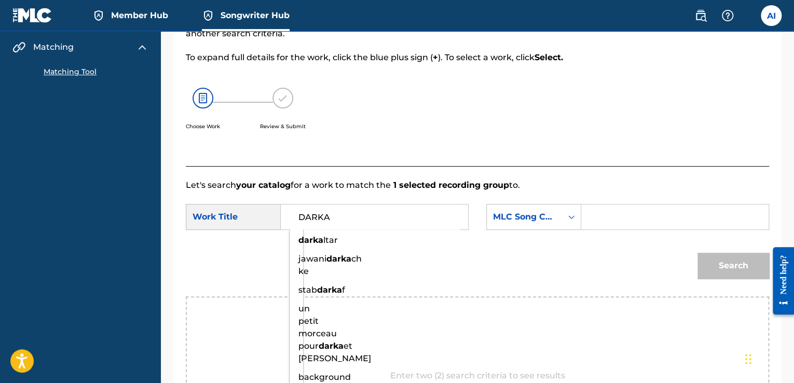
type input "DARKA"
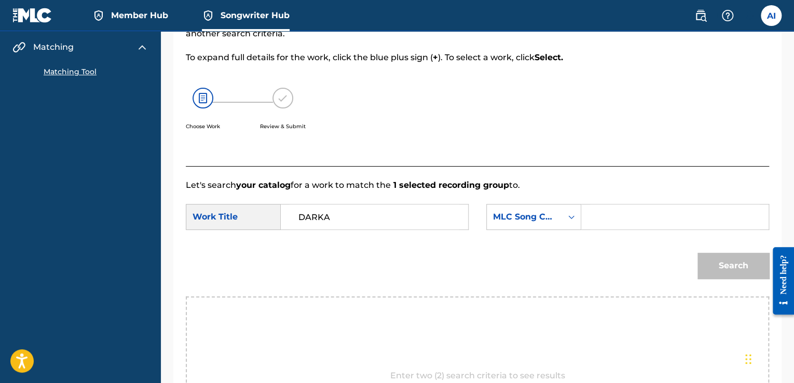
click at [610, 221] on input "Search Form" at bounding box center [675, 216] width 170 height 25
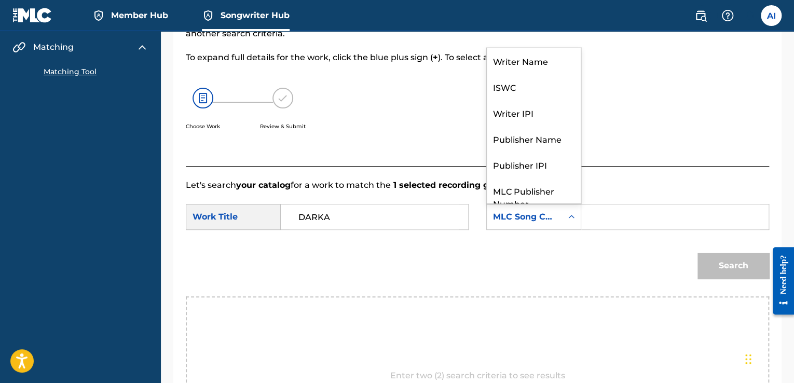
scroll to position [38, 0]
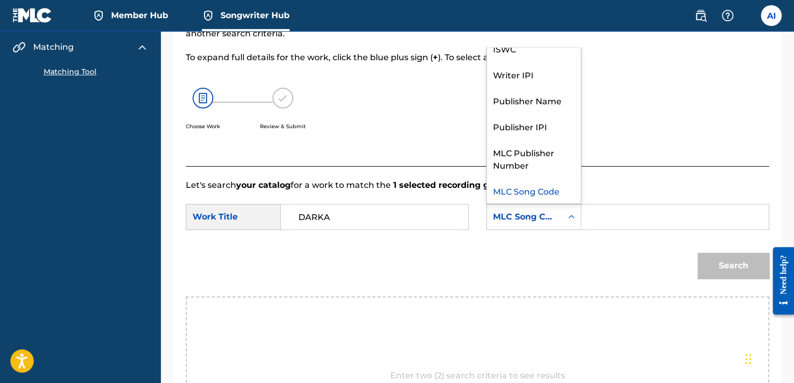
click at [563, 221] on div "Search Form" at bounding box center [571, 217] width 19 height 19
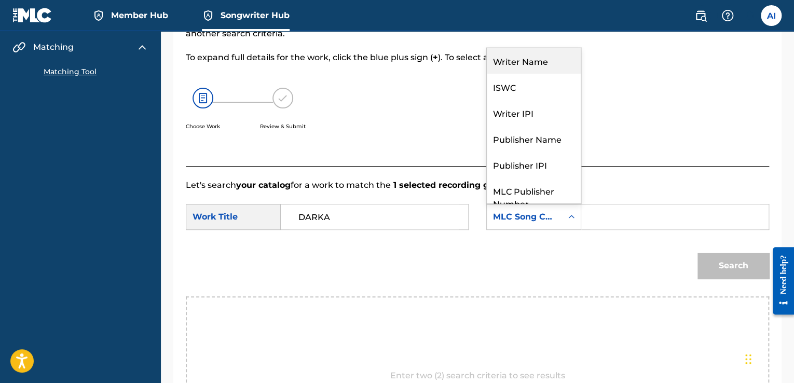
click at [540, 50] on div "Writer Name" at bounding box center [534, 61] width 94 height 26
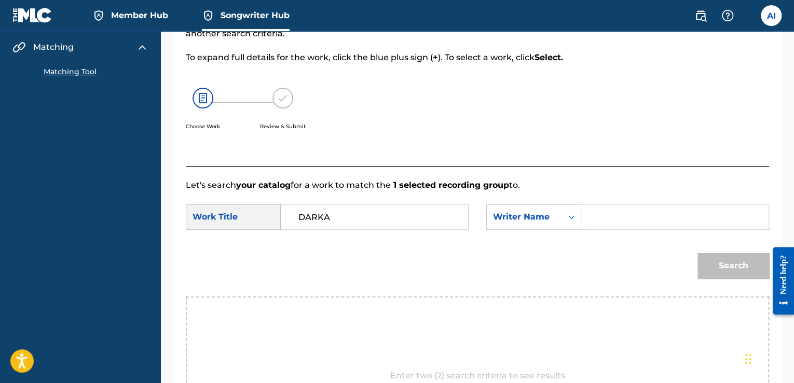
click at [615, 216] on input "Search Form" at bounding box center [675, 216] width 170 height 25
type input "S"
type input "[PERSON_NAME]"
click at [704, 261] on button "Search" at bounding box center [734, 266] width 72 height 26
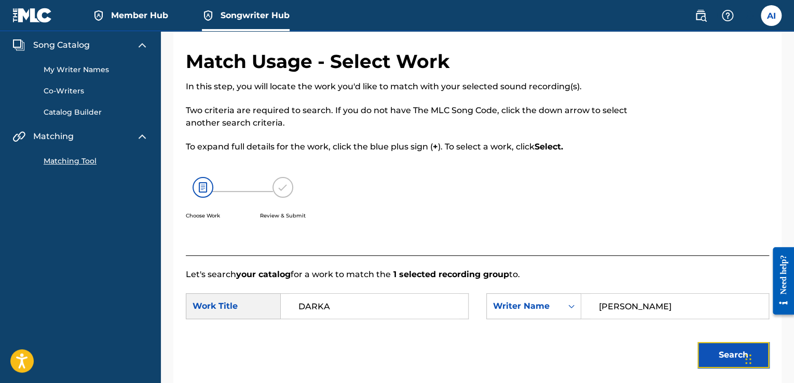
scroll to position [33, 0]
click at [565, 300] on div "Search Form" at bounding box center [571, 306] width 19 height 19
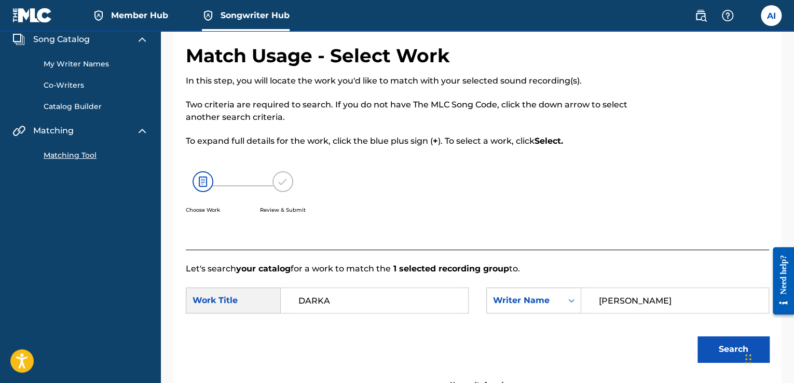
scroll to position [29, 0]
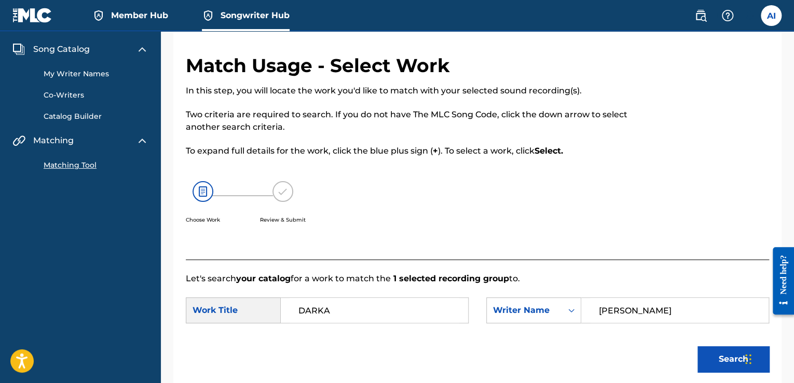
click at [436, 154] on strong "+" at bounding box center [435, 151] width 5 height 10
click at [277, 196] on img at bounding box center [282, 191] width 21 height 21
click at [196, 192] on img at bounding box center [203, 191] width 21 height 21
click at [769, 20] on label at bounding box center [771, 15] width 21 height 21
click at [771, 16] on input "AI Axel Ibáñez Carrasco 91axel91@gmail.com Notification Preferences Profile Log…" at bounding box center [771, 16] width 0 height 0
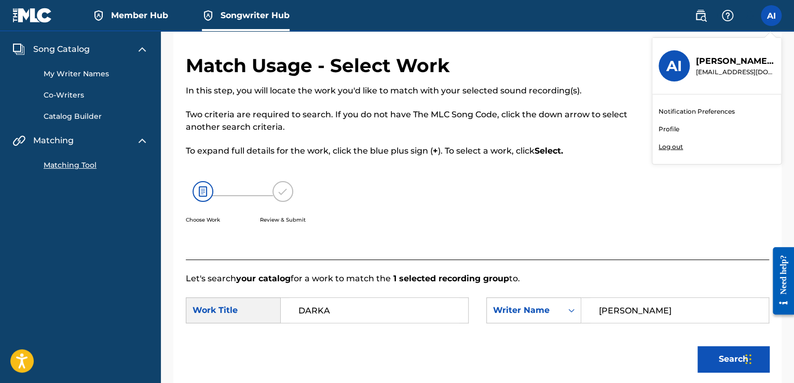
click at [659, 129] on link "Profile" at bounding box center [669, 129] width 21 height 9
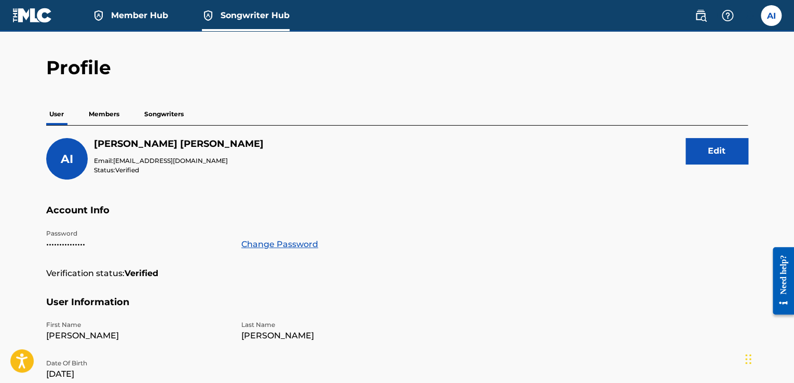
scroll to position [25, 0]
click at [176, 113] on p "Songwriters" at bounding box center [164, 114] width 46 height 22
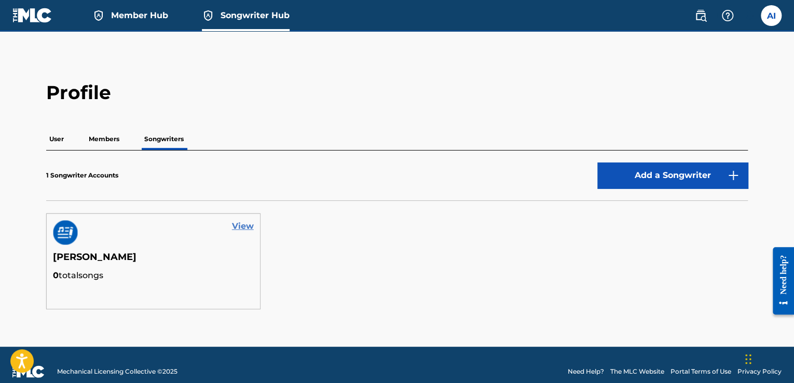
click at [243, 229] on link "View" at bounding box center [243, 226] width 22 height 12
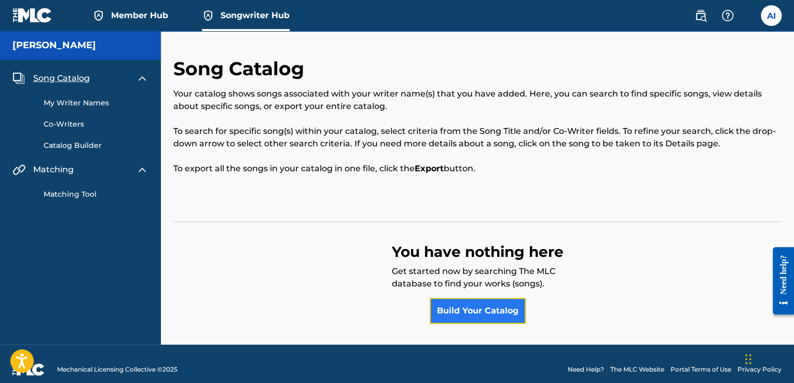
click at [482, 307] on link "Build Your Catalog" at bounding box center [478, 311] width 96 height 26
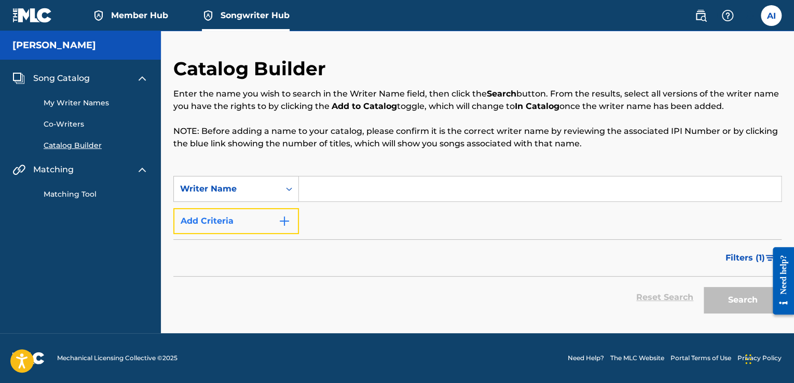
click at [277, 221] on button "Add Criteria" at bounding box center [236, 221] width 126 height 26
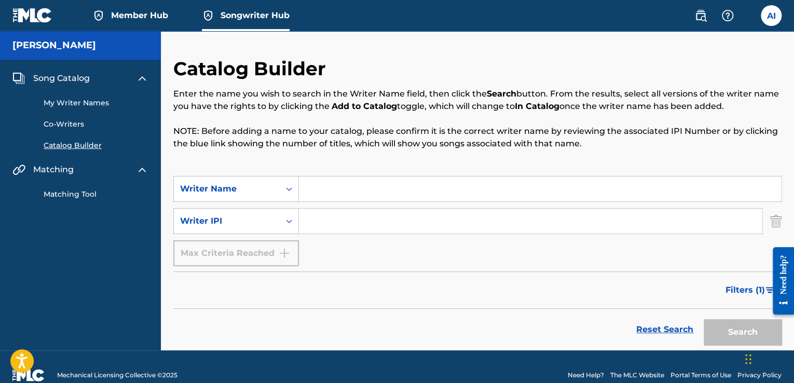
click at [341, 195] on input "Search Form" at bounding box center [540, 188] width 482 height 25
type input "[PERSON_NAME]"
click at [745, 291] on span "Filters ( 1 )" at bounding box center [745, 290] width 39 height 12
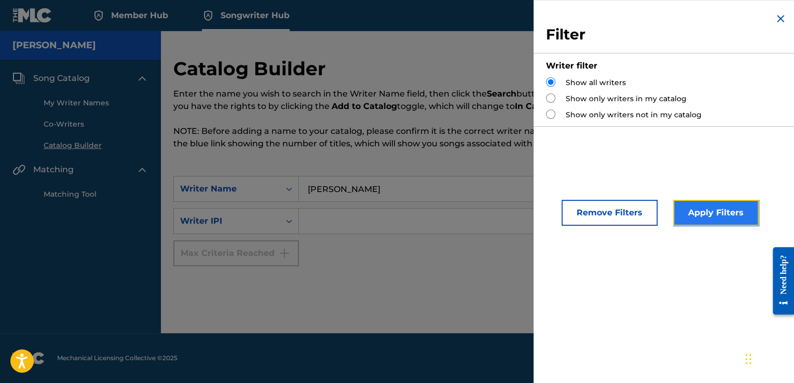
click at [693, 217] on button "Apply Filters" at bounding box center [716, 213] width 86 height 26
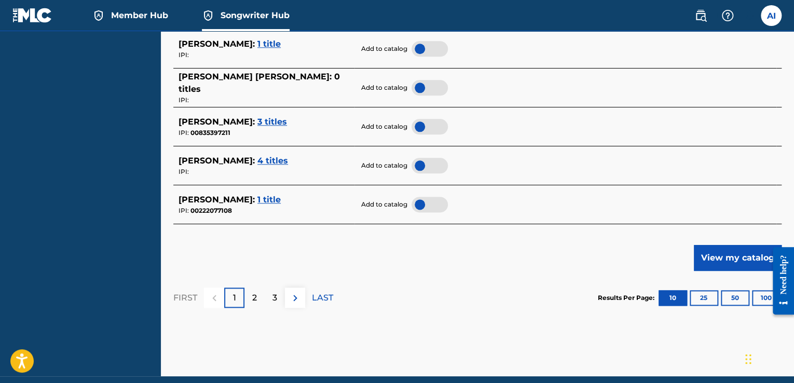
scroll to position [548, 0]
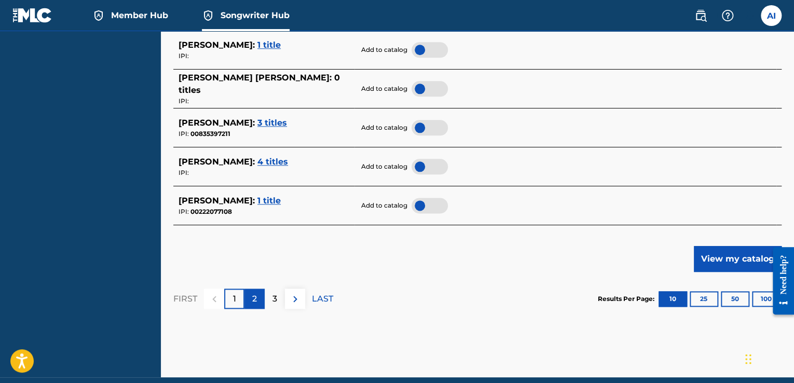
click at [257, 298] on div "2" at bounding box center [254, 299] width 20 height 20
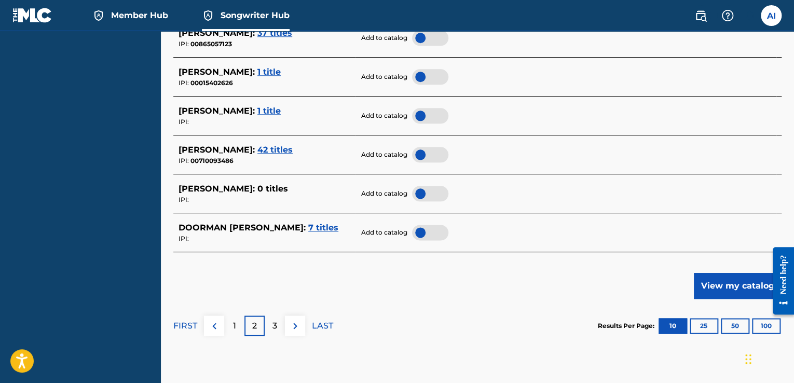
scroll to position [523, 0]
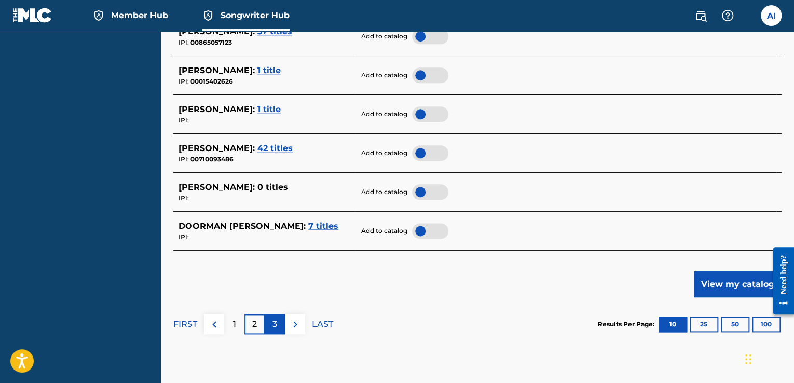
click at [274, 328] on p "3" at bounding box center [274, 324] width 5 height 12
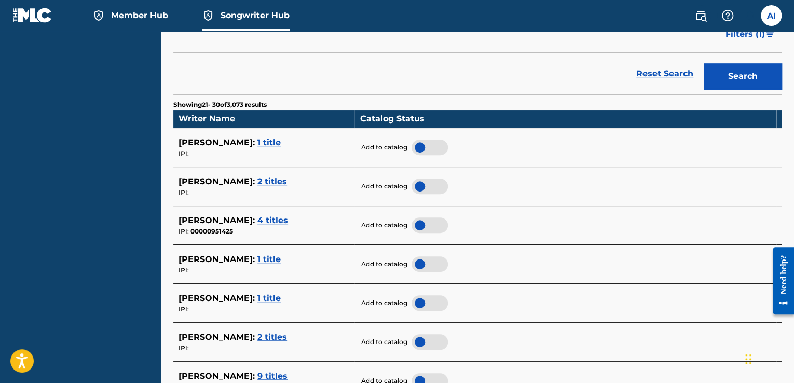
scroll to position [534, 0]
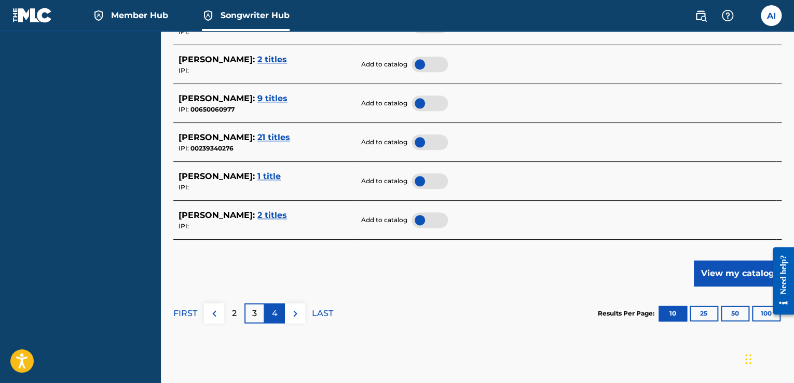
click at [276, 319] on div "4" at bounding box center [275, 313] width 20 height 20
click at [758, 310] on button "100" at bounding box center [766, 314] width 29 height 16
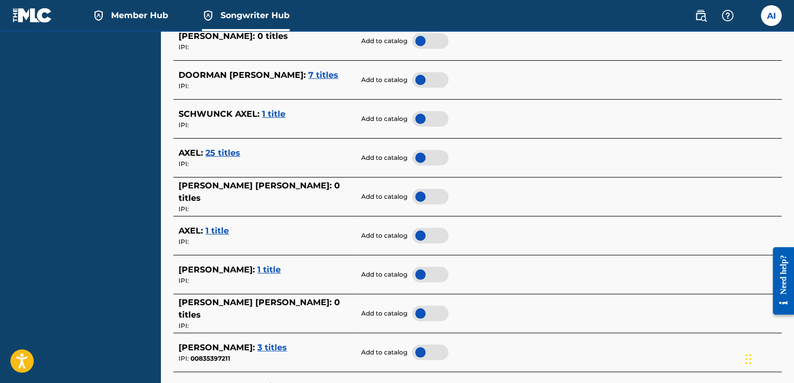
scroll to position [4061, 0]
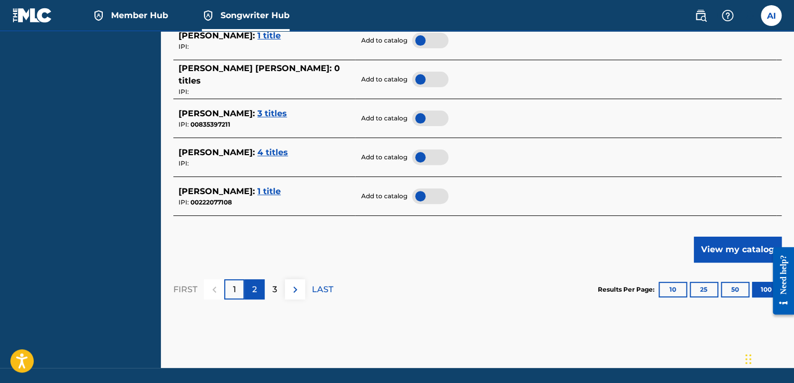
click at [249, 284] on div "2" at bounding box center [254, 289] width 20 height 20
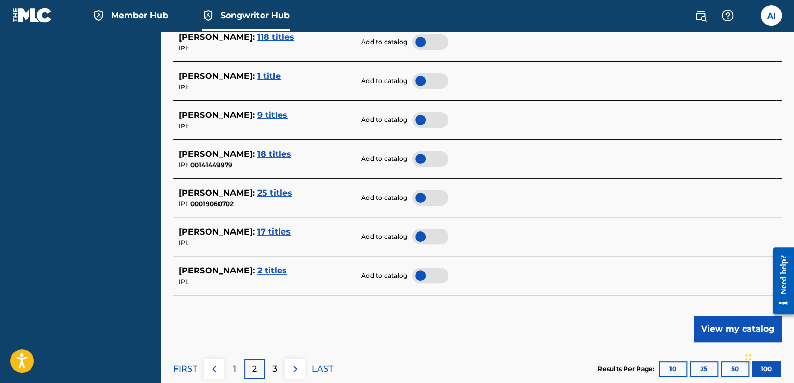
scroll to position [4095, 0]
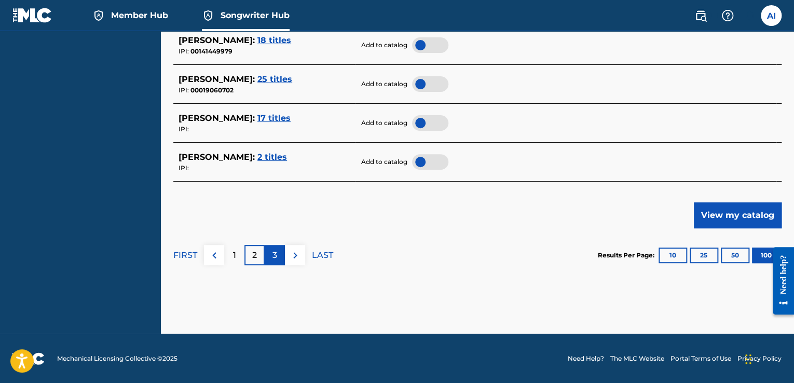
click at [277, 248] on div "3" at bounding box center [275, 255] width 20 height 20
click at [279, 250] on div "4" at bounding box center [275, 255] width 20 height 20
click at [272, 247] on div "5" at bounding box center [275, 255] width 20 height 20
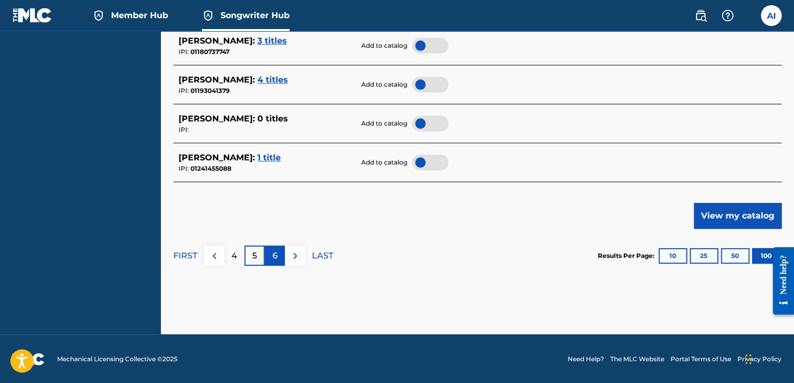
click at [277, 260] on div "6" at bounding box center [275, 255] width 20 height 20
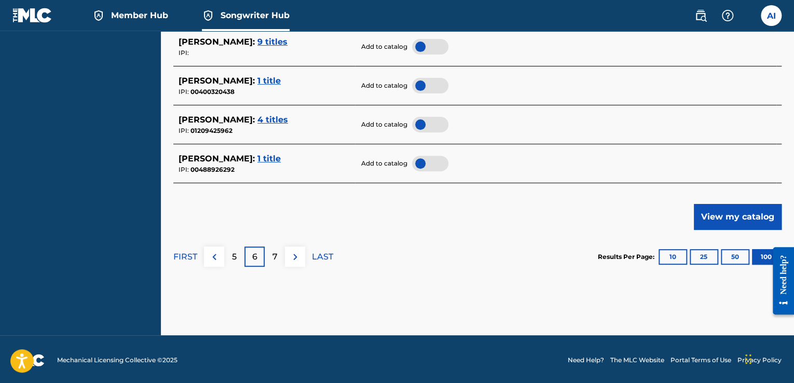
scroll to position [4095, 0]
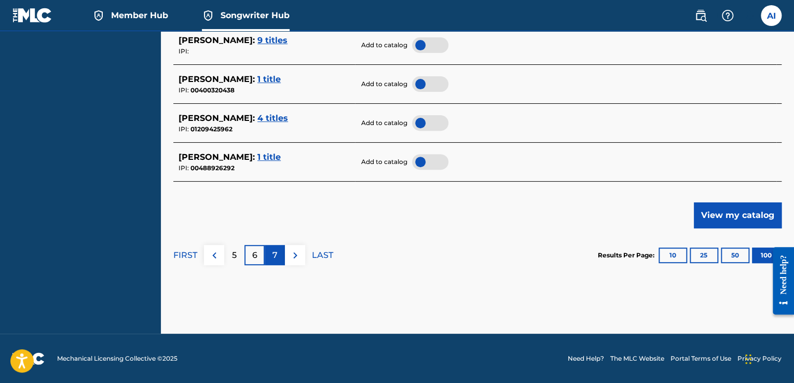
click at [276, 251] on p "7" at bounding box center [274, 255] width 5 height 12
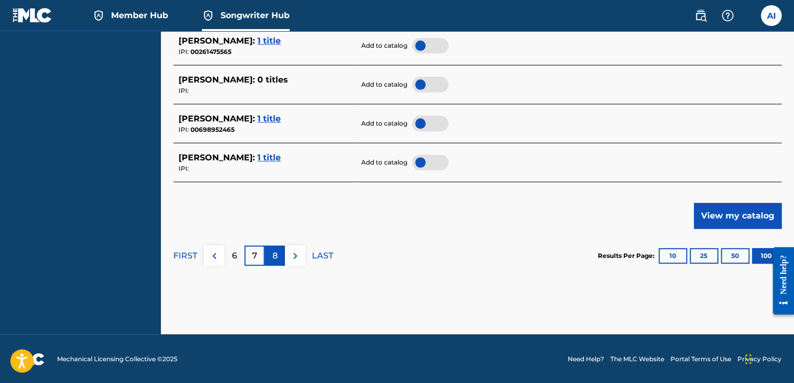
click at [272, 250] on p "8" at bounding box center [274, 256] width 5 height 12
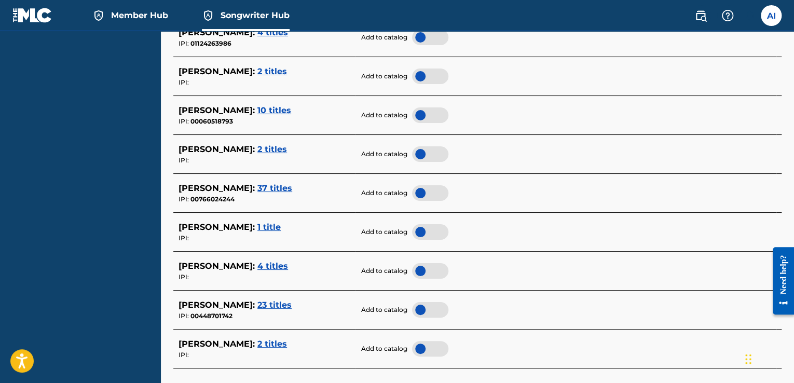
scroll to position [4095, 0]
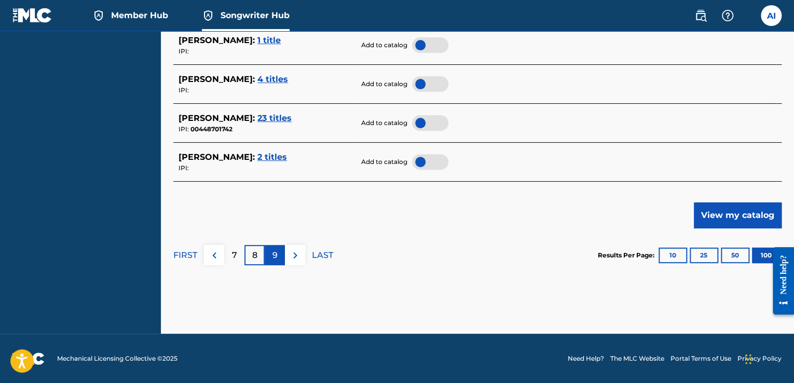
click at [274, 252] on p "9" at bounding box center [274, 255] width 5 height 12
click at [276, 253] on p "10" at bounding box center [274, 255] width 9 height 12
click at [275, 257] on p "11" at bounding box center [275, 255] width 6 height 12
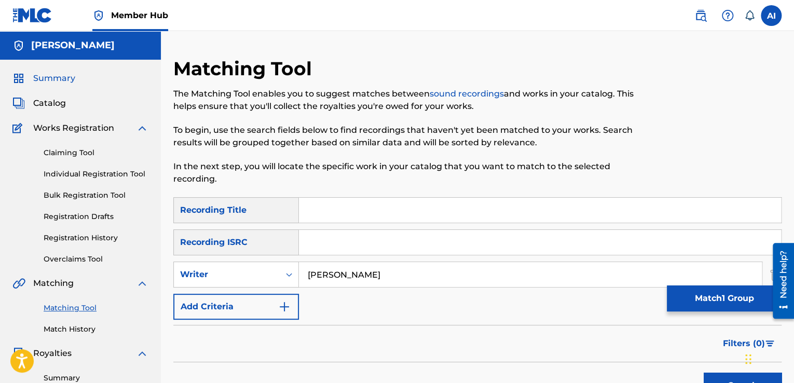
click at [61, 73] on span "Summary" at bounding box center [54, 78] width 42 height 12
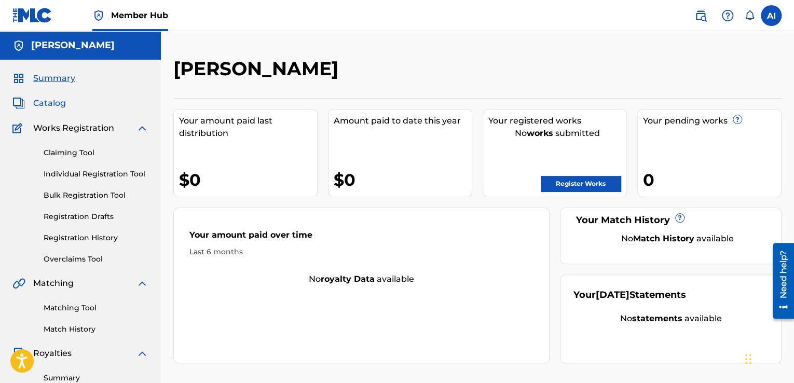
click at [47, 106] on span "Catalog" at bounding box center [49, 103] width 33 height 12
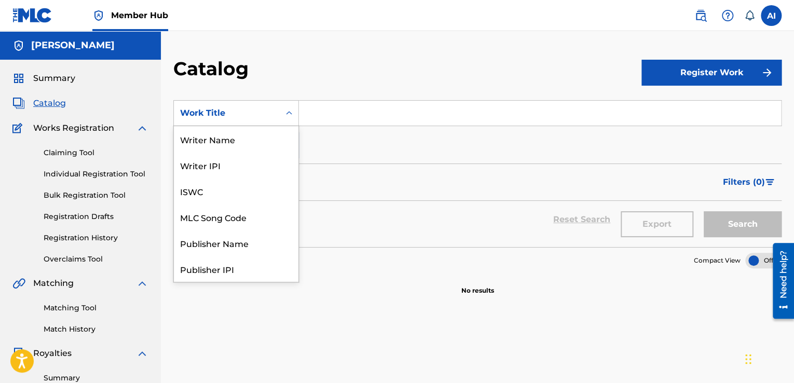
scroll to position [156, 0]
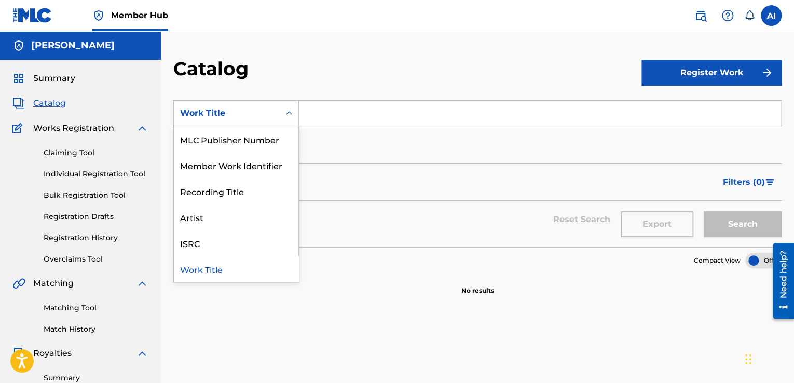
click at [272, 114] on div "Work Title" at bounding box center [226, 113] width 93 height 12
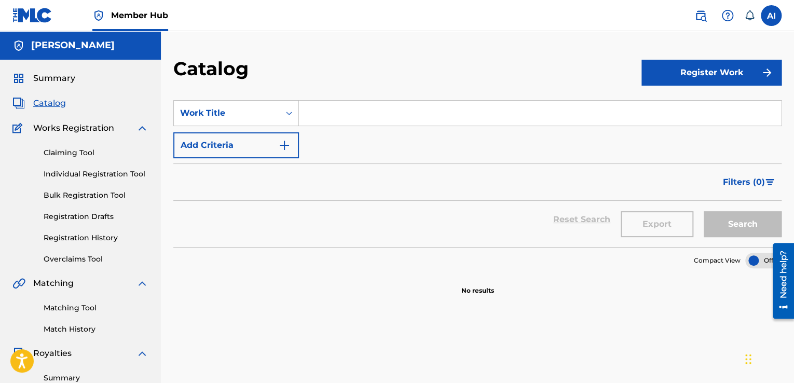
click at [272, 114] on div "Work Title" at bounding box center [226, 113] width 93 height 12
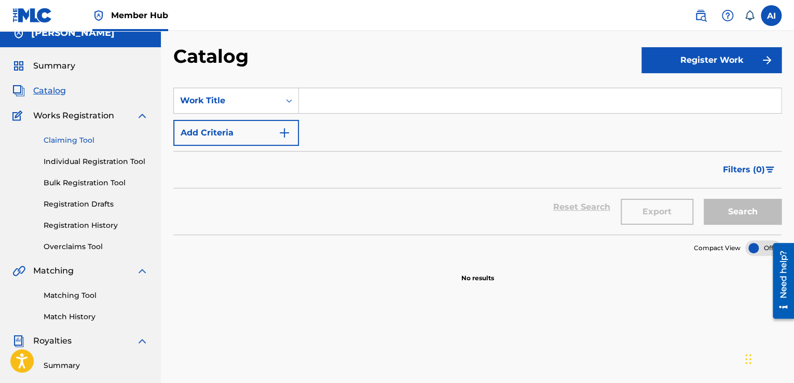
scroll to position [16, 0]
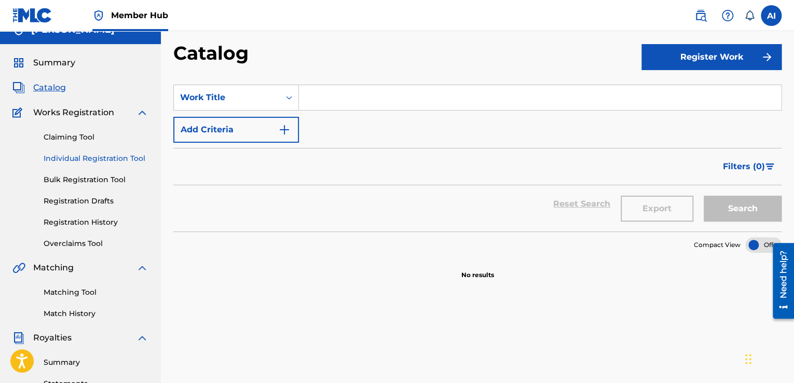
click at [88, 157] on link "Individual Registration Tool" at bounding box center [96, 158] width 105 height 11
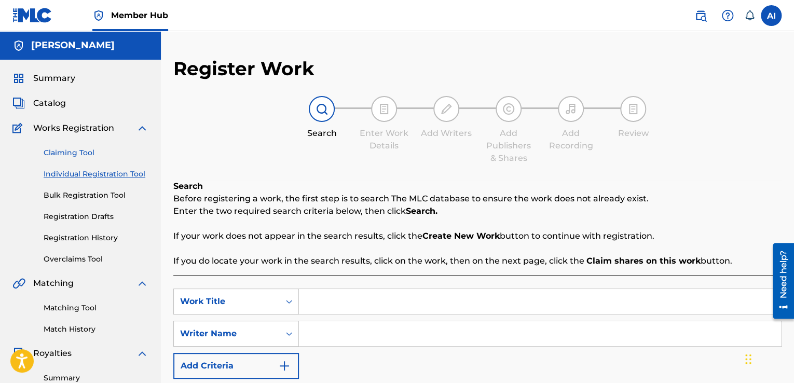
click at [80, 155] on link "Claiming Tool" at bounding box center [96, 152] width 105 height 11
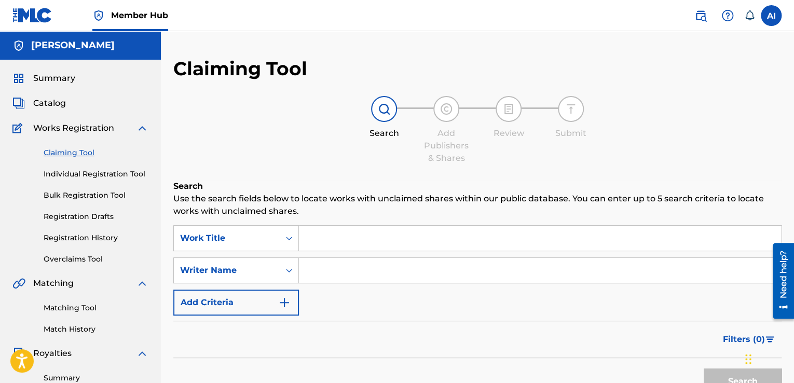
click at [80, 155] on link "Claiming Tool" at bounding box center [96, 152] width 105 height 11
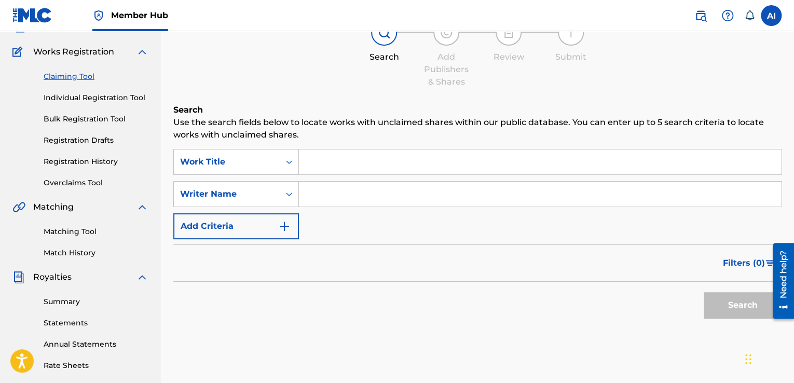
scroll to position [89, 0]
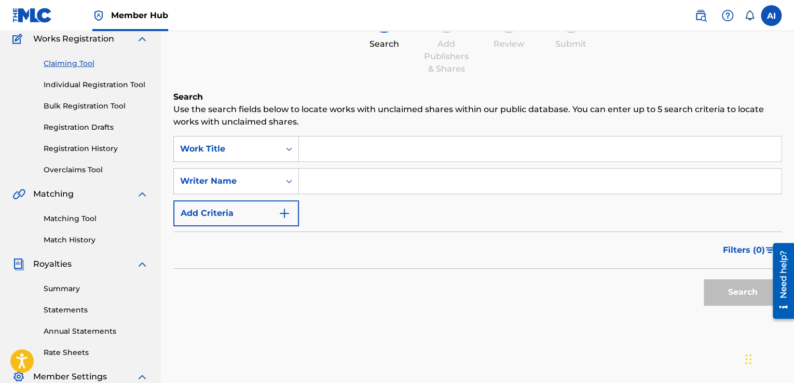
click at [335, 154] on input "Search Form" at bounding box center [540, 149] width 482 height 25
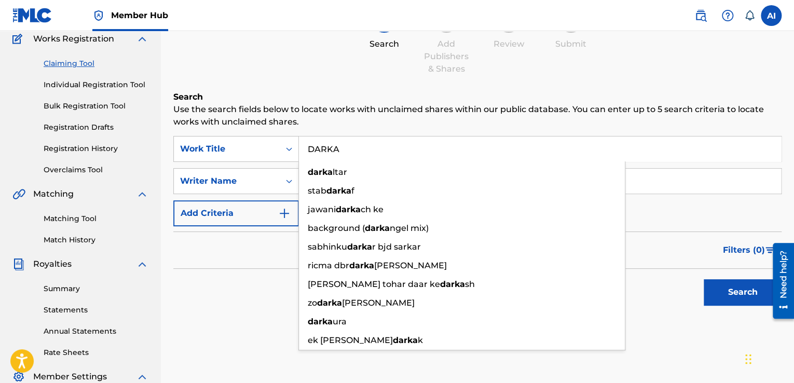
type input "DARKA"
click at [704, 279] on button "Search" at bounding box center [743, 292] width 78 height 26
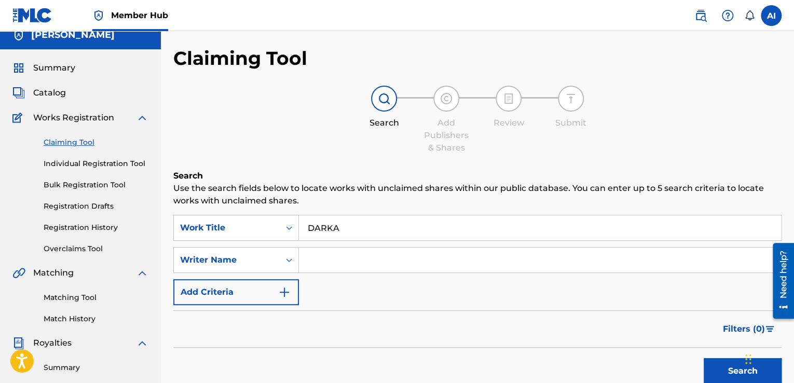
scroll to position [6, 0]
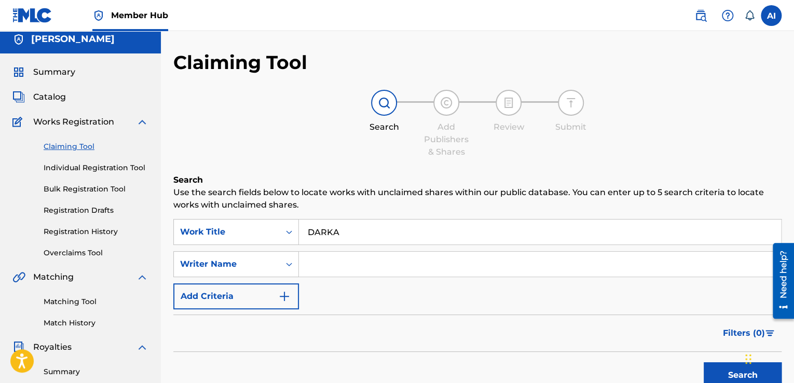
click at [421, 265] on input "Search Form" at bounding box center [540, 264] width 482 height 25
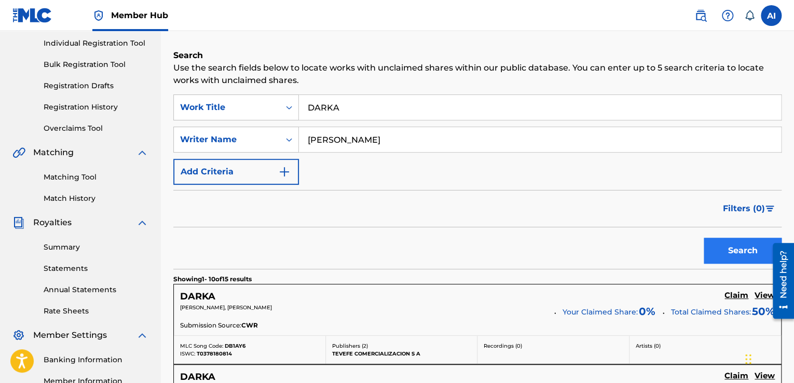
type input "[PERSON_NAME]"
click at [718, 249] on button "Search" at bounding box center [743, 251] width 78 height 26
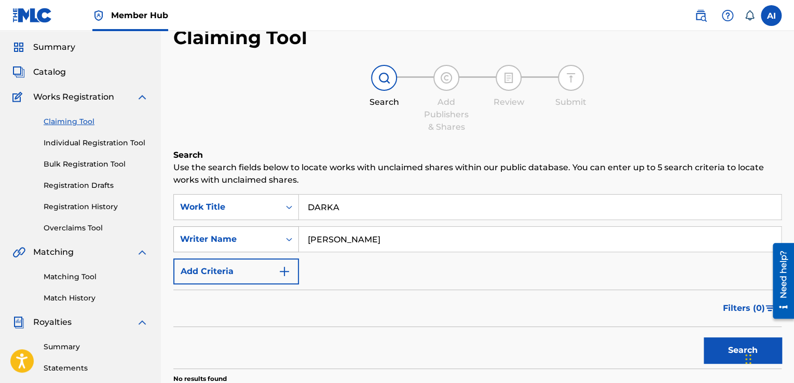
scroll to position [18, 0]
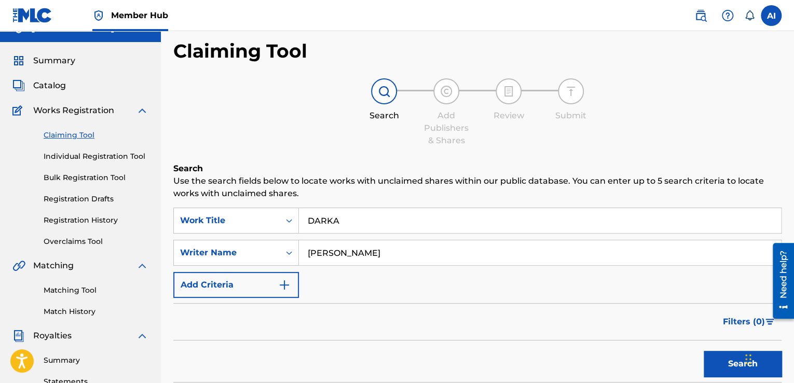
click at [442, 92] on img at bounding box center [446, 91] width 12 height 12
click at [103, 158] on link "Individual Registration Tool" at bounding box center [96, 156] width 105 height 11
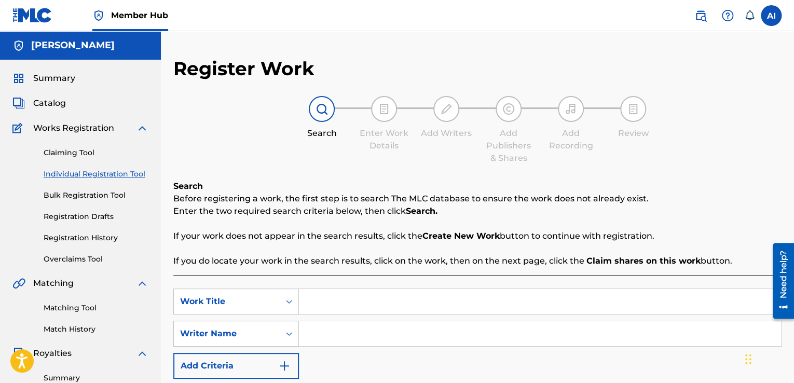
click at [408, 303] on input "Search Form" at bounding box center [540, 301] width 482 height 25
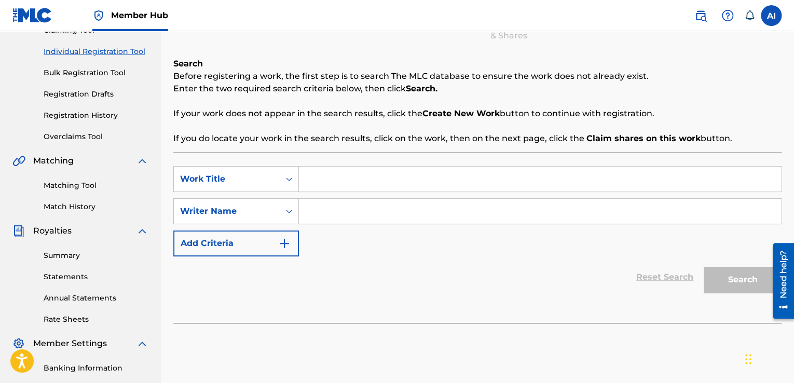
scroll to position [124, 0]
type input "NEONATO"
click at [426, 207] on input "Search Form" at bounding box center [540, 210] width 482 height 25
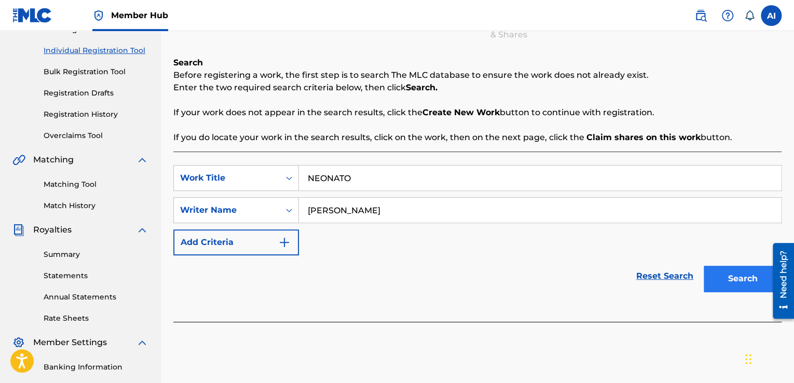
type input "[PERSON_NAME]"
click at [736, 285] on button "Search" at bounding box center [743, 279] width 78 height 26
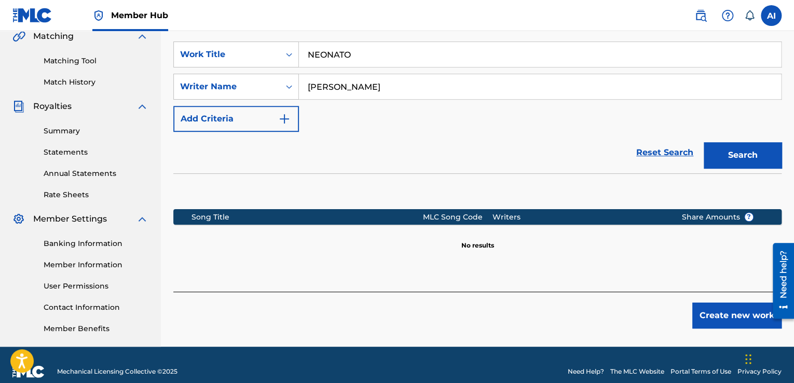
scroll to position [250, 0]
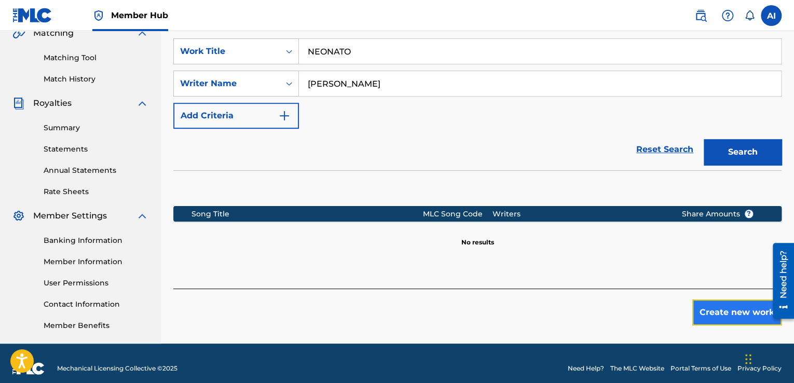
click at [726, 308] on button "Create new work" at bounding box center [736, 312] width 89 height 26
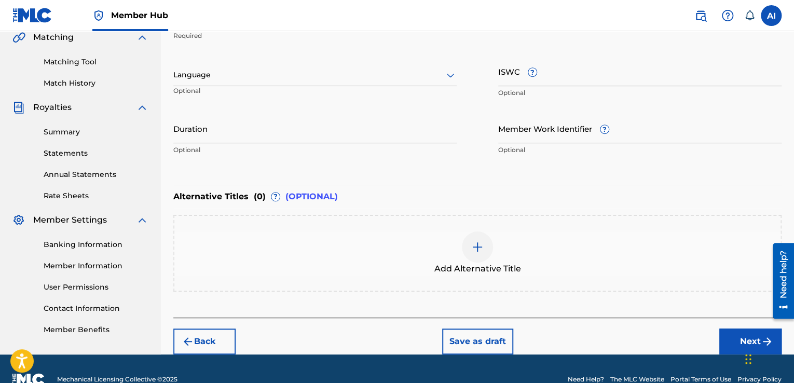
scroll to position [249, 0]
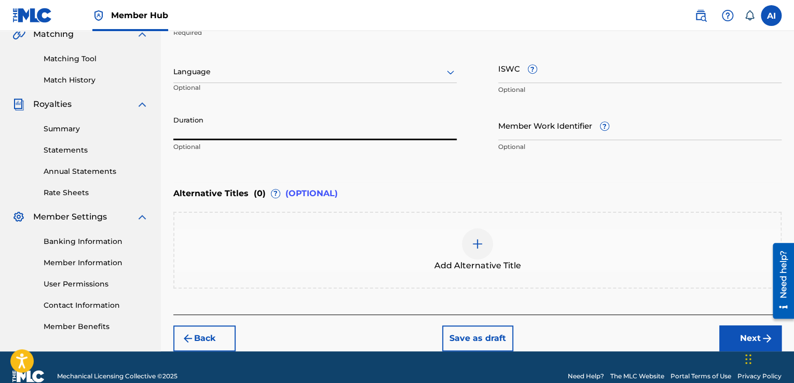
click at [239, 131] on input "Duration" at bounding box center [314, 126] width 283 height 30
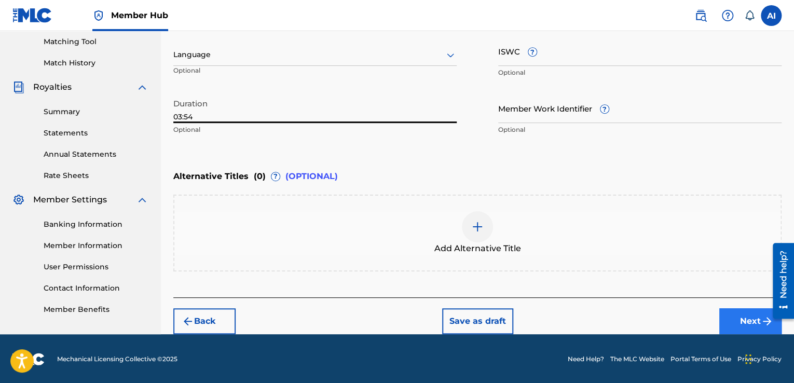
type input "03:54"
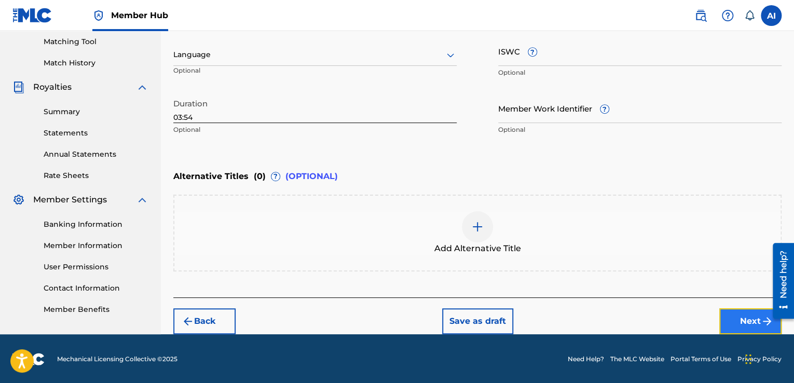
click at [734, 316] on button "Next" at bounding box center [750, 321] width 62 height 26
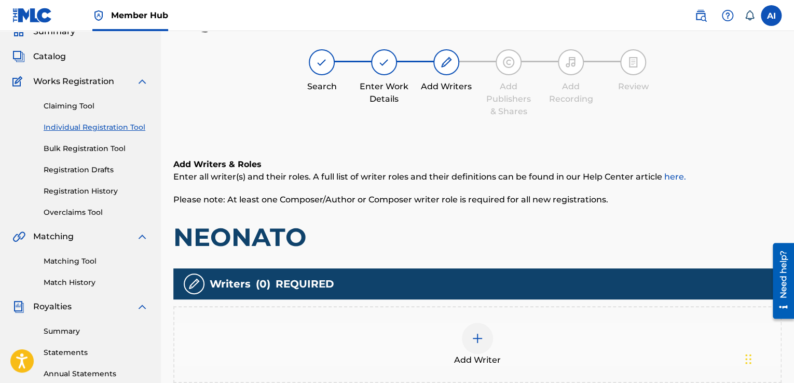
scroll to position [158, 0]
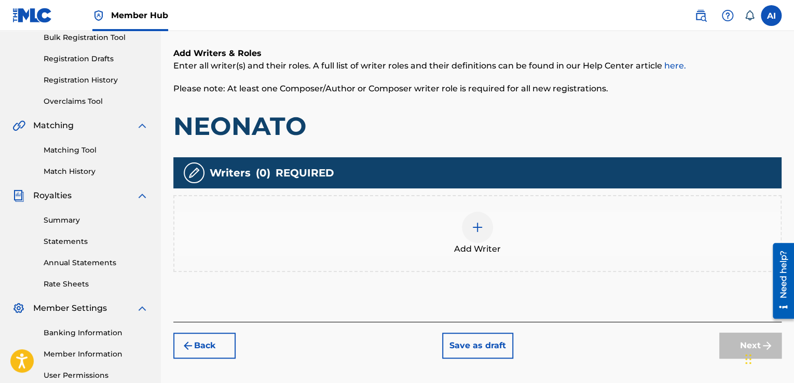
click at [471, 227] on img at bounding box center [477, 227] width 12 height 12
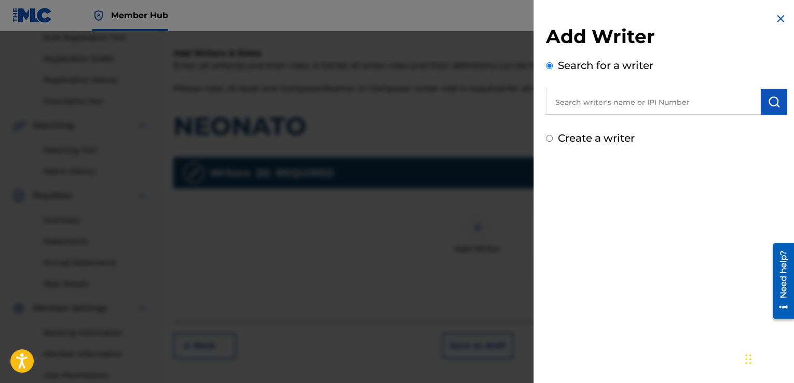
click at [558, 135] on label "Create a writer" at bounding box center [596, 138] width 77 height 12
radio input "true"
click at [553, 135] on input "Create a writer" at bounding box center [549, 138] width 7 height 7
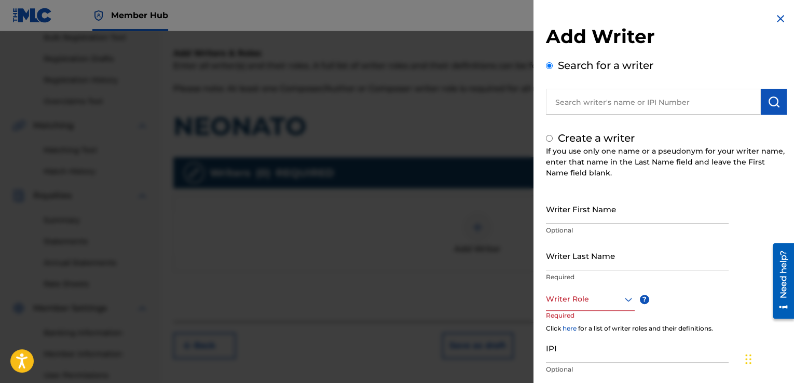
radio input "false"
radio input "true"
click at [599, 98] on input "text" at bounding box center [653, 102] width 215 height 26
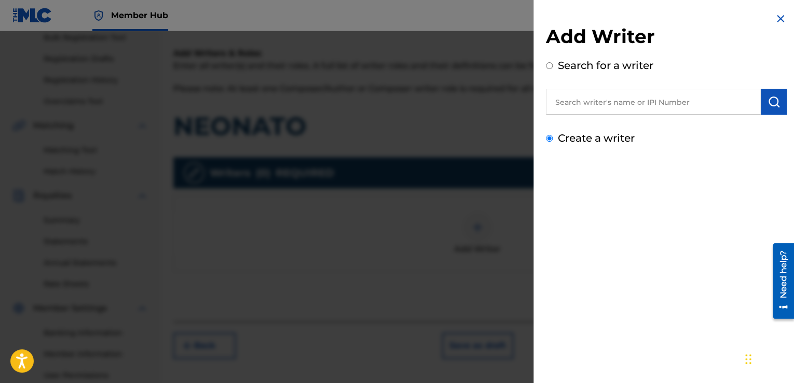
radio input "true"
type input "[PERSON_NAME]"
click at [771, 102] on img "submit" at bounding box center [774, 101] width 12 height 12
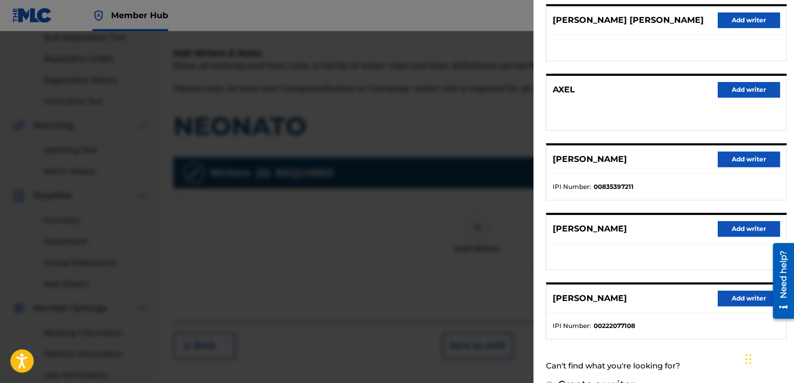
scroll to position [154, 0]
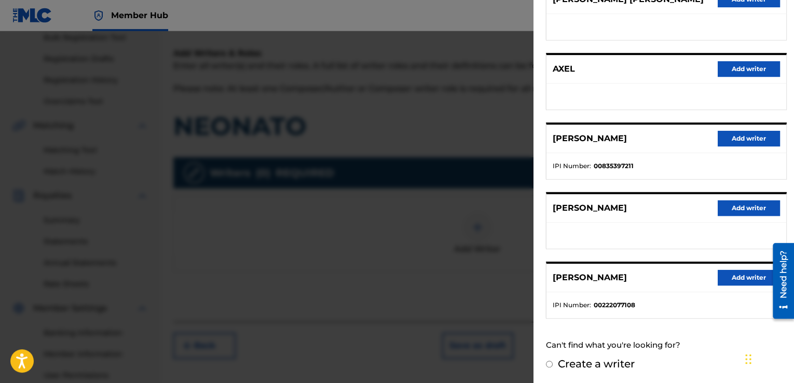
click at [549, 361] on input "Create a writer" at bounding box center [549, 364] width 7 height 7
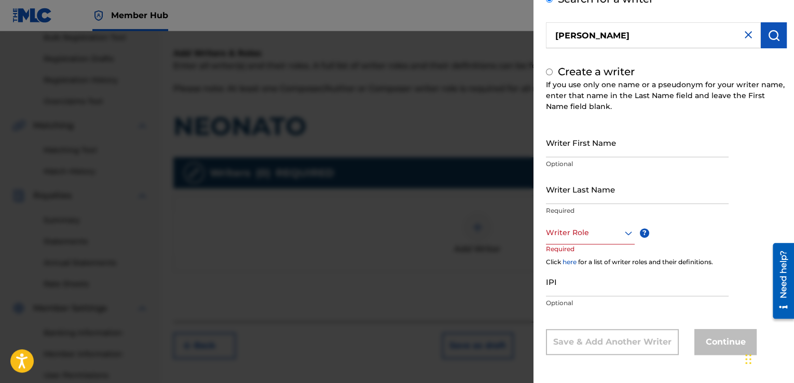
radio input "false"
radio input "true"
click at [576, 141] on input "Writer First Name" at bounding box center [637, 143] width 183 height 30
type input "[PERSON_NAME]"
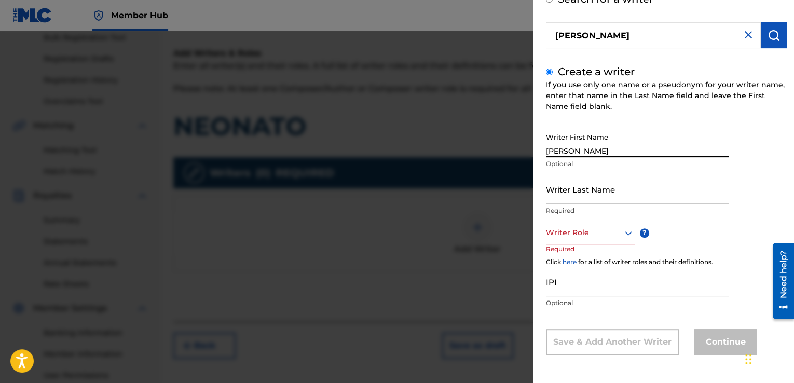
type input "Ibáñez"
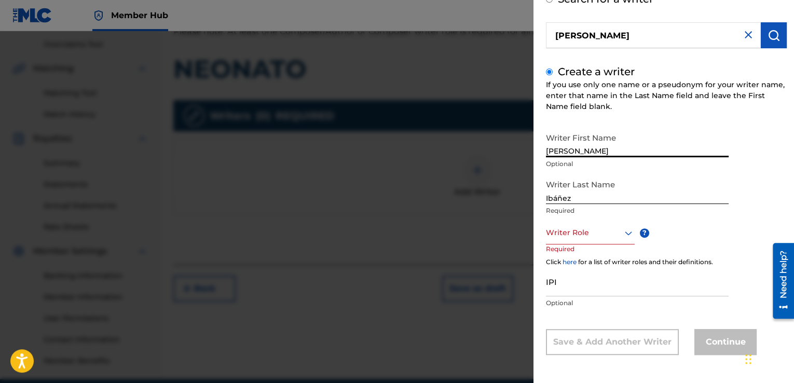
scroll to position [230, 0]
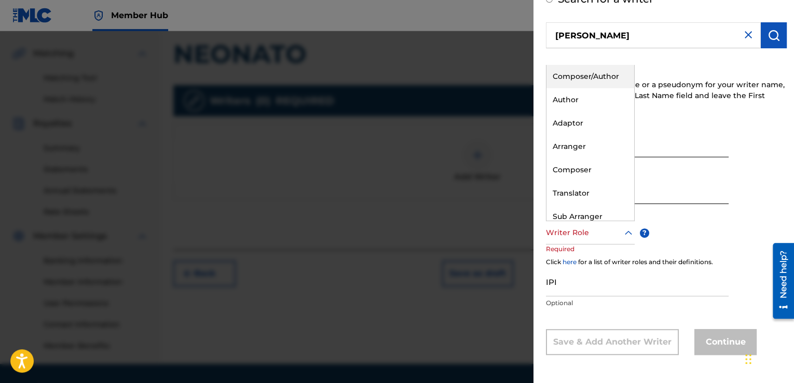
click at [629, 234] on icon at bounding box center [628, 233] width 12 height 12
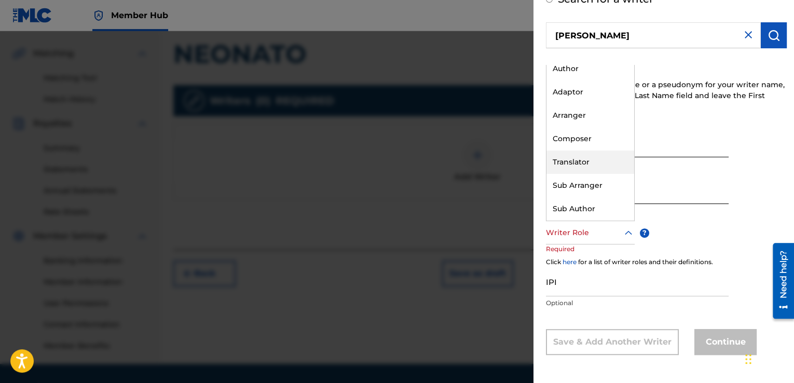
scroll to position [0, 0]
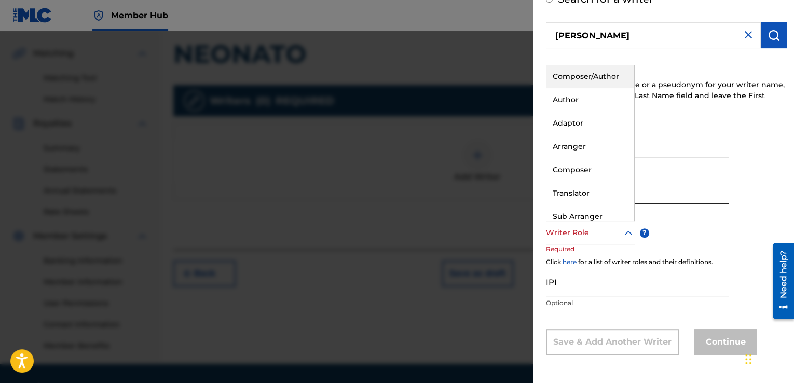
click at [600, 79] on div "Composer/Author" at bounding box center [591, 76] width 88 height 23
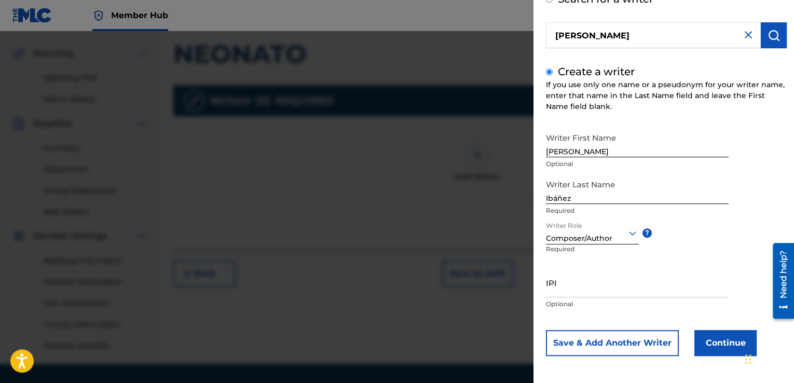
scroll to position [67, 0]
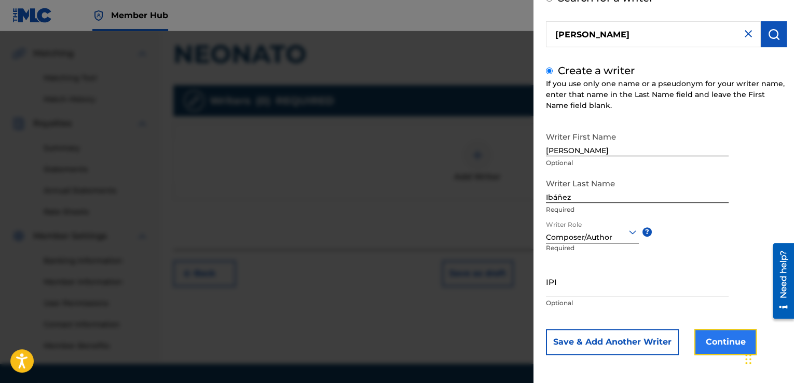
click at [702, 336] on button "Continue" at bounding box center [725, 342] width 62 height 26
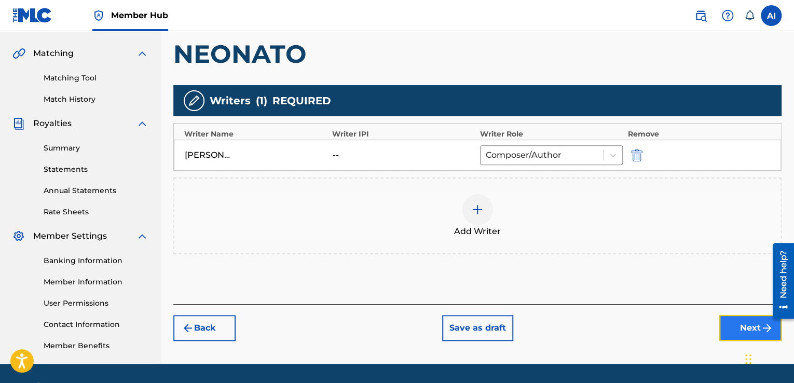
click at [737, 322] on button "Next" at bounding box center [750, 328] width 62 height 26
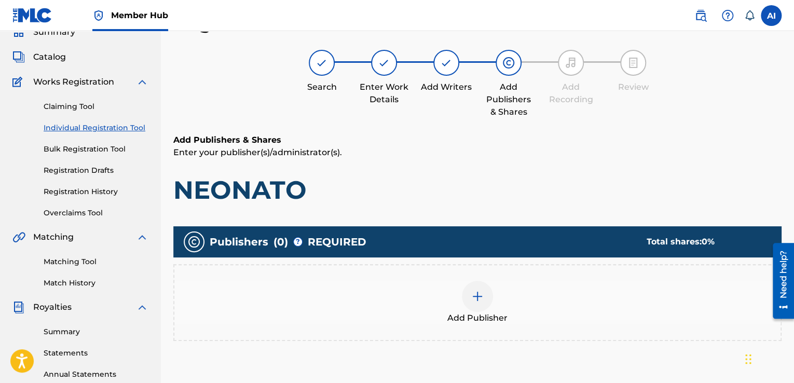
scroll to position [45, 0]
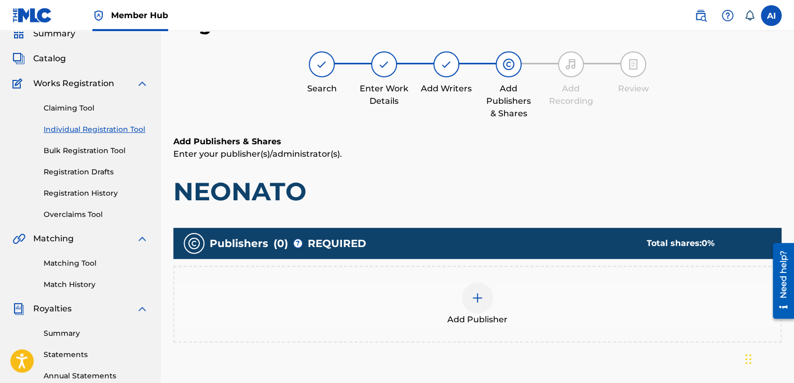
click at [478, 299] on img at bounding box center [477, 298] width 12 height 12
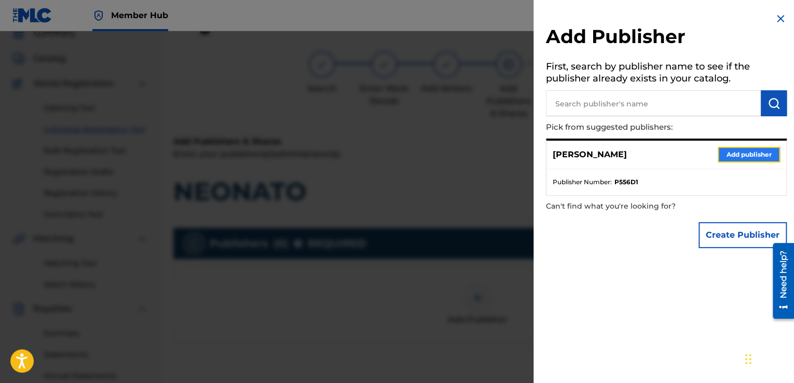
click at [724, 153] on button "Add publisher" at bounding box center [749, 155] width 62 height 16
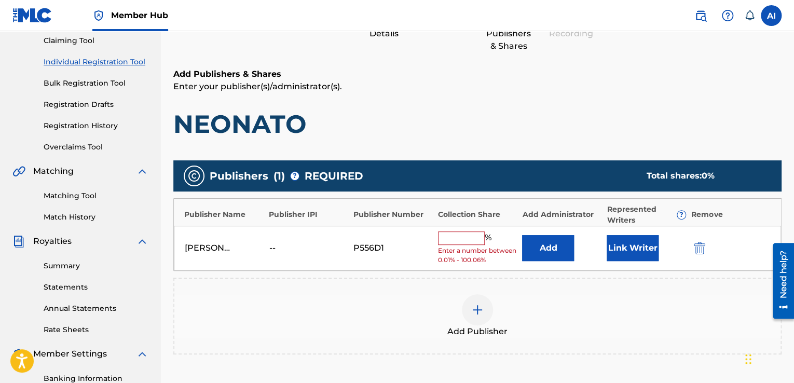
scroll to position [115, 0]
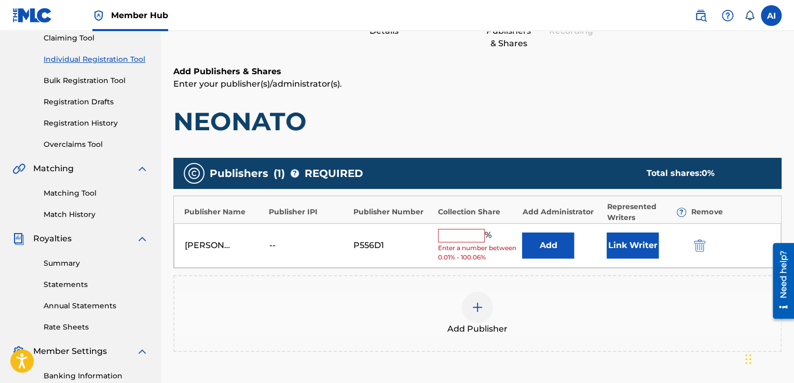
click at [450, 232] on input "text" at bounding box center [461, 235] width 47 height 13
type input "100"
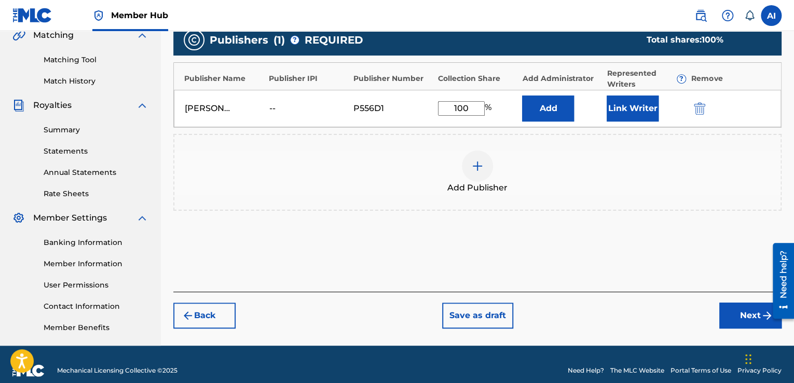
scroll to position [249, 0]
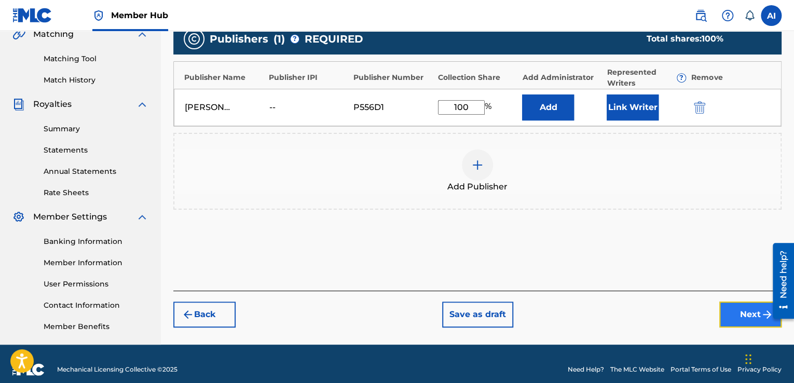
click at [729, 307] on button "Next" at bounding box center [750, 315] width 62 height 26
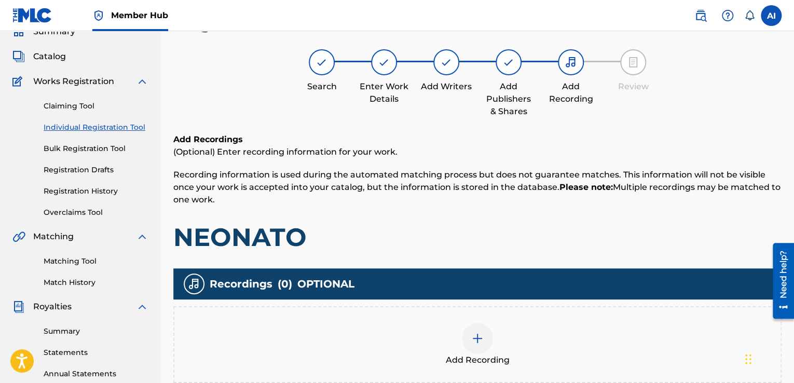
scroll to position [149, 0]
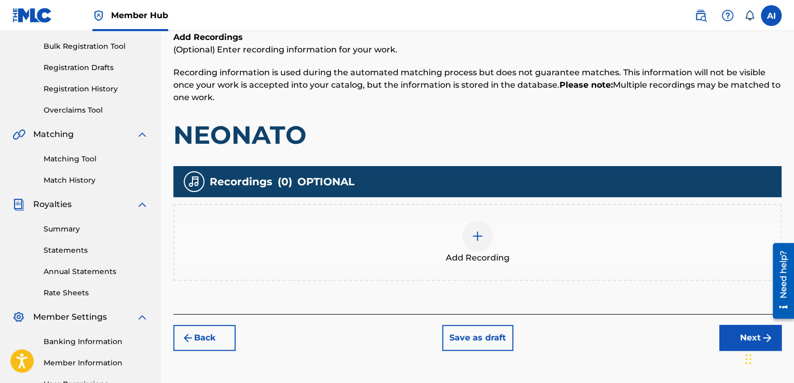
click at [476, 243] on div at bounding box center [477, 236] width 31 height 31
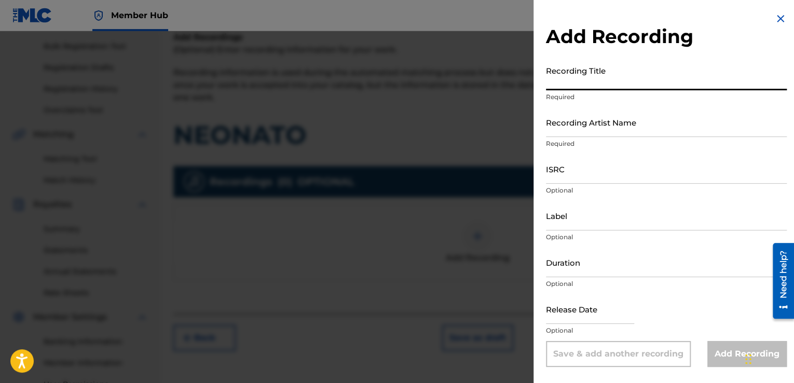
click at [621, 86] on input "Recording Title" at bounding box center [666, 76] width 241 height 30
type input "NEONATO"
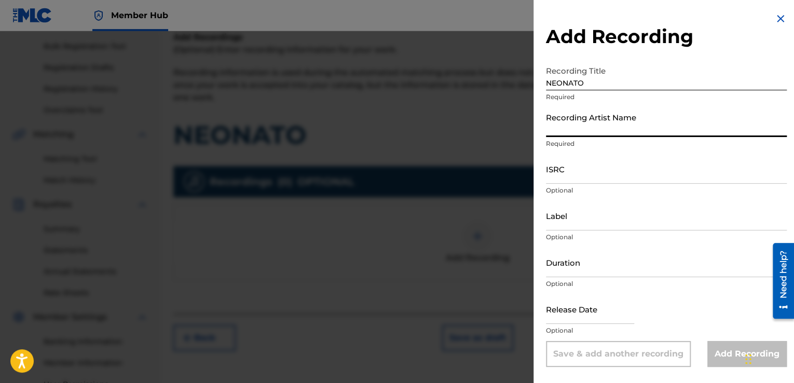
click at [612, 134] on input "Recording Artist Name" at bounding box center [666, 122] width 241 height 30
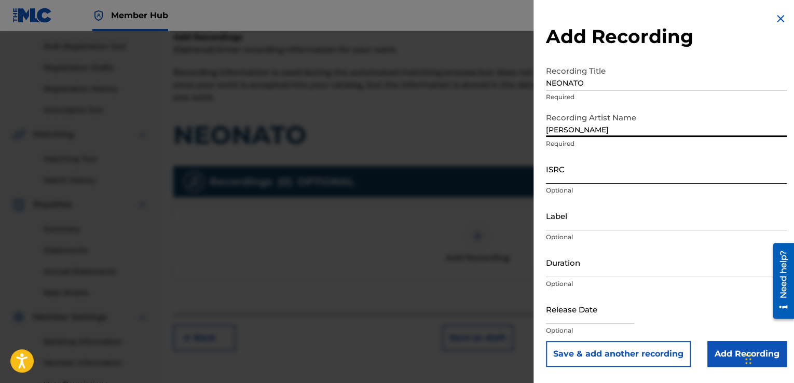
type input "[PERSON_NAME]"
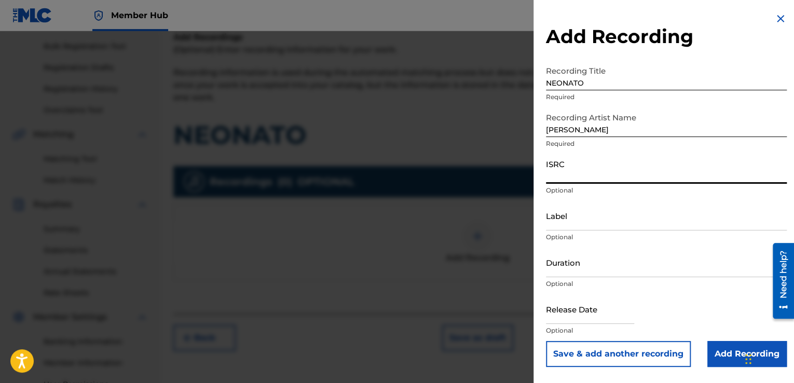
click at [577, 180] on input "ISRC" at bounding box center [666, 169] width 241 height 30
paste input "USL4R1942382"
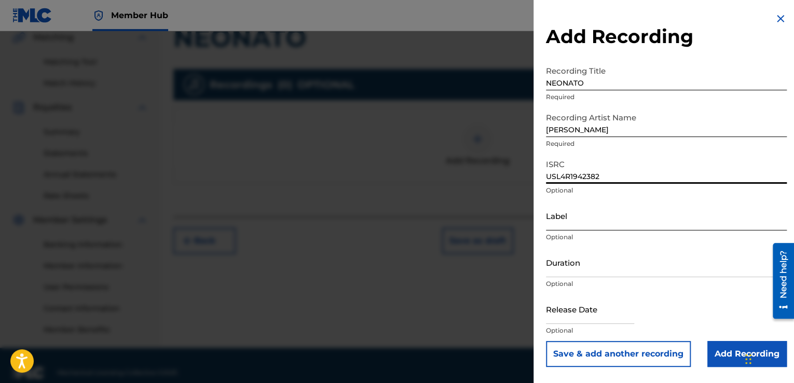
scroll to position [261, 0]
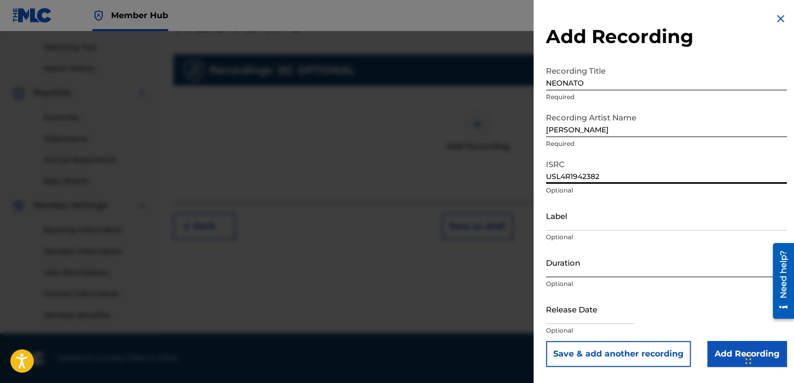
type input "USL4R1942382"
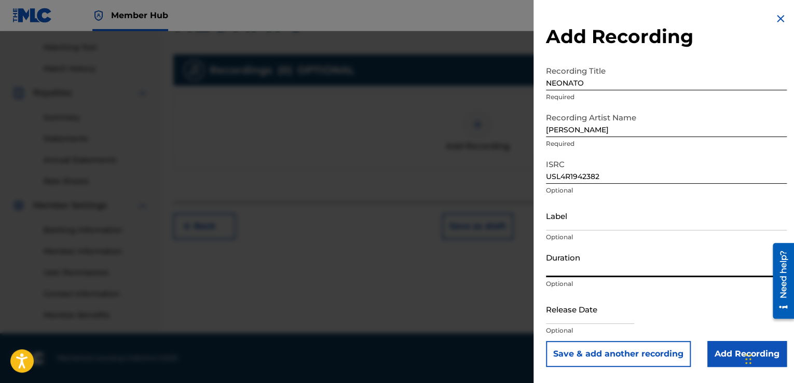
click at [590, 266] on input "Duration" at bounding box center [666, 263] width 241 height 30
type input "03:54"
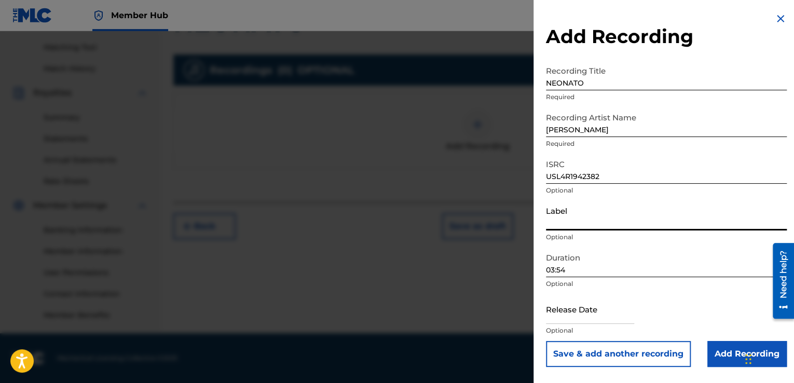
click at [596, 225] on input "Label" at bounding box center [666, 216] width 241 height 30
type input "[PERSON_NAME]"
click at [618, 315] on input "text" at bounding box center [590, 309] width 88 height 30
paste input "[DATE]"
type input "[DATE]"
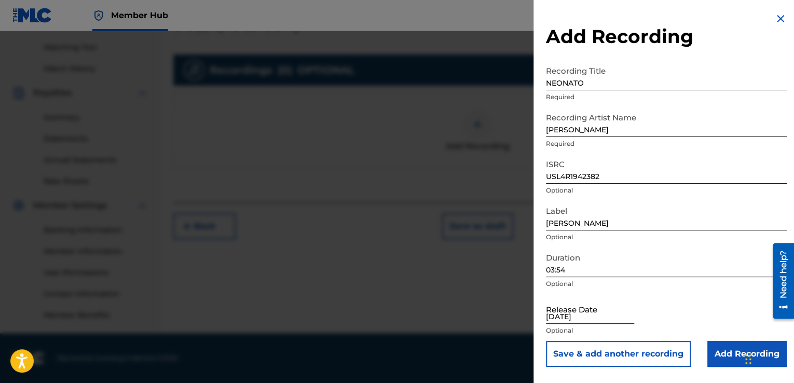
select select "8"
select select "2025"
click at [681, 242] on form "Recording Title NEONATO Required Recording Artist Name [PERSON_NAME] Required I…" at bounding box center [666, 214] width 241 height 306
select select "8"
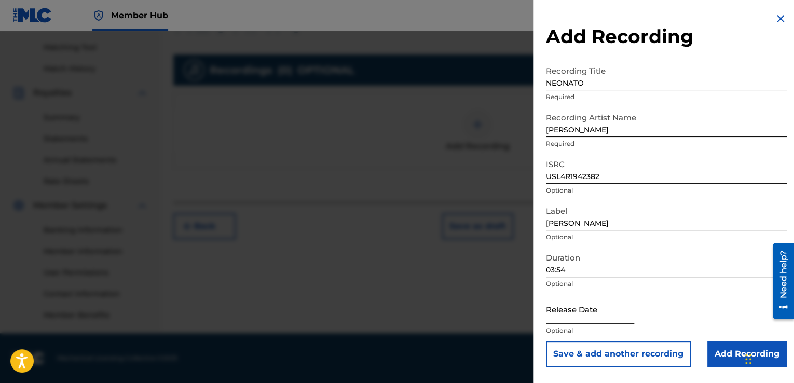
select select "2025"
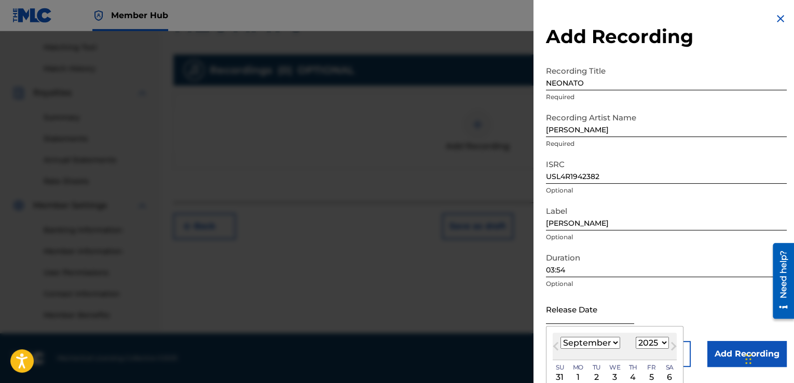
click at [620, 319] on input "text" at bounding box center [590, 309] width 88 height 30
paste input "[DATE]"
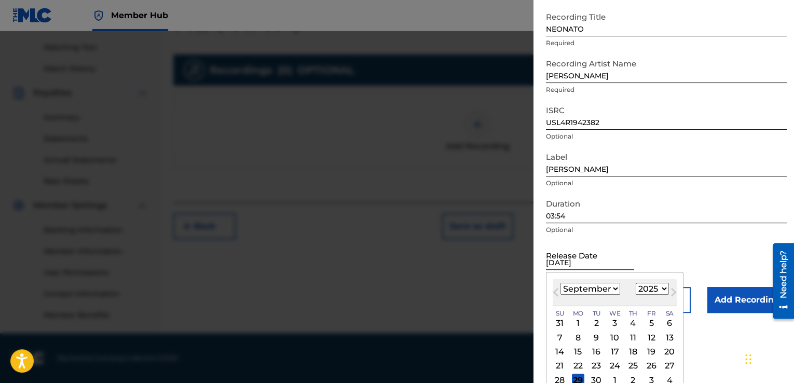
scroll to position [79, 0]
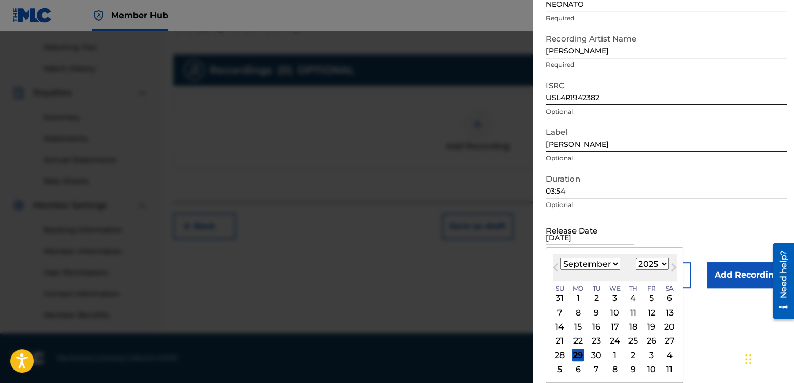
type input "[DATE]"
click at [639, 265] on select "1899 1900 1901 1902 1903 1904 1905 1906 1907 1908 1909 1910 1911 1912 1913 1914…" at bounding box center [652, 264] width 33 height 12
select select "2020"
click at [636, 258] on select "1899 1900 1901 1902 1903 1904 1905 1906 1907 1908 1909 1910 1911 1912 1913 1914…" at bounding box center [652, 264] width 33 height 12
click at [607, 267] on select "January February March April May June July August September October November De…" at bounding box center [591, 264] width 60 height 12
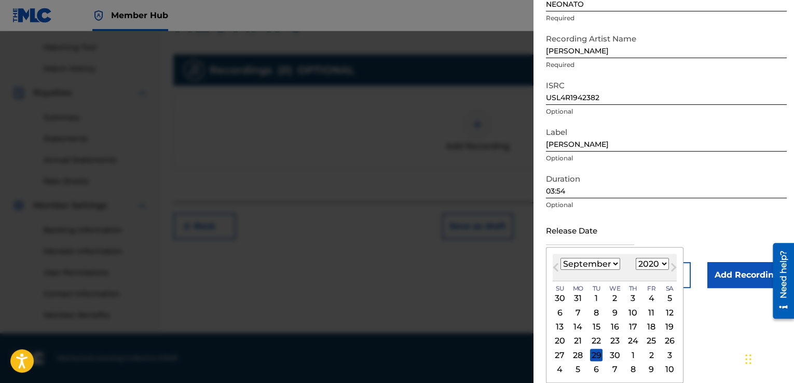
select select "0"
click at [561, 258] on select "January February March April May June July August September October November De…" at bounding box center [591, 264] width 60 height 12
click at [653, 339] on div "24" at bounding box center [651, 341] width 12 height 12
type input "[DATE]"
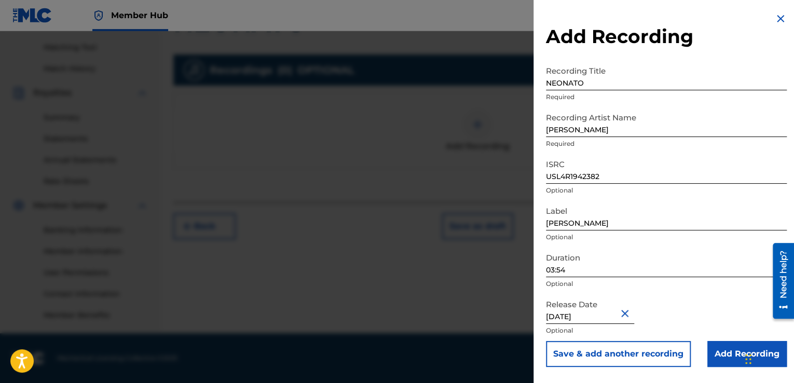
scroll to position [0, 0]
click at [717, 347] on input "Add Recording" at bounding box center [746, 354] width 79 height 26
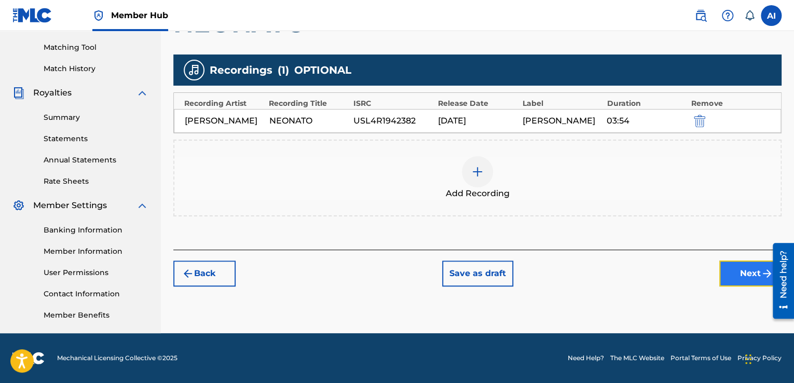
click at [728, 278] on button "Next" at bounding box center [750, 274] width 62 height 26
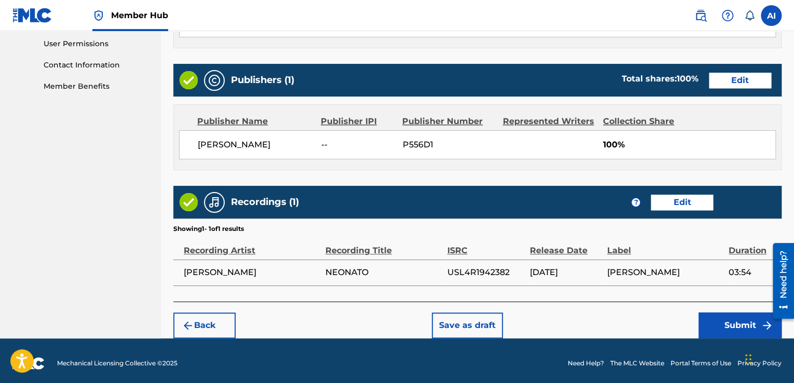
scroll to position [494, 0]
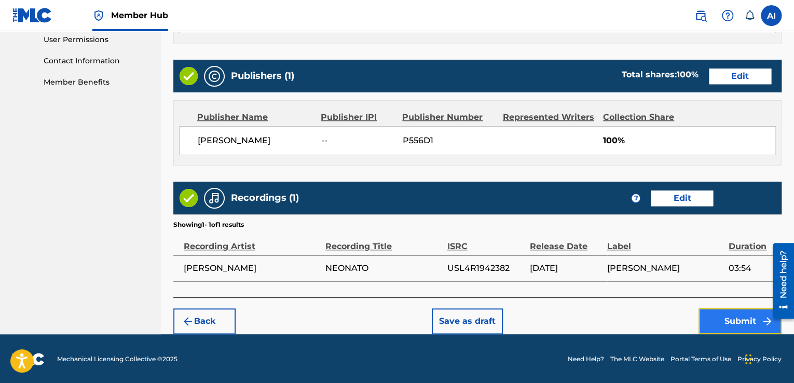
click at [718, 319] on button "Submit" at bounding box center [740, 321] width 83 height 26
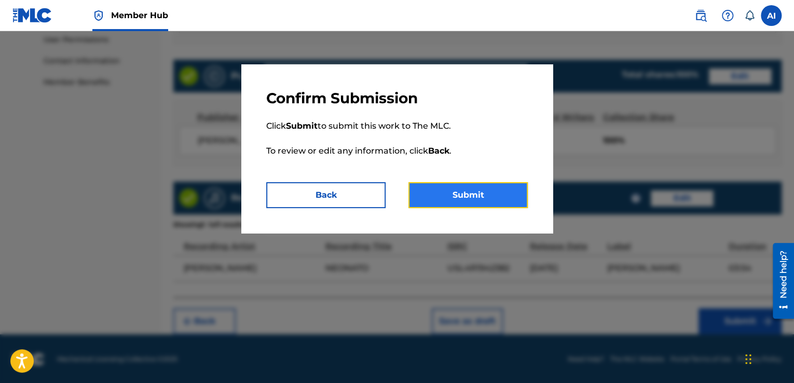
click at [456, 193] on button "Submit" at bounding box center [467, 195] width 119 height 26
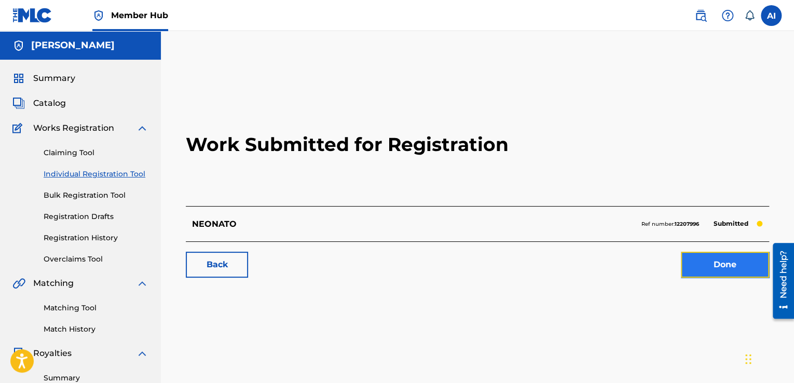
click at [733, 266] on link "Done" at bounding box center [725, 265] width 88 height 26
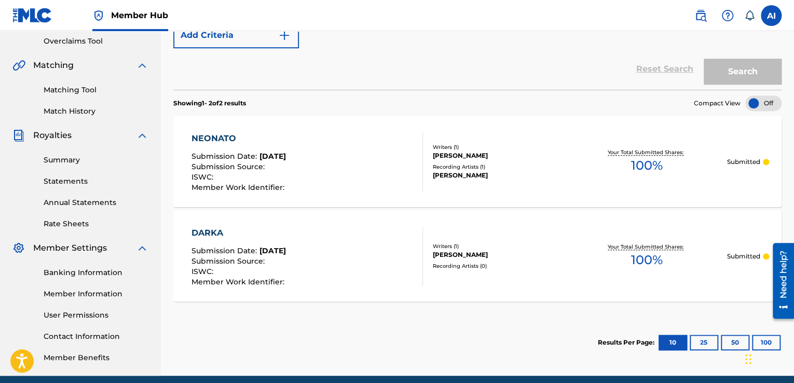
scroll to position [170, 0]
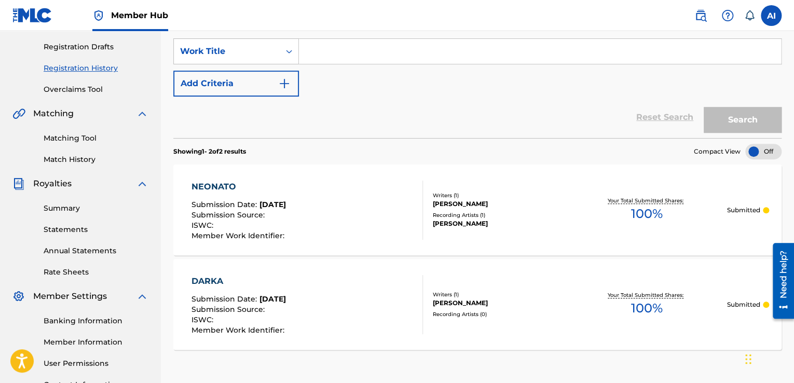
click at [530, 229] on div "NEONATO Submission Date : [DATE] Submission Source : ISWC : Member Work Identif…" at bounding box center [477, 210] width 608 height 91
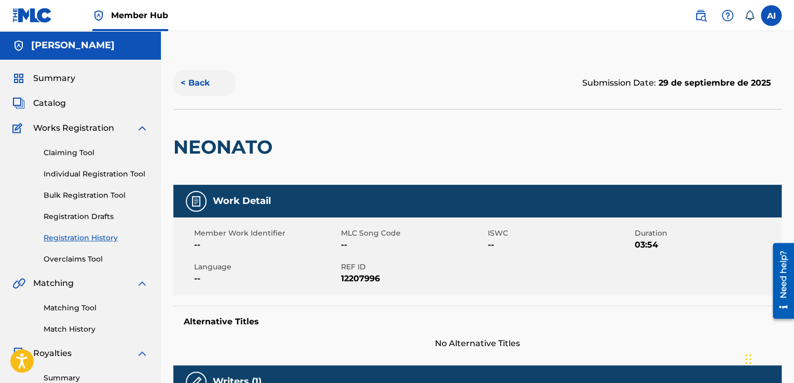
click at [199, 79] on button "< Back" at bounding box center [204, 83] width 62 height 26
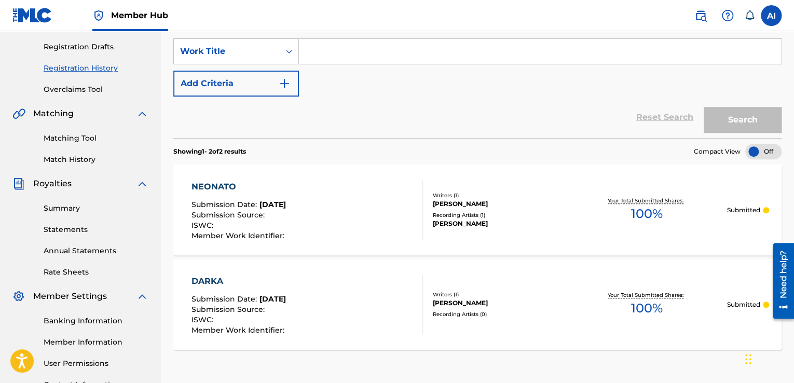
scroll to position [261, 0]
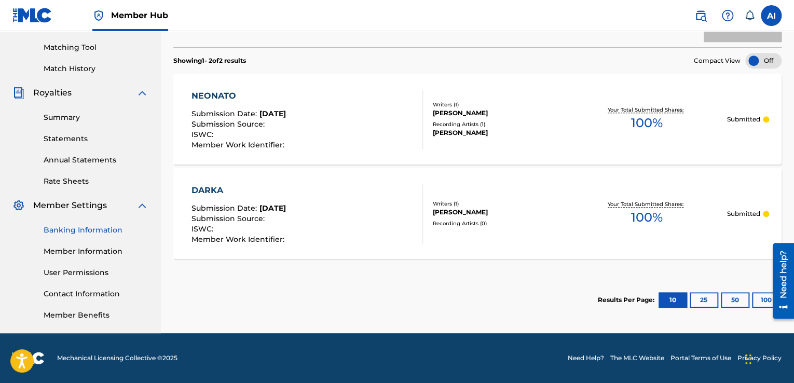
click at [79, 233] on link "Banking Information" at bounding box center [96, 230] width 105 height 11
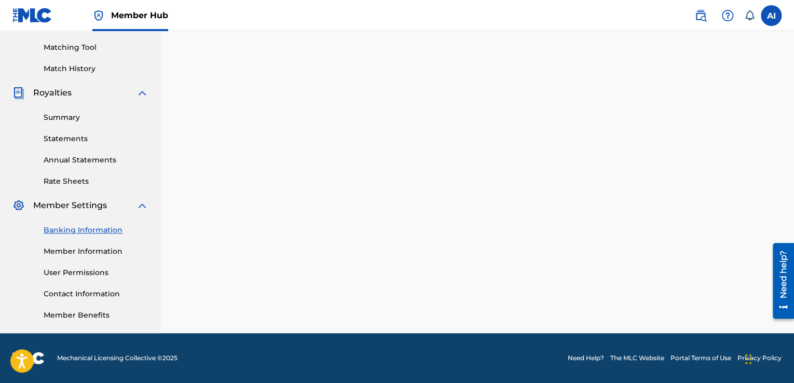
scroll to position [261, 0]
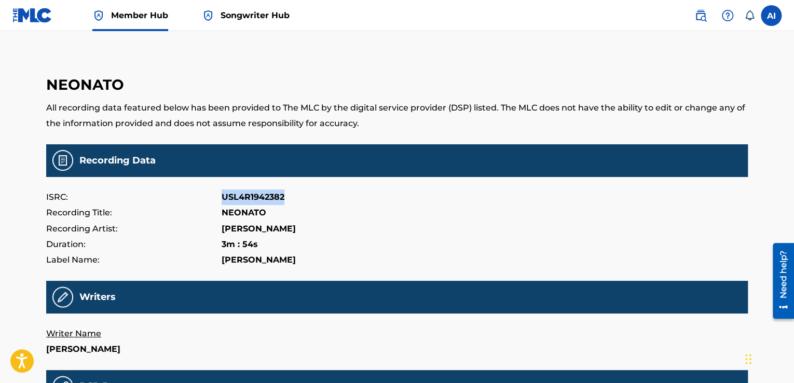
drag, startPoint x: 221, startPoint y: 195, endPoint x: 305, endPoint y: 200, distance: 83.7
click at [305, 200] on div "ISRC: USL4R1942382" at bounding box center [397, 197] width 702 height 16
copy p "USL4R1942382"
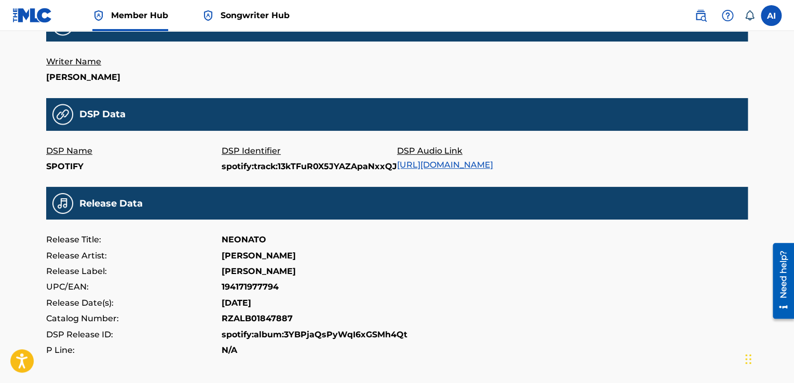
scroll to position [271, 0]
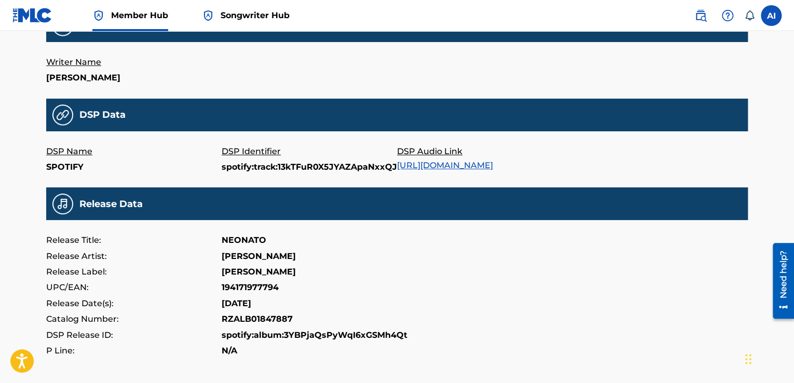
drag, startPoint x: 220, startPoint y: 299, endPoint x: 270, endPoint y: 305, distance: 50.7
click at [270, 305] on div "Release Date(s): [DATE]" at bounding box center [397, 304] width 702 height 16
copy div "[DATE]"
